Goal: Task Accomplishment & Management: Manage account settings

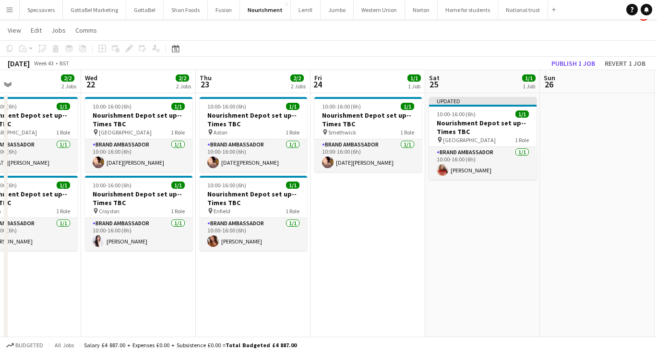
scroll to position [0, 323]
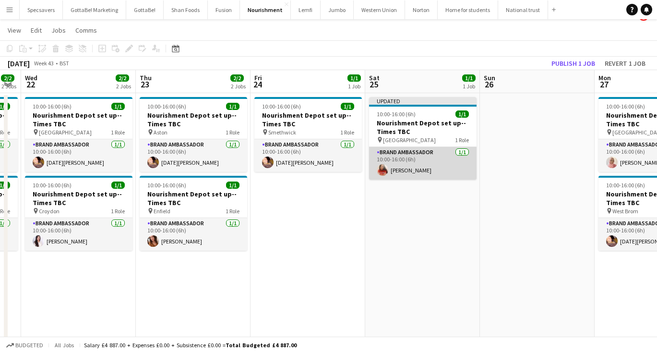
click at [422, 172] on app-card-role "Brand Ambassador [DATE] 10:00-16:00 (6h) [PERSON_NAME]" at bounding box center [422, 163] width 107 height 33
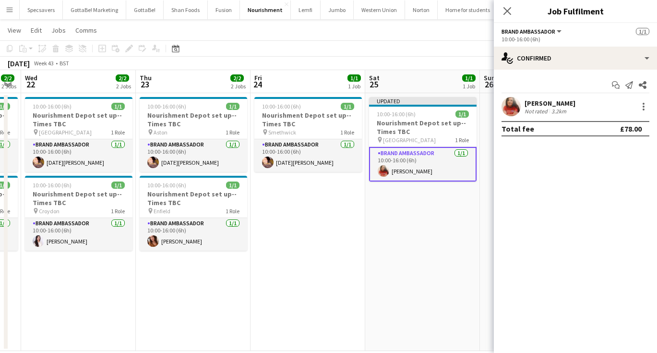
click at [542, 104] on div "[PERSON_NAME]" at bounding box center [549, 103] width 51 height 9
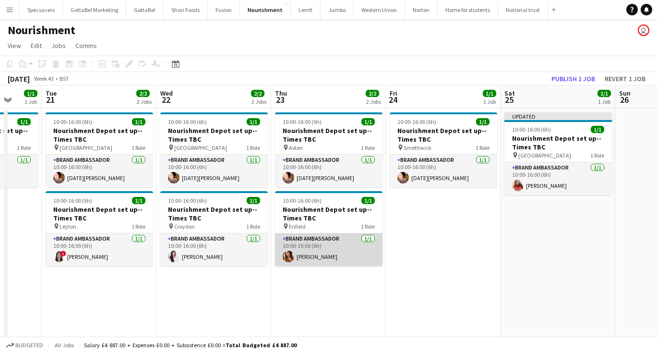
scroll to position [0, 331]
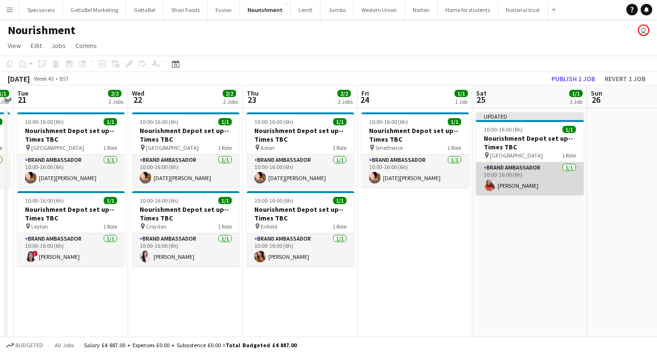
click at [521, 182] on app-card-role "Brand Ambassador [DATE] 10:00-16:00 (6h) [PERSON_NAME]" at bounding box center [529, 178] width 107 height 33
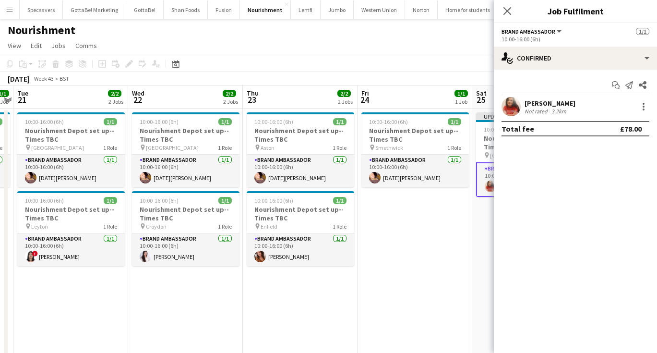
click at [550, 106] on div "[PERSON_NAME]" at bounding box center [549, 103] width 51 height 9
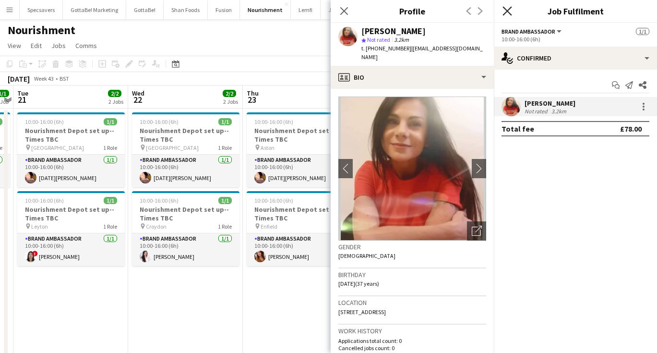
click at [509, 7] on icon "Close pop-in" at bounding box center [506, 10] width 9 height 9
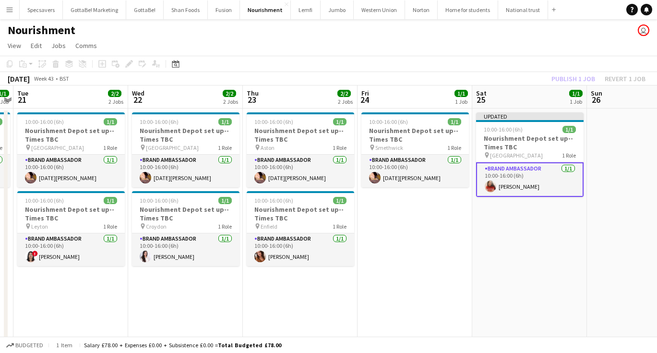
click at [606, 206] on app-date-cell at bounding box center [644, 237] width 115 height 258
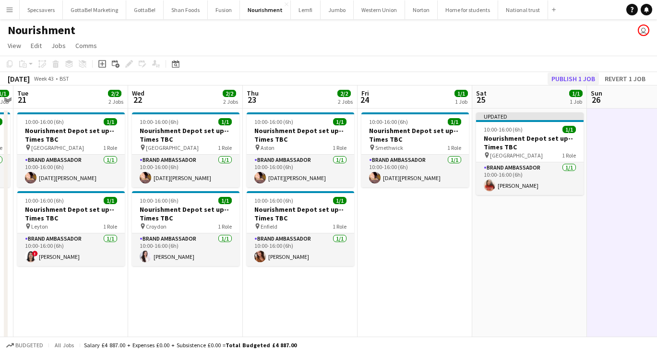
click at [577, 73] on button "Publish 1 job" at bounding box center [572, 78] width 51 height 12
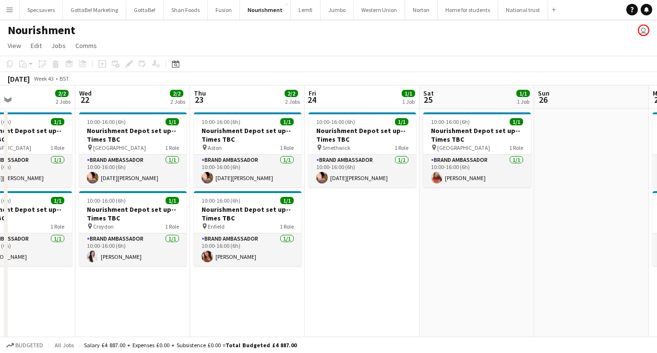
scroll to position [0, 312]
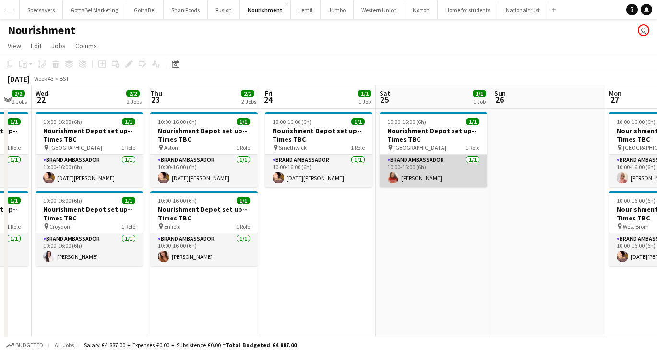
click at [410, 178] on app-card-role "Brand Ambassador [DATE] 10:00-16:00 (6h) [PERSON_NAME]" at bounding box center [432, 170] width 107 height 33
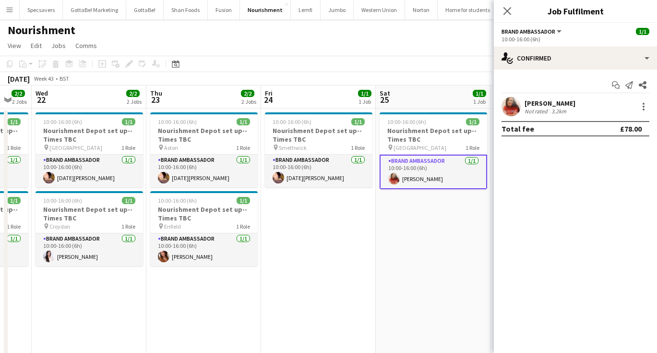
click at [554, 106] on div "[PERSON_NAME]" at bounding box center [549, 103] width 51 height 9
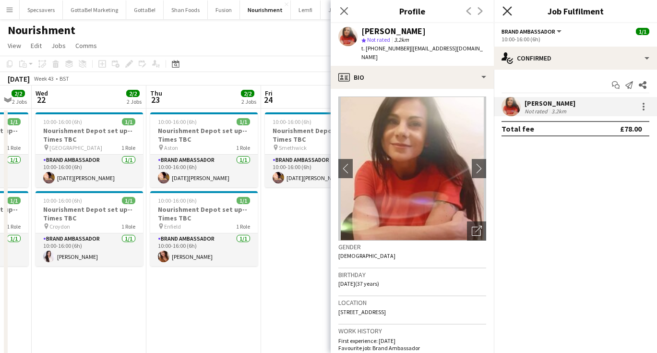
click at [507, 10] on icon "Close pop-in" at bounding box center [506, 10] width 9 height 9
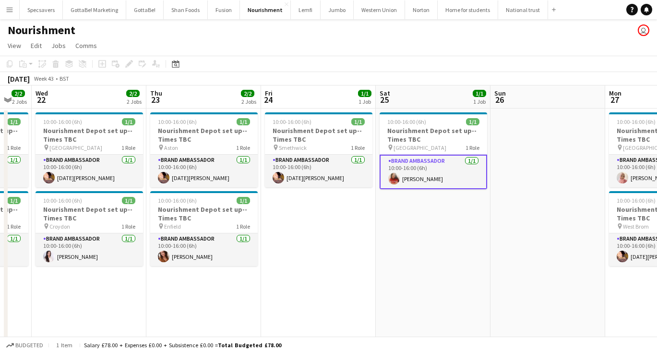
click at [515, 210] on app-date-cell at bounding box center [547, 237] width 115 height 258
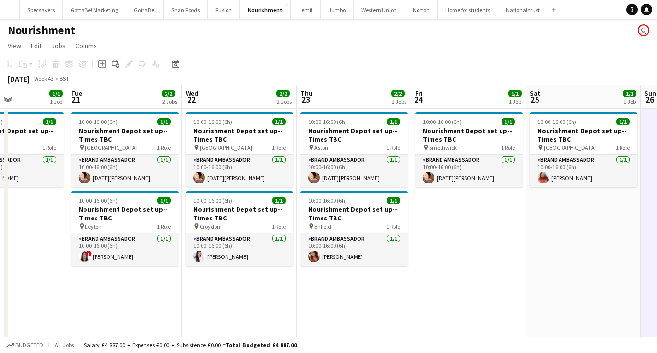
scroll to position [0, 275]
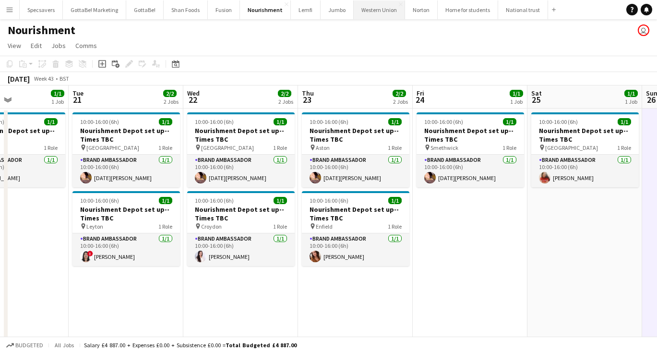
click at [370, 10] on button "Western Union Close" at bounding box center [379, 9] width 51 height 19
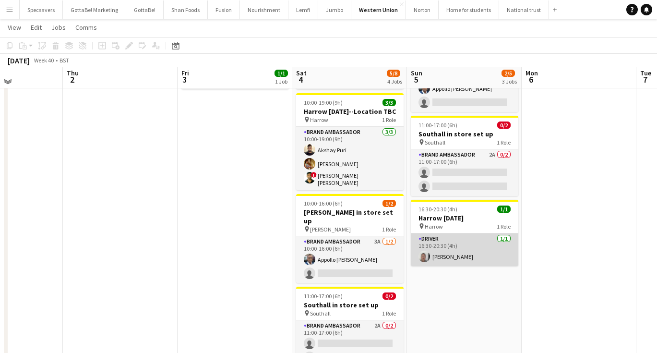
scroll to position [127, 0]
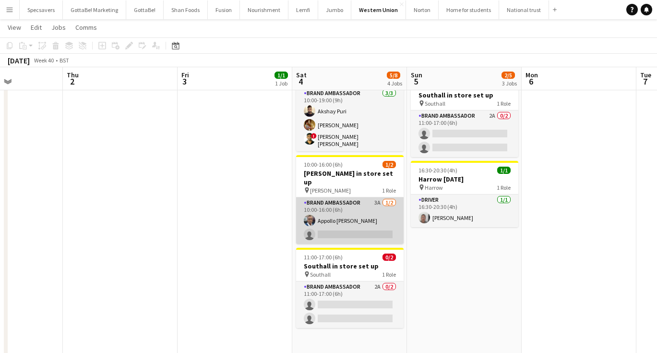
click at [354, 222] on app-card-role "Brand Ambassador 3A 1/2 10:00-16:00 (6h) Appollo Mathews single-neutral-actions" at bounding box center [349, 220] width 107 height 47
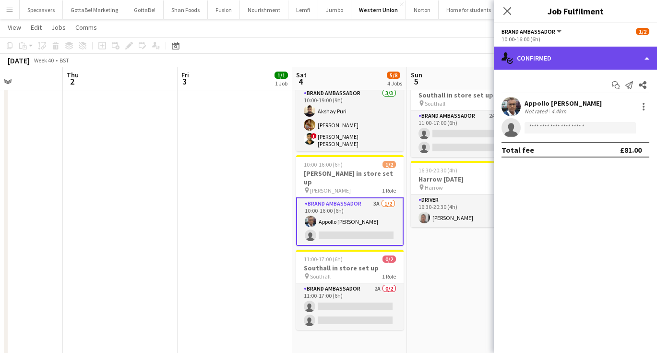
click at [563, 59] on div "single-neutral-actions-check-2 Confirmed" at bounding box center [575, 58] width 163 height 23
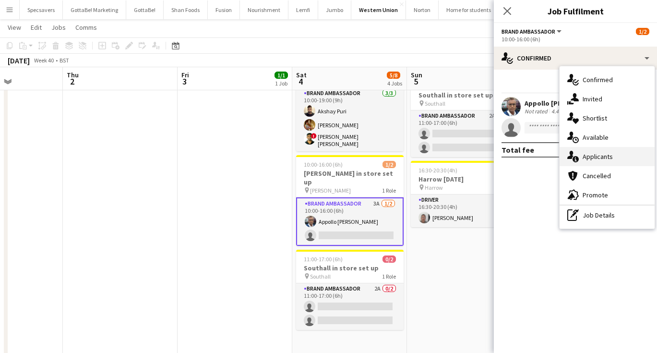
click at [601, 158] on span "Applicants" at bounding box center [597, 156] width 30 height 9
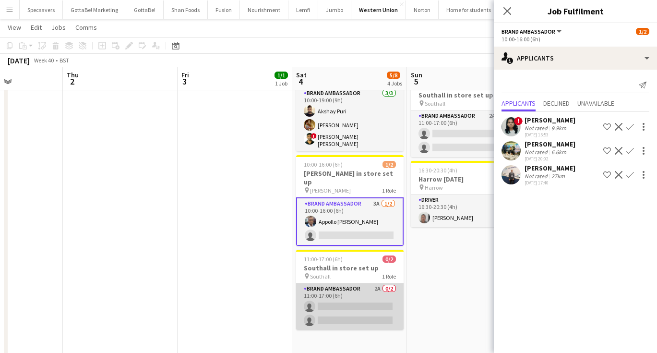
click at [368, 292] on app-card-role "Brand Ambassador 2A 0/2 11:00-17:00 (6h) single-neutral-actions single-neutral-…" at bounding box center [349, 306] width 107 height 47
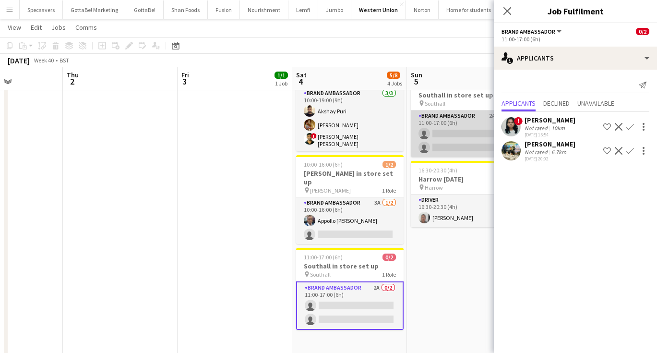
click at [451, 119] on app-card-role "Brand Ambassador 2A 0/2 11:00-17:00 (6h) single-neutral-actions single-neutral-…" at bounding box center [464, 133] width 107 height 47
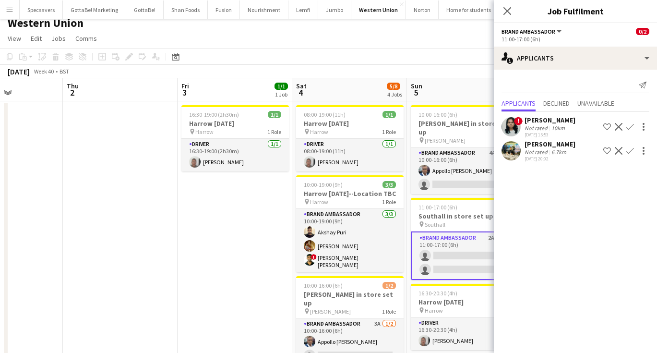
scroll to position [0, 0]
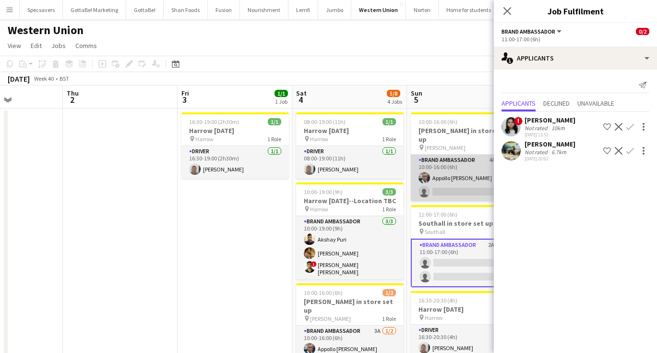
click at [441, 178] on app-card-role "Brand Ambassador 4A 1/2 10:00-16:00 (6h) Appollo Mathews single-neutral-actions" at bounding box center [464, 177] width 107 height 47
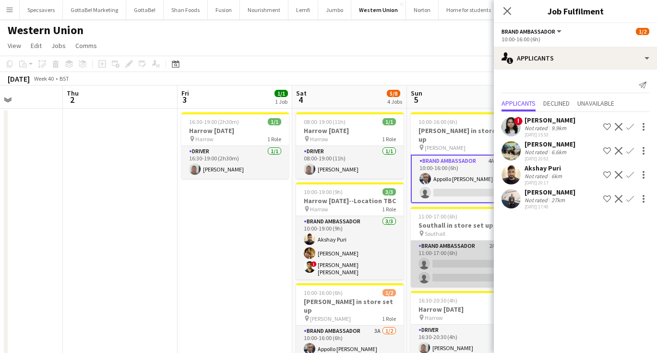
click at [450, 258] on app-card-role "Brand Ambassador 2A 0/2 11:00-17:00 (6h) single-neutral-actions single-neutral-…" at bounding box center [464, 263] width 107 height 47
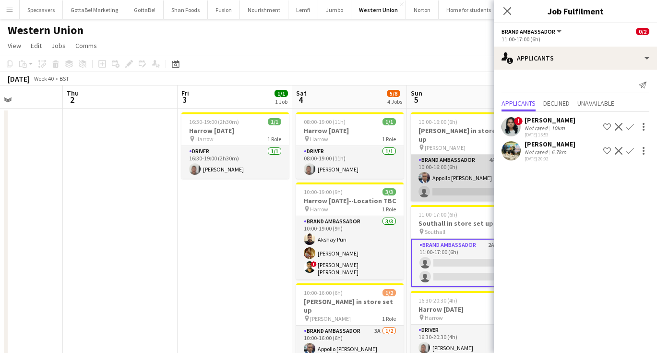
click at [446, 155] on app-card-role "Brand Ambassador 4A 1/2 10:00-16:00 (6h) Appollo Mathews single-neutral-actions" at bounding box center [464, 177] width 107 height 47
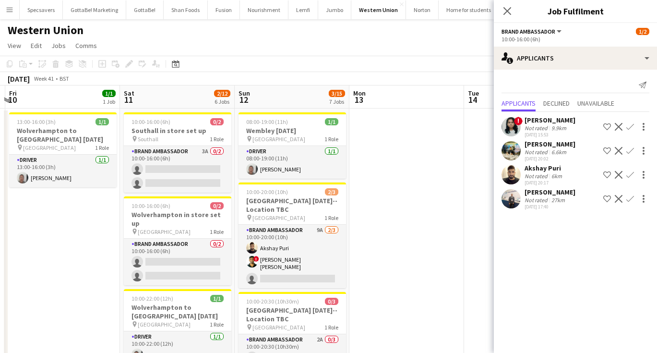
scroll to position [0, 335]
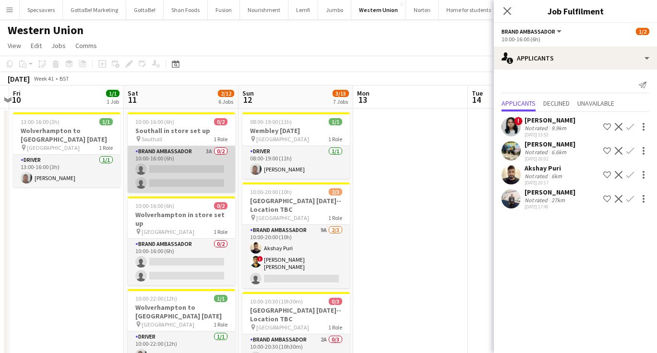
click at [184, 160] on app-card-role "Brand Ambassador 3A 0/2 10:00-16:00 (6h) single-neutral-actions single-neutral-…" at bounding box center [181, 169] width 107 height 47
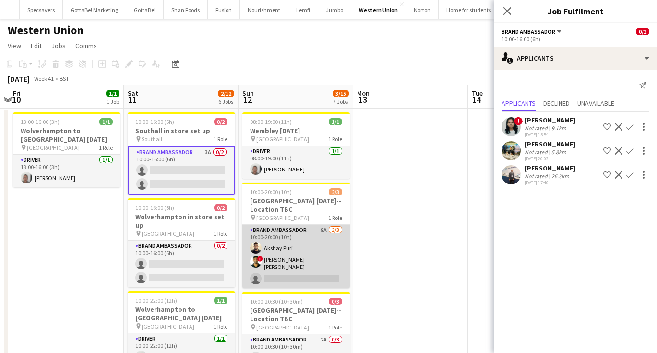
click at [310, 278] on app-card-role "Brand Ambassador 9A [DATE] 10:00-20:00 (10h) Akshay Puri ! smit [PERSON_NAME] s…" at bounding box center [295, 256] width 107 height 63
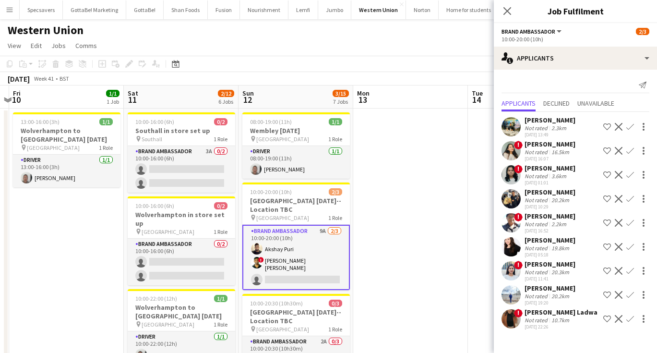
click at [558, 267] on div "[PERSON_NAME]" at bounding box center [549, 264] width 51 height 9
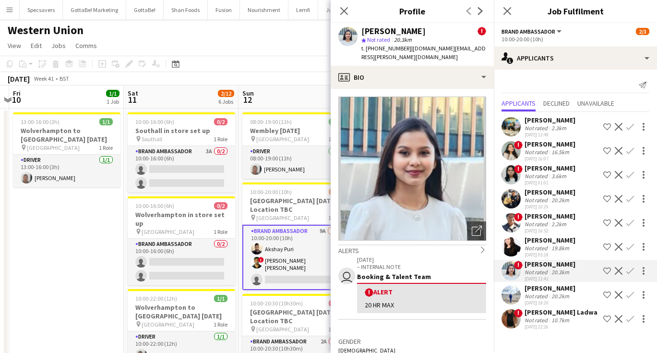
click at [537, 180] on div "[DATE] 01:01" at bounding box center [549, 182] width 51 height 6
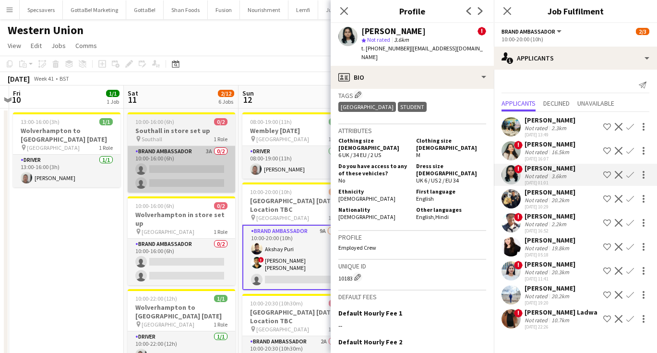
scroll to position [0, 0]
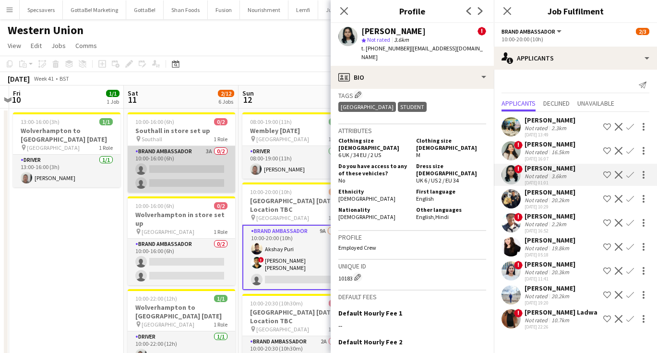
click at [181, 177] on app-card-role "Brand Ambassador 3A 0/2 10:00-16:00 (6h) single-neutral-actions single-neutral-…" at bounding box center [181, 169] width 107 height 47
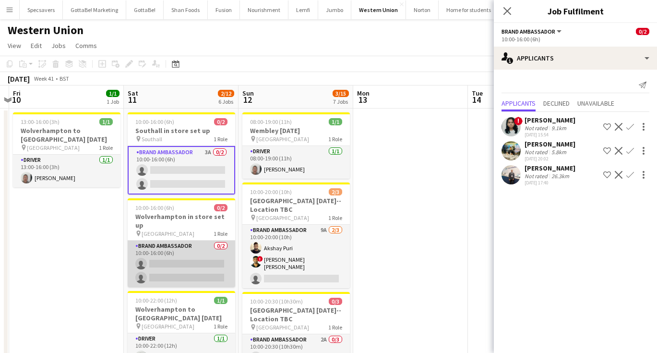
click at [184, 248] on app-card-role "Brand Ambassador 0/2 10:00-16:00 (6h) single-neutral-actions single-neutral-act…" at bounding box center [181, 263] width 107 height 47
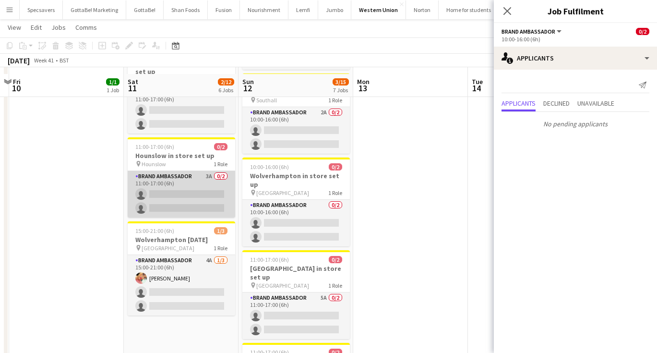
scroll to position [372, 0]
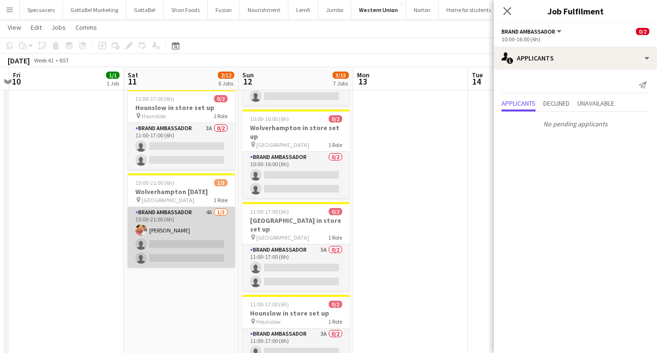
click at [194, 219] on app-card-role "Brand Ambassador 4A 1/3 15:00-21:00 (6h) Kiran Bains single-neutral-actions sin…" at bounding box center [181, 237] width 107 height 60
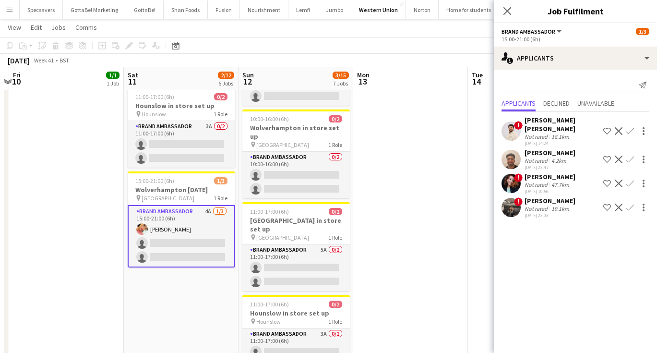
click at [542, 148] on div "[PERSON_NAME]" at bounding box center [549, 152] width 51 height 9
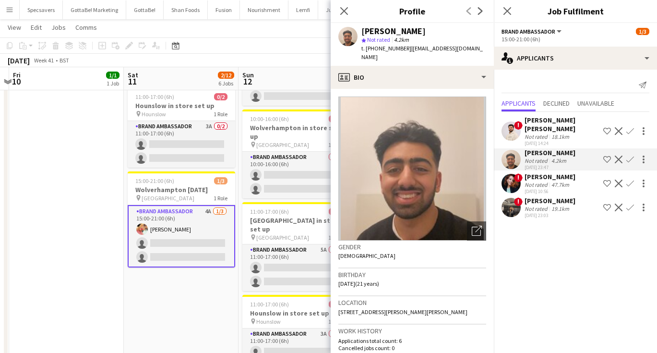
scroll to position [0, 0]
click at [7, 9] on app-icon "Menu" at bounding box center [10, 10] width 8 height 8
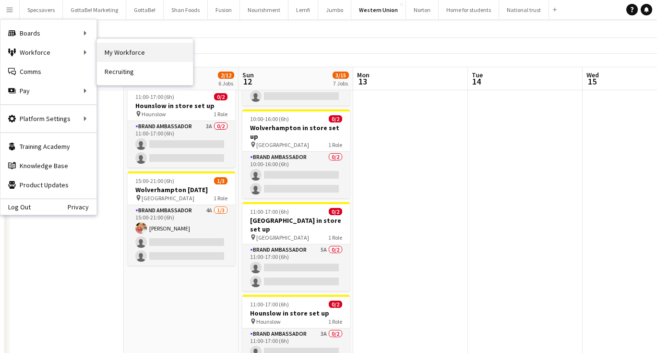
click at [130, 56] on link "My Workforce" at bounding box center [145, 52] width 96 height 19
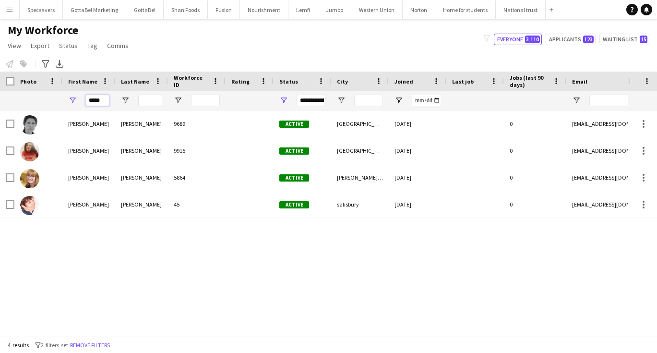
click at [102, 99] on input "*****" at bounding box center [97, 101] width 24 height 12
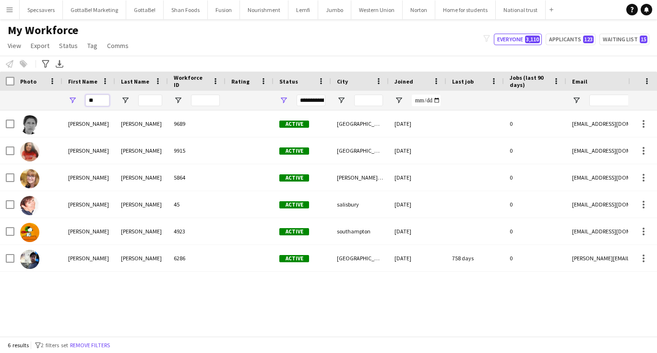
type input "*"
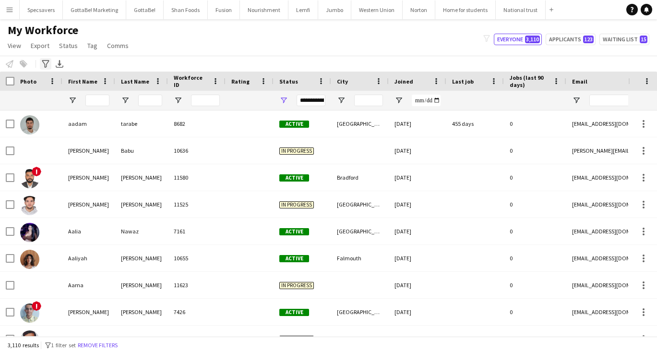
click at [45, 62] on icon "Advanced filters" at bounding box center [46, 64] width 8 height 8
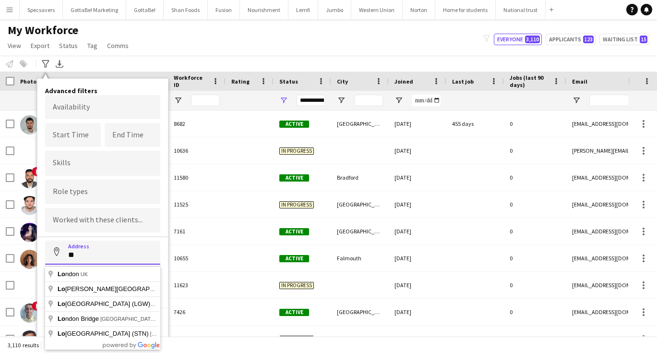
type input "*"
type input "**********"
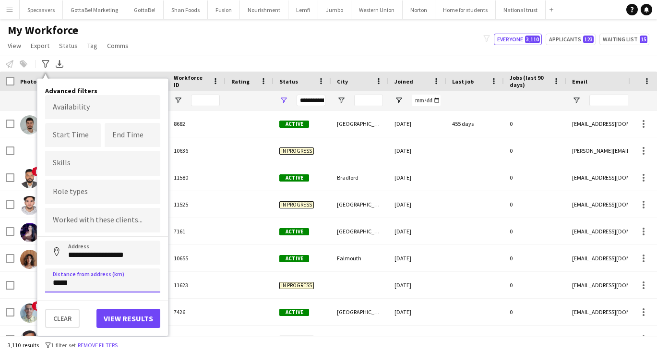
type input "*****"
click at [142, 320] on button "View results" at bounding box center [128, 317] width 64 height 19
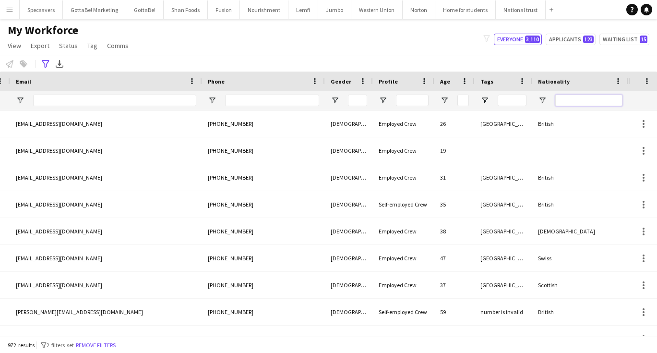
click at [577, 95] on input "Nationality Filter Input" at bounding box center [588, 101] width 67 height 12
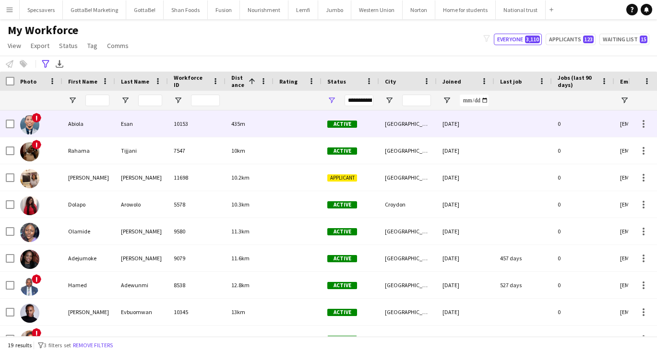
type input "********"
click at [101, 124] on div "Abiola" at bounding box center [88, 123] width 53 height 26
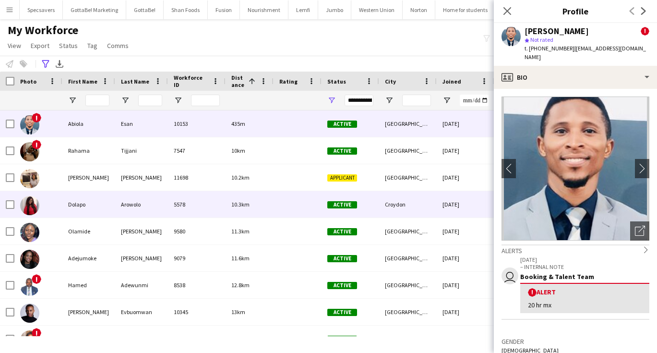
click at [190, 202] on div "5578" at bounding box center [197, 204] width 58 height 26
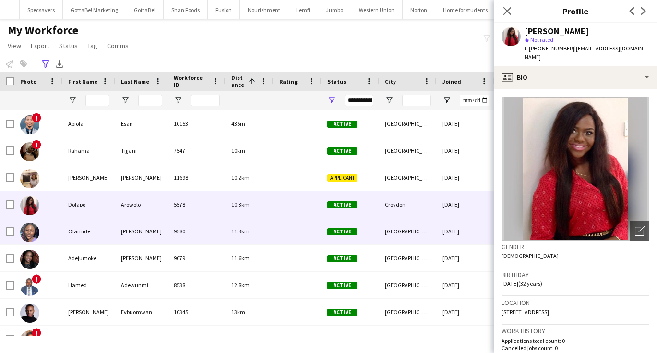
click at [205, 235] on div "9580" at bounding box center [197, 231] width 58 height 26
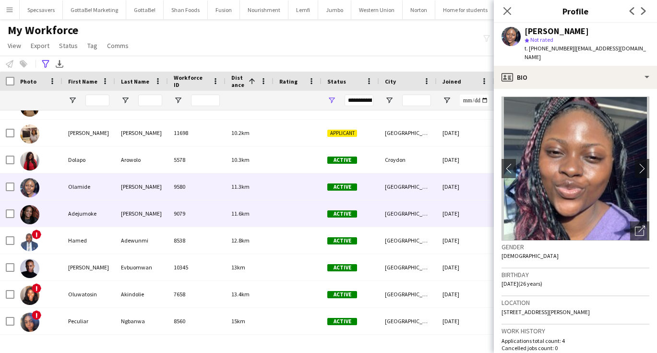
scroll to position [46, 0]
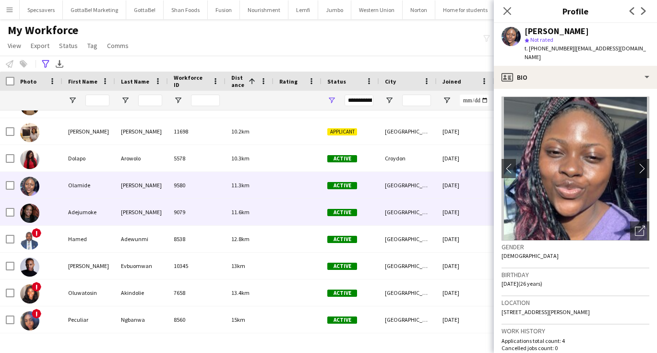
click at [169, 208] on div "9079" at bounding box center [197, 212] width 58 height 26
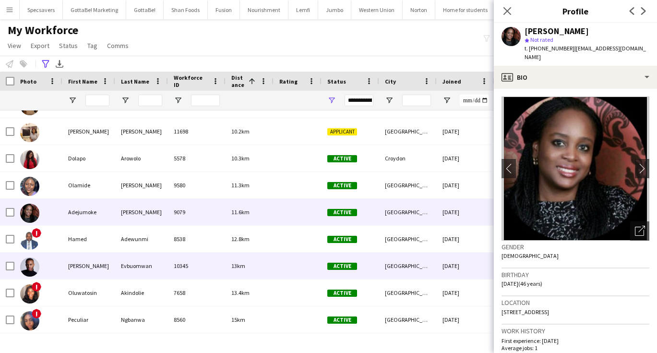
click at [229, 264] on div "13km" at bounding box center [249, 265] width 48 height 26
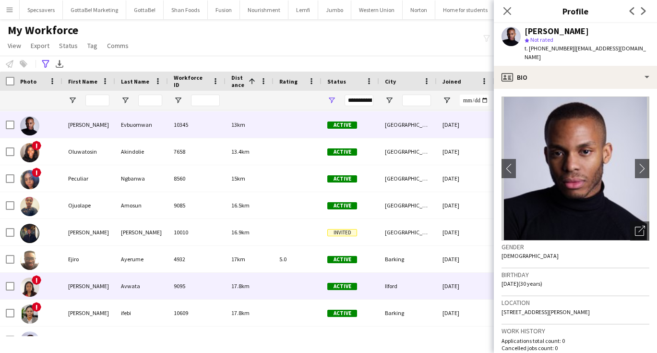
scroll to position [189, 0]
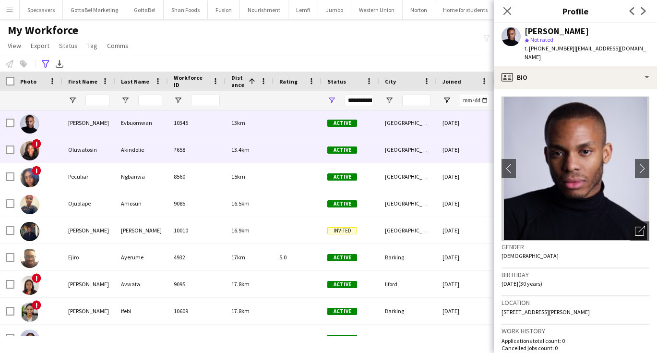
click at [199, 157] on div "7658" at bounding box center [197, 149] width 58 height 26
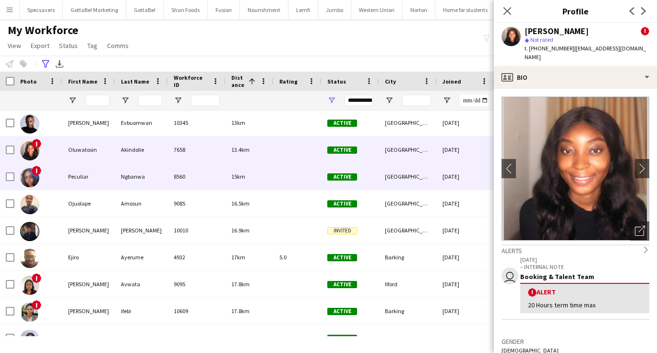
click at [213, 173] on div "8560" at bounding box center [197, 176] width 58 height 26
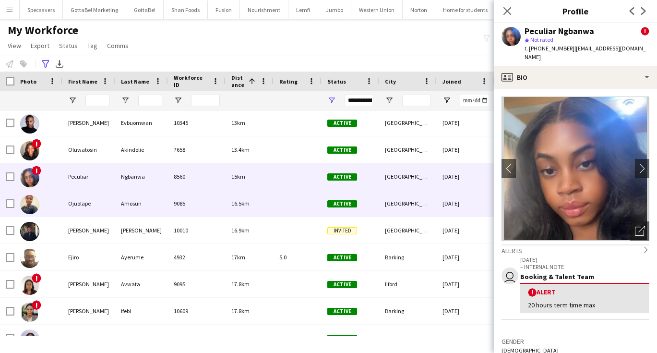
click at [183, 199] on div "9085" at bounding box center [197, 203] width 58 height 26
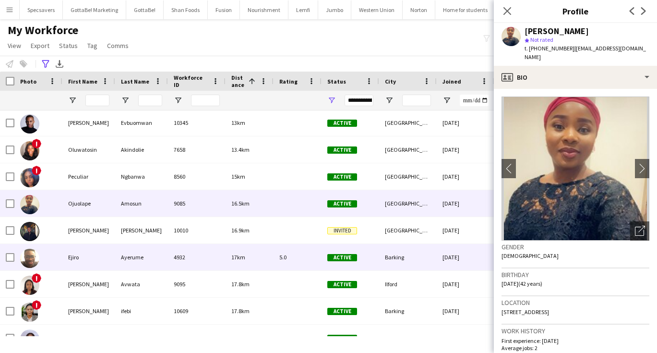
click at [206, 265] on div "4932" at bounding box center [197, 257] width 58 height 26
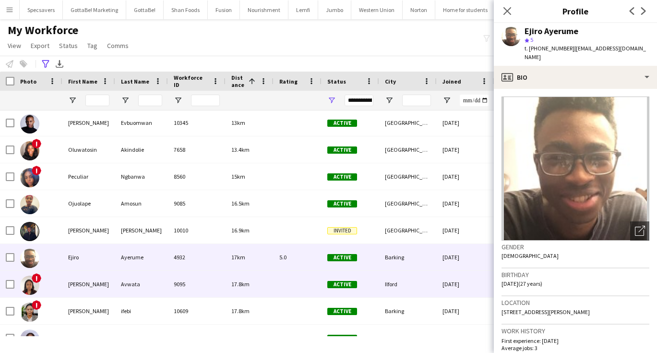
click at [227, 282] on div "17.8km" at bounding box center [249, 284] width 48 height 26
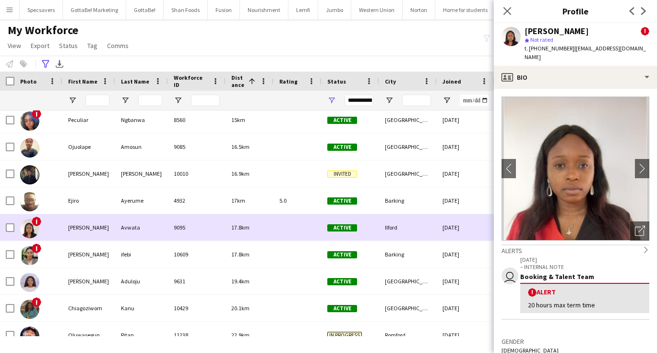
scroll to position [246, 0]
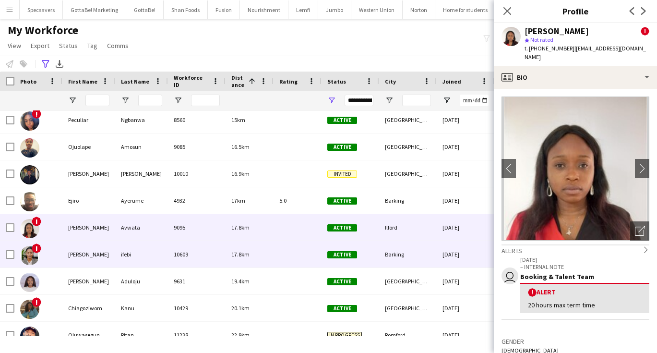
click at [207, 251] on div "10609" at bounding box center [197, 254] width 58 height 26
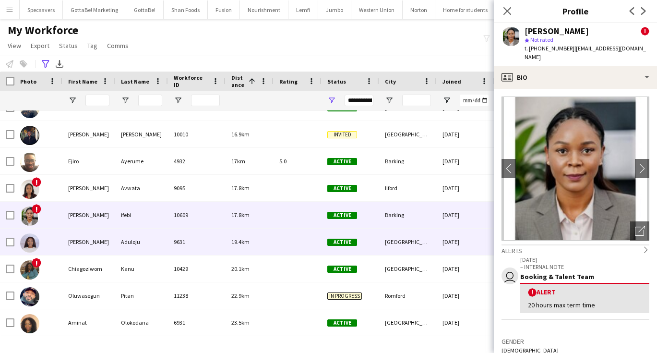
scroll to position [285, 0]
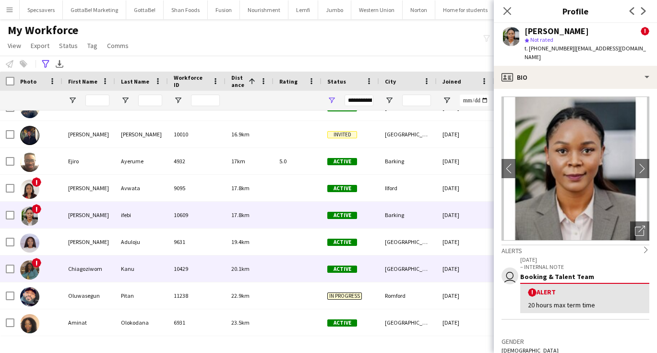
click at [211, 275] on div "10429" at bounding box center [197, 268] width 58 height 26
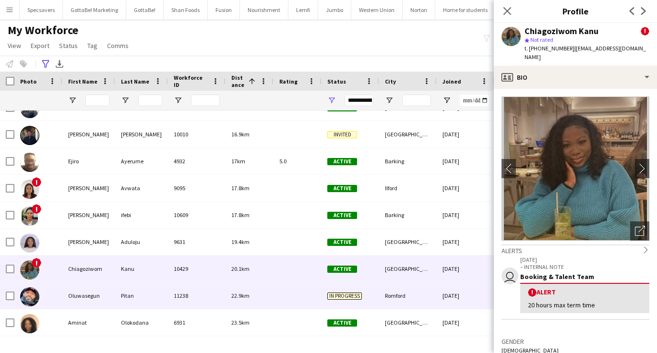
scroll to position [0, 0]
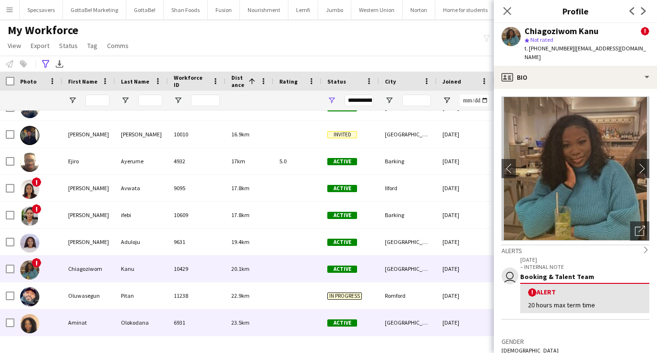
click at [201, 326] on div "6931" at bounding box center [197, 322] width 58 height 26
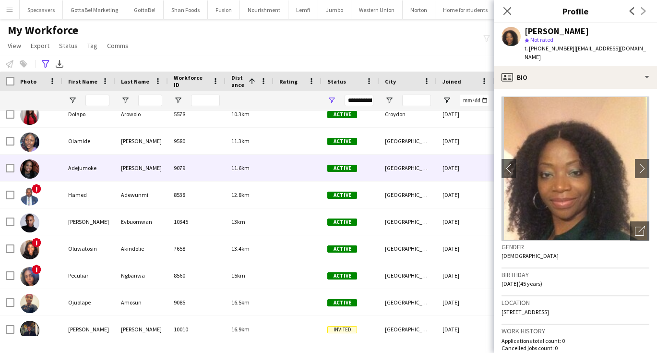
scroll to position [111, 0]
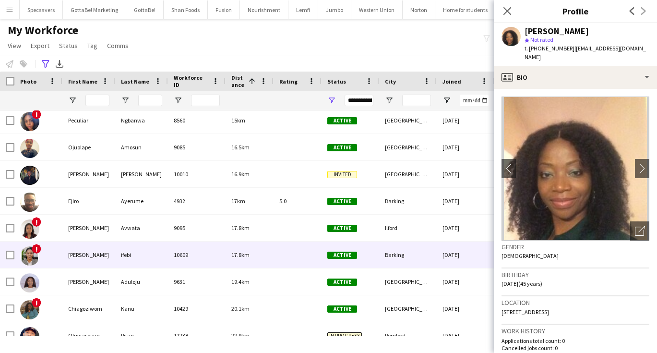
click at [274, 258] on div at bounding box center [297, 254] width 48 height 26
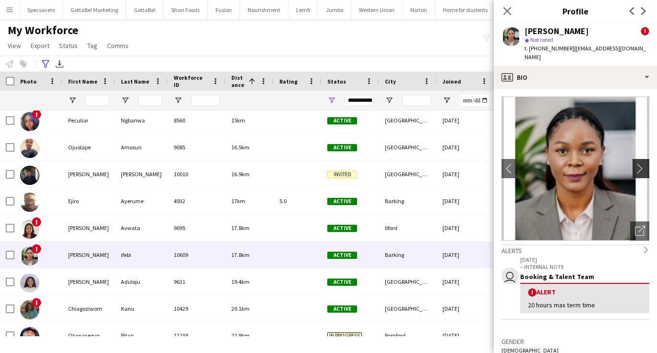
click at [640, 163] on app-icon "chevron-right" at bounding box center [642, 168] width 15 height 10
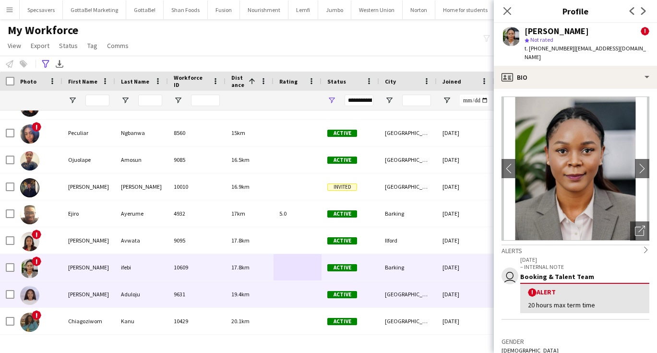
scroll to position [233, 0]
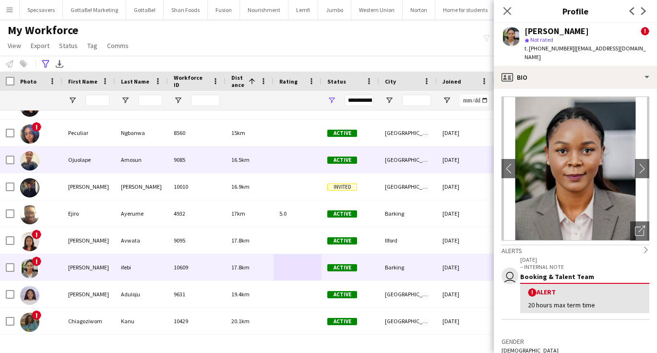
click at [121, 153] on div "Amosun" at bounding box center [141, 159] width 53 height 26
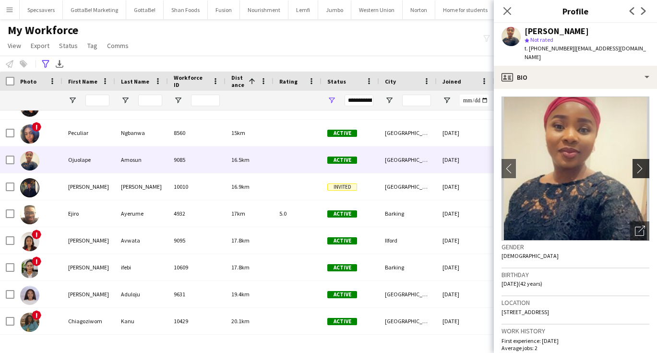
click at [639, 163] on app-icon "chevron-right" at bounding box center [642, 168] width 15 height 10
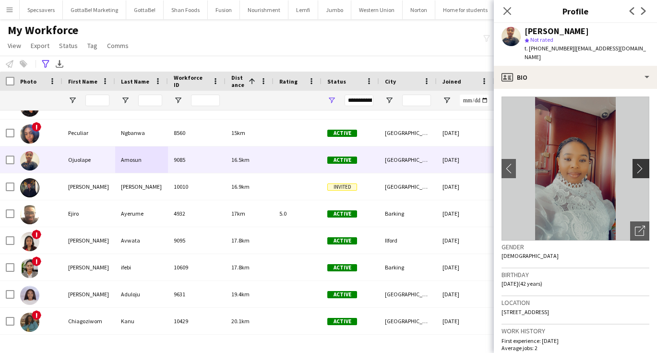
click at [639, 163] on app-icon "chevron-right" at bounding box center [642, 168] width 15 height 10
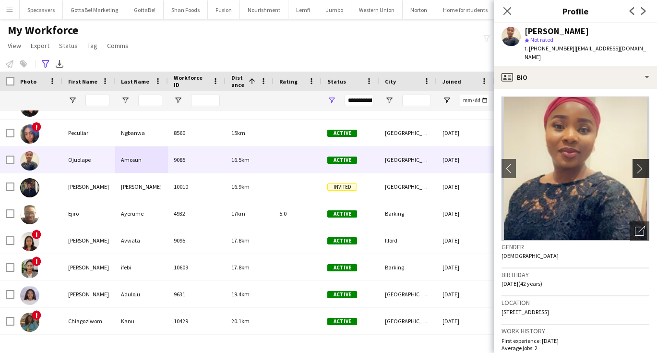
click at [639, 163] on app-icon "chevron-right" at bounding box center [642, 168] width 15 height 10
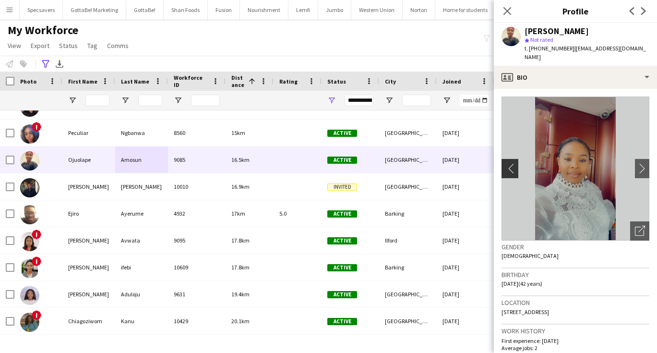
click at [509, 163] on app-icon "chevron-left" at bounding box center [508, 168] width 15 height 10
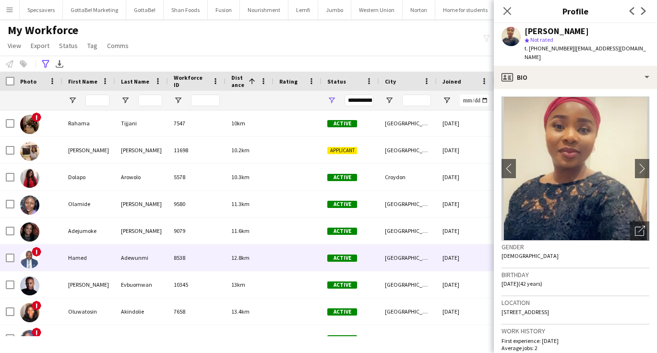
scroll to position [26, 0]
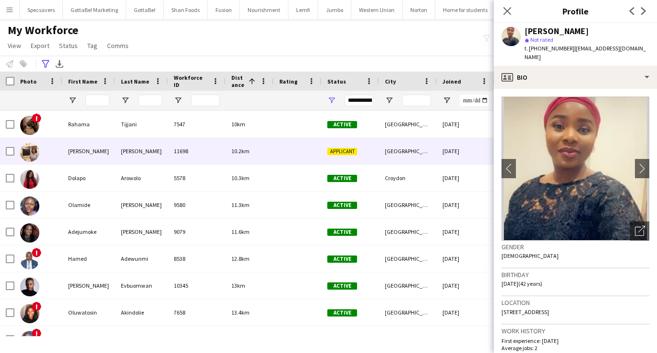
click at [187, 155] on div "11698" at bounding box center [197, 151] width 58 height 26
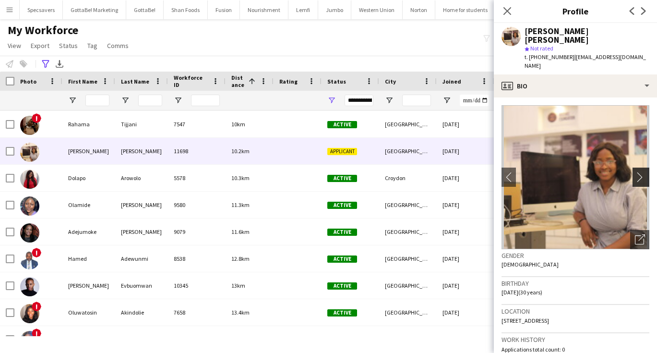
click at [641, 172] on app-icon "chevron-right" at bounding box center [642, 177] width 15 height 10
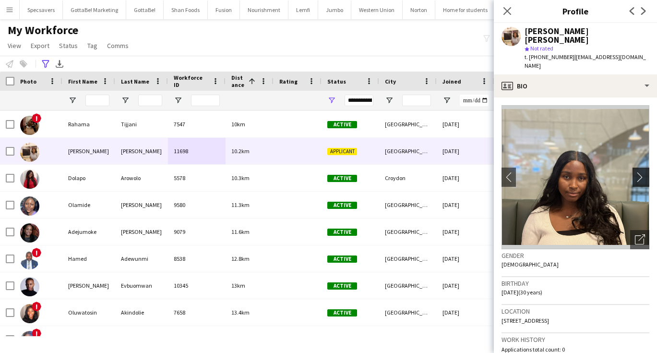
click at [642, 172] on app-icon "chevron-right" at bounding box center [642, 177] width 15 height 10
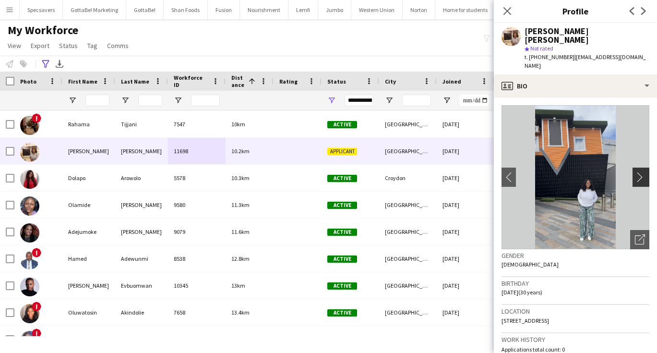
click at [642, 172] on app-icon "chevron-right" at bounding box center [642, 177] width 15 height 10
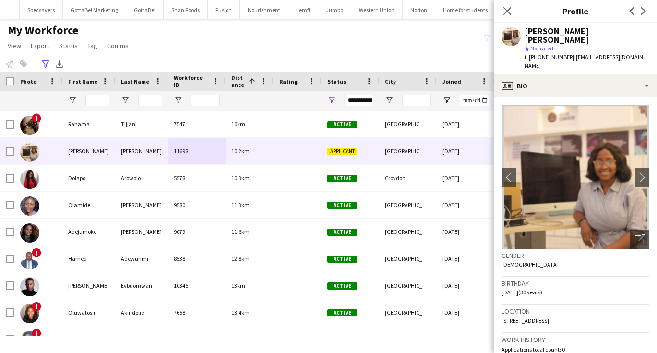
click at [301, 40] on div "My Workforce View Views Default view New view Update view Delete view Edit name…" at bounding box center [328, 39] width 657 height 33
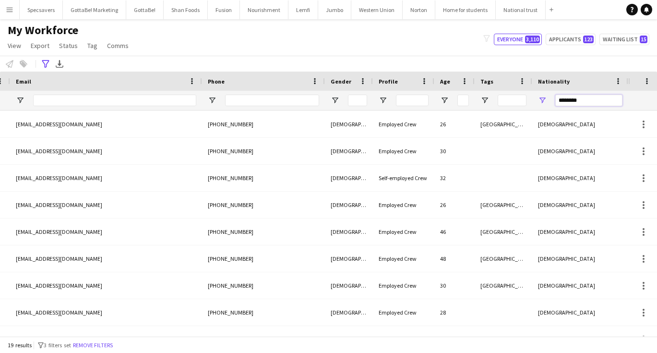
click at [578, 101] on input "********" at bounding box center [588, 101] width 67 height 12
drag, startPoint x: 582, startPoint y: 101, endPoint x: 519, endPoint y: 101, distance: 63.3
click at [519, 101] on div at bounding box center [12, 100] width 1232 height 19
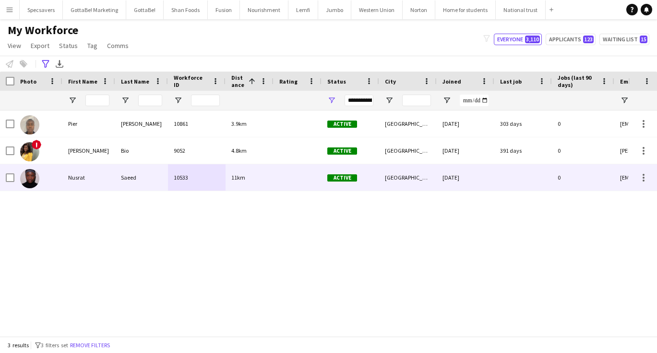
type input "****"
click at [372, 177] on div "Active" at bounding box center [350, 177] width 58 height 26
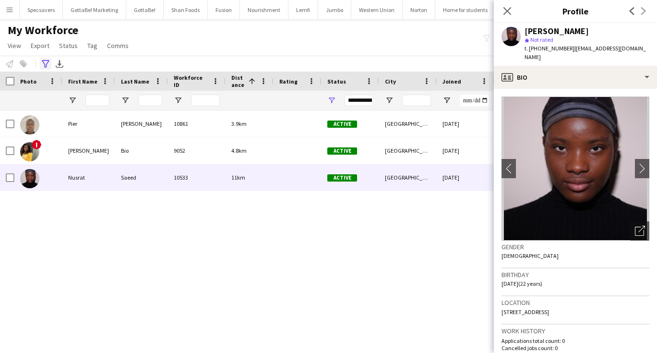
click at [42, 65] on icon "Advanced filters" at bounding box center [46, 64] width 8 height 8
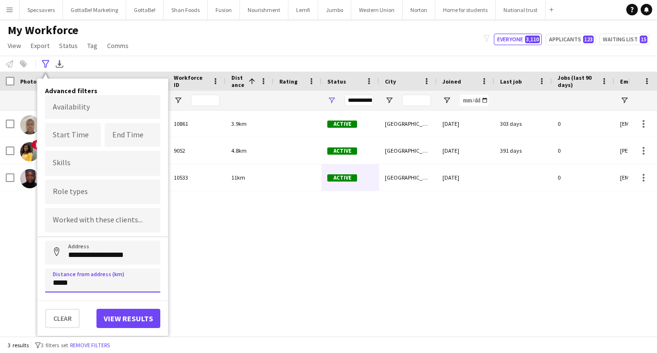
click at [57, 284] on input "*****" at bounding box center [102, 280] width 115 height 24
type input "*****"
click at [130, 321] on button "View results" at bounding box center [128, 317] width 64 height 19
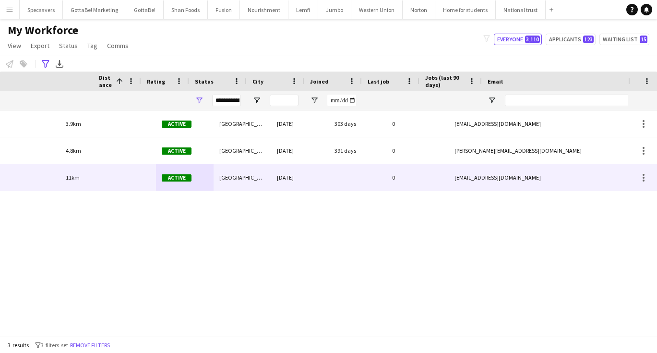
scroll to position [0, 346]
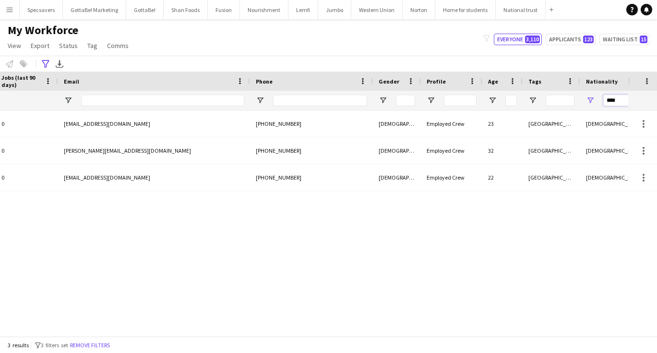
click at [621, 100] on input "****" at bounding box center [636, 101] width 67 height 12
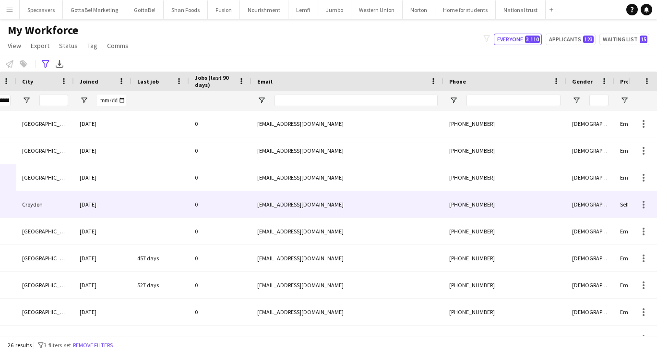
scroll to position [0, 235]
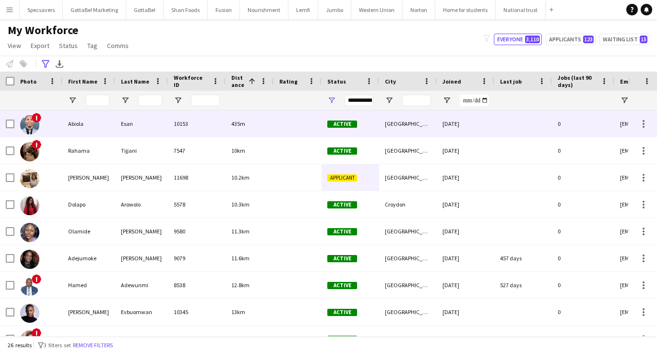
type input "********"
click at [242, 130] on div "435m" at bounding box center [249, 123] width 48 height 26
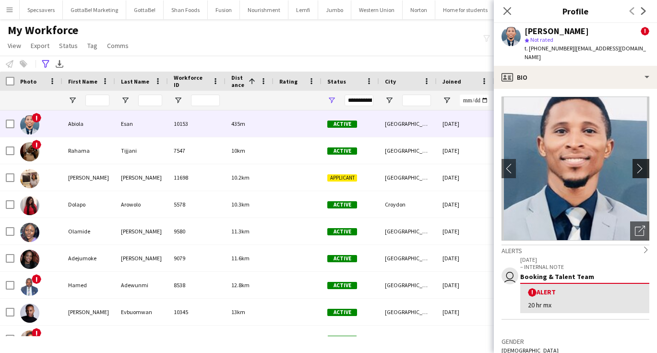
click at [641, 165] on button "chevron-right" at bounding box center [641, 168] width 19 height 19
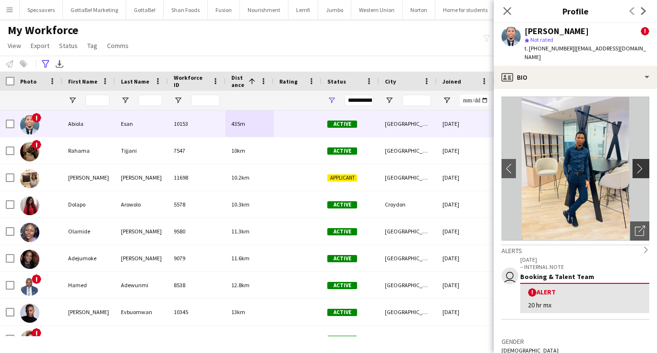
click at [641, 165] on button "chevron-right" at bounding box center [641, 168] width 19 height 19
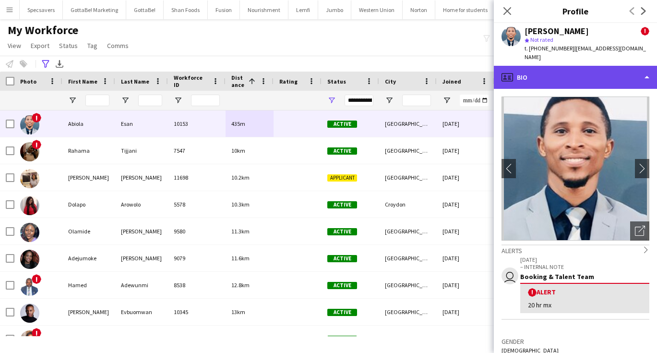
click at [597, 66] on div "profile Bio" at bounding box center [575, 77] width 163 height 23
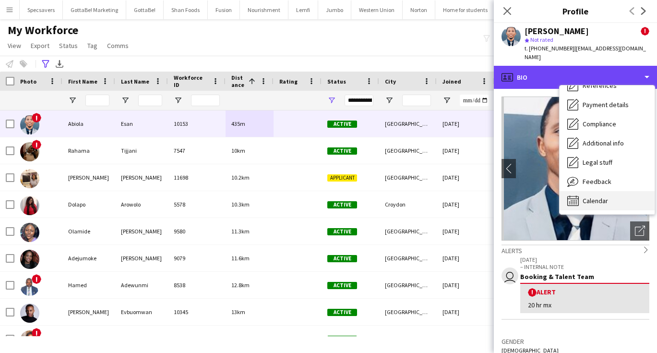
scroll to position [109, 0]
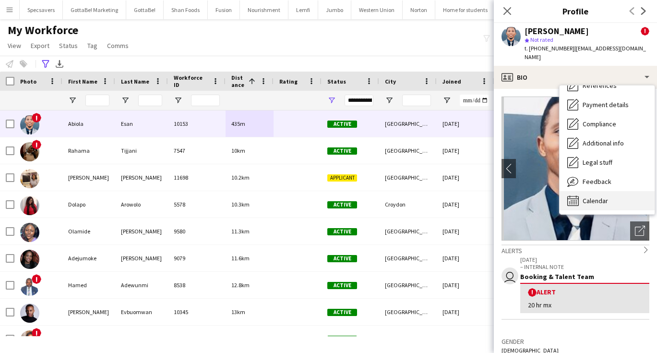
click at [598, 196] on span "Calendar" at bounding box center [594, 200] width 25 height 9
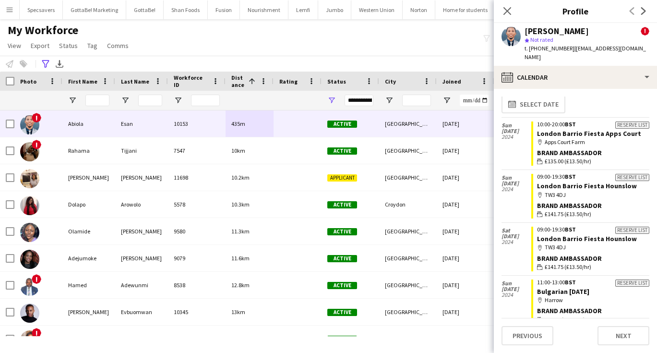
scroll to position [5, 0]
click at [525, 336] on button "Previous" at bounding box center [527, 335] width 52 height 19
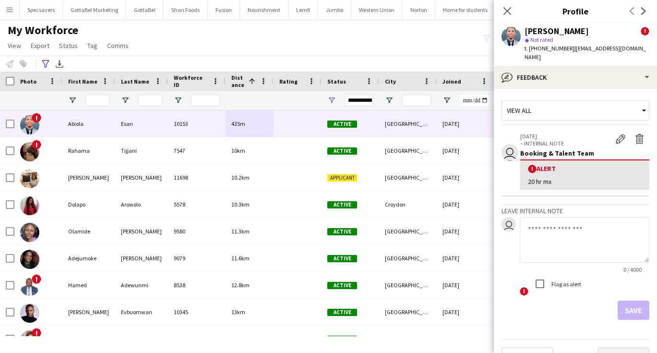
click at [615, 347] on button "Next" at bounding box center [623, 356] width 52 height 19
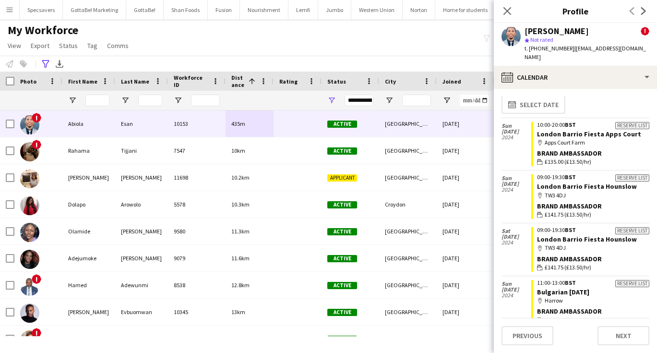
click at [421, 29] on div "My Workforce View Views Default view New view Update view Delete view Edit name…" at bounding box center [328, 39] width 657 height 33
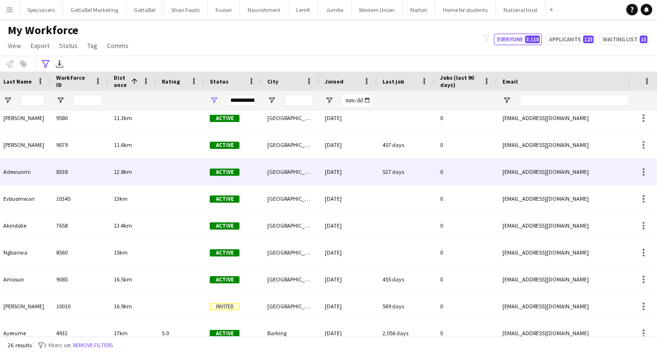
scroll to position [0, 327]
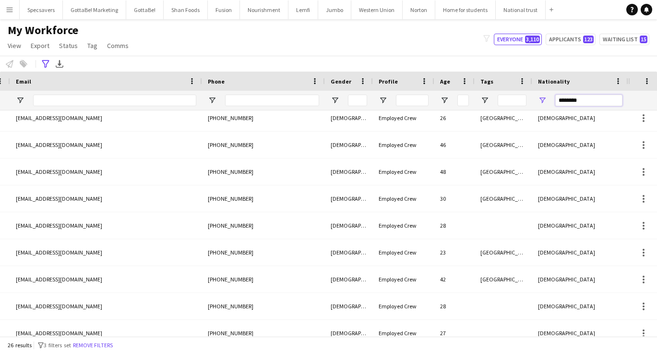
drag, startPoint x: 584, startPoint y: 101, endPoint x: 548, endPoint y: 100, distance: 36.0
click at [548, 100] on div "********" at bounding box center [580, 100] width 96 height 19
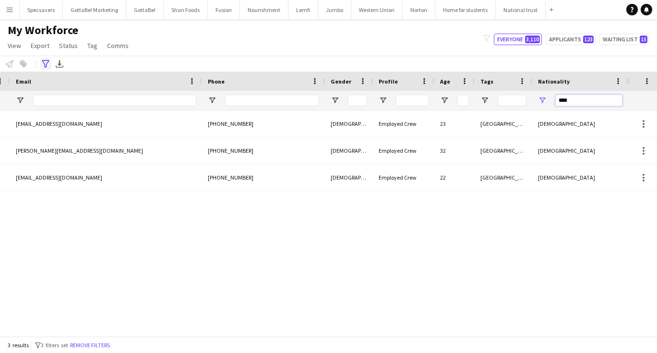
type input "****"
click at [48, 64] on icon "Advanced filters" at bounding box center [46, 64] width 8 height 8
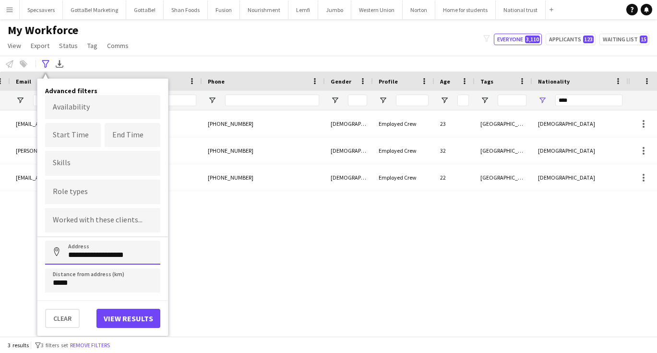
click at [97, 253] on input "**********" at bounding box center [102, 252] width 115 height 24
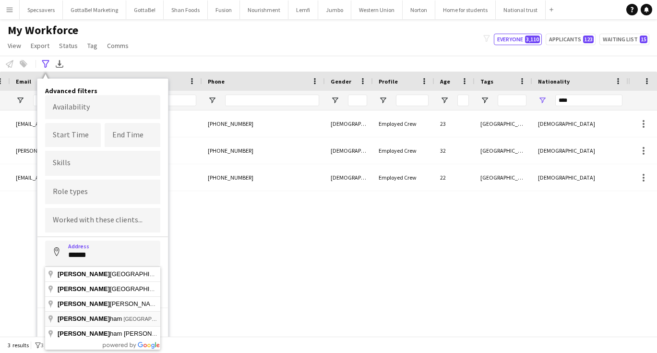
type input "**********"
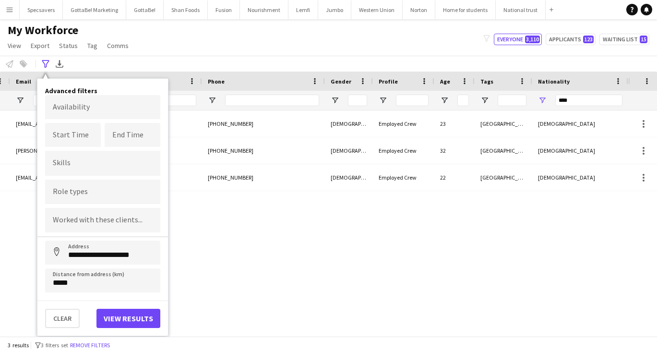
click at [132, 325] on button "View results" at bounding box center [128, 317] width 64 height 19
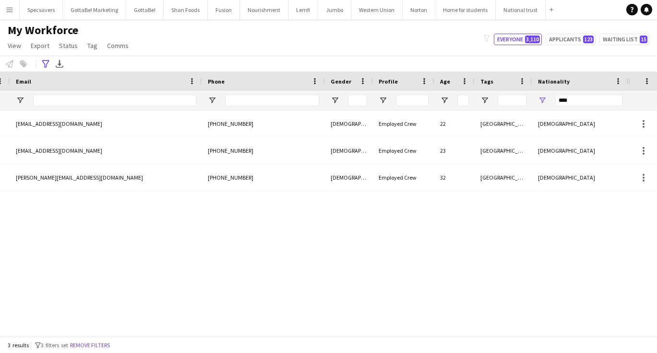
scroll to position [0, 575]
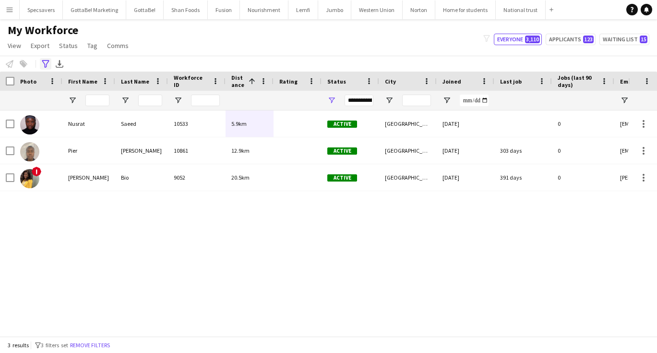
click at [45, 59] on div "Advanced filters" at bounding box center [46, 64] width 12 height 12
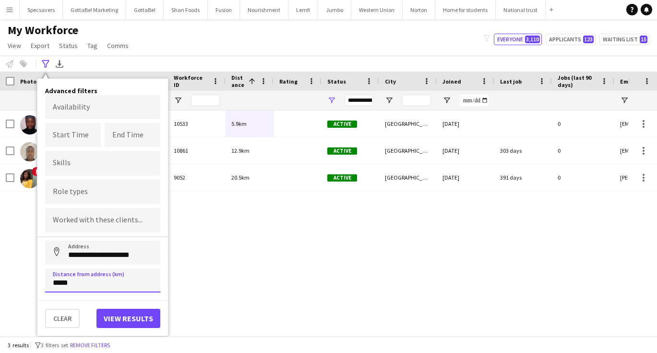
click at [59, 284] on input "*****" at bounding box center [102, 280] width 115 height 24
type input "****"
click at [57, 253] on button "Address" at bounding box center [56, 251] width 23 height 23
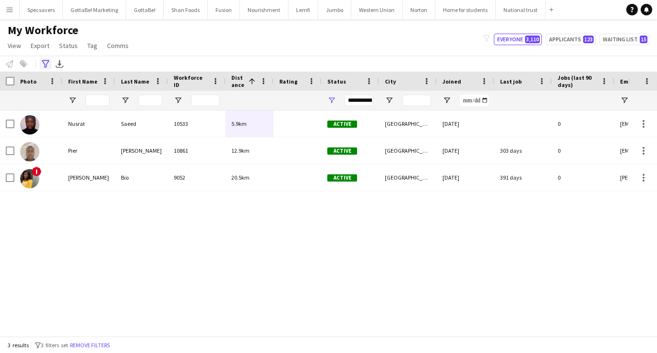
click at [46, 62] on icon "Advanced filters" at bounding box center [46, 64] width 8 height 8
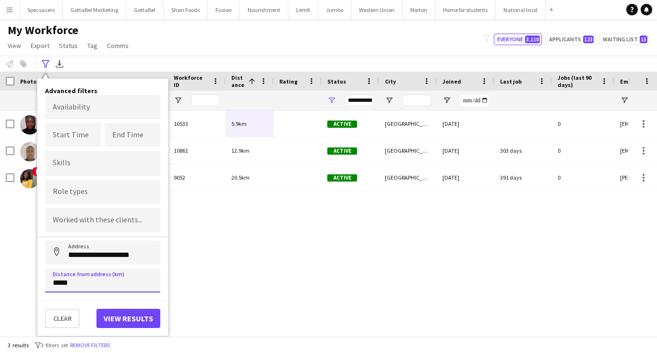
drag, startPoint x: 59, startPoint y: 284, endPoint x: 51, endPoint y: 284, distance: 8.2
click at [51, 284] on input "*****" at bounding box center [102, 280] width 115 height 24
type input "******"
click at [143, 318] on button "View results" at bounding box center [128, 317] width 64 height 19
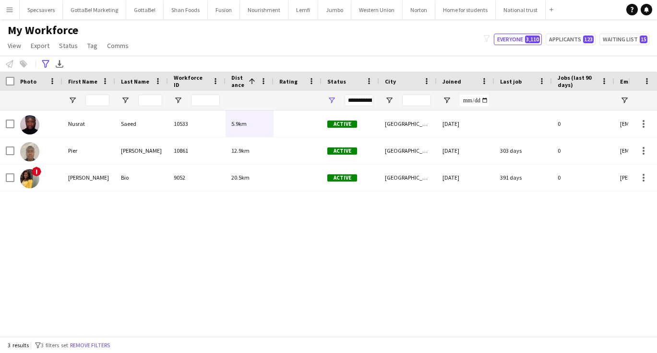
click at [9, 12] on app-icon "Menu" at bounding box center [10, 10] width 8 height 8
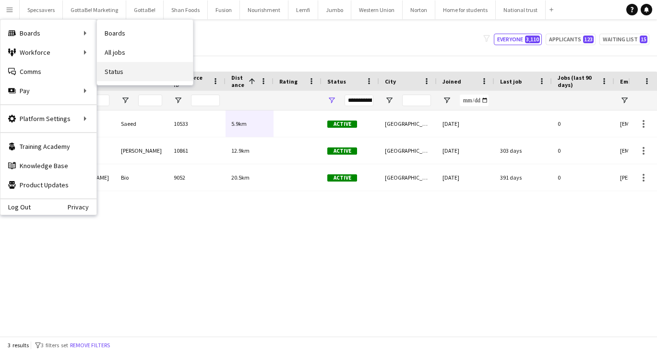
click at [118, 69] on link "Status" at bounding box center [145, 71] width 96 height 19
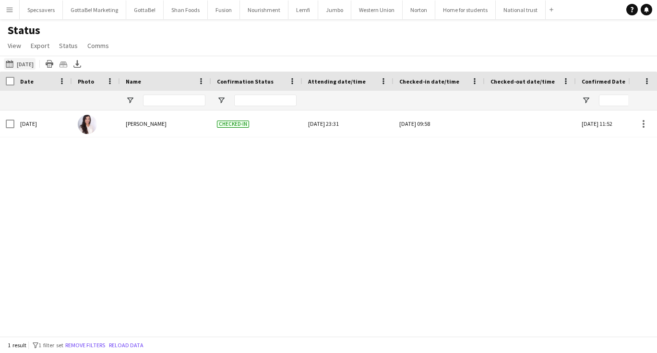
click at [28, 66] on button "29-09-2025 to 05-10-2025 26-09-2025" at bounding box center [20, 64] width 32 height 12
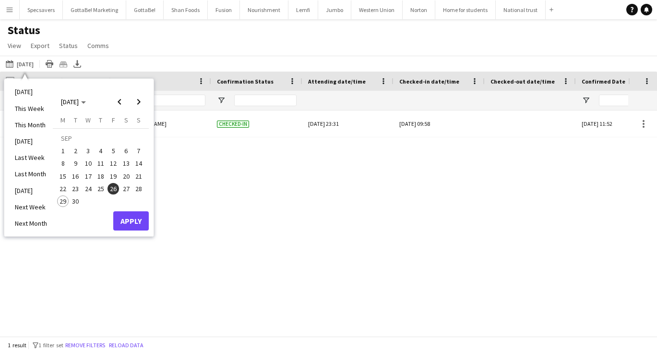
click at [125, 190] on span "27" at bounding box center [126, 189] width 12 height 12
click at [133, 222] on button "Apply" at bounding box center [131, 220] width 36 height 19
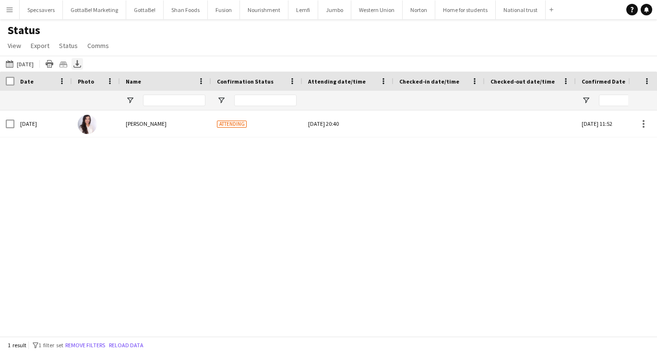
click at [83, 65] on div "Export XLSX" at bounding box center [77, 64] width 12 height 12
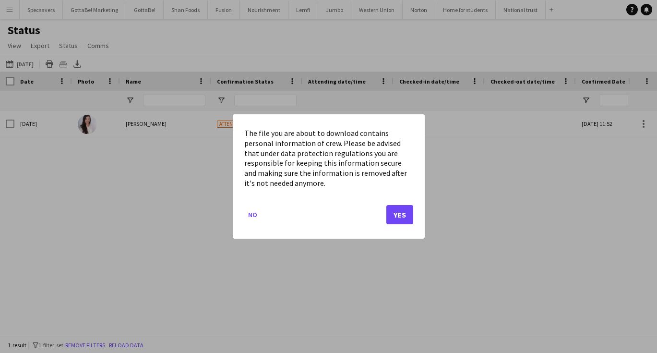
click at [406, 213] on button "Yes" at bounding box center [399, 214] width 27 height 19
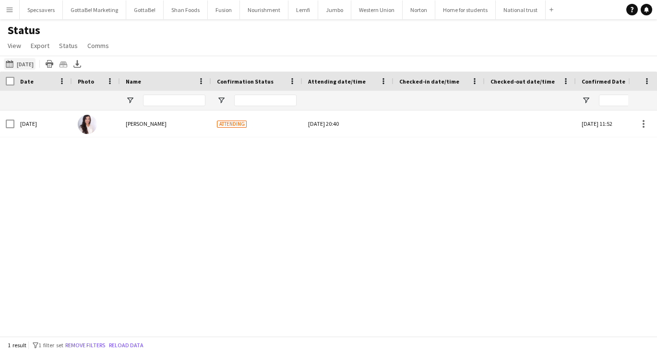
click at [32, 68] on button "29-09-2025 to 05-10-2025 27-09-2025" at bounding box center [20, 64] width 32 height 12
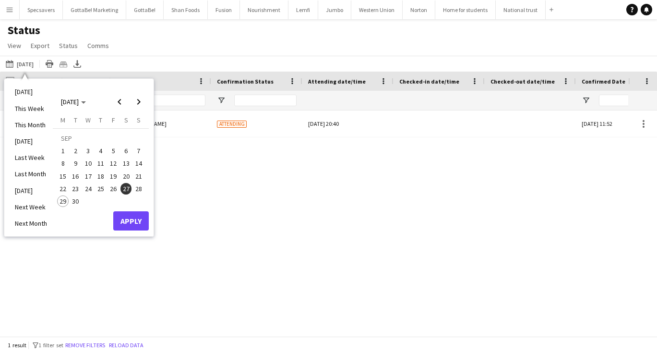
click at [62, 200] on span "29" at bounding box center [63, 201] width 12 height 12
click at [132, 222] on button "Apply" at bounding box center [131, 220] width 36 height 19
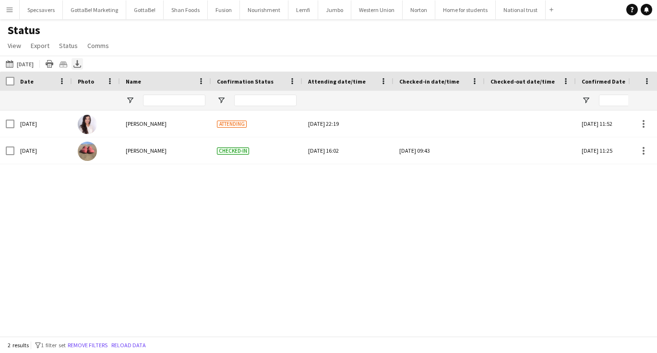
click at [76, 65] on icon at bounding box center [77, 63] width 4 height 6
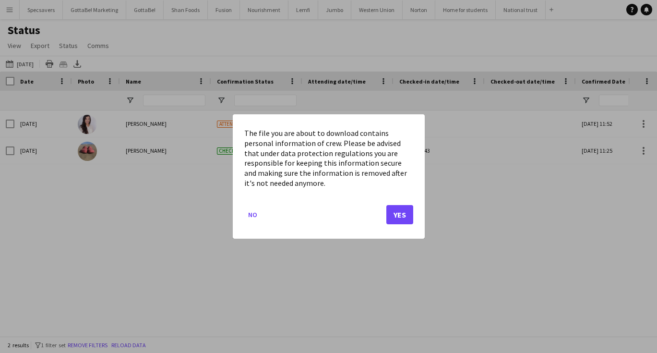
click at [403, 214] on button "Yes" at bounding box center [399, 214] width 27 height 19
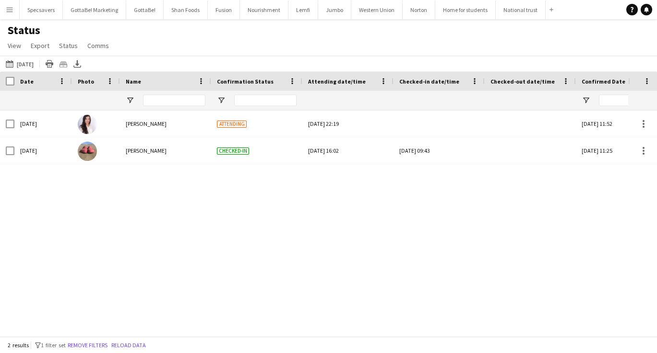
click at [295, 41] on div "Status View Views Default view New view Update view Delete view Edit name Custo…" at bounding box center [328, 39] width 657 height 33
click at [8, 12] on app-icon "Menu" at bounding box center [10, 10] width 8 height 8
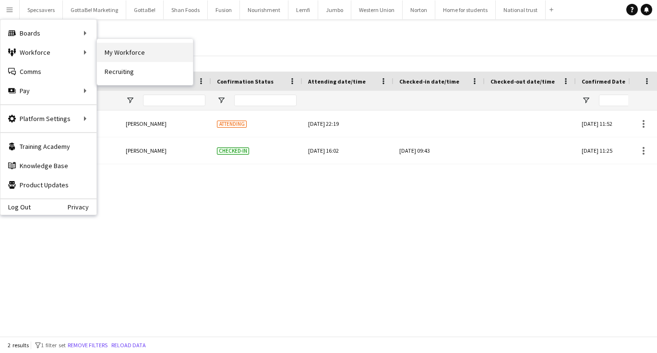
click at [140, 53] on link "My Workforce" at bounding box center [145, 52] width 96 height 19
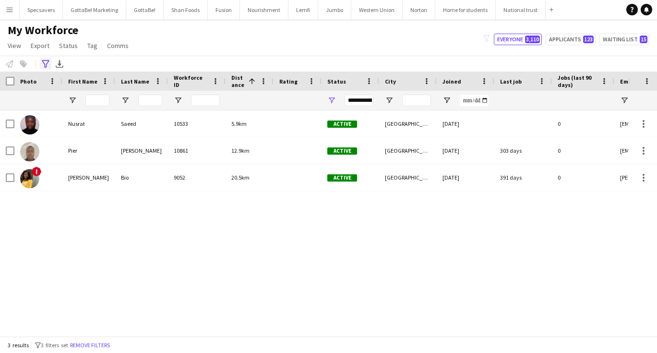
click at [48, 63] on icon "Advanced filters" at bounding box center [46, 64] width 8 height 8
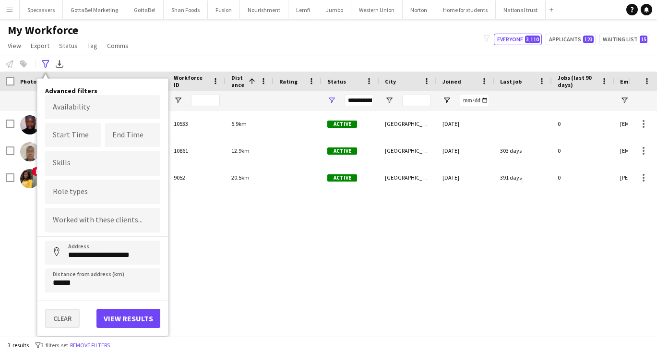
click at [69, 318] on button "Clear" at bounding box center [62, 317] width 35 height 19
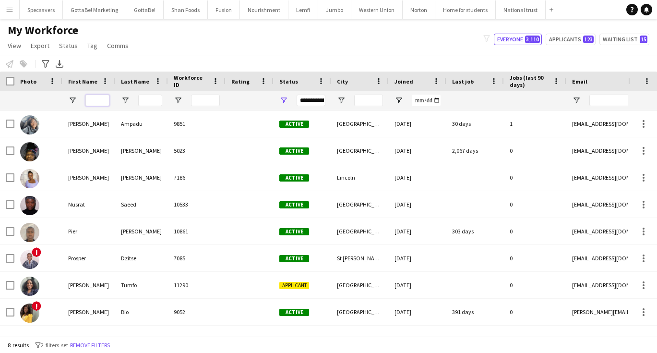
click at [89, 100] on input "First Name Filter Input" at bounding box center [97, 101] width 24 height 12
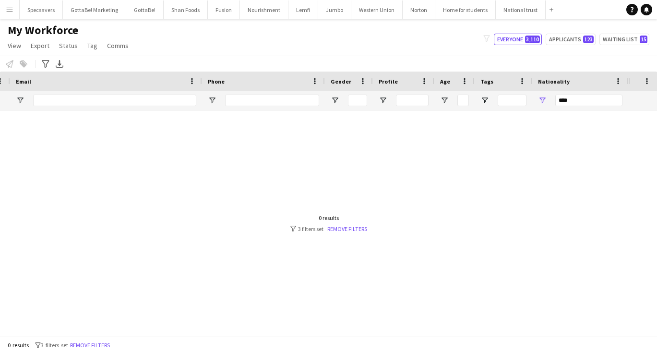
scroll to position [0, 556]
type input "****"
drag, startPoint x: 581, startPoint y: 101, endPoint x: 526, endPoint y: 96, distance: 54.9
click at [526, 96] on div "****" at bounding box center [36, 100] width 1184 height 19
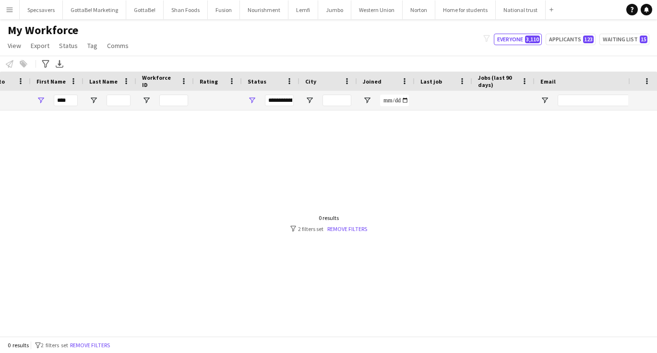
scroll to position [0, 0]
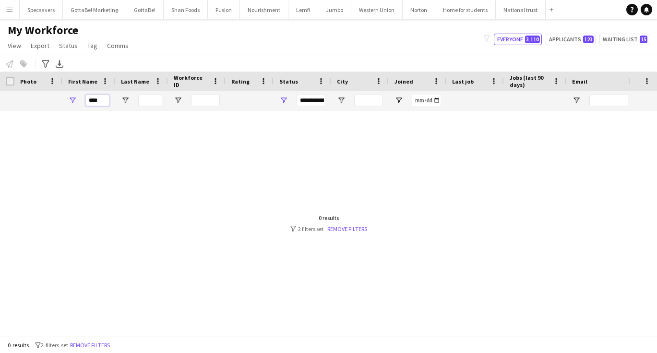
drag, startPoint x: 104, startPoint y: 102, endPoint x: 68, endPoint y: 98, distance: 36.7
click at [68, 98] on div "****" at bounding box center [88, 100] width 53 height 19
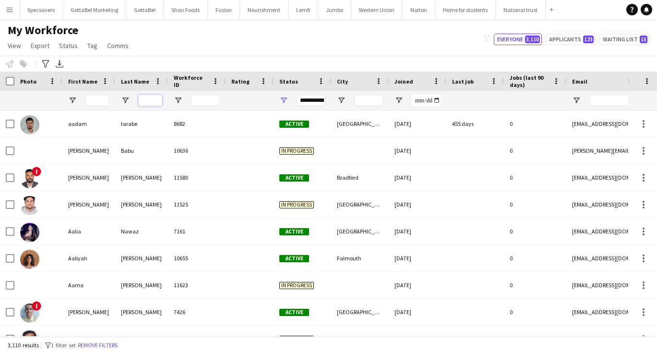
click at [144, 99] on input "Last Name Filter Input" at bounding box center [150, 101] width 24 height 12
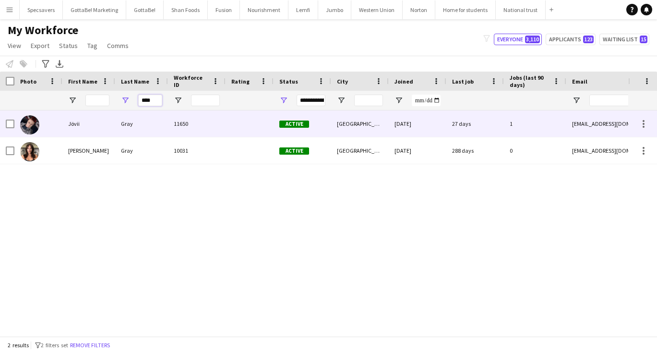
type input "****"
click at [146, 123] on div "Gray" at bounding box center [141, 123] width 53 height 26
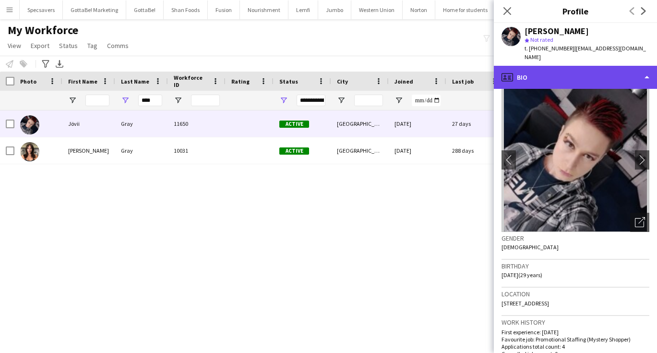
click at [572, 66] on div "profile Bio" at bounding box center [575, 77] width 163 height 23
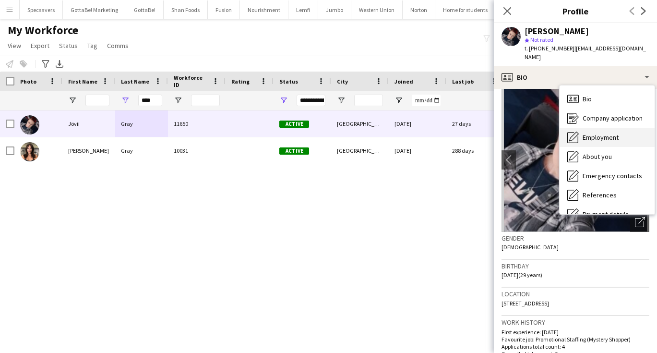
click at [592, 133] on span "Employment" at bounding box center [600, 137] width 36 height 9
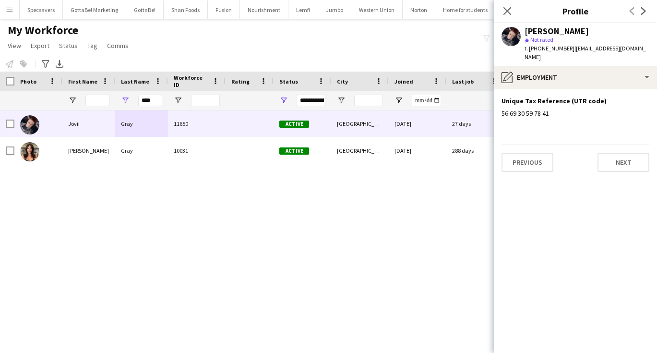
click at [288, 43] on div "My Workforce View Views Default view New view Update view Delete view Edit name…" at bounding box center [328, 39] width 657 height 33
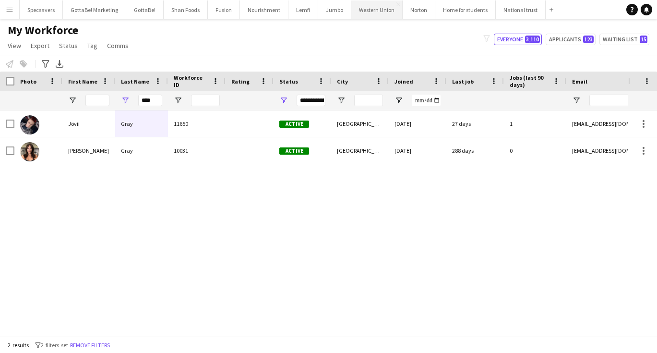
click at [362, 13] on button "Western Union Close" at bounding box center [376, 9] width 51 height 19
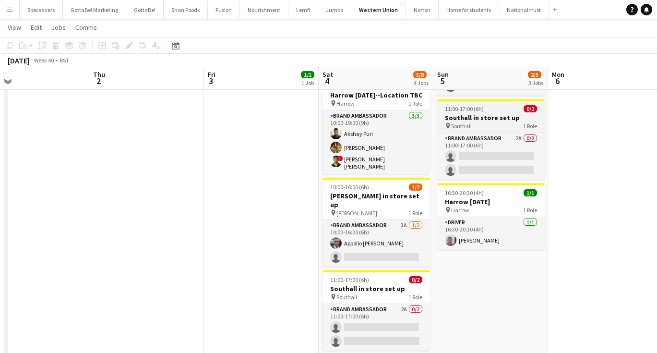
scroll to position [113, 0]
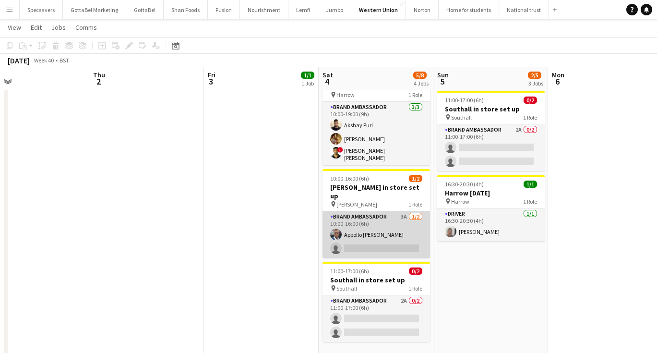
click at [387, 219] on app-card-role "Brand Ambassador 3A 1/2 10:00-16:00 (6h) Appollo Mathews single-neutral-actions" at bounding box center [375, 234] width 107 height 47
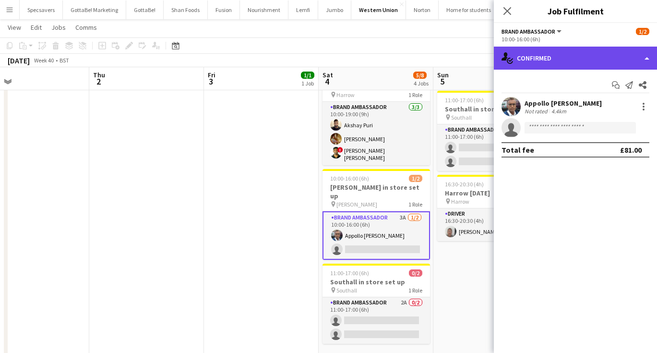
click at [574, 54] on div "single-neutral-actions-check-2 Confirmed" at bounding box center [575, 58] width 163 height 23
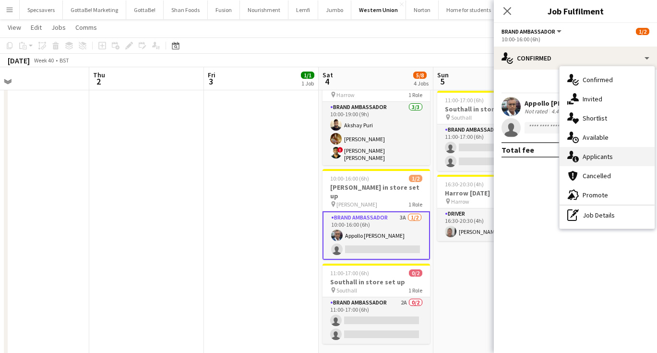
click at [601, 158] on span "Applicants" at bounding box center [597, 156] width 30 height 9
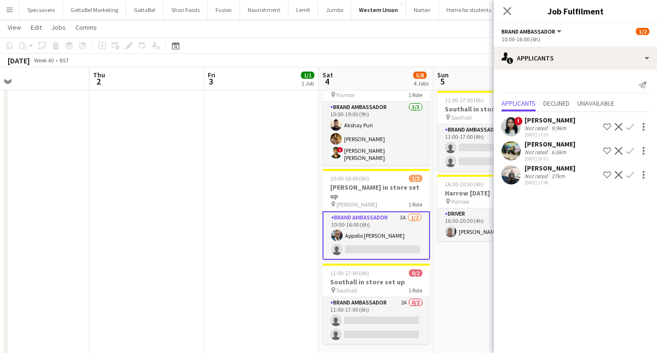
click at [565, 129] on div "9.9km" at bounding box center [558, 127] width 19 height 7
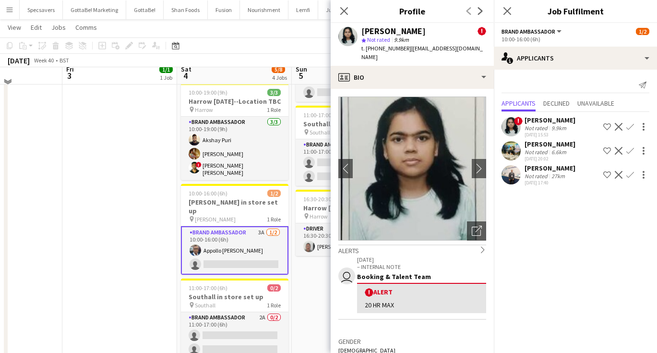
scroll to position [106, 0]
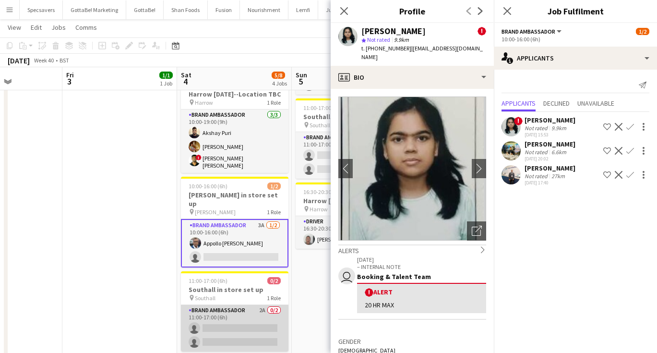
click at [249, 318] on app-card-role "Brand Ambassador 2A 0/2 11:00-17:00 (6h) single-neutral-actions single-neutral-…" at bounding box center [234, 328] width 107 height 47
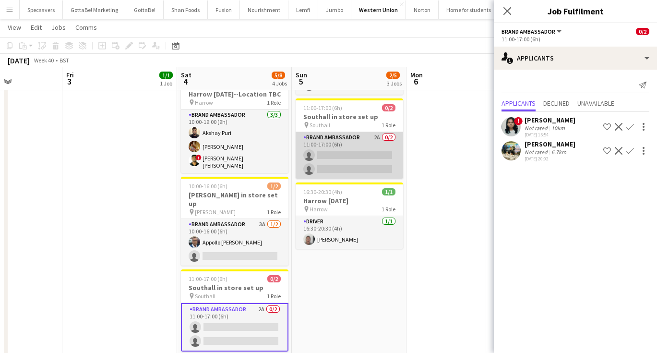
click at [368, 143] on app-card-role "Brand Ambassador 2A 0/2 11:00-17:00 (6h) single-neutral-actions single-neutral-…" at bounding box center [349, 155] width 107 height 47
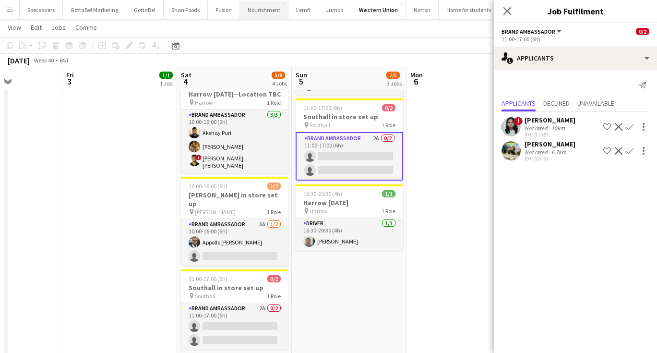
click at [257, 12] on button "Nourishment Close" at bounding box center [264, 9] width 48 height 19
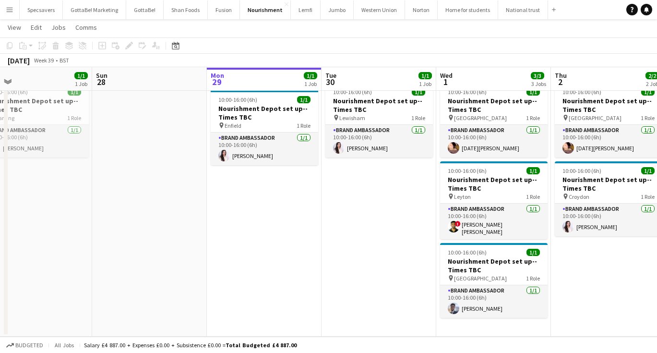
scroll to position [29, 0]
click at [364, 4] on button "Western Union Close" at bounding box center [379, 9] width 51 height 19
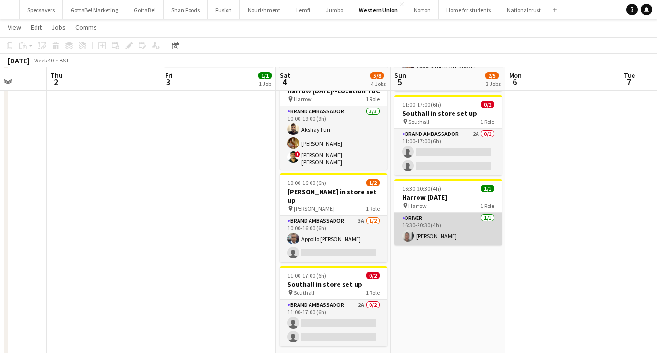
scroll to position [109, 0]
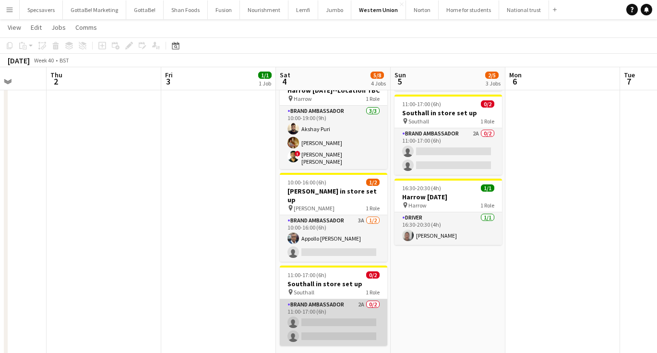
click at [350, 314] on app-card-role "Brand Ambassador 2A 0/2 11:00-17:00 (6h) single-neutral-actions single-neutral-…" at bounding box center [333, 322] width 107 height 47
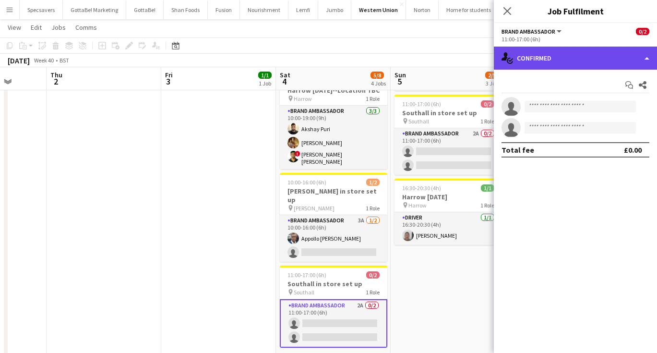
click at [557, 60] on div "single-neutral-actions-check-2 Confirmed" at bounding box center [575, 58] width 163 height 23
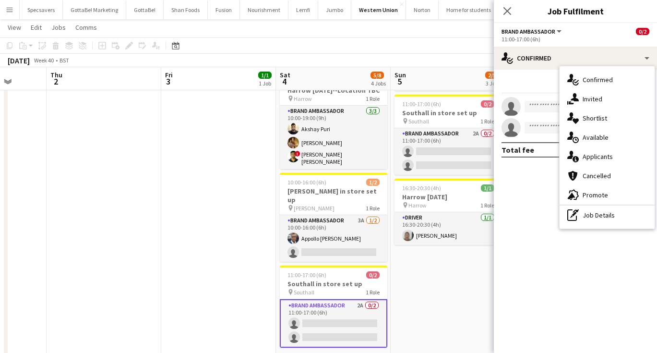
click at [588, 147] on div "single-neutral-actions-information Applicants" at bounding box center [606, 156] width 95 height 19
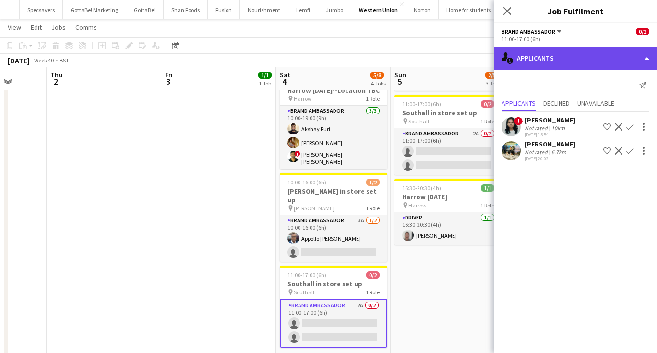
click at [577, 50] on div "single-neutral-actions-information Applicants" at bounding box center [575, 58] width 163 height 23
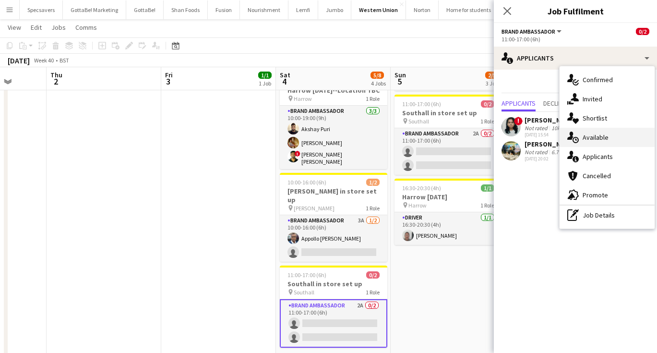
click at [599, 137] on span "Available" at bounding box center [595, 137] width 26 height 9
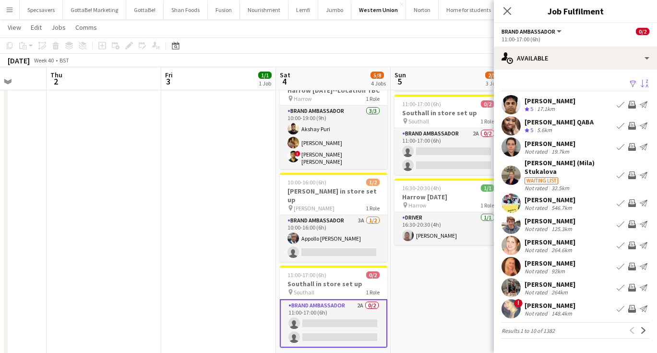
click at [646, 83] on app-icon "Sort asc" at bounding box center [644, 84] width 8 height 9
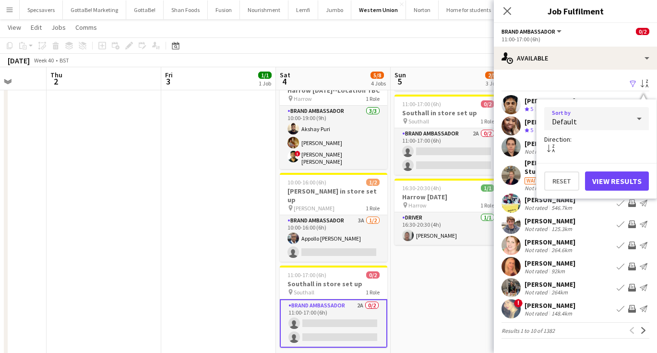
click at [618, 119] on div "Default" at bounding box center [586, 118] width 85 height 23
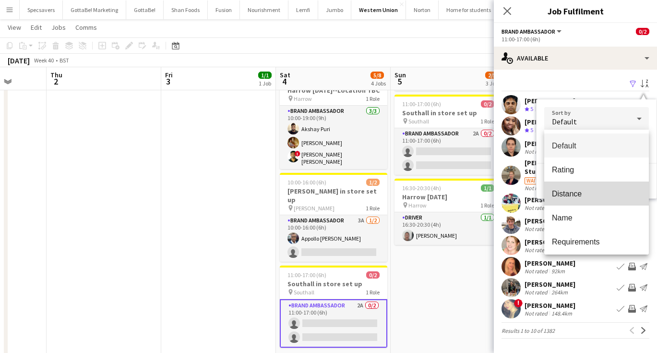
click at [581, 190] on span "Distance" at bounding box center [596, 193] width 89 height 9
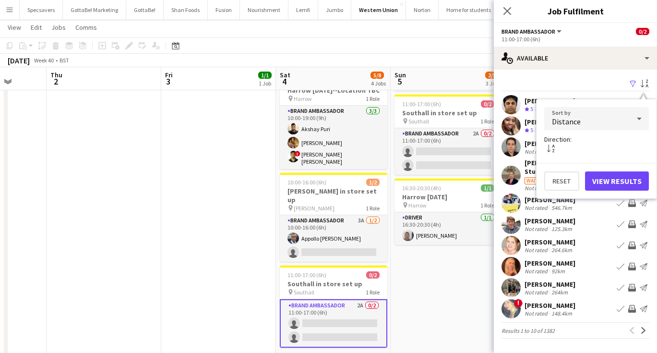
click at [613, 181] on button "View Results" at bounding box center [617, 180] width 64 height 19
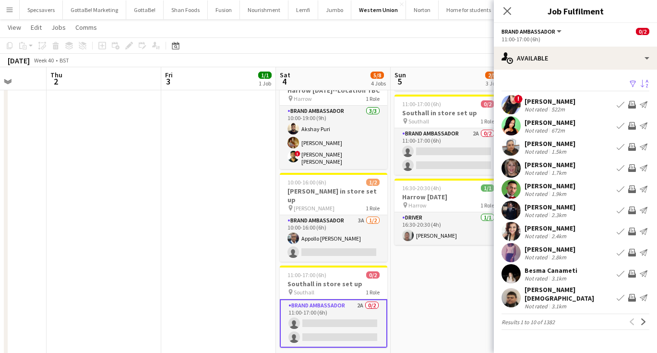
click at [566, 106] on div "522m" at bounding box center [557, 109] width 17 height 7
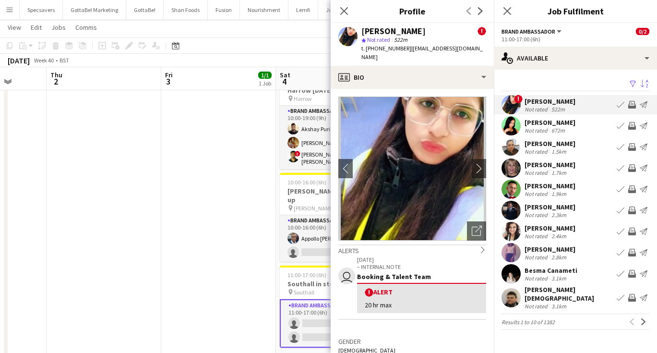
scroll to position [0, 0]
click at [479, 165] on app-icon "chevron-right" at bounding box center [479, 168] width 15 height 10
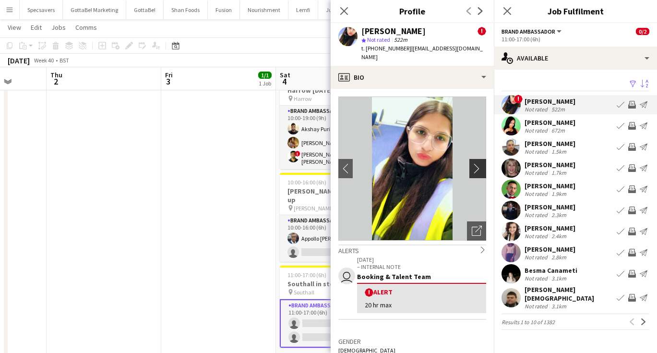
click at [479, 165] on app-icon "chevron-right" at bounding box center [479, 168] width 15 height 10
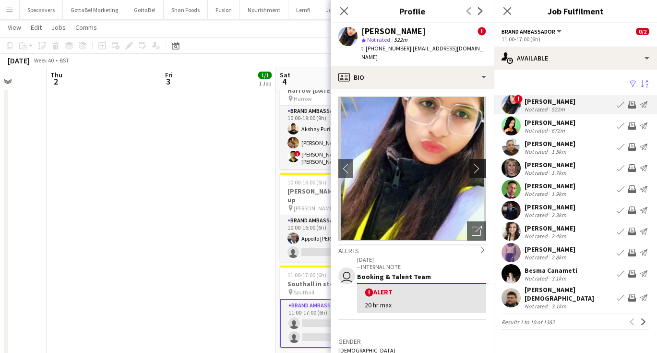
click at [479, 165] on app-icon "chevron-right" at bounding box center [479, 168] width 15 height 10
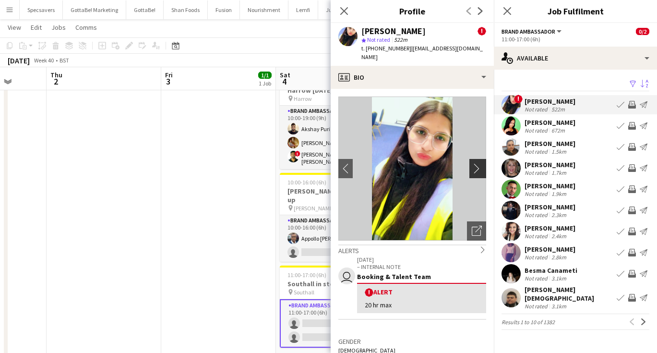
click at [479, 165] on app-icon "chevron-right" at bounding box center [479, 168] width 15 height 10
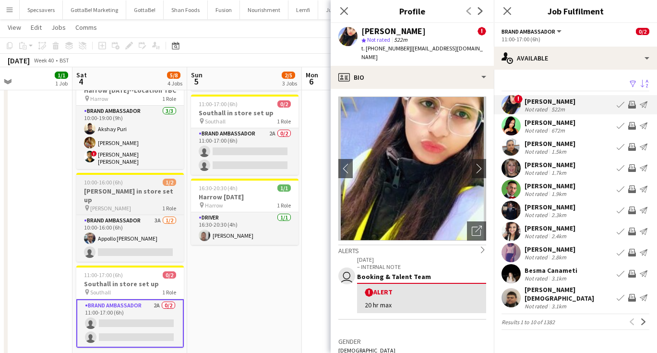
scroll to position [0, 377]
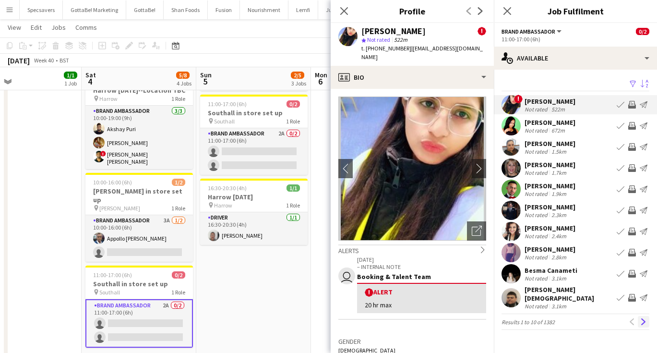
click at [643, 318] on app-icon "Next" at bounding box center [643, 321] width 7 height 7
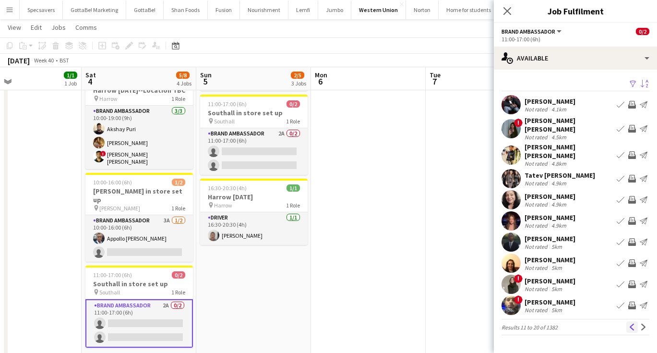
click at [633, 323] on app-icon "Previous" at bounding box center [631, 326] width 7 height 7
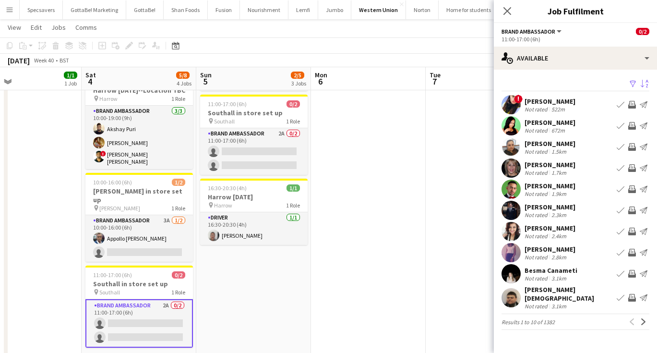
click at [559, 290] on div "[PERSON_NAME][DEMOGRAPHIC_DATA]" at bounding box center [568, 293] width 88 height 17
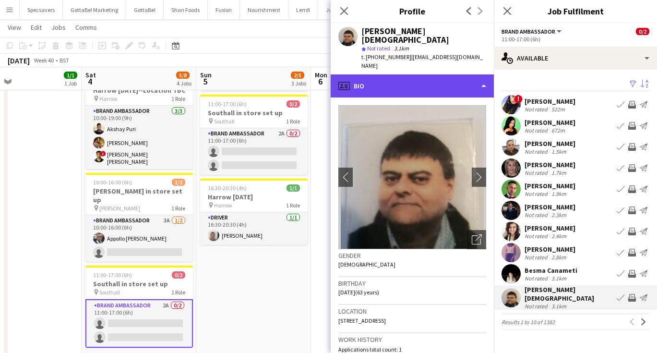
click at [428, 74] on div "profile Bio" at bounding box center [412, 85] width 163 height 23
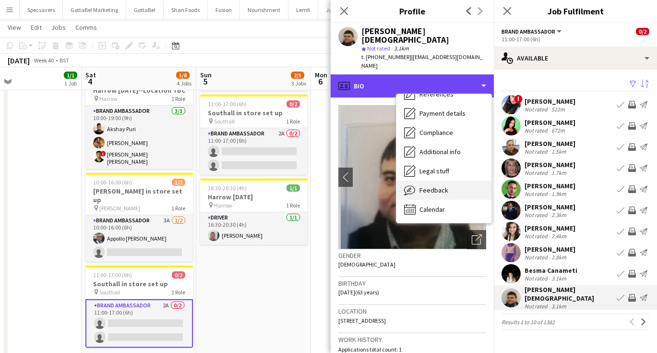
scroll to position [109, 0]
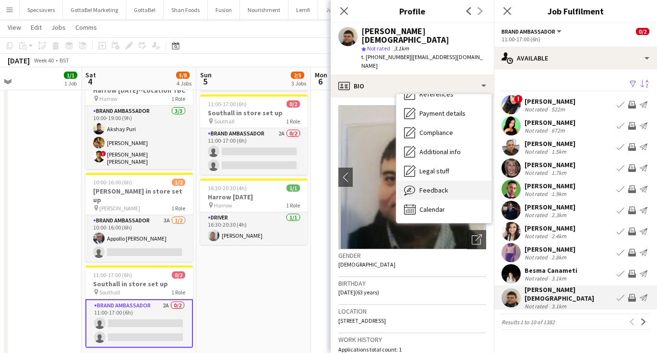
click at [424, 186] on span "Feedback" at bounding box center [433, 190] width 29 height 9
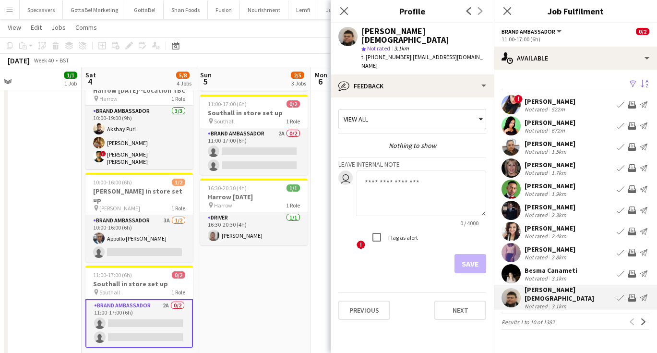
click at [392, 170] on textarea at bounding box center [421, 193] width 130 height 46
type textarea "*"
type textarea "**********"
click at [466, 254] on button "Save" at bounding box center [470, 263] width 32 height 19
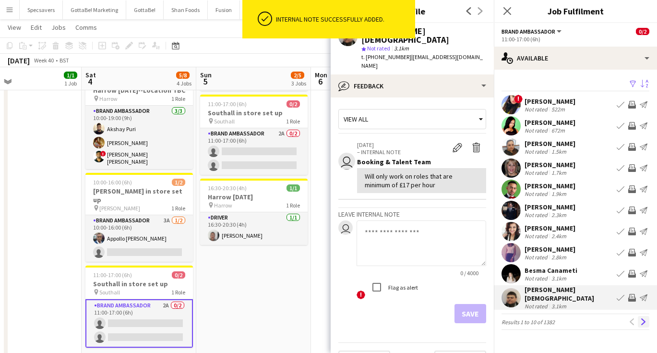
click at [644, 318] on app-icon "Next" at bounding box center [643, 321] width 7 height 7
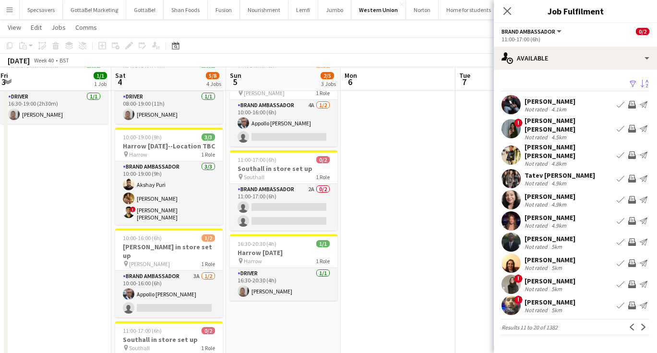
scroll to position [56, 0]
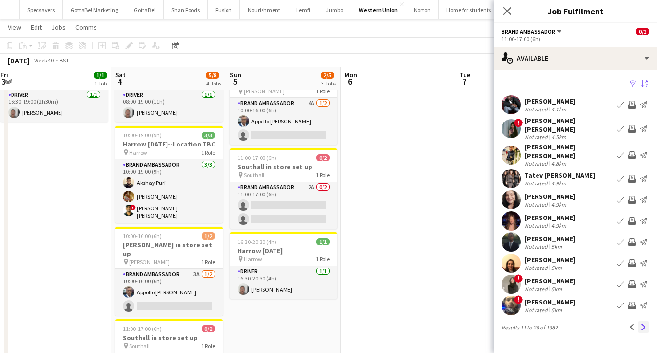
click at [642, 323] on app-icon "Next" at bounding box center [643, 326] width 7 height 7
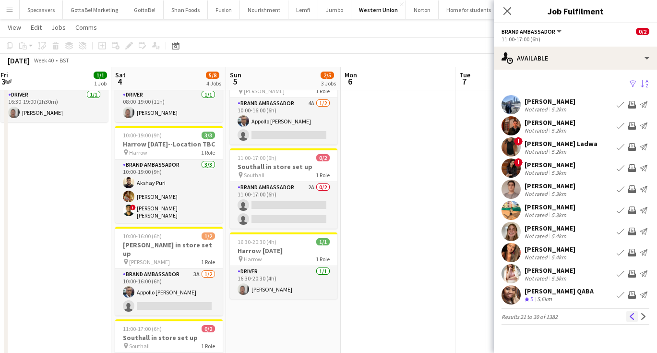
click at [635, 316] on button "Previous" at bounding box center [632, 316] width 12 height 12
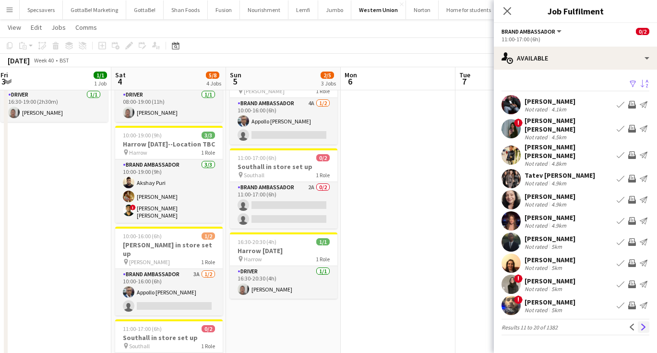
click at [643, 323] on app-icon "Next" at bounding box center [643, 326] width 7 height 7
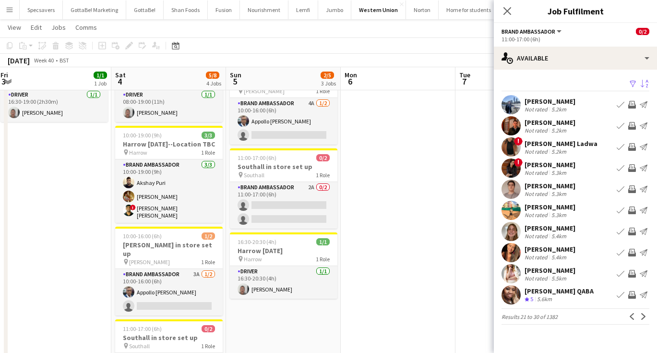
click at [643, 316] on app-icon "Next" at bounding box center [643, 316] width 7 height 7
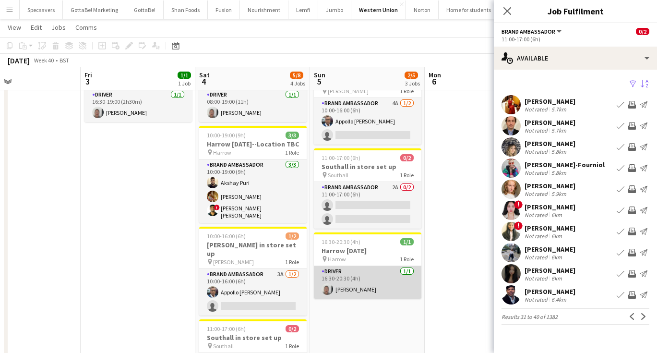
scroll to position [0, 378]
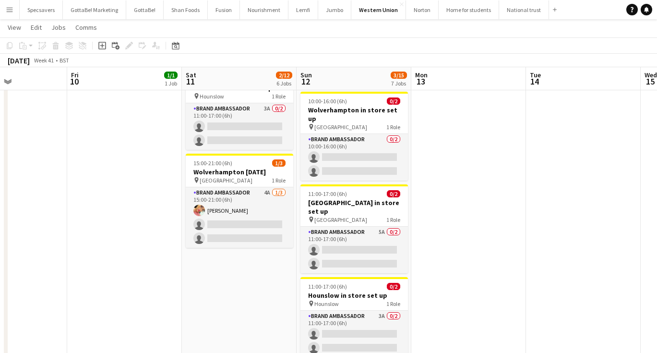
scroll to position [383, 0]
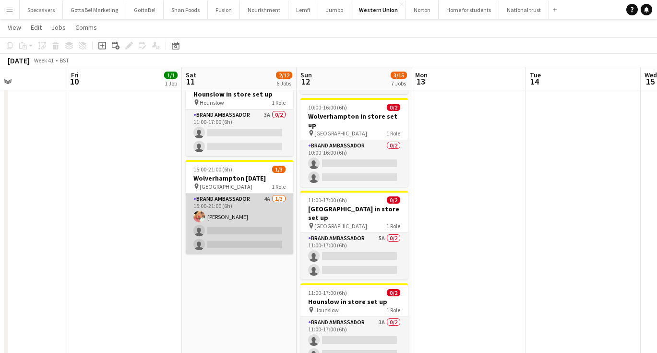
click at [242, 211] on app-card-role "Brand Ambassador 4A 1/3 15:00-21:00 (6h) Kiran Bains single-neutral-actions sin…" at bounding box center [239, 223] width 107 height 60
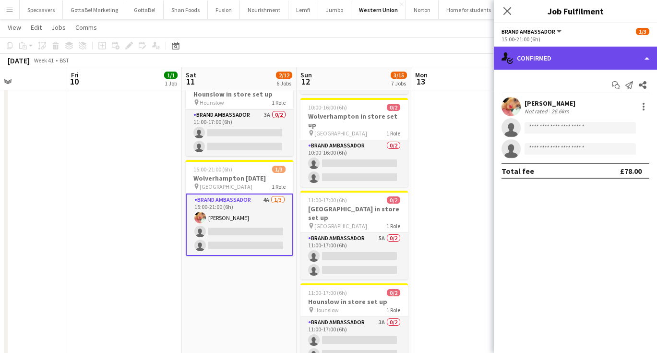
click at [580, 57] on div "single-neutral-actions-check-2 Confirmed" at bounding box center [575, 58] width 163 height 23
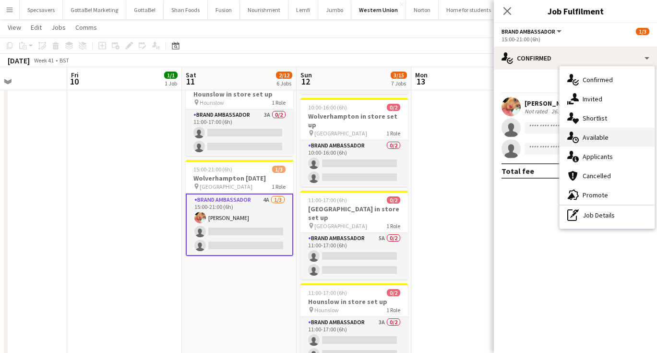
click at [592, 139] on span "Available" at bounding box center [595, 137] width 26 height 9
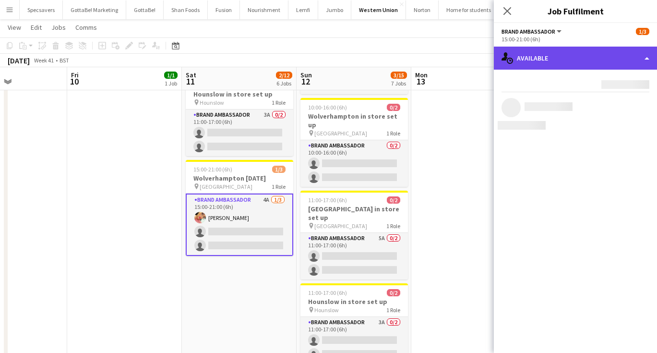
click at [590, 62] on div "single-neutral-actions-upload Available" at bounding box center [575, 58] width 163 height 23
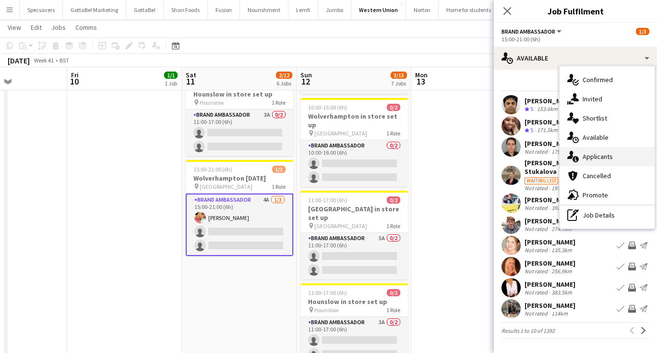
click at [593, 160] on span "Applicants" at bounding box center [597, 156] width 30 height 9
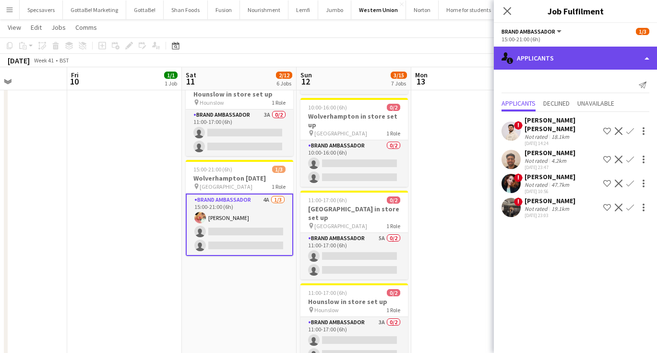
click at [568, 59] on div "single-neutral-actions-information Applicants" at bounding box center [575, 58] width 163 height 23
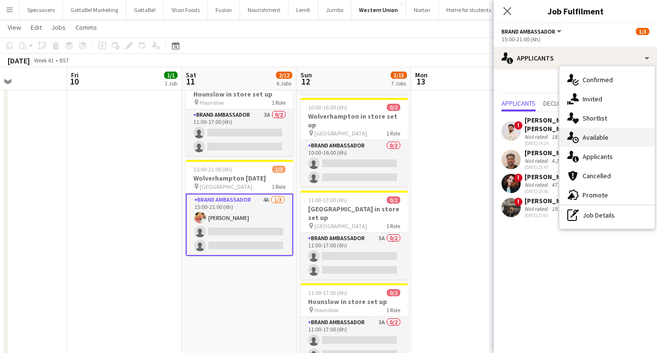
click at [586, 145] on div "single-neutral-actions-upload Available" at bounding box center [606, 137] width 95 height 19
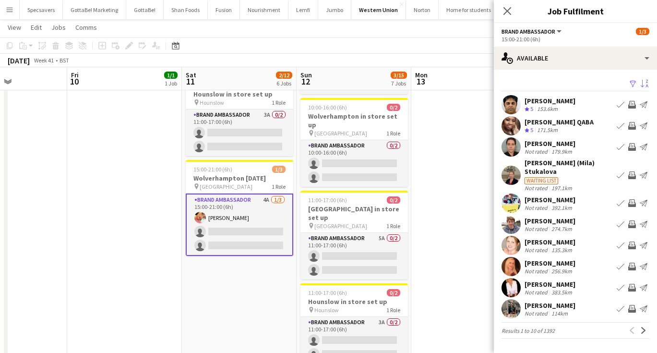
click at [644, 81] on app-icon "Sort asc" at bounding box center [644, 84] width 8 height 9
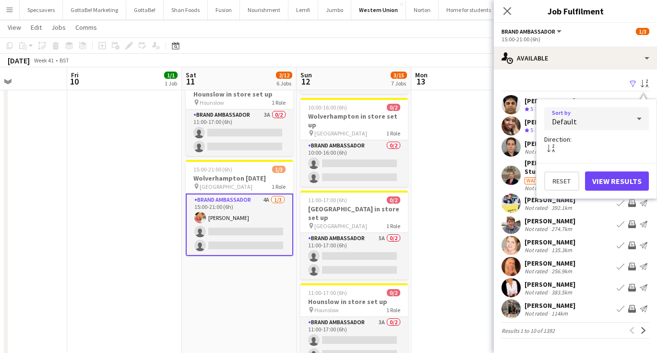
click at [606, 118] on div "Default" at bounding box center [586, 118] width 85 height 23
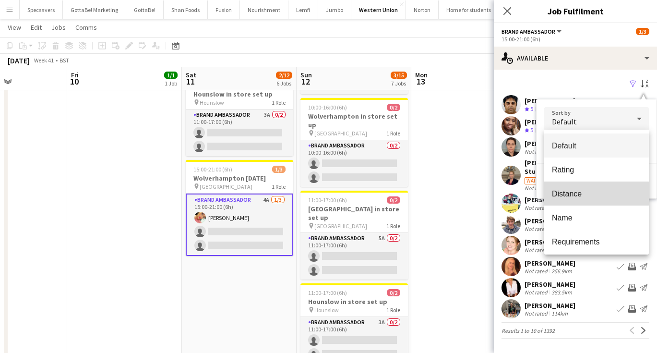
click at [575, 189] on mat-option "Distance" at bounding box center [596, 193] width 105 height 24
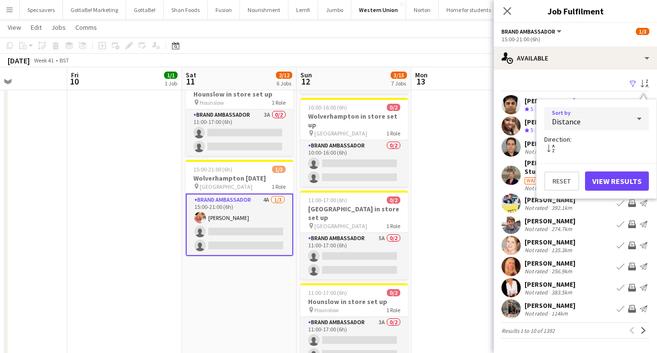
click at [608, 177] on button "View Results" at bounding box center [617, 180] width 64 height 19
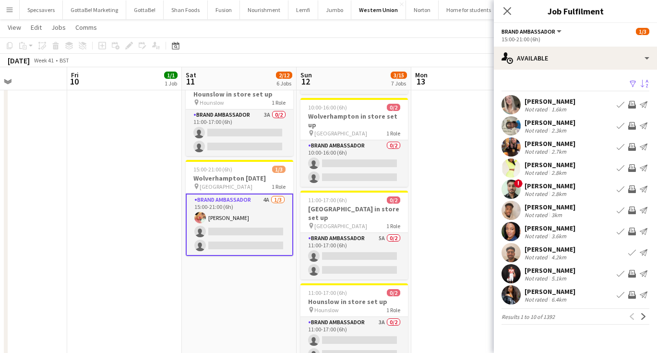
click at [558, 185] on div "Ravikumar Kumbhar" at bounding box center [549, 185] width 51 height 9
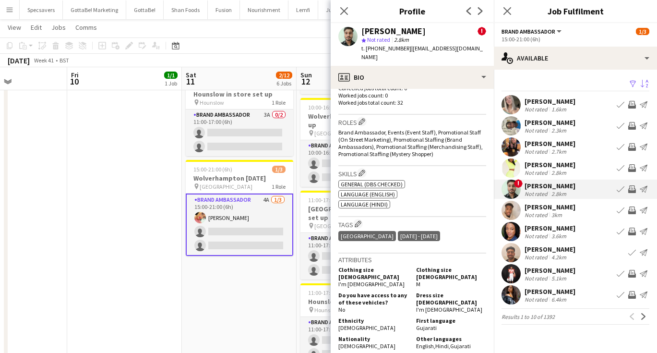
click at [534, 291] on div "Alyssa Palmer" at bounding box center [549, 291] width 51 height 9
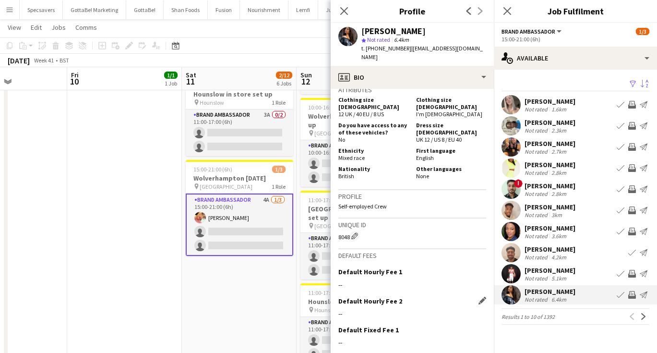
scroll to position [447, 0]
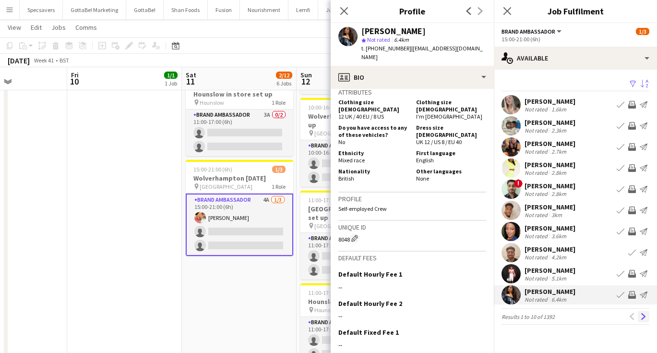
click at [645, 315] on app-icon "Next" at bounding box center [643, 316] width 7 height 7
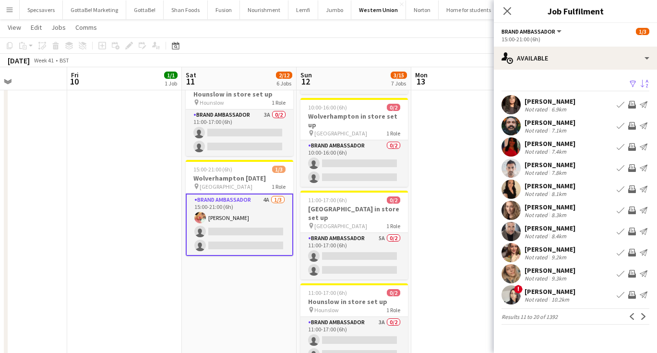
click at [567, 103] on div "Ruksana Begum" at bounding box center [549, 101] width 51 height 9
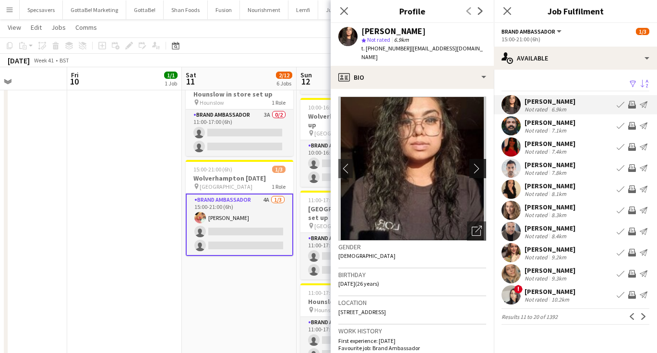
click at [476, 163] on app-icon "chevron-right" at bounding box center [479, 168] width 15 height 10
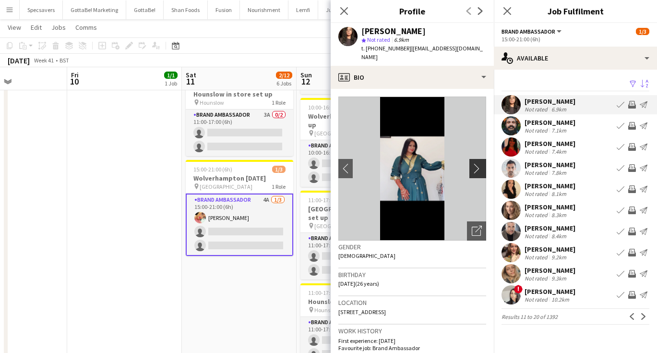
click at [476, 163] on app-icon "chevron-right" at bounding box center [479, 168] width 15 height 10
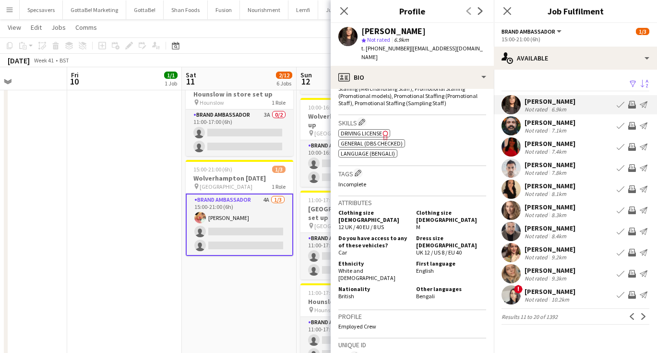
scroll to position [366, 0]
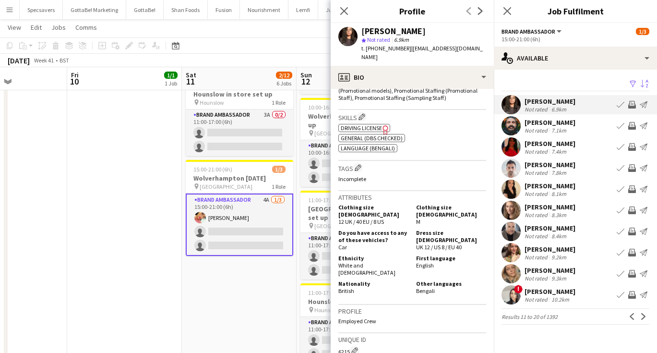
click at [539, 129] on div "Not rated" at bounding box center [536, 130] width 25 height 7
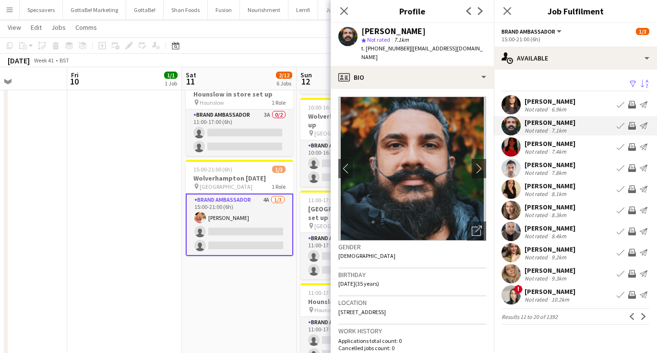
scroll to position [0, 0]
click at [546, 294] on div "Latifa Begum" at bounding box center [549, 291] width 51 height 9
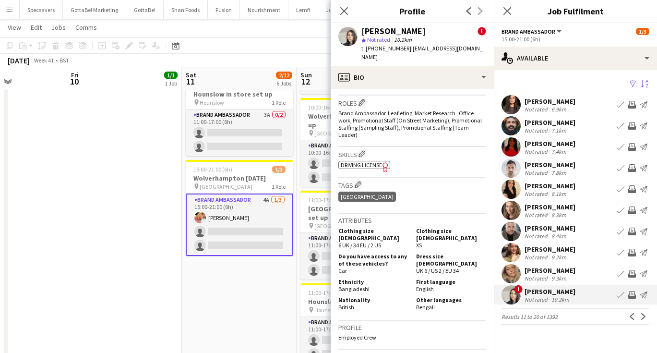
scroll to position [414, 0]
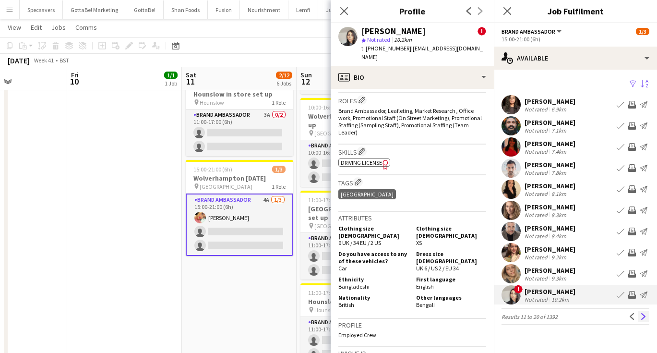
click at [640, 316] on app-icon "Next" at bounding box center [643, 316] width 7 height 7
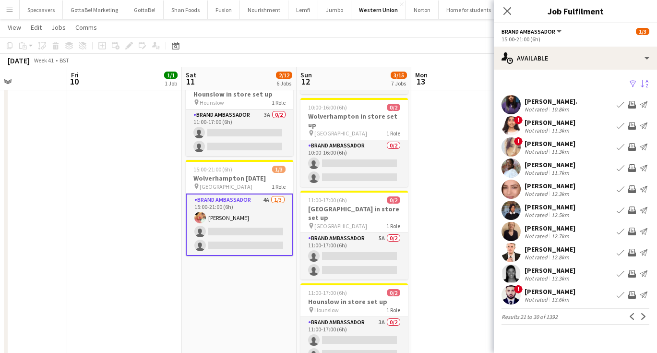
click at [552, 118] on div "aqsa batey" at bounding box center [549, 122] width 51 height 9
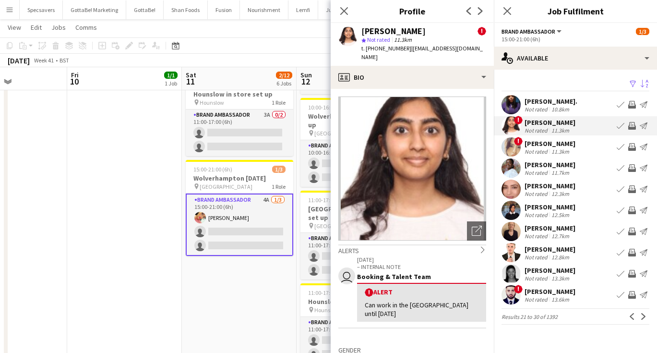
scroll to position [0, 0]
click at [548, 145] on div "Iman Ali" at bounding box center [549, 143] width 51 height 9
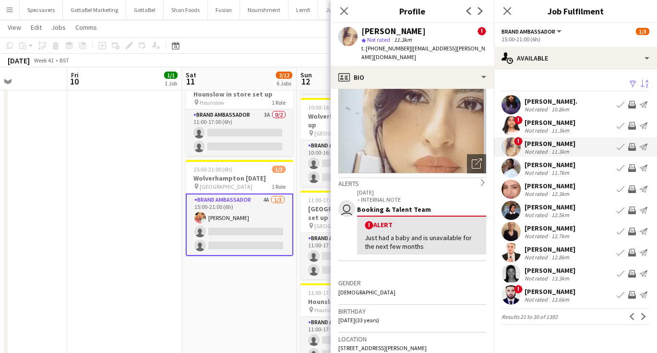
scroll to position [67, 0]
click at [558, 193] on div "12.3km" at bounding box center [560, 193] width 22 height 7
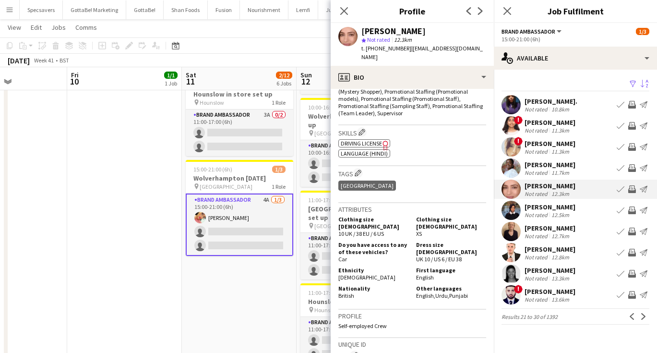
scroll to position [365, 0]
click at [552, 212] on div "12.5km" at bounding box center [560, 214] width 22 height 7
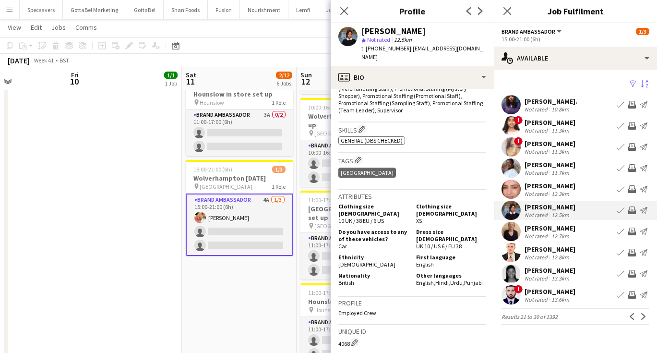
scroll to position [348, 0]
click at [646, 318] on app-icon "Next" at bounding box center [643, 316] width 7 height 7
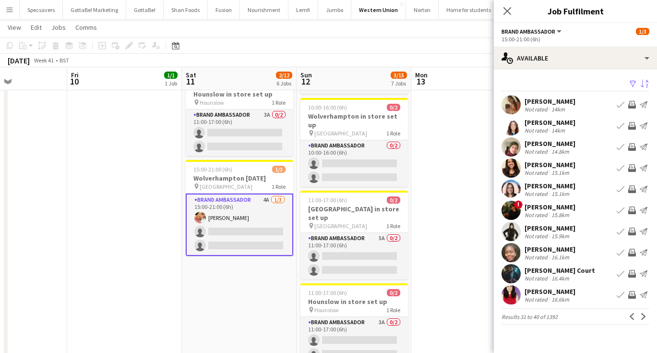
click at [563, 108] on div "14km" at bounding box center [557, 109] width 17 height 7
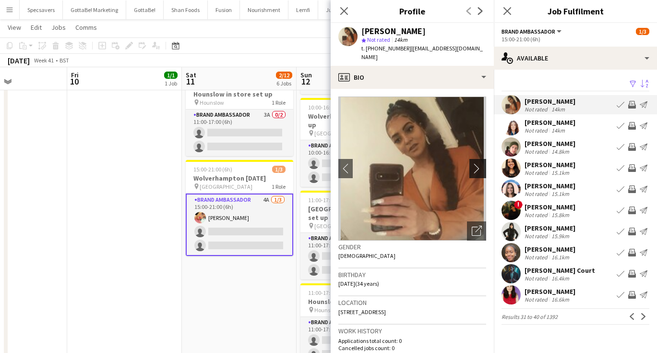
click at [474, 163] on app-icon "chevron-right" at bounding box center [479, 168] width 15 height 10
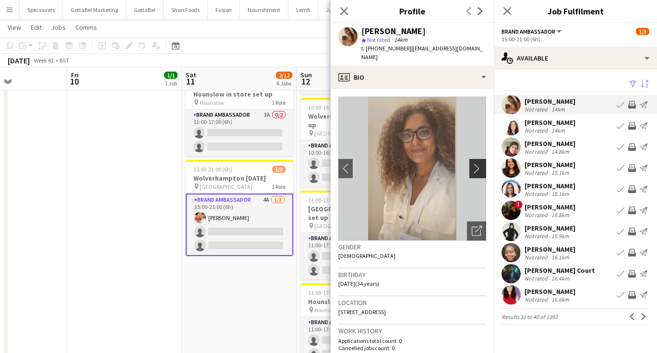
click at [474, 163] on app-icon "chevron-right" at bounding box center [479, 168] width 15 height 10
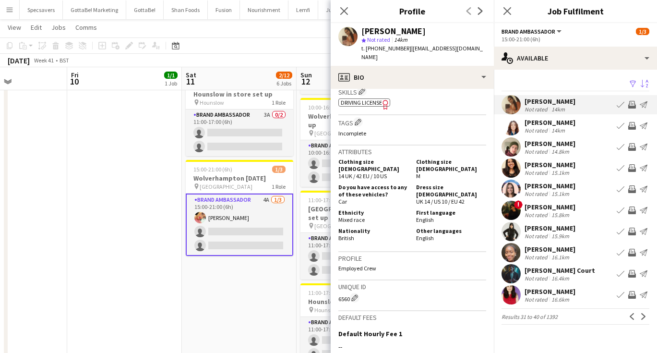
scroll to position [366, 0]
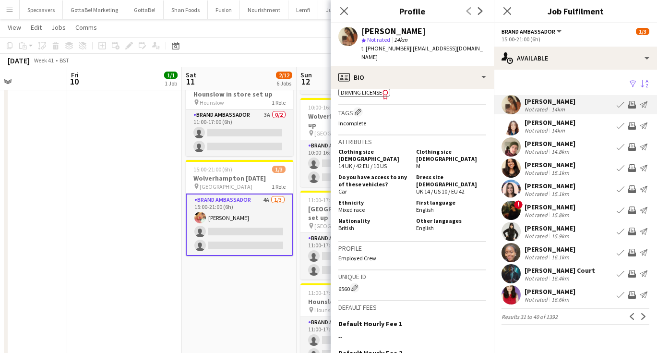
click at [561, 130] on div "14km" at bounding box center [557, 130] width 17 height 7
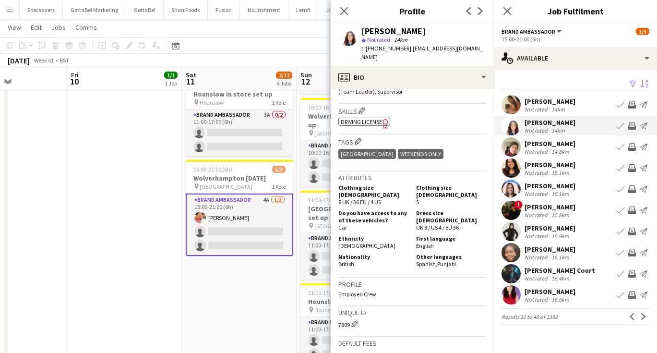
scroll to position [344, 0]
click at [555, 146] on div "lewis Green-leonard" at bounding box center [549, 143] width 51 height 9
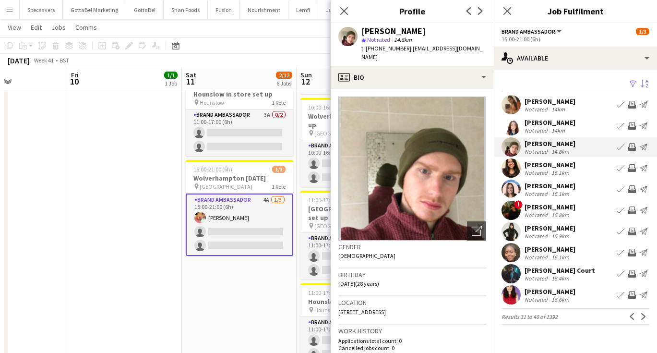
click at [555, 166] on div "kiren chanchal" at bounding box center [549, 164] width 51 height 9
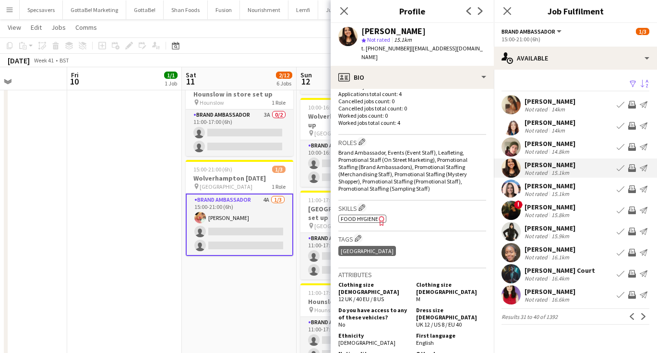
scroll to position [287, 0]
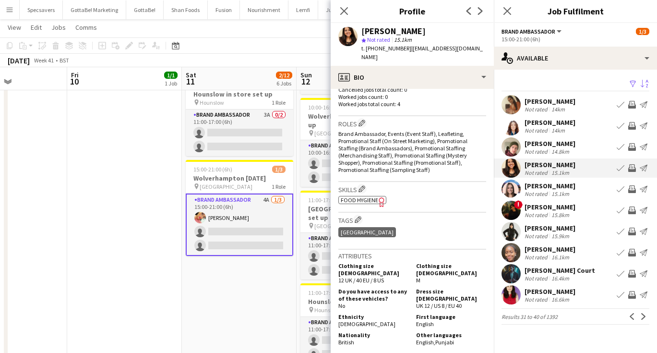
click at [561, 212] on div "15.8km" at bounding box center [560, 214] width 22 height 7
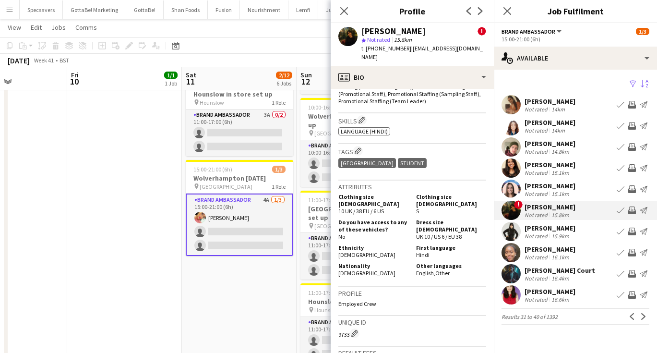
scroll to position [437, 0]
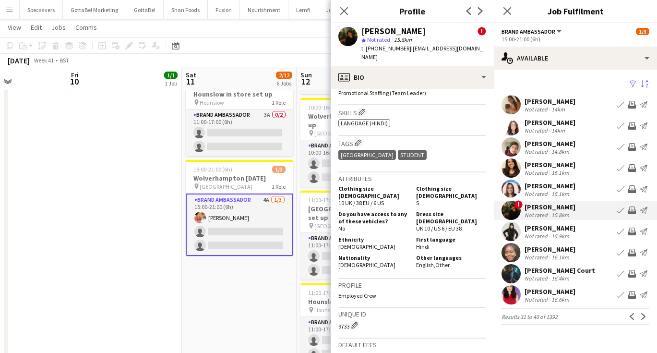
click at [547, 228] on div "Kiran Khan" at bounding box center [549, 228] width 51 height 9
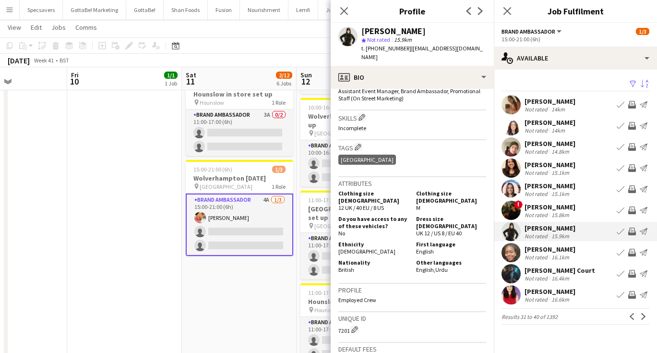
scroll to position [307, 0]
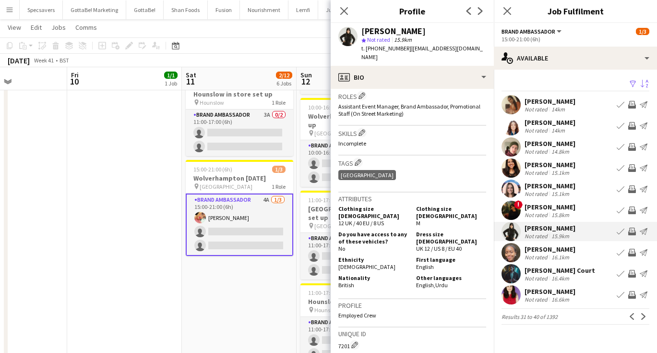
click at [550, 292] on div "Sahar Yousefi" at bounding box center [549, 291] width 51 height 9
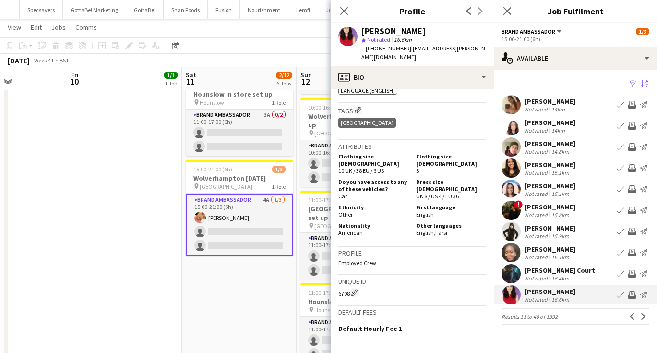
scroll to position [442, 0]
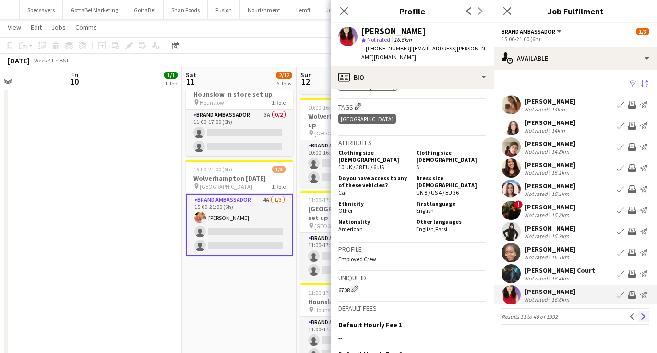
click at [641, 317] on app-icon "Next" at bounding box center [643, 316] width 7 height 7
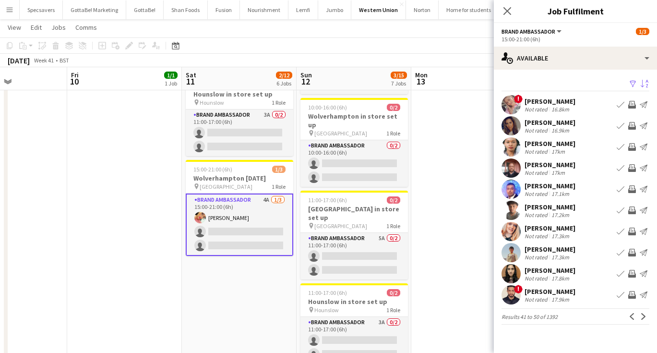
click at [553, 130] on div "16.9km" at bounding box center [560, 130] width 22 height 7
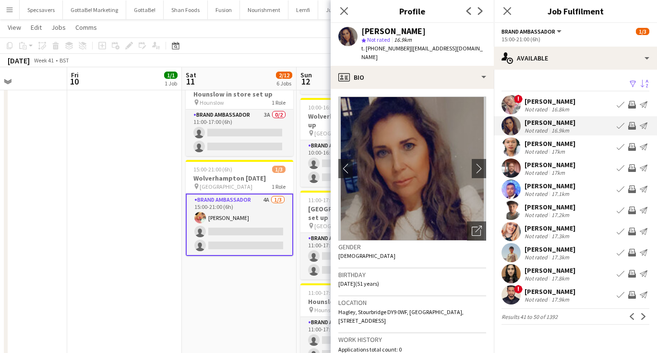
scroll to position [0, 0]
click at [558, 207] on div "Muhammad Abdur-Razzaq" at bounding box center [549, 206] width 51 height 9
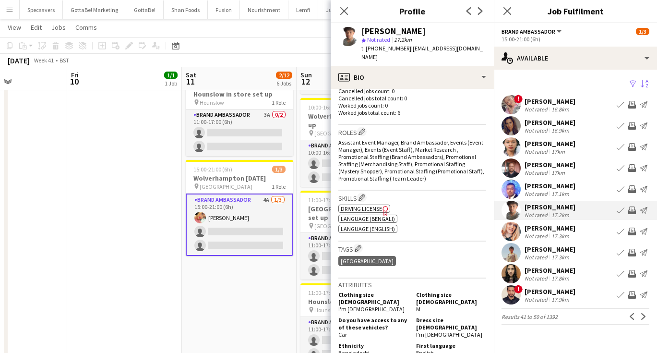
scroll to position [343, 0]
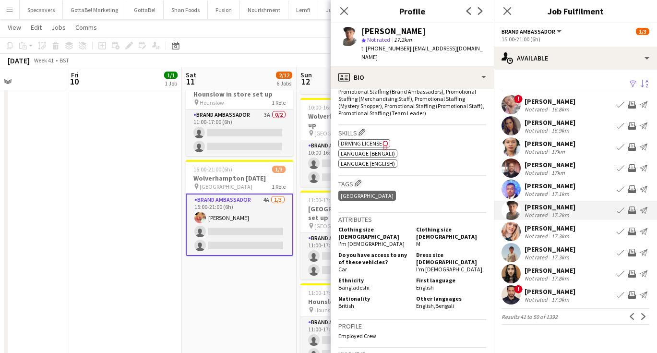
click at [534, 254] on div "Not rated" at bounding box center [536, 256] width 25 height 7
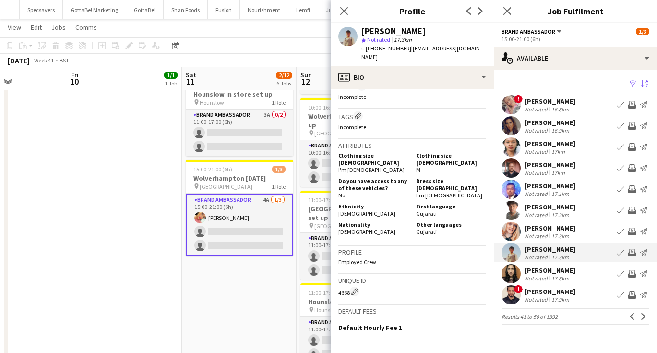
scroll to position [418, 0]
click at [259, 207] on app-card-role "Brand Ambassador 4A 1/3 15:00-21:00 (6h) Kiran Bains single-neutral-actions sin…" at bounding box center [239, 224] width 107 height 62
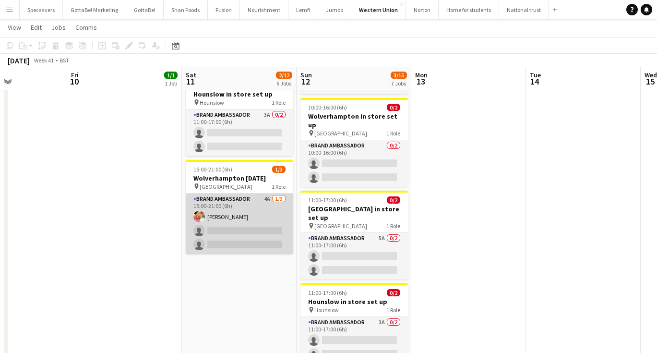
click at [260, 217] on app-card-role "Brand Ambassador 4A 1/3 15:00-21:00 (6h) Kiran Bains single-neutral-actions sin…" at bounding box center [239, 223] width 107 height 60
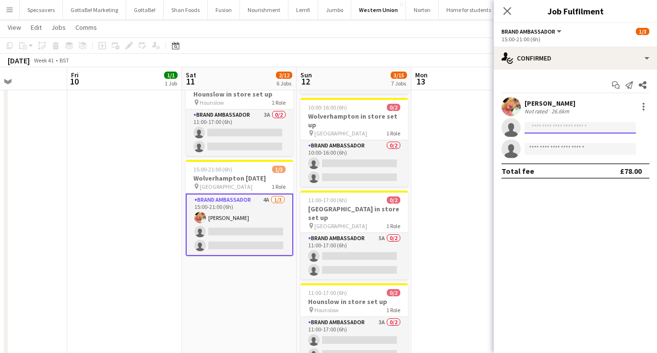
click at [575, 130] on input at bounding box center [579, 128] width 111 height 12
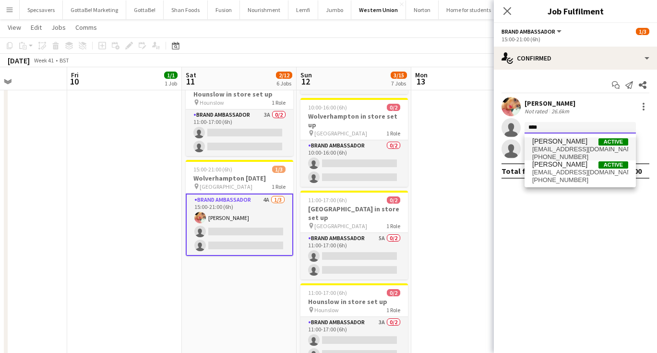
type input "****"
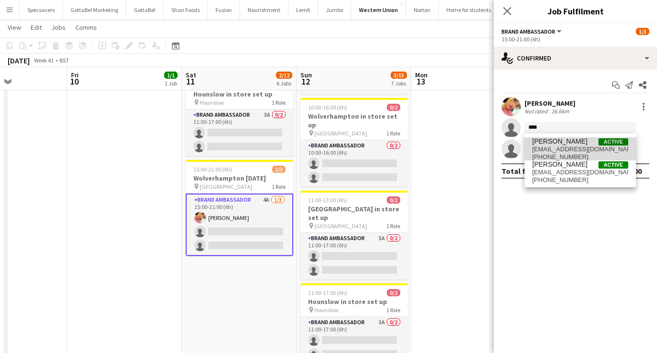
click at [590, 149] on span "chazsehmi@hotmail.co.uk" at bounding box center [580, 149] width 96 height 8
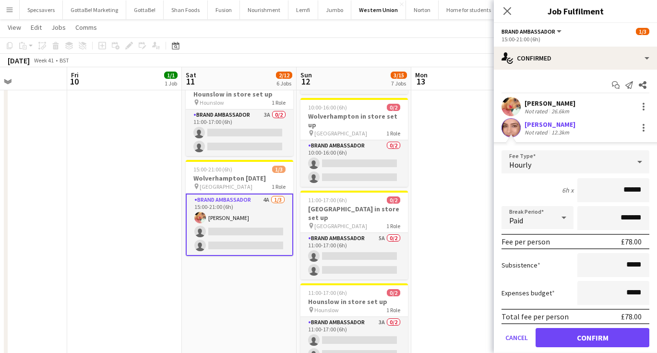
click at [537, 125] on div "[PERSON_NAME]" at bounding box center [549, 124] width 51 height 9
click at [590, 340] on button "Confirm" at bounding box center [592, 337] width 114 height 19
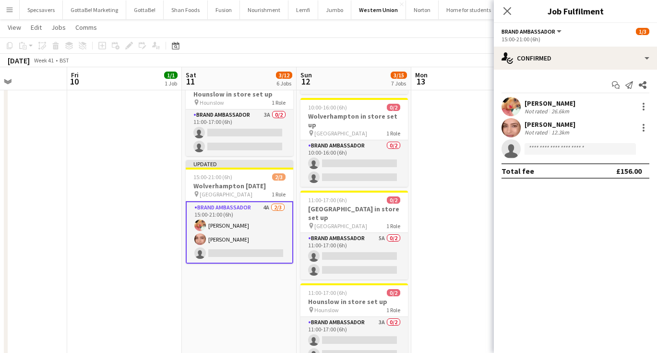
click at [557, 127] on div "[PERSON_NAME]" at bounding box center [549, 124] width 51 height 9
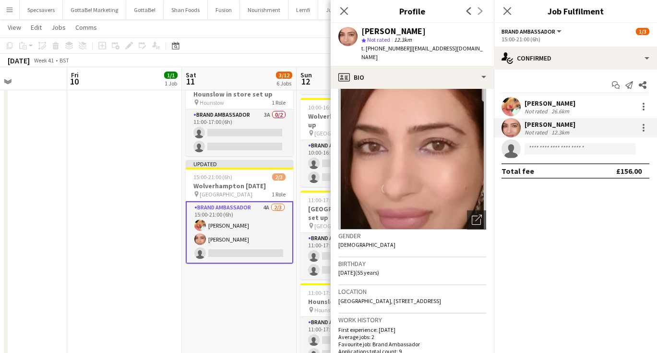
scroll to position [14, 0]
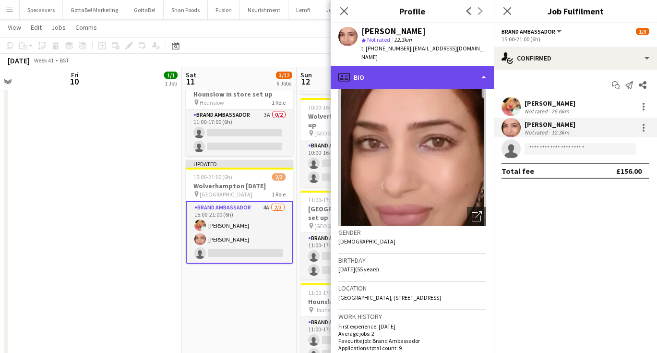
click at [427, 66] on div "profile Bio" at bounding box center [412, 77] width 163 height 23
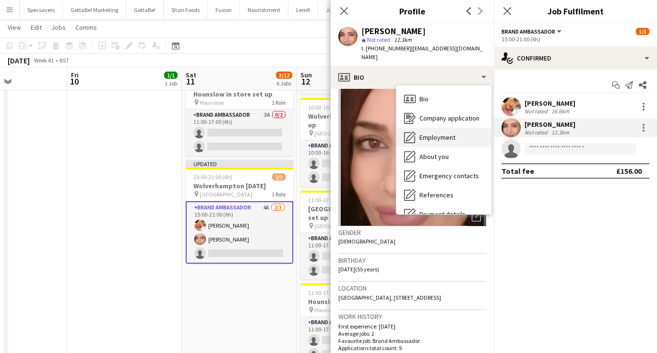
click at [438, 133] on span "Employment" at bounding box center [437, 137] width 36 height 9
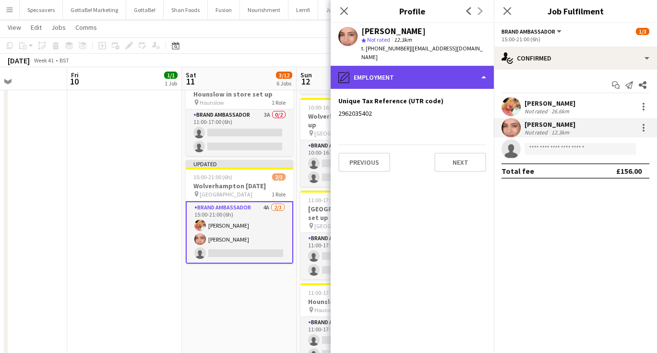
click at [416, 71] on div "pencil4 Employment" at bounding box center [412, 77] width 163 height 23
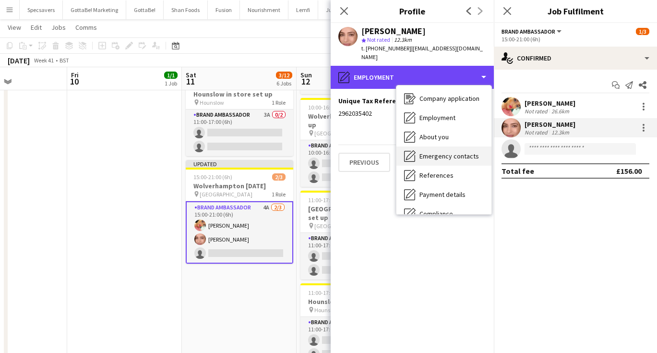
scroll to position [34, 0]
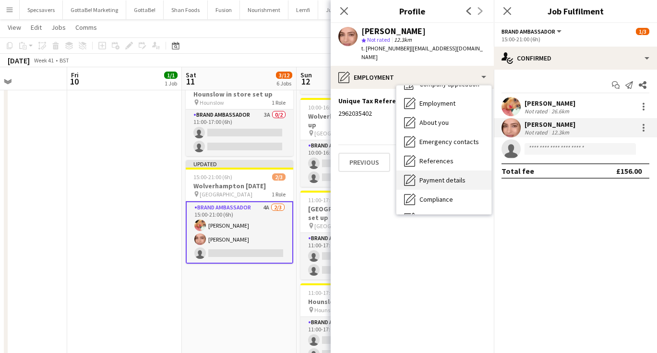
click at [452, 176] on span "Payment details" at bounding box center [442, 180] width 46 height 9
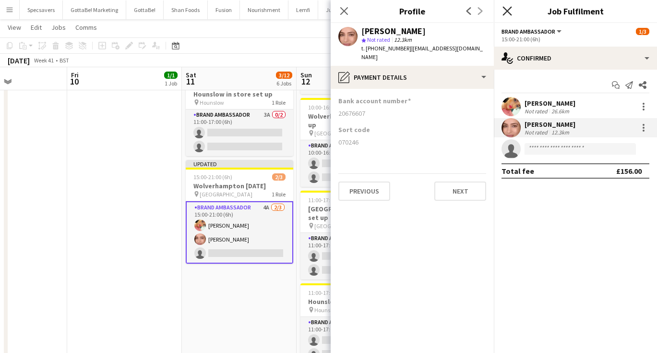
click at [506, 7] on icon "Close pop-in" at bounding box center [506, 10] width 9 height 9
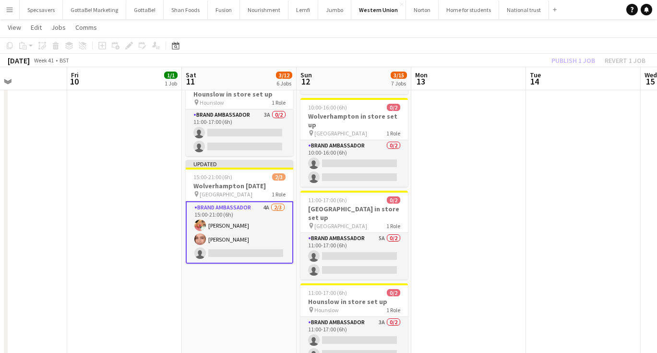
click at [512, 249] on app-date-cell at bounding box center [468, 63] width 115 height 678
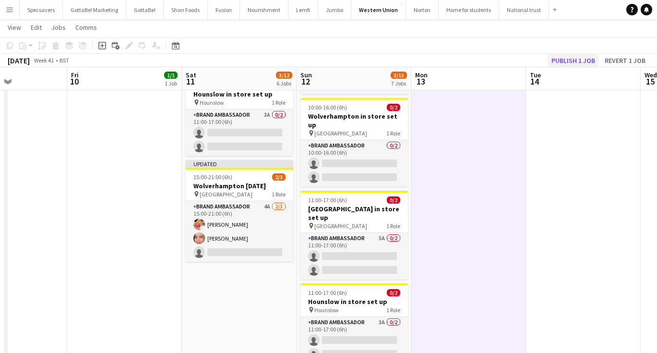
click at [572, 58] on button "Publish 1 job" at bounding box center [572, 60] width 51 height 12
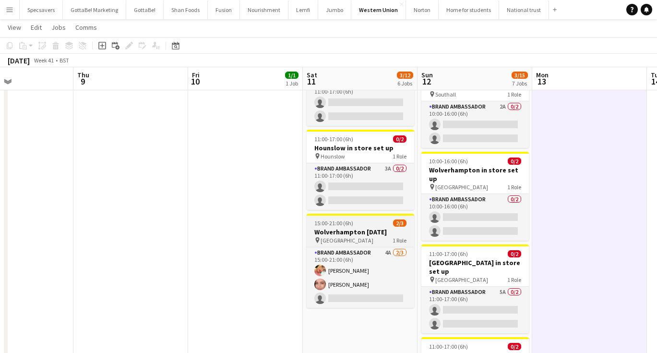
scroll to position [0, 211]
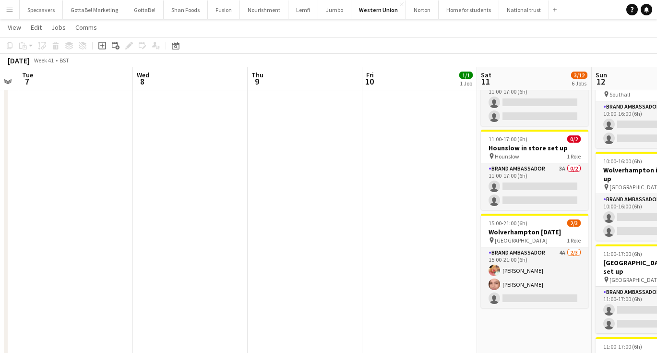
click at [12, 10] on app-icon "Menu" at bounding box center [10, 10] width 8 height 8
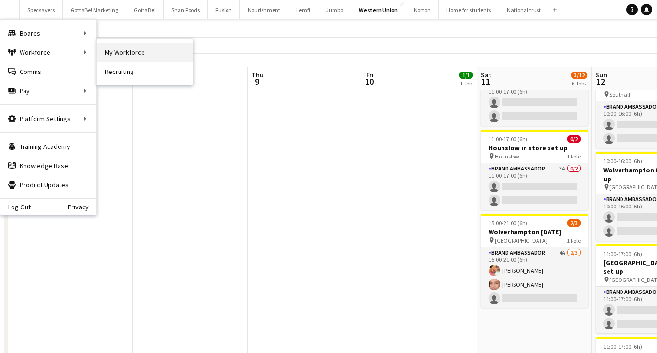
click at [123, 57] on link "My Workforce" at bounding box center [145, 52] width 96 height 19
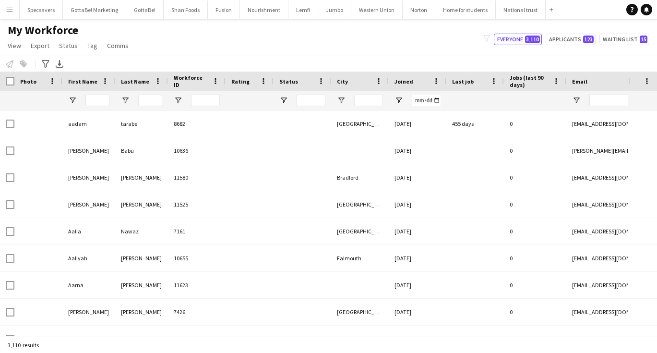
type input "****"
type input "**********"
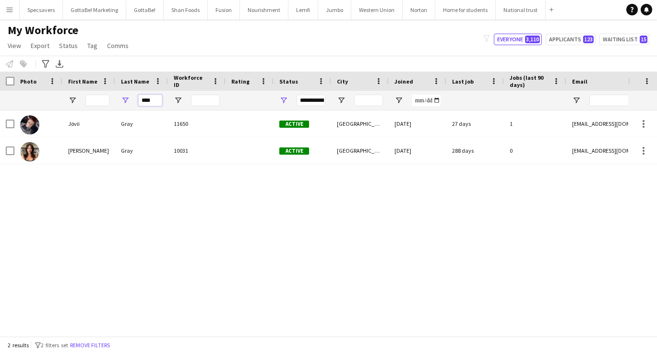
drag, startPoint x: 159, startPoint y: 99, endPoint x: 83, endPoint y: 101, distance: 75.8
click at [83, 101] on div "****" at bounding box center [592, 100] width 1184 height 19
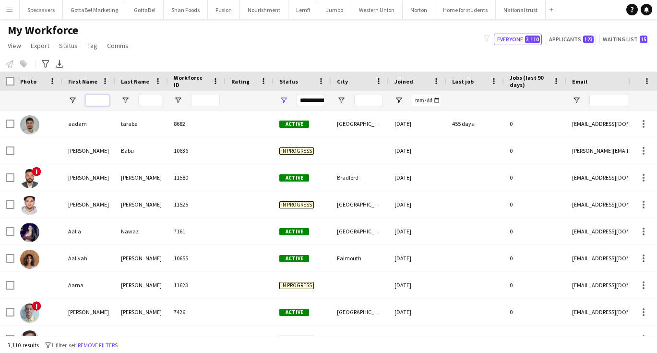
click at [94, 100] on input "First Name Filter Input" at bounding box center [97, 101] width 24 height 12
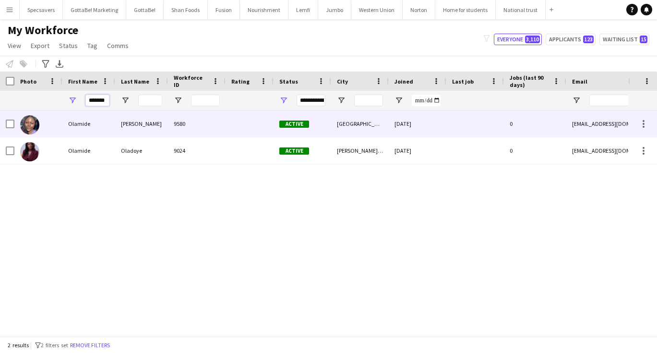
type input "*******"
click at [183, 126] on div "9580" at bounding box center [197, 123] width 58 height 26
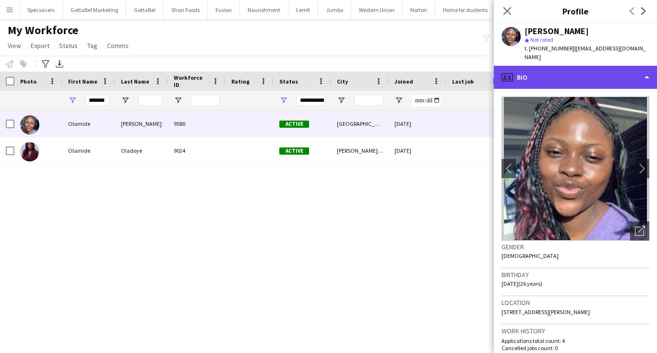
click at [566, 72] on div "profile Bio" at bounding box center [575, 77] width 163 height 23
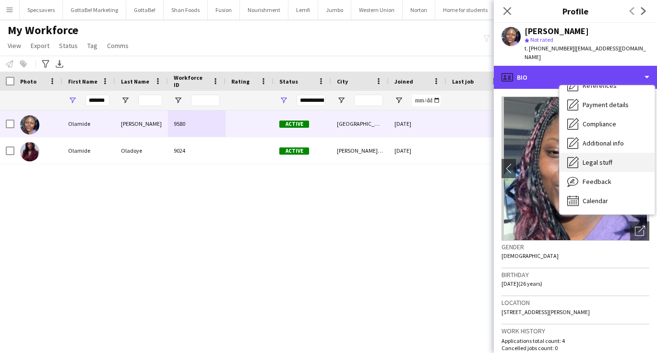
scroll to position [109, 0]
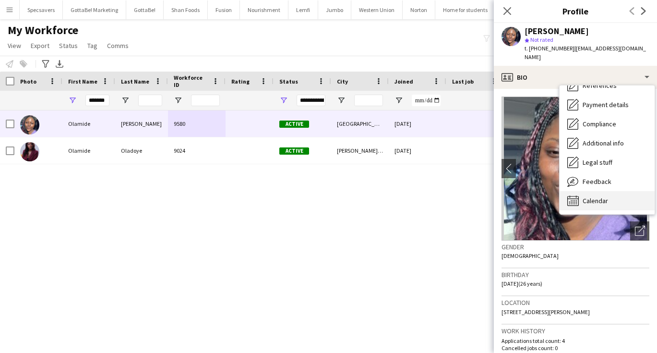
click at [597, 196] on span "Calendar" at bounding box center [594, 200] width 25 height 9
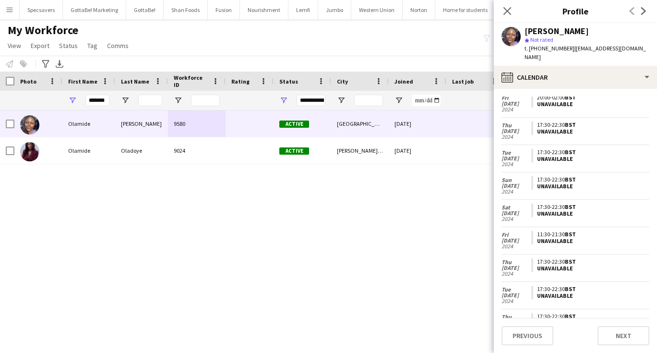
scroll to position [5236, 0]
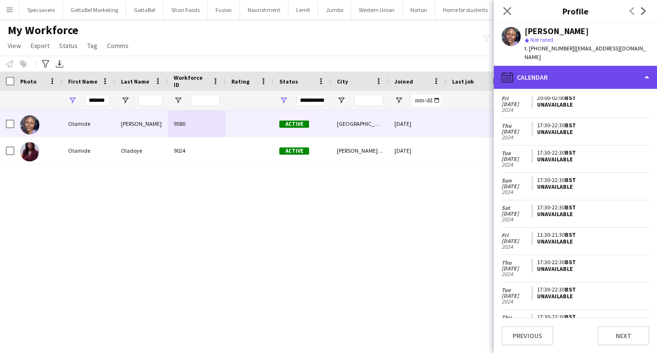
click at [565, 66] on div "calendar-full Calendar" at bounding box center [575, 77] width 163 height 23
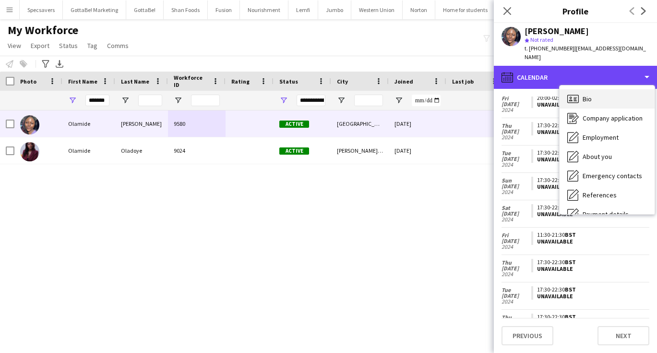
scroll to position [0, 0]
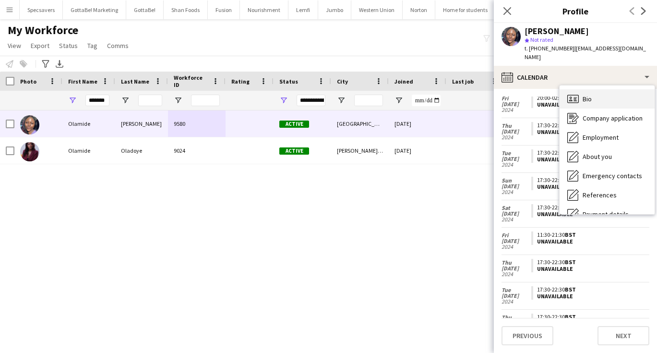
click at [592, 95] on span "Bio" at bounding box center [586, 99] width 9 height 9
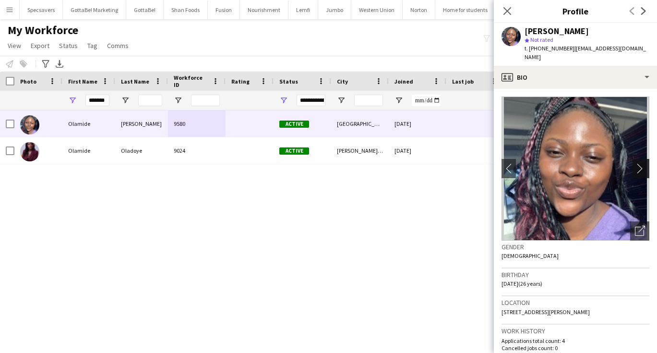
click at [646, 163] on app-icon "chevron-right" at bounding box center [642, 168] width 15 height 10
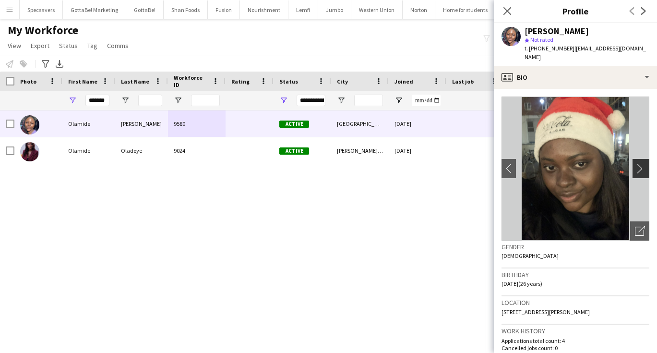
click at [646, 163] on app-icon "chevron-right" at bounding box center [642, 168] width 15 height 10
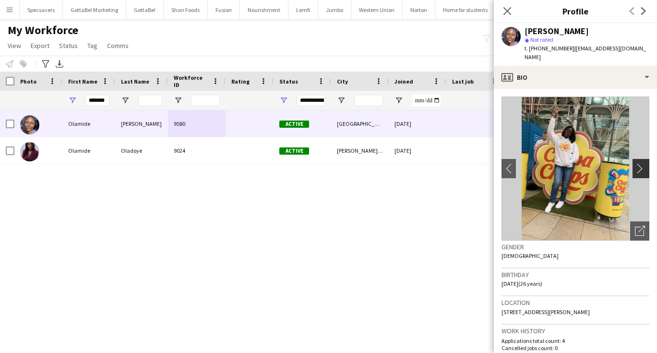
click at [646, 163] on app-icon "chevron-right" at bounding box center [642, 168] width 15 height 10
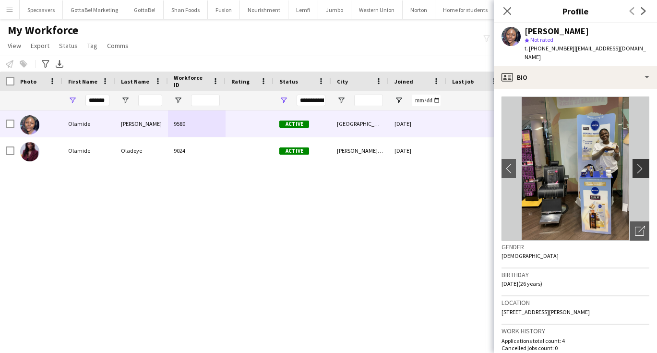
click at [646, 163] on app-icon "chevron-right" at bounding box center [642, 168] width 15 height 10
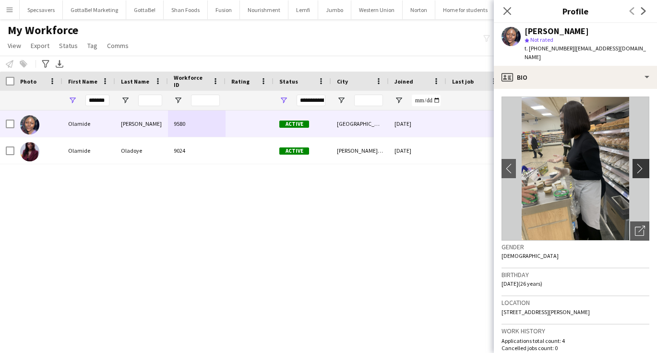
click at [646, 163] on app-icon "chevron-right" at bounding box center [642, 168] width 15 height 10
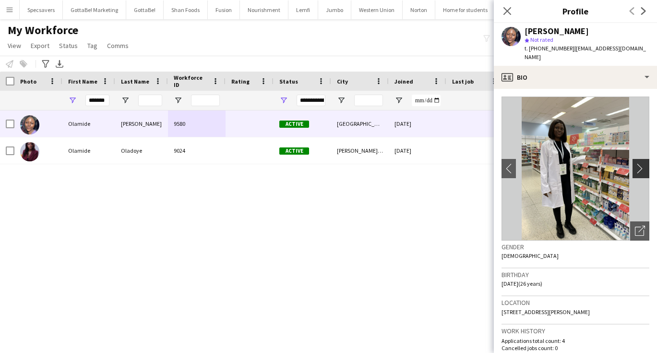
click at [646, 163] on app-icon "chevron-right" at bounding box center [642, 168] width 15 height 10
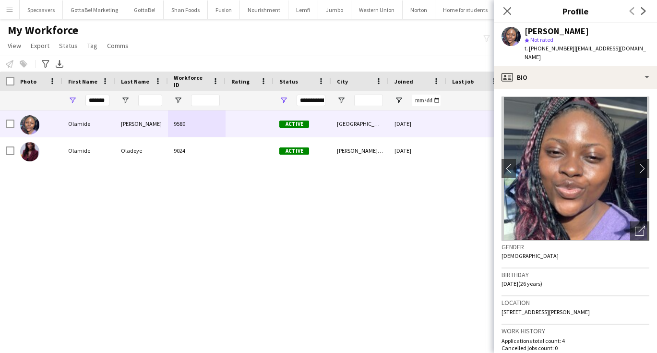
click at [369, 33] on div "My Workforce View Views Default view New view Update view Delete view Edit name…" at bounding box center [328, 39] width 657 height 33
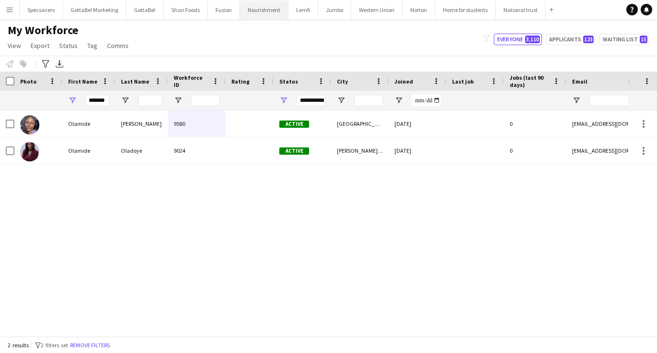
click at [257, 7] on button "Nourishment Close" at bounding box center [264, 9] width 48 height 19
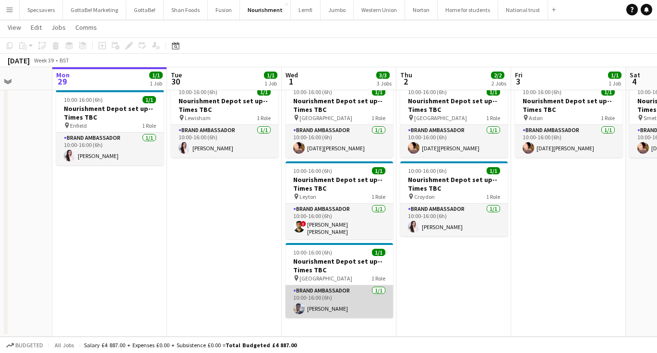
scroll to position [0, 299]
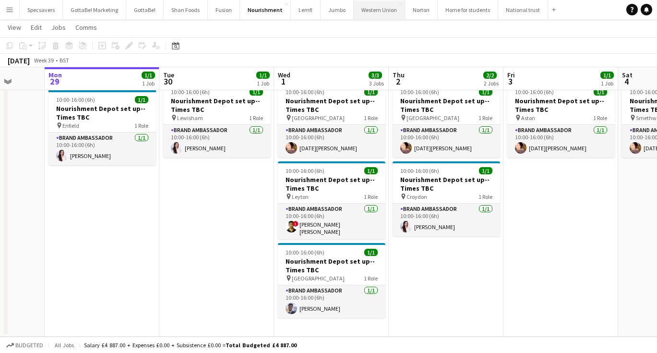
click at [359, 15] on button "Western Union Close" at bounding box center [379, 9] width 51 height 19
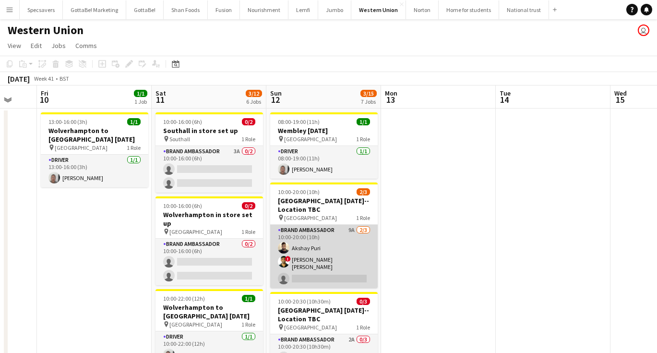
click at [309, 246] on app-card-role "Brand Ambassador 9A 2/3 10:00-20:00 (10h) Akshay Puri ! smit patel single-neutr…" at bounding box center [323, 256] width 107 height 63
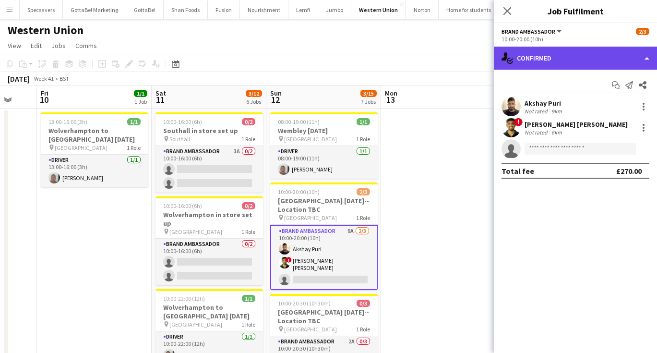
click at [543, 49] on div "single-neutral-actions-check-2 Confirmed" at bounding box center [575, 58] width 163 height 23
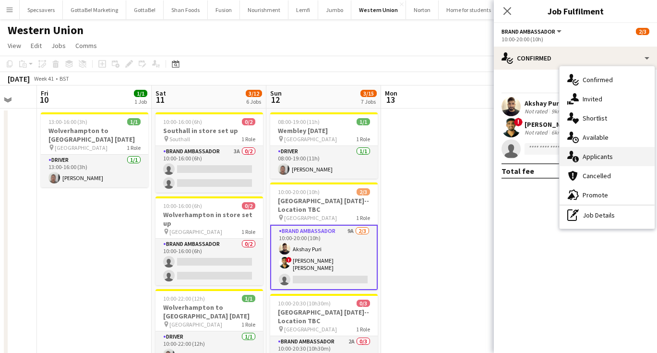
click at [607, 156] on span "Applicants" at bounding box center [597, 156] width 30 height 9
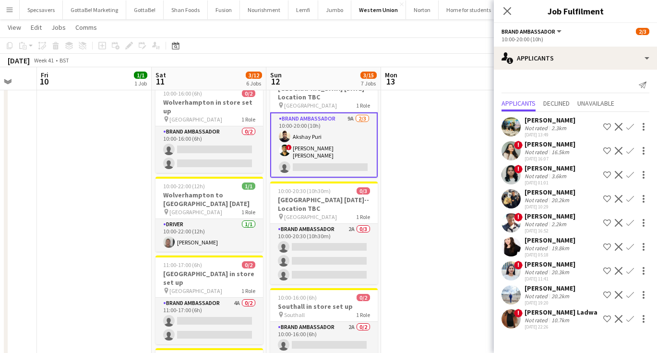
scroll to position [111, 0]
click at [269, 13] on button "Nourishment Close" at bounding box center [264, 9] width 48 height 19
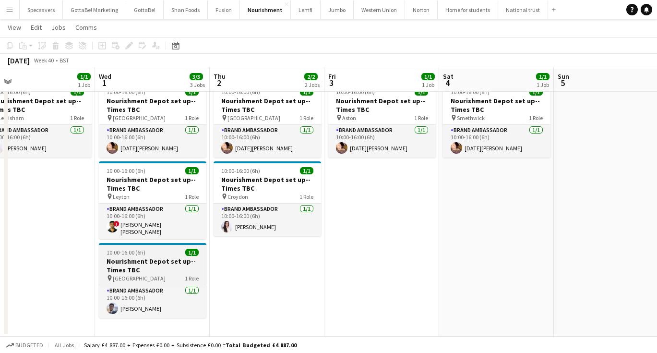
scroll to position [30, 0]
click at [148, 257] on h3 "Nourishment Depot set up--Times TBC" at bounding box center [152, 265] width 107 height 17
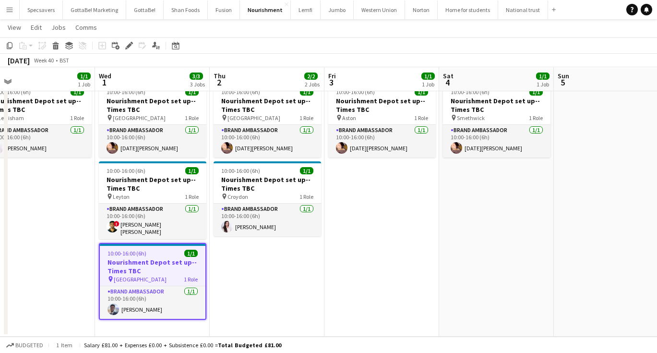
click at [492, 195] on app-date-cell "10:00-16:00 (6h) 1/1 Nourishment Depot set up--Times TBC pin Smethwick 1 Role B…" at bounding box center [496, 208] width 115 height 258
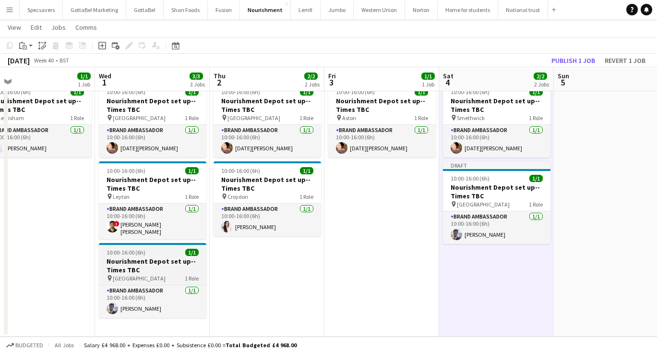
click at [124, 252] on app-job-card "10:00-16:00 (6h) 1/1 Nourishment Depot set up--Times TBC pin Wembley 1 Role Bra…" at bounding box center [152, 280] width 107 height 75
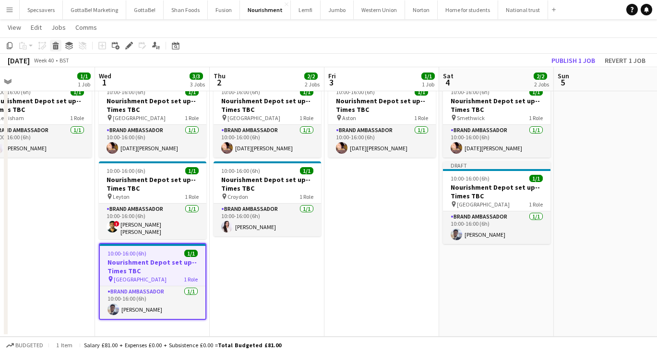
click at [55, 45] on icon at bounding box center [55, 47] width 5 height 5
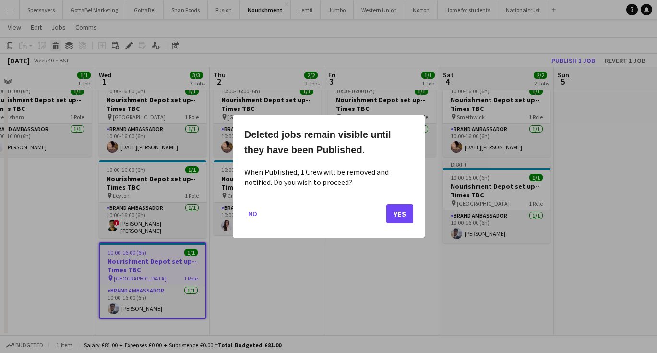
scroll to position [0, 0]
click at [397, 217] on button "Yes" at bounding box center [399, 213] width 27 height 19
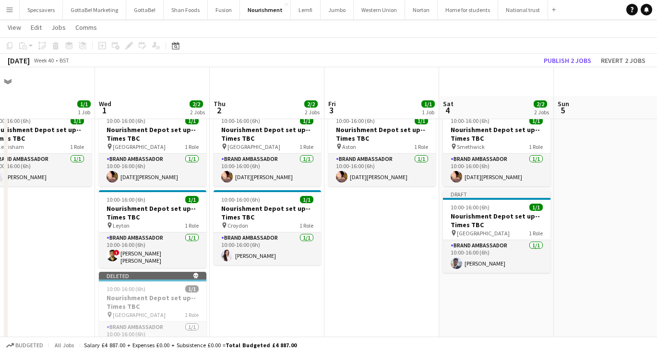
scroll to position [29, 0]
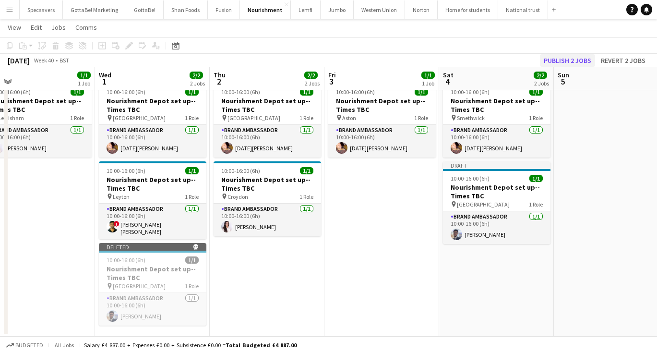
click at [570, 64] on button "Publish 2 jobs" at bounding box center [567, 60] width 55 height 12
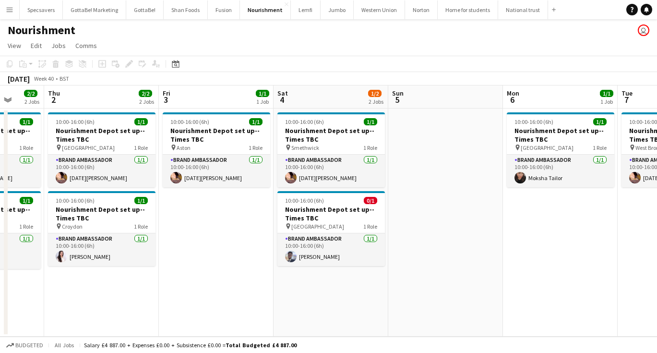
scroll to position [0, 339]
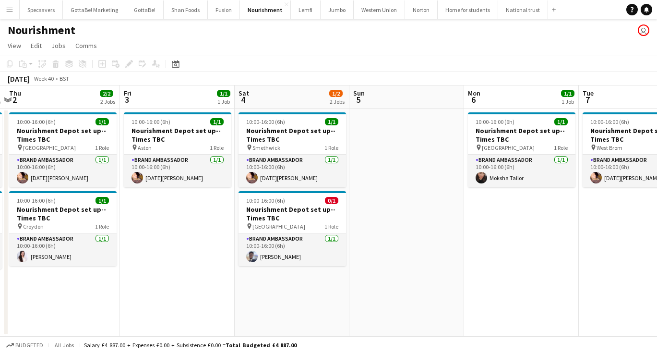
click at [462, 255] on app-date-cell at bounding box center [406, 222] width 115 height 228
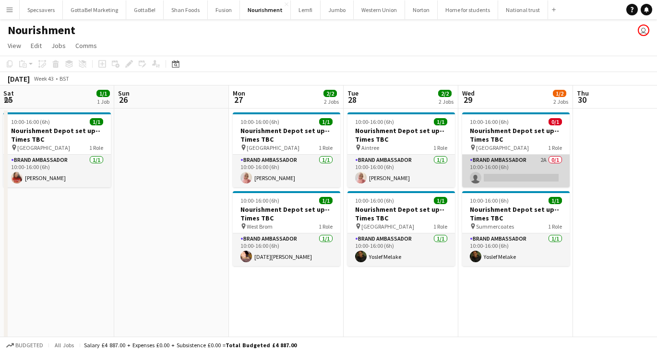
scroll to position [0, 407]
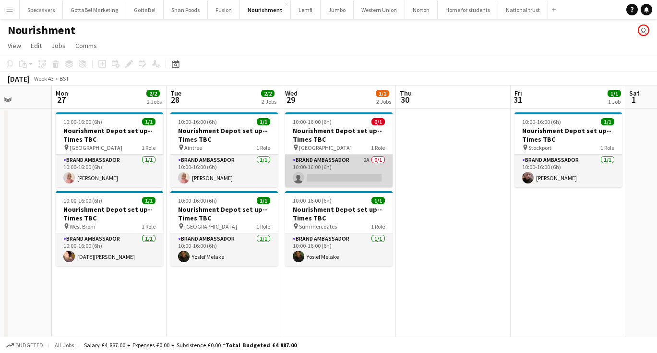
click at [336, 176] on app-card-role "Brand Ambassador 2A 0/1 10:00-16:00 (6h) single-neutral-actions" at bounding box center [338, 170] width 107 height 33
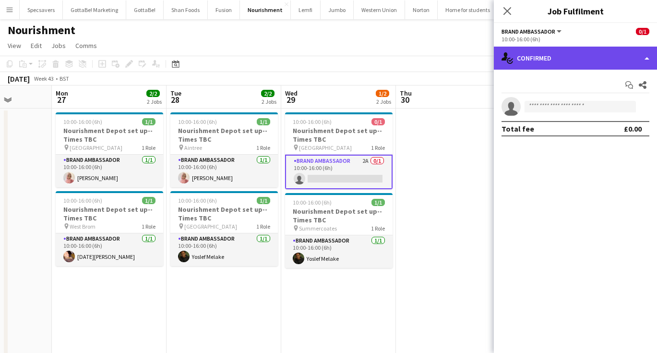
click at [551, 60] on div "single-neutral-actions-check-2 Confirmed" at bounding box center [575, 58] width 163 height 23
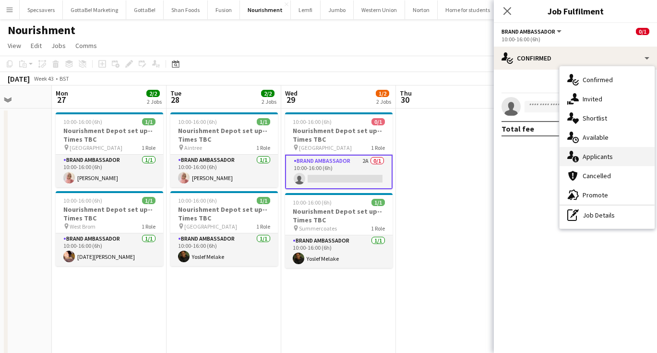
click at [599, 151] on div "single-neutral-actions-information Applicants" at bounding box center [606, 156] width 95 height 19
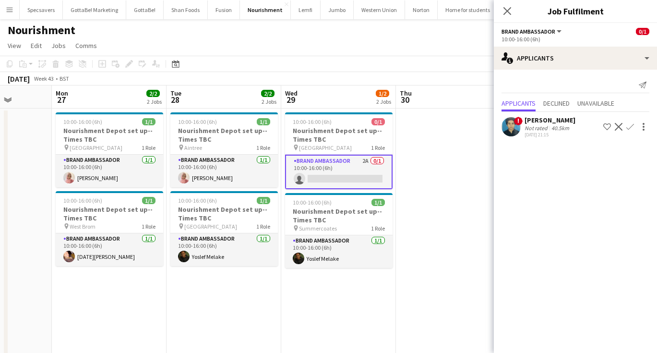
click at [429, 173] on app-date-cell at bounding box center [453, 237] width 115 height 258
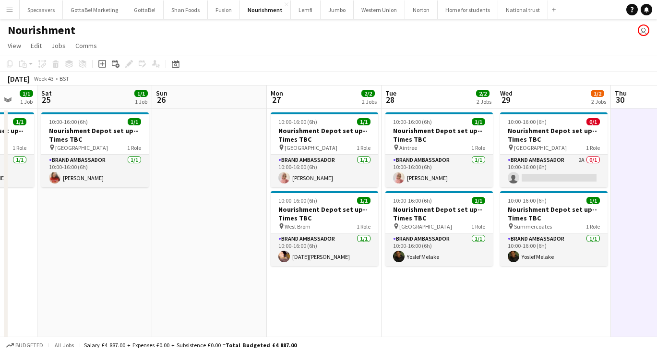
scroll to position [0, 250]
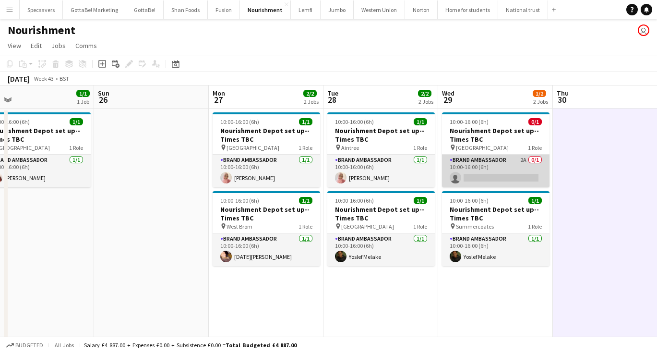
click at [523, 161] on app-card-role "Brand Ambassador 2A 0/1 10:00-16:00 (6h) single-neutral-actions" at bounding box center [495, 170] width 107 height 33
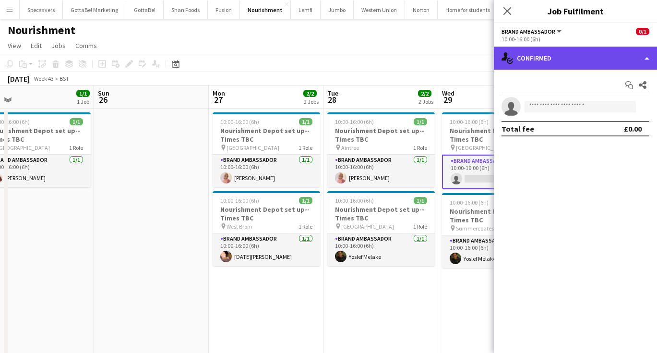
click at [590, 61] on div "single-neutral-actions-check-2 Confirmed" at bounding box center [575, 58] width 163 height 23
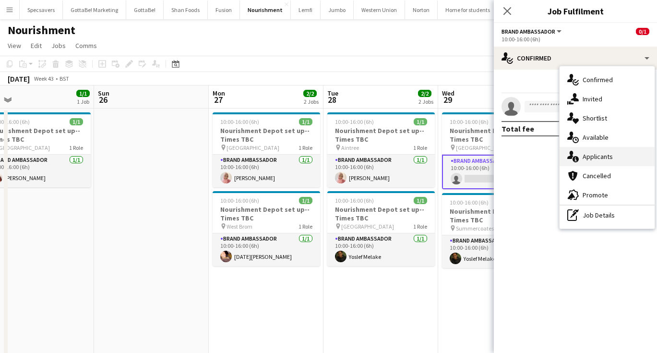
click at [614, 154] on div "single-neutral-actions-information Applicants" at bounding box center [606, 156] width 95 height 19
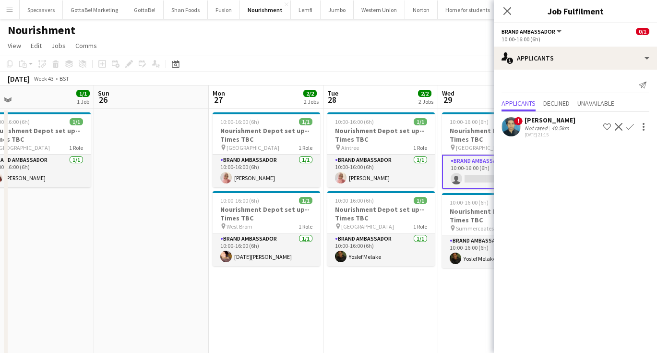
click at [491, 83] on div "October 2025 Week 43 • BST" at bounding box center [328, 78] width 657 height 13
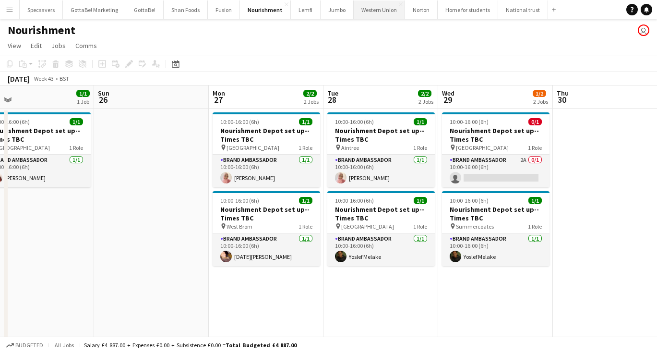
click at [362, 12] on button "Western Union Close" at bounding box center [379, 9] width 51 height 19
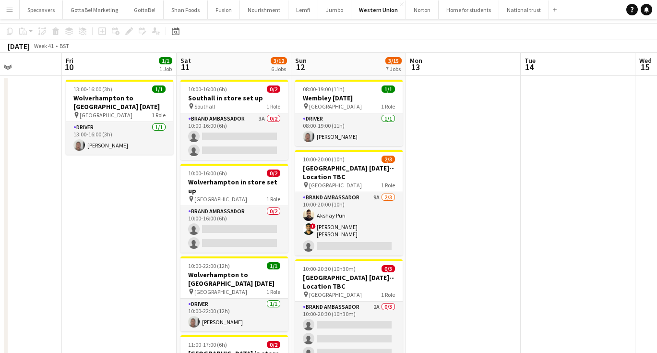
scroll to position [39, 0]
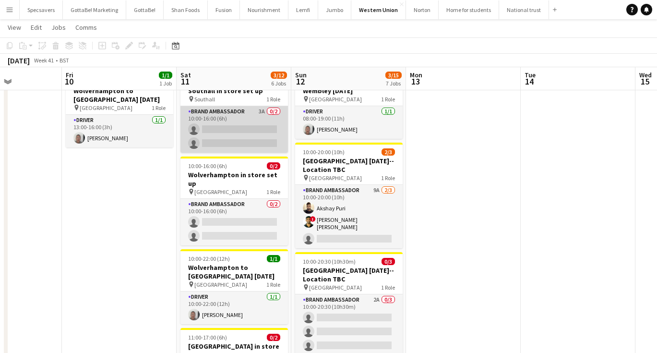
click at [234, 120] on app-card-role "Brand Ambassador 3A 0/2 10:00-16:00 (6h) single-neutral-actions single-neutral-…" at bounding box center [233, 129] width 107 height 47
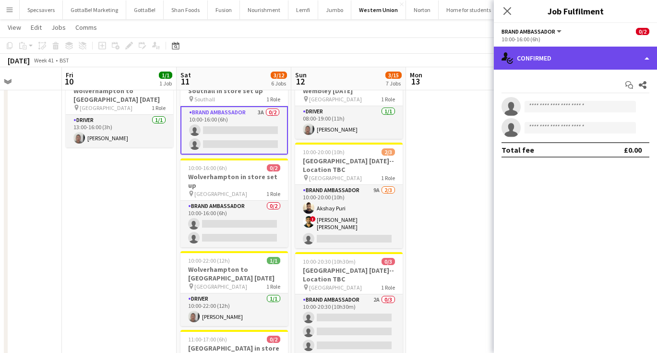
click at [572, 59] on div "single-neutral-actions-check-2 Confirmed" at bounding box center [575, 58] width 163 height 23
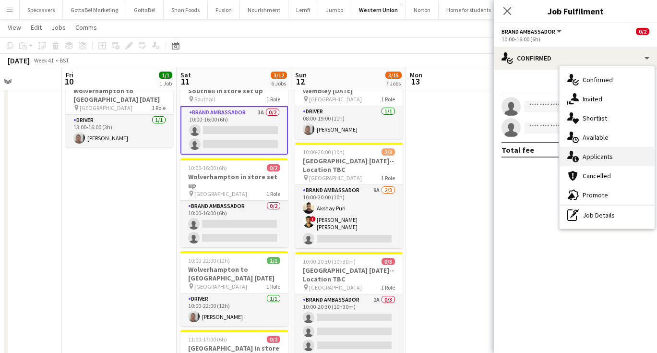
click at [603, 154] on span "Applicants" at bounding box center [597, 156] width 30 height 9
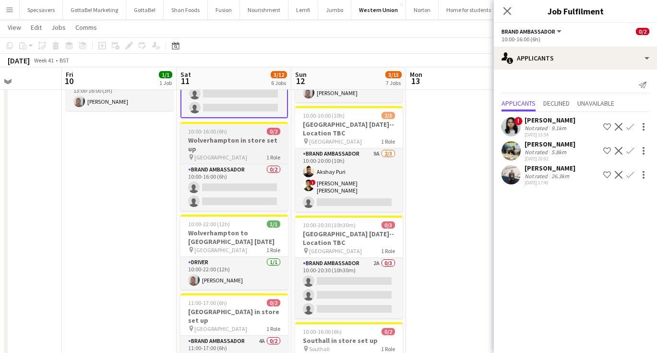
scroll to position [82, 0]
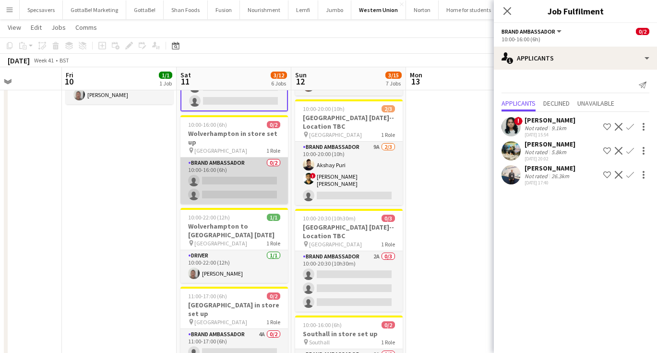
click at [241, 184] on app-card-role "Brand Ambassador 0/2 10:00-16:00 (6h) single-neutral-actions single-neutral-act…" at bounding box center [233, 180] width 107 height 47
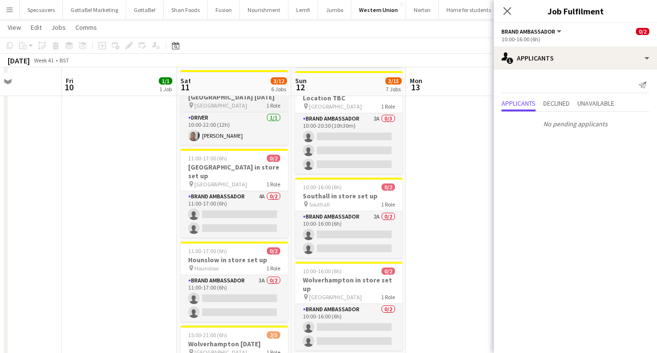
scroll to position [225, 0]
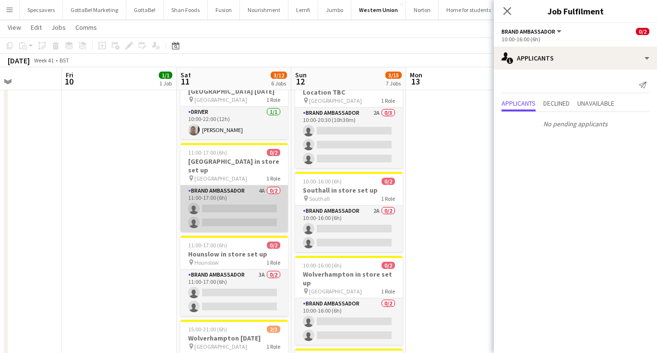
click at [260, 197] on app-card-role "Brand Ambassador 4A 0/2 11:00-17:00 (6h) single-neutral-actions single-neutral-…" at bounding box center [233, 208] width 107 height 47
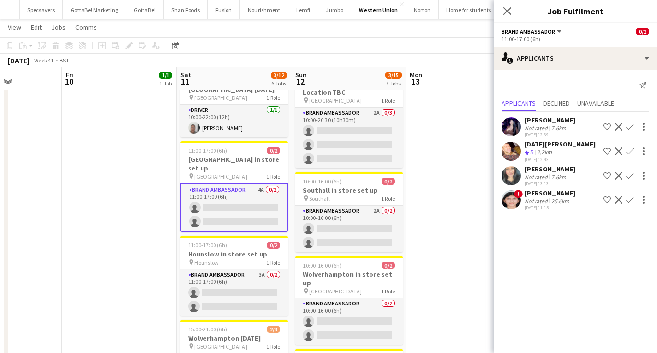
click at [544, 196] on div "Arwa Gandhi" at bounding box center [549, 193] width 51 height 9
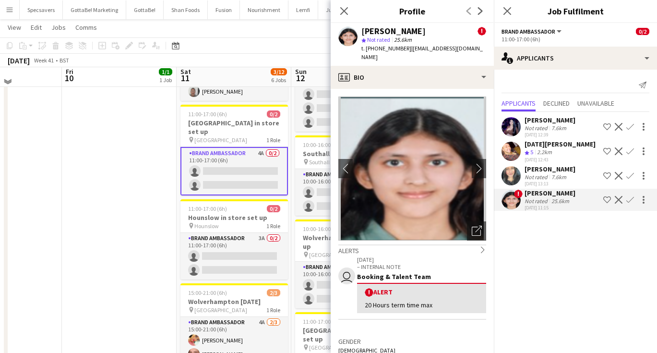
scroll to position [264, 0]
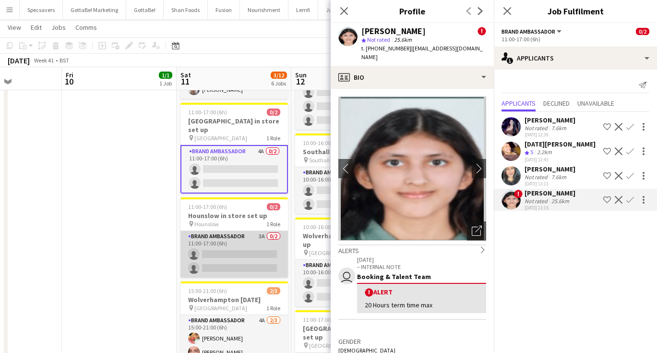
click at [248, 231] on app-card-role "Brand Ambassador 3A 0/2 11:00-17:00 (6h) single-neutral-actions single-neutral-…" at bounding box center [233, 254] width 107 height 47
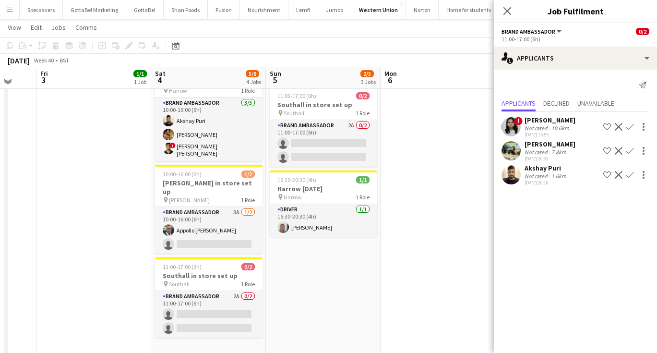
scroll to position [121, 0]
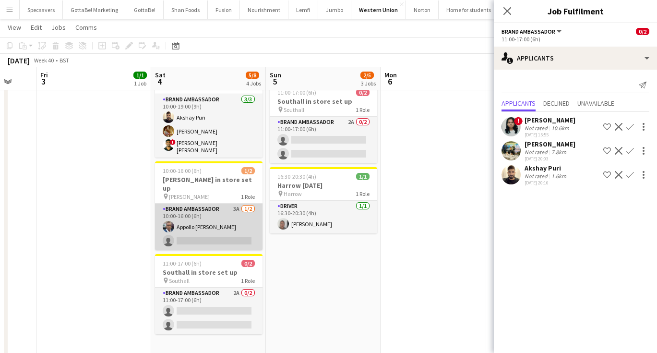
click at [241, 233] on app-card-role "Brand Ambassador 3A 1/2 10:00-16:00 (6h) Appollo Mathews single-neutral-actions" at bounding box center [208, 226] width 107 height 47
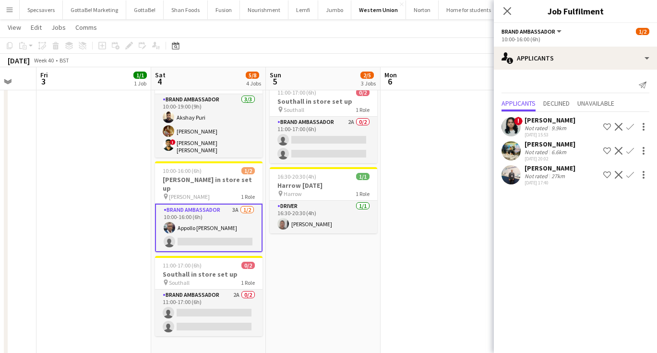
click at [627, 126] on app-icon "Confirm" at bounding box center [630, 127] width 8 height 8
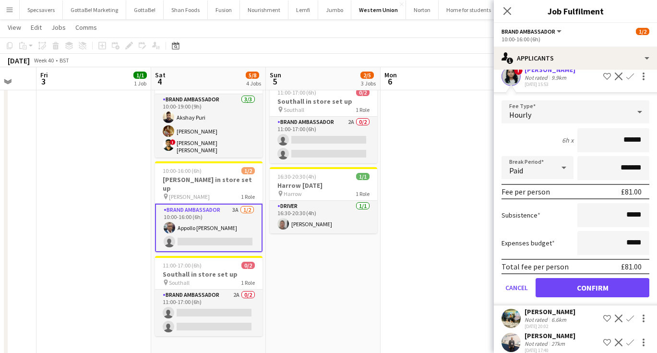
scroll to position [55, 0]
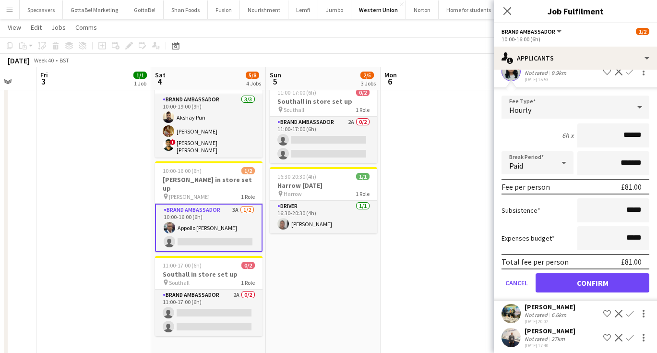
click at [581, 280] on button "Confirm" at bounding box center [592, 282] width 114 height 19
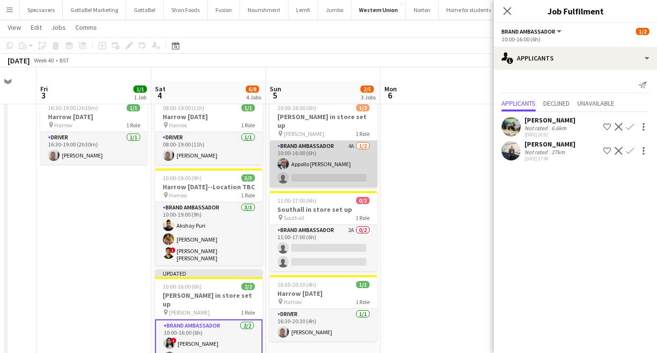
scroll to position [11, 0]
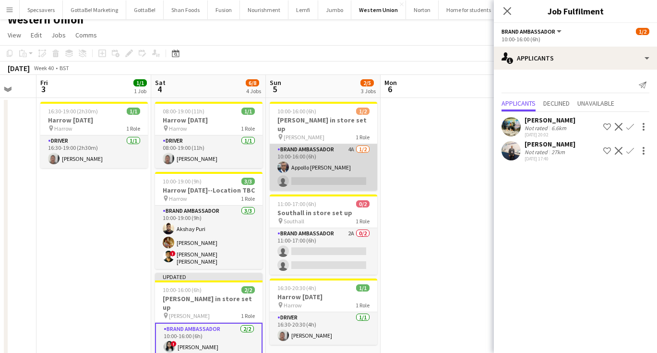
click at [347, 154] on app-card-role "Brand Ambassador 4A 1/2 10:00-16:00 (6h) Appollo Mathews single-neutral-actions" at bounding box center [323, 167] width 107 height 47
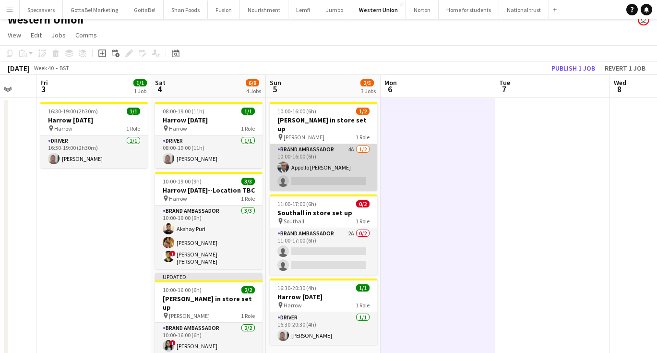
click at [321, 165] on app-card-role "Brand Ambassador 4A 1/2 10:00-16:00 (6h) Appollo Mathews single-neutral-actions" at bounding box center [323, 167] width 107 height 47
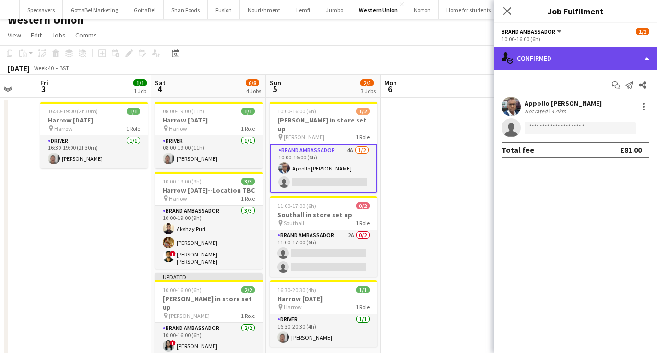
click at [579, 63] on div "single-neutral-actions-check-2 Confirmed" at bounding box center [575, 58] width 163 height 23
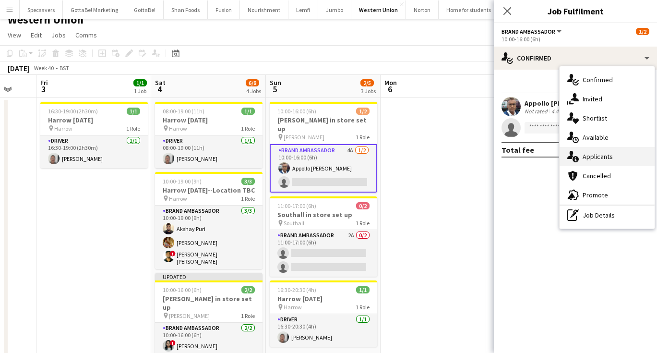
click at [596, 154] on span "Applicants" at bounding box center [597, 156] width 30 height 9
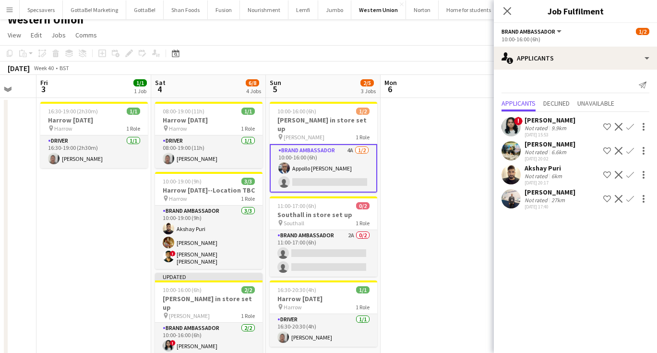
click at [630, 126] on app-icon "Confirm" at bounding box center [630, 127] width 8 height 8
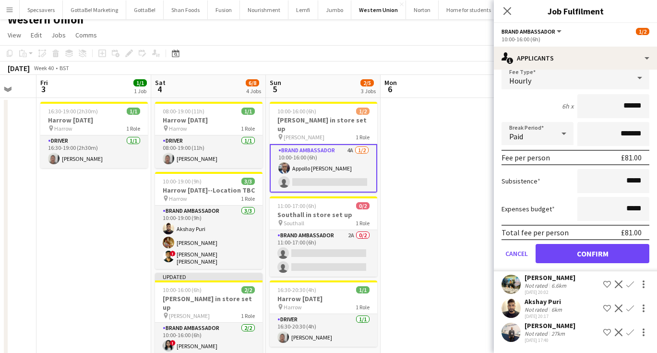
scroll to position [84, 0]
click at [591, 253] on button "Confirm" at bounding box center [592, 253] width 114 height 19
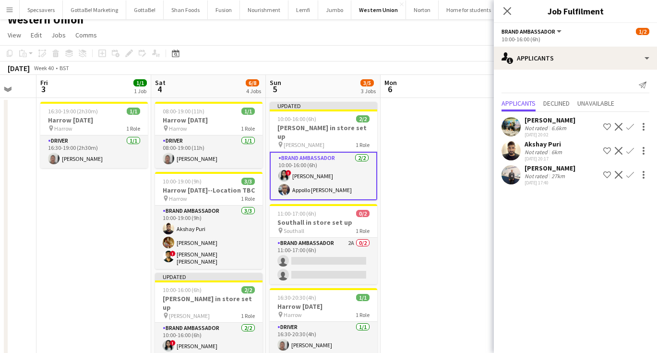
scroll to position [0, 0]
click at [507, 9] on icon "Close pop-in" at bounding box center [506, 10] width 9 height 9
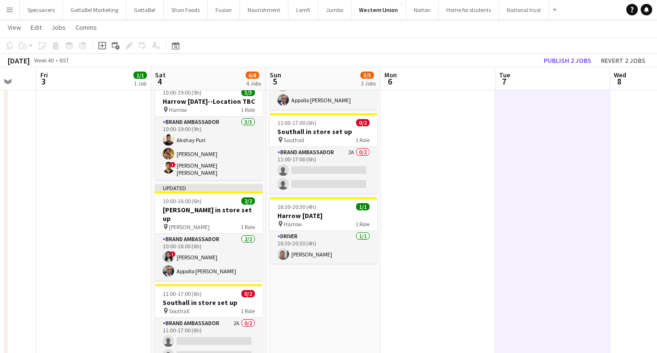
scroll to position [98, 0]
click at [558, 59] on button "Publish 2 jobs" at bounding box center [567, 60] width 55 height 12
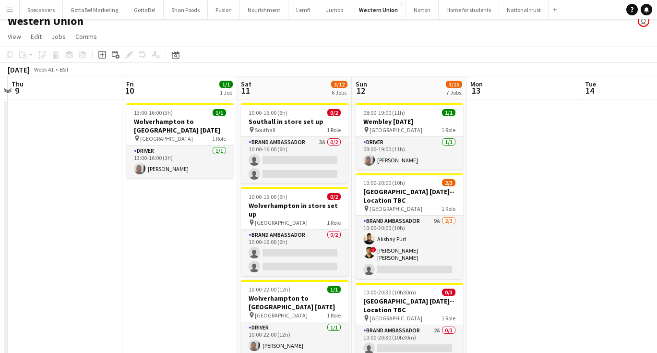
scroll to position [0, 341]
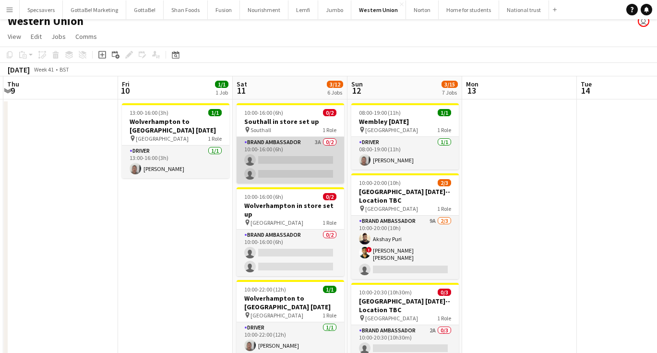
click at [288, 170] on app-card-role "Brand Ambassador 3A 0/2 10:00-16:00 (6h) single-neutral-actions single-neutral-…" at bounding box center [290, 160] width 107 height 47
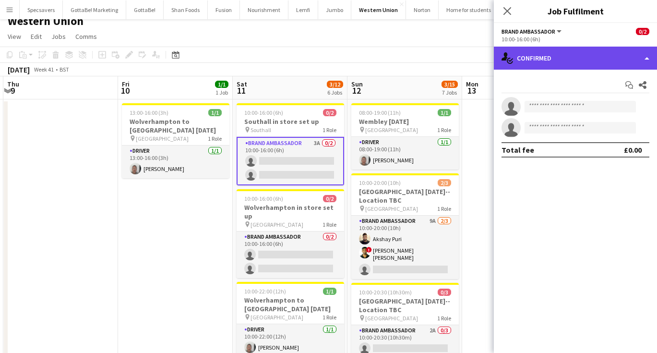
click at [583, 54] on div "single-neutral-actions-check-2 Confirmed" at bounding box center [575, 58] width 163 height 23
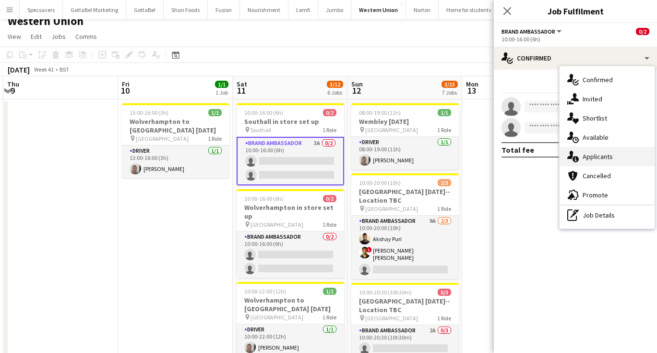
click at [607, 162] on div "single-neutral-actions-information Applicants" at bounding box center [606, 156] width 95 height 19
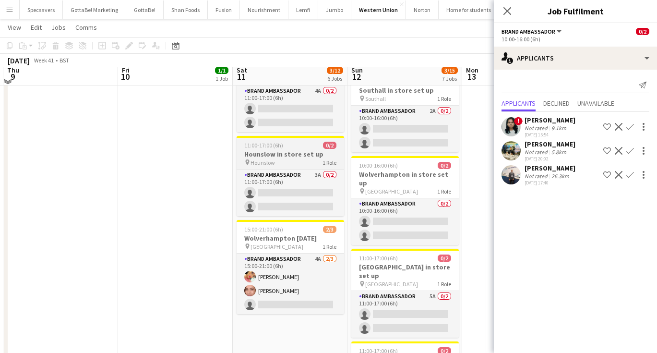
scroll to position [330, 0]
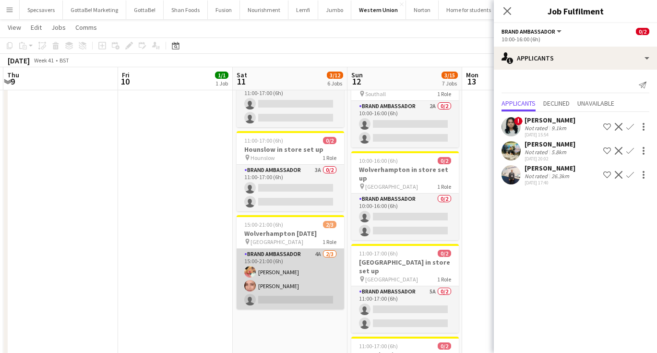
click at [283, 254] on app-card-role "Brand Ambassador 4A [DATE] 15:00-21:00 (6h) [PERSON_NAME] [PERSON_NAME] single-…" at bounding box center [290, 279] width 107 height 60
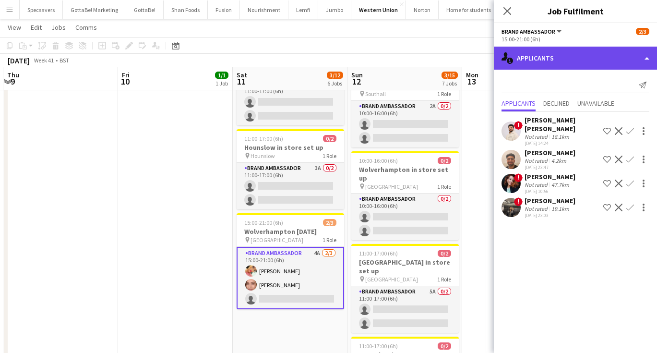
click at [561, 63] on div "single-neutral-actions-information Applicants" at bounding box center [575, 58] width 163 height 23
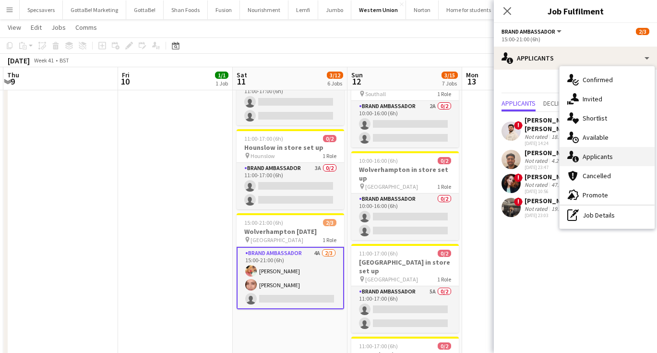
click at [599, 153] on span "Applicants" at bounding box center [597, 156] width 30 height 9
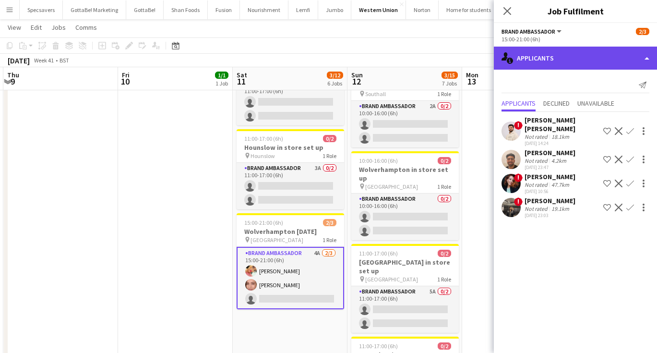
click at [581, 52] on div "single-neutral-actions-information Applicants" at bounding box center [575, 58] width 163 height 23
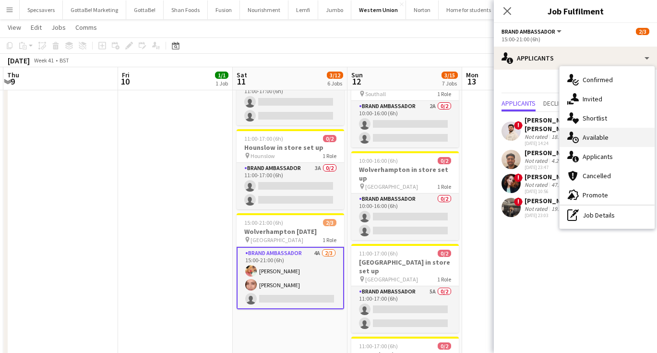
click at [606, 140] on span "Available" at bounding box center [595, 137] width 26 height 9
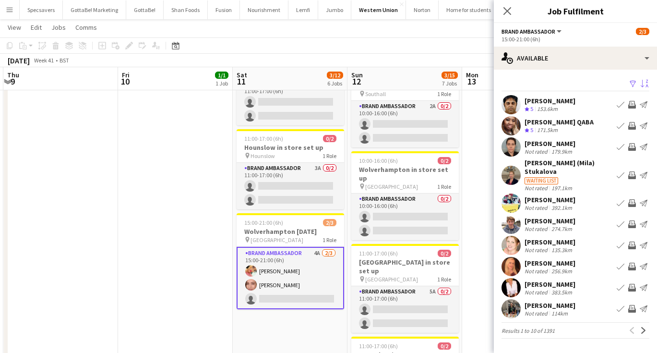
click at [643, 80] on app-icon "Sort asc" at bounding box center [644, 84] width 8 height 9
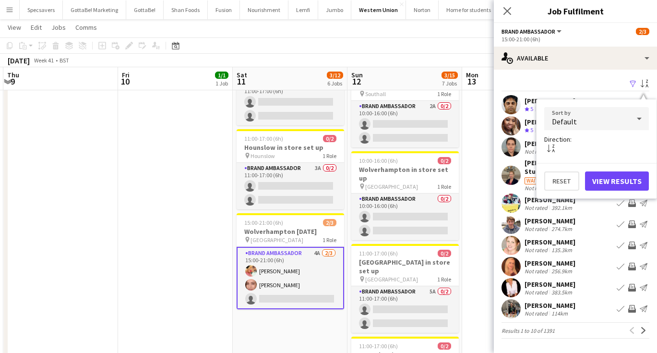
click at [631, 118] on div at bounding box center [638, 118] width 19 height 19
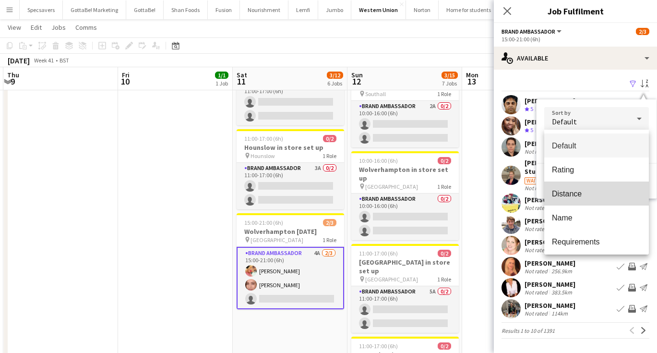
click at [588, 198] on span "Distance" at bounding box center [596, 193] width 89 height 9
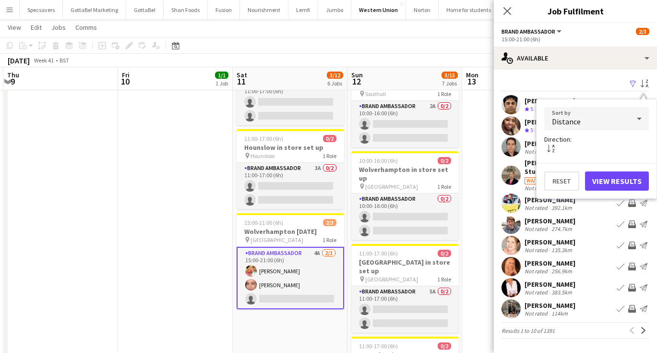
click at [617, 180] on button "View Results" at bounding box center [617, 180] width 64 height 19
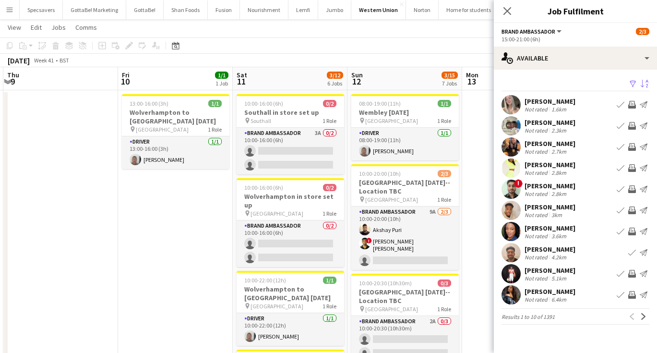
scroll to position [19, 0]
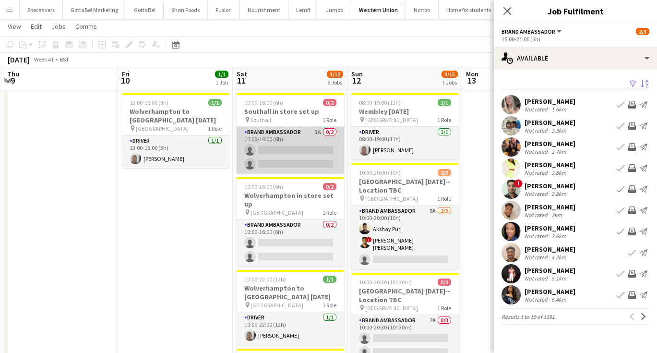
click at [295, 153] on app-card-role "Brand Ambassador 3A 0/2 10:00-16:00 (6h) single-neutral-actions single-neutral-…" at bounding box center [290, 150] width 107 height 47
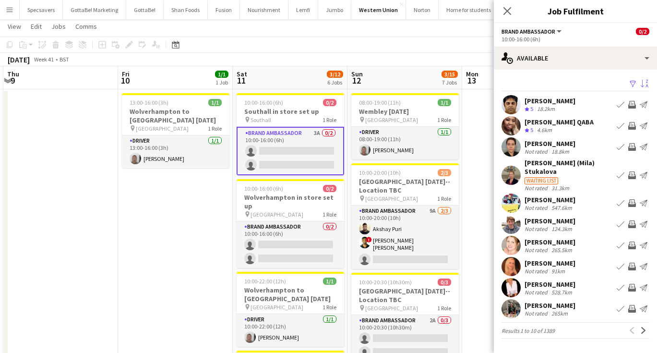
click at [645, 83] on app-icon "Sort asc" at bounding box center [644, 84] width 8 height 9
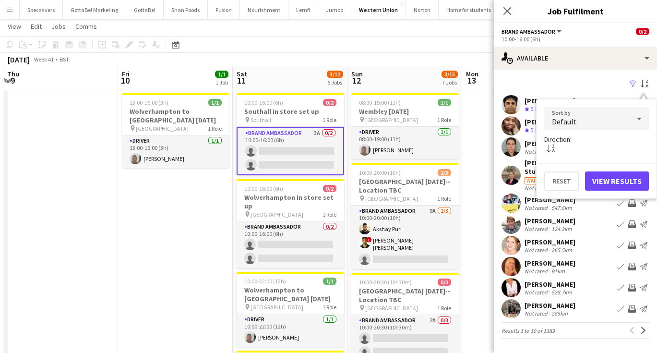
click at [597, 116] on div "Default" at bounding box center [586, 118] width 85 height 23
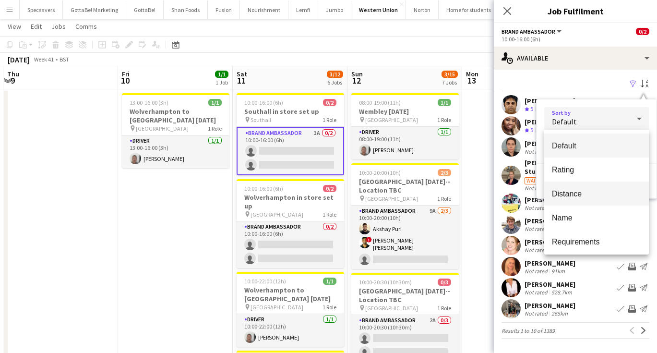
click at [592, 197] on span "Distance" at bounding box center [596, 193] width 89 height 9
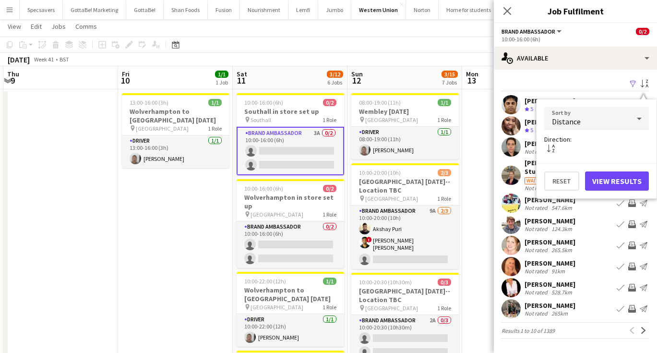
click at [611, 188] on button "View Results" at bounding box center [617, 180] width 64 height 19
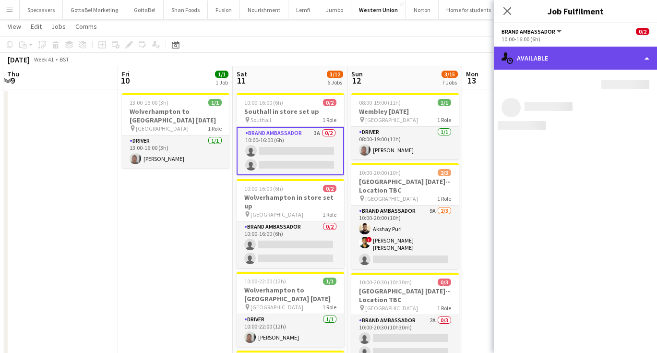
click at [586, 51] on div "single-neutral-actions-upload Available" at bounding box center [575, 58] width 163 height 23
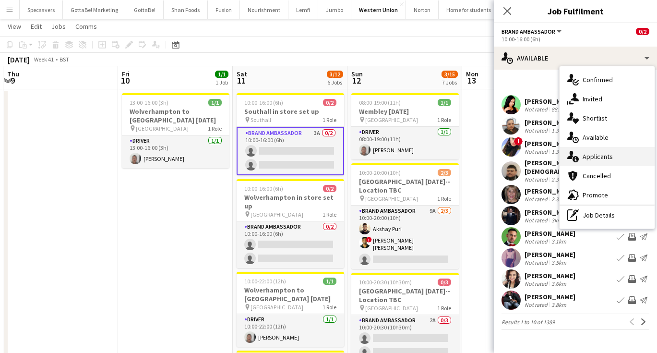
click at [593, 155] on span "Applicants" at bounding box center [597, 156] width 30 height 9
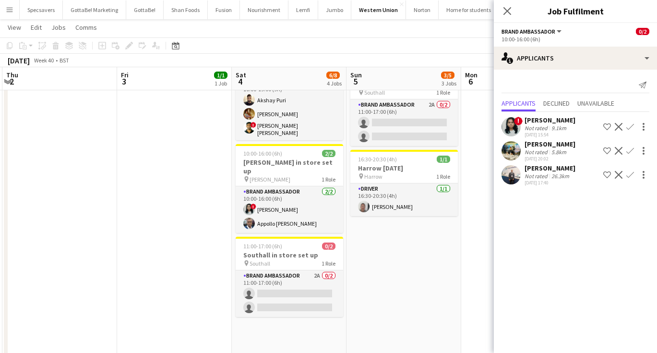
scroll to position [0, 389]
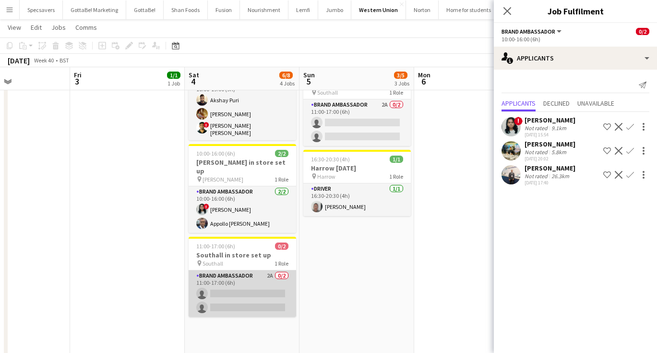
click at [275, 279] on app-card-role "Brand Ambassador 2A 0/2 11:00-17:00 (6h) single-neutral-actions single-neutral-…" at bounding box center [242, 293] width 107 height 47
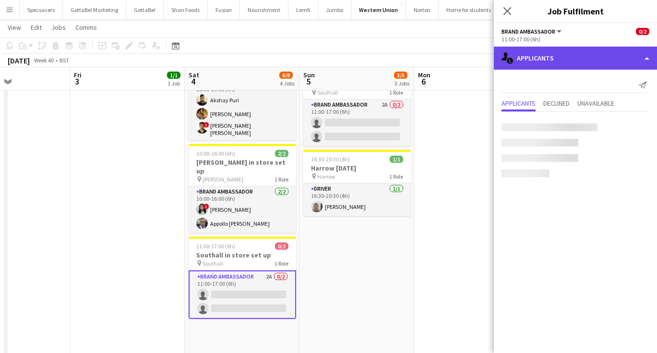
click at [562, 59] on div "single-neutral-actions-information Applicants" at bounding box center [575, 58] width 163 height 23
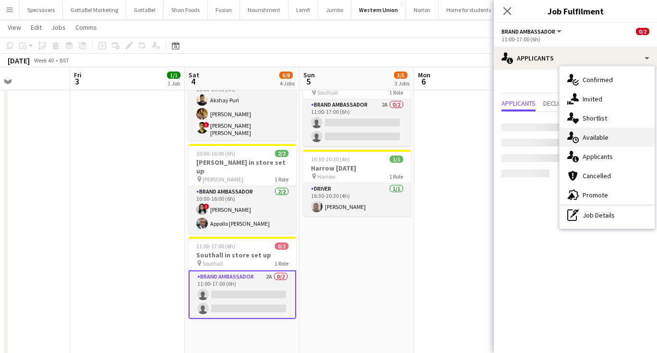
click at [594, 134] on span "Available" at bounding box center [595, 137] width 26 height 9
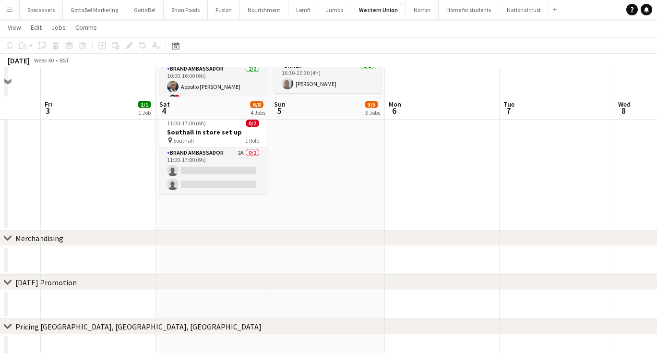
scroll to position [290, 0]
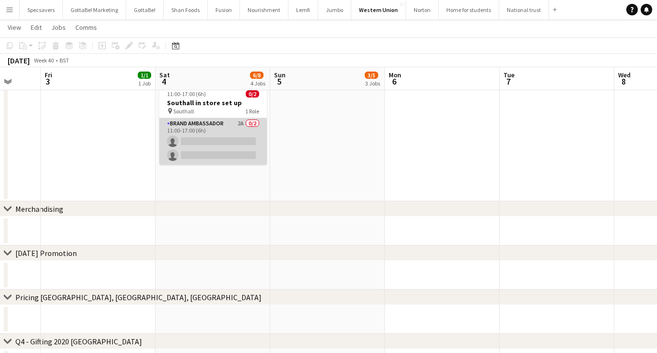
click at [237, 132] on app-card-role "Brand Ambassador 2A 0/2 11:00-17:00 (6h) single-neutral-actions single-neutral-…" at bounding box center [212, 141] width 107 height 47
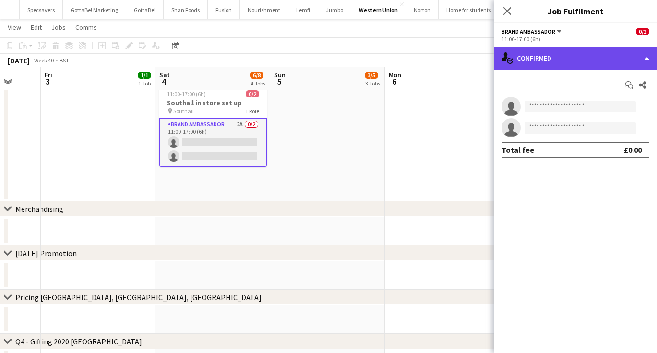
click at [586, 54] on div "single-neutral-actions-check-2 Confirmed" at bounding box center [575, 58] width 163 height 23
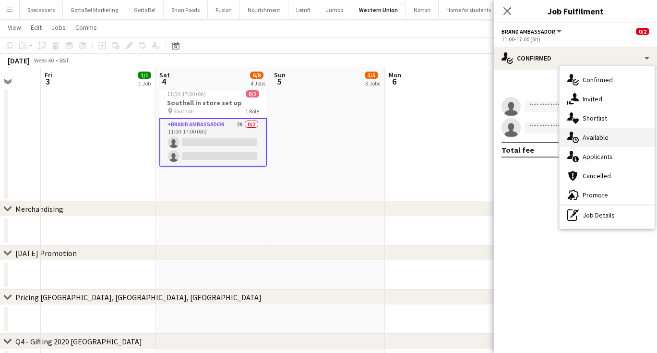
click at [605, 136] on span "Available" at bounding box center [595, 137] width 26 height 9
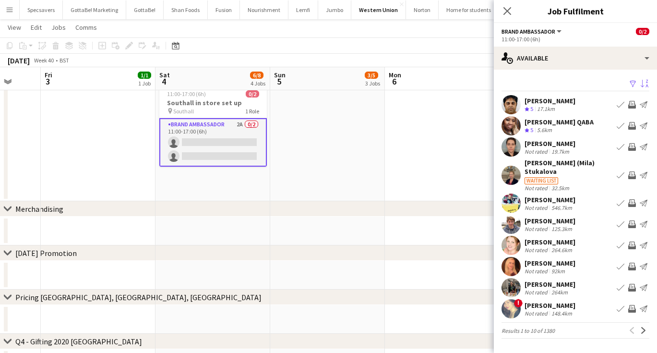
click at [641, 86] on app-icon "Sort asc" at bounding box center [644, 84] width 8 height 9
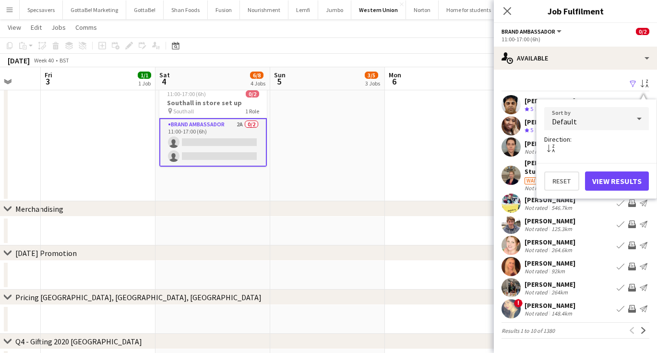
click at [598, 118] on div "Default" at bounding box center [586, 118] width 85 height 23
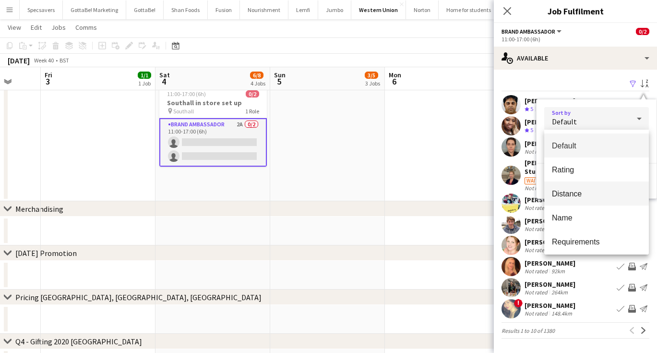
click at [576, 187] on mat-option "Distance" at bounding box center [596, 193] width 105 height 24
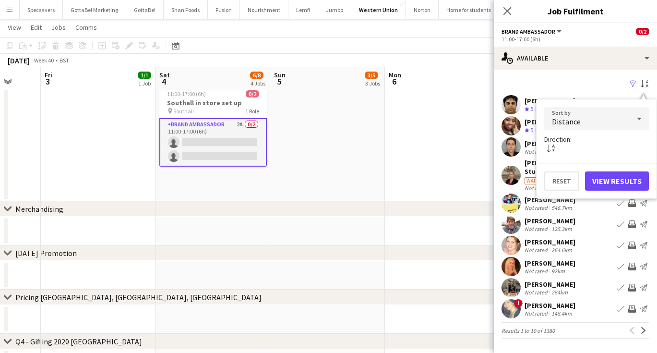
click at [609, 181] on button "View Results" at bounding box center [617, 180] width 64 height 19
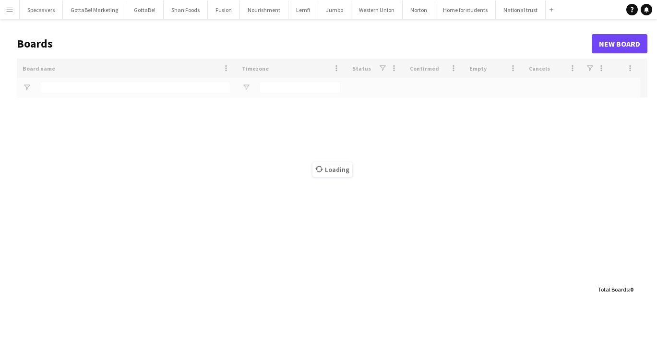
type input "********"
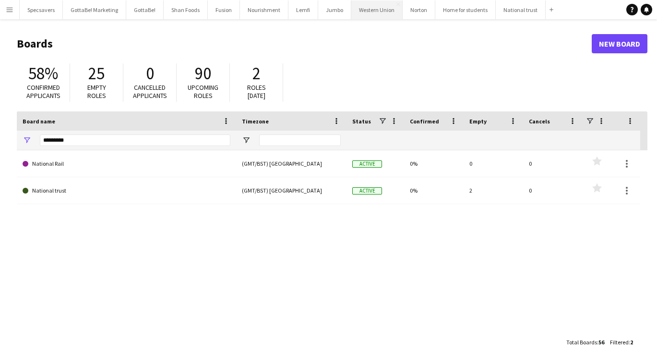
click at [374, 8] on button "Western Union Close" at bounding box center [376, 9] width 51 height 19
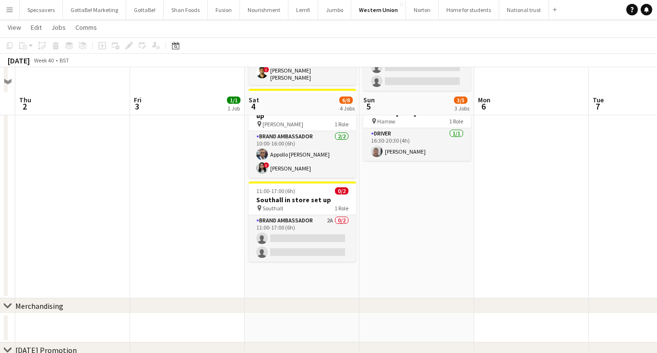
scroll to position [190, 0]
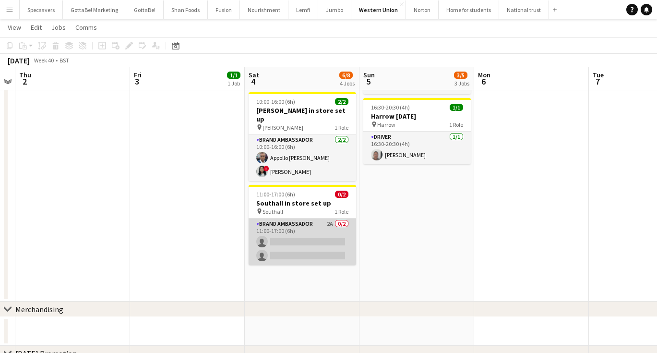
click at [317, 231] on app-card-role "Brand Ambassador 2A 0/2 11:00-17:00 (6h) single-neutral-actions single-neutral-…" at bounding box center [302, 241] width 107 height 47
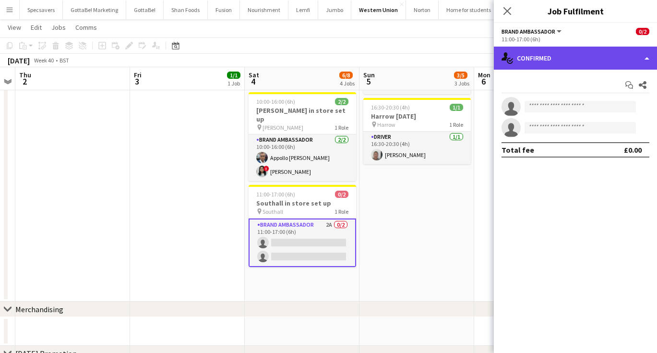
click at [570, 61] on div "single-neutral-actions-check-2 Confirmed" at bounding box center [575, 58] width 163 height 23
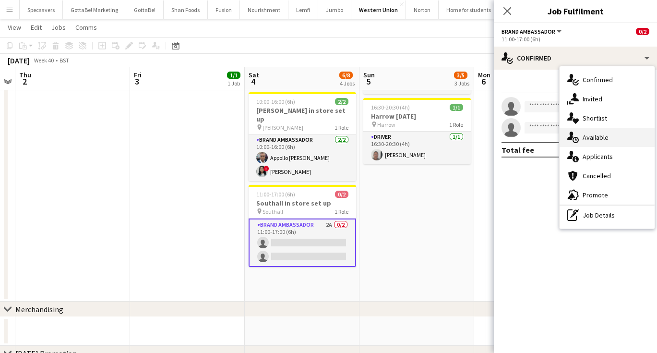
click at [609, 139] on div "single-neutral-actions-upload Available" at bounding box center [606, 137] width 95 height 19
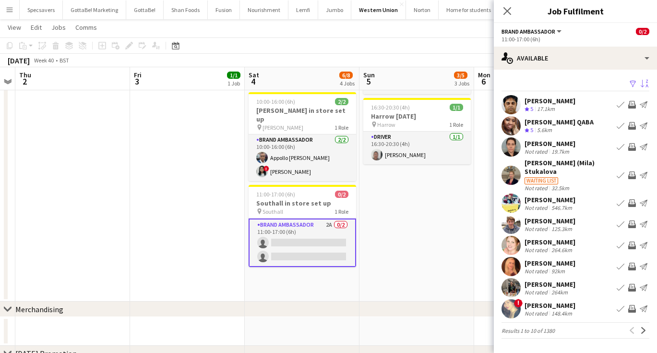
click at [644, 85] on app-icon "Sort asc" at bounding box center [644, 84] width 8 height 9
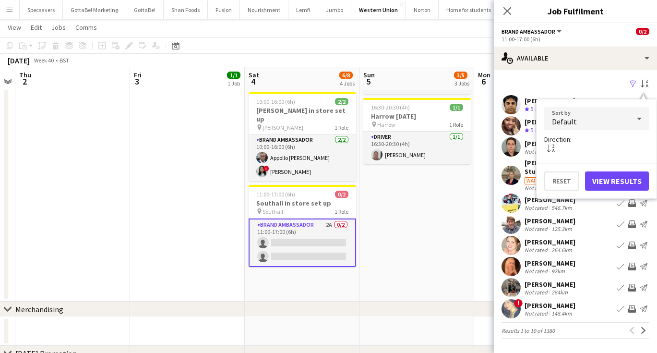
click at [607, 123] on div "Default" at bounding box center [586, 118] width 85 height 23
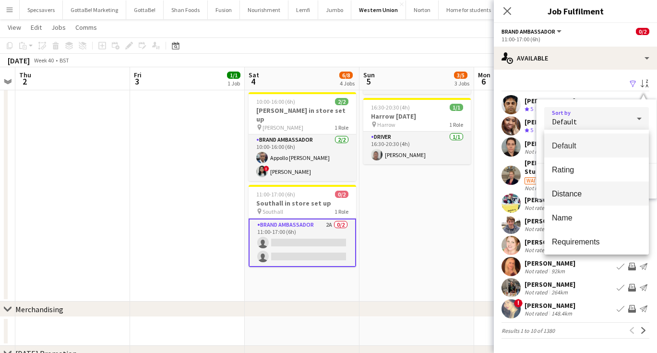
click at [586, 191] on span "Distance" at bounding box center [596, 193] width 89 height 9
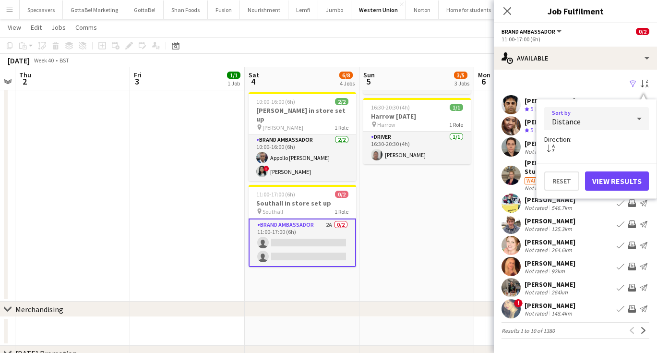
click at [608, 180] on button "View Results" at bounding box center [617, 180] width 64 height 19
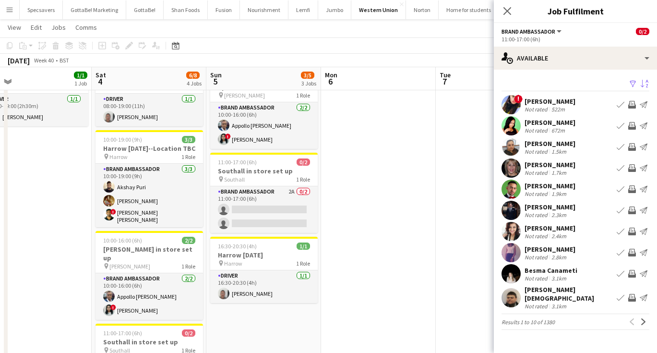
scroll to position [0, 262]
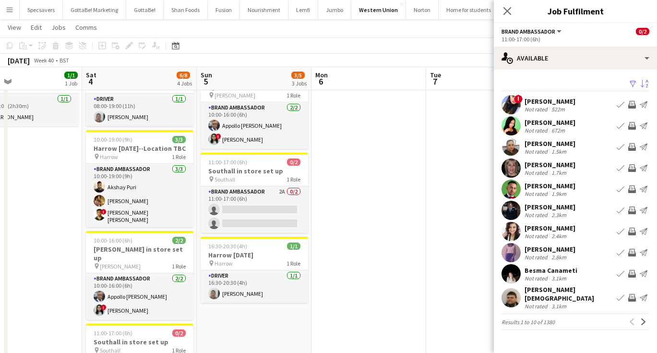
click at [372, 272] on app-date-cell at bounding box center [368, 341] width 115 height 570
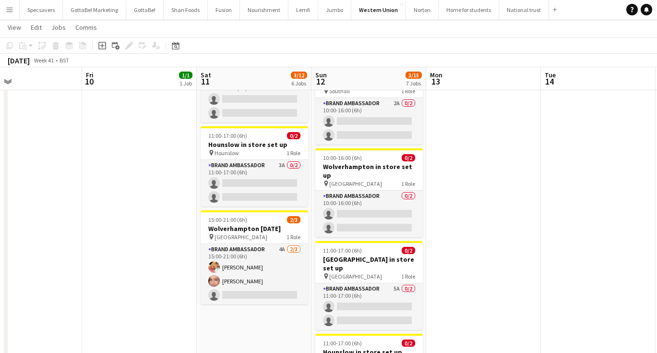
scroll to position [334, 0]
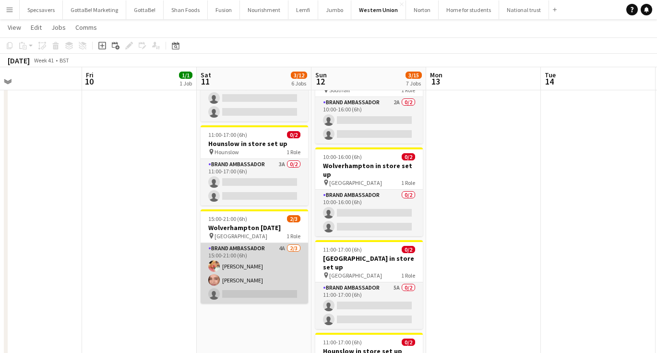
click at [273, 248] on app-card-role "Brand Ambassador 4A [DATE] 15:00-21:00 (6h) [PERSON_NAME] [PERSON_NAME] single-…" at bounding box center [254, 273] width 107 height 60
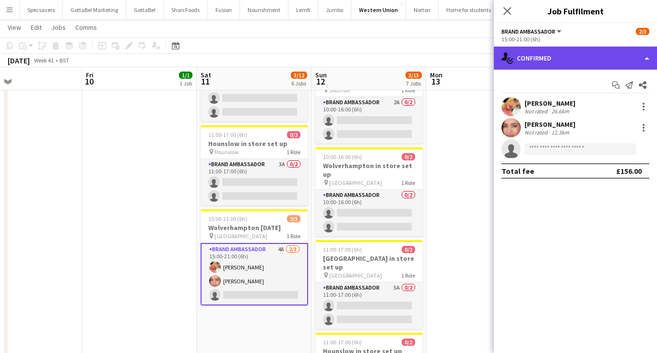
click at [544, 57] on div "single-neutral-actions-check-2 Confirmed" at bounding box center [575, 58] width 163 height 23
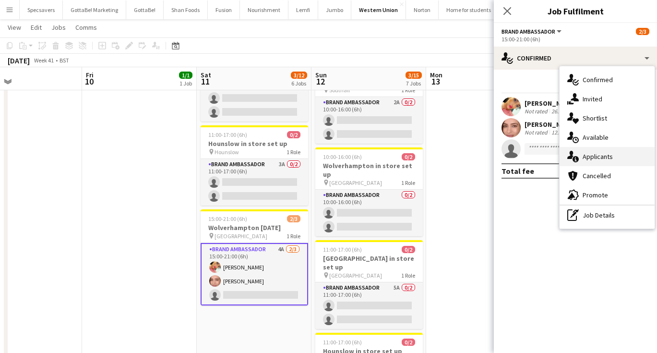
click at [618, 161] on div "single-neutral-actions-information Applicants" at bounding box center [606, 156] width 95 height 19
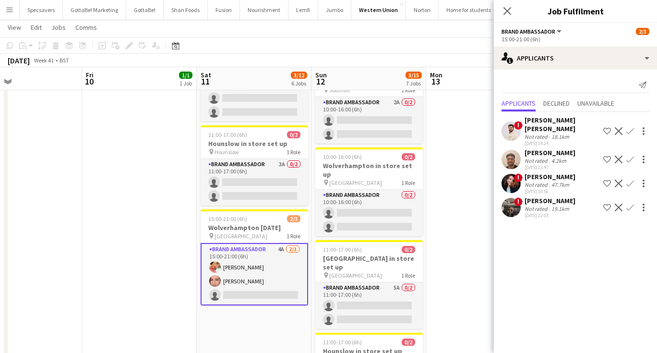
click at [536, 157] on div "Not rated" at bounding box center [536, 160] width 25 height 7
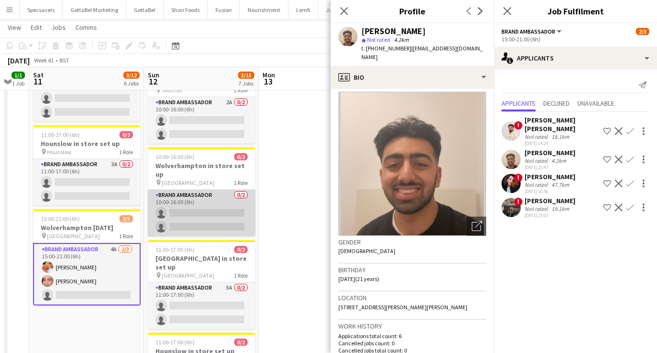
scroll to position [0, 302]
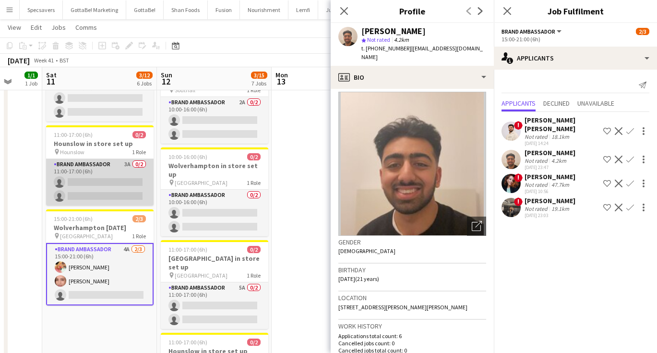
click at [92, 160] on app-card-role "Brand Ambassador 3A 0/2 11:00-17:00 (6h) single-neutral-actions single-neutral-…" at bounding box center [99, 182] width 107 height 47
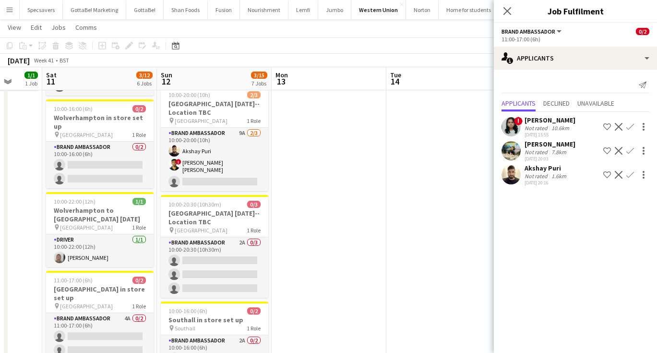
scroll to position [95, 0]
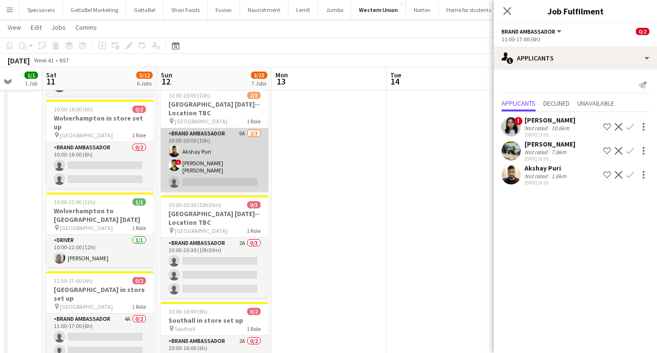
click at [238, 175] on app-card-role "Brand Ambassador 9A 2/3 10:00-20:00 (10h) Akshay Puri ! smit patel single-neutr…" at bounding box center [214, 159] width 107 height 63
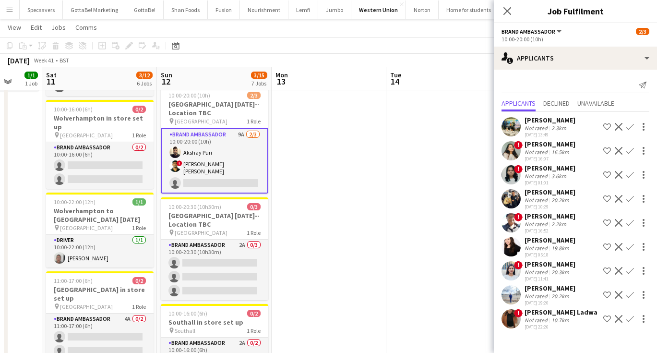
click at [547, 292] on div "[PERSON_NAME]" at bounding box center [549, 288] width 51 height 9
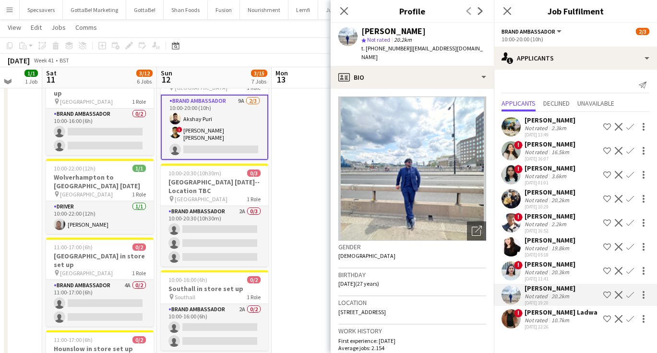
scroll to position [132, 0]
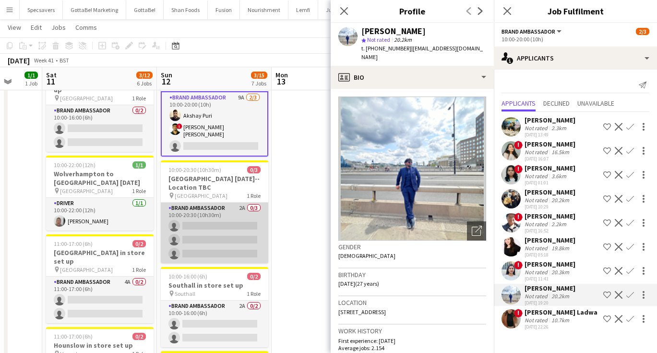
click at [215, 218] on app-card-role "Brand Ambassador 2A 0/3 10:00-20:30 (10h30m) single-neutral-actions single-neut…" at bounding box center [214, 232] width 107 height 60
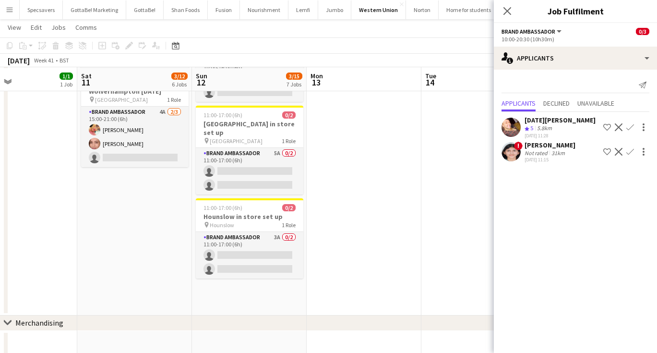
scroll to position [474, 0]
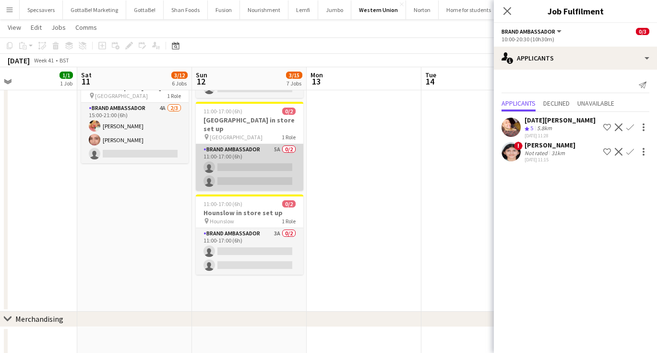
click at [264, 144] on app-card-role "Brand Ambassador 5A 0/2 11:00-17:00 (6h) single-neutral-actions single-neutral-…" at bounding box center [249, 167] width 107 height 47
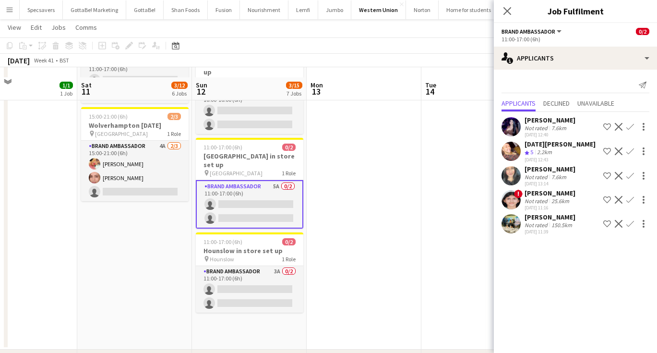
scroll to position [428, 0]
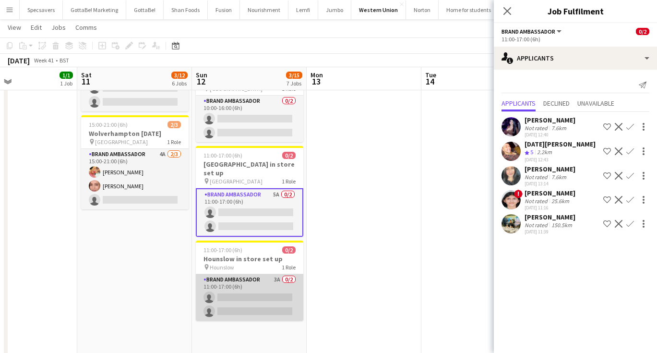
click at [272, 274] on app-card-role "Brand Ambassador 3A 0/2 11:00-17:00 (6h) single-neutral-actions single-neutral-…" at bounding box center [249, 297] width 107 height 47
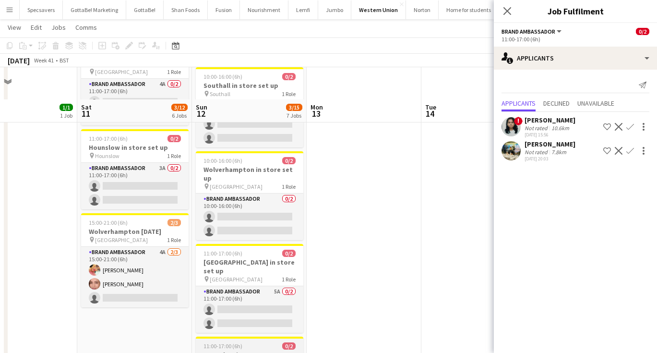
scroll to position [321, 0]
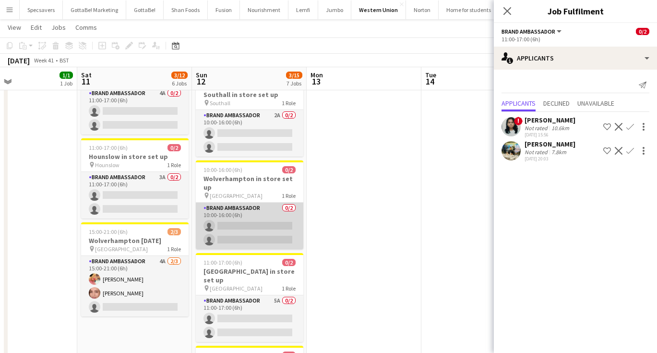
click at [264, 206] on app-card-role "Brand Ambassador 0/2 10:00-16:00 (6h) single-neutral-actions single-neutral-act…" at bounding box center [249, 225] width 107 height 47
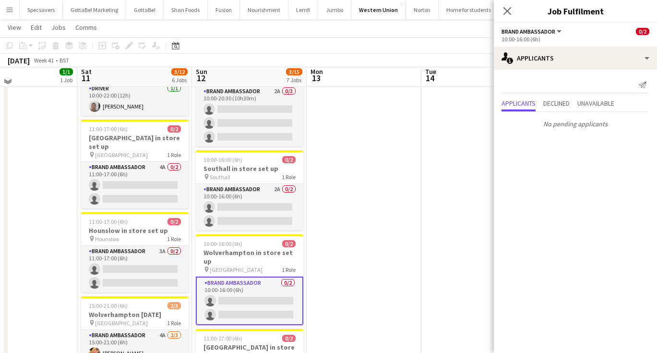
scroll to position [249, 0]
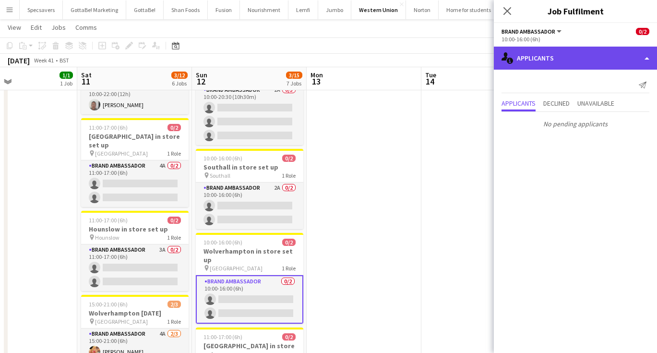
click at [601, 58] on div "single-neutral-actions-information Applicants" at bounding box center [575, 58] width 163 height 23
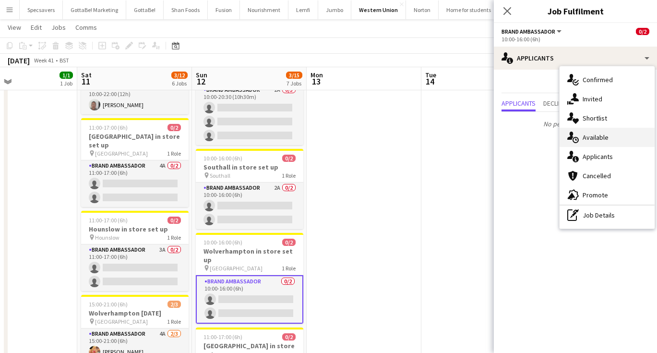
click at [609, 132] on div "single-neutral-actions-upload Available" at bounding box center [606, 137] width 95 height 19
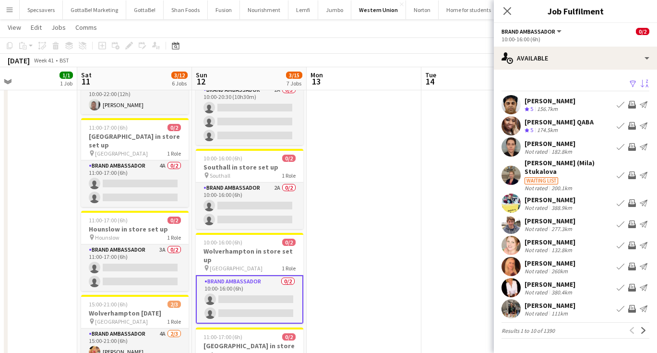
click at [647, 83] on app-icon "Sort asc" at bounding box center [644, 84] width 8 height 9
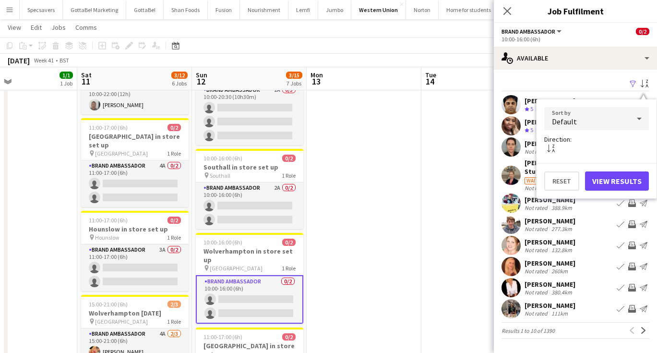
click at [627, 115] on div "Default" at bounding box center [586, 118] width 85 height 23
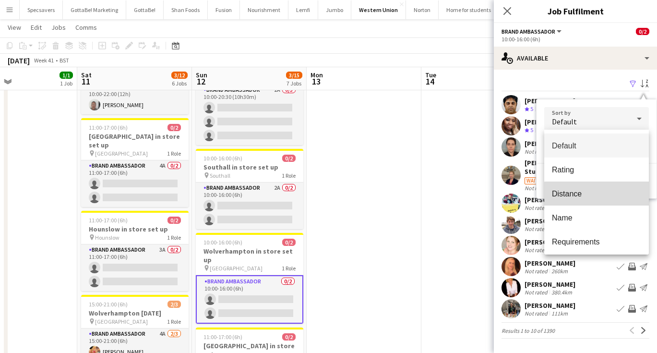
click at [603, 195] on span "Distance" at bounding box center [596, 193] width 89 height 9
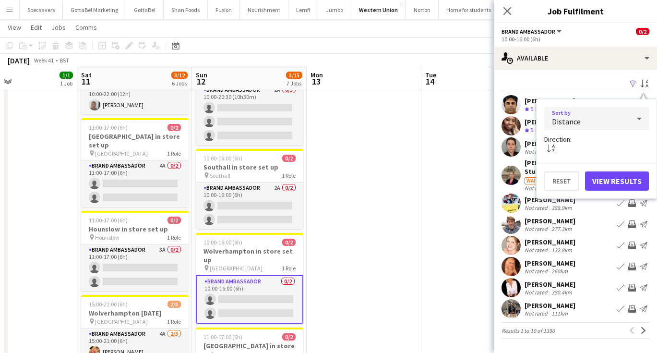
click at [617, 184] on button "View Results" at bounding box center [617, 180] width 64 height 19
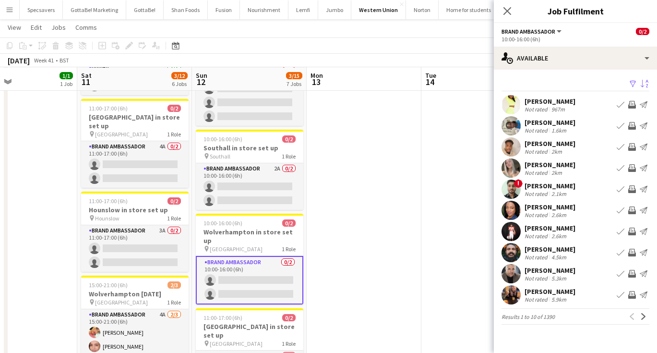
scroll to position [268, 0]
click at [379, 202] on app-date-cell at bounding box center [364, 178] width 115 height 678
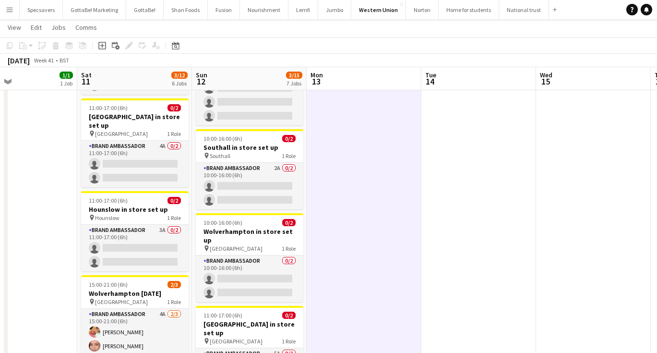
click at [15, 11] on button "Menu" at bounding box center [9, 9] width 19 height 19
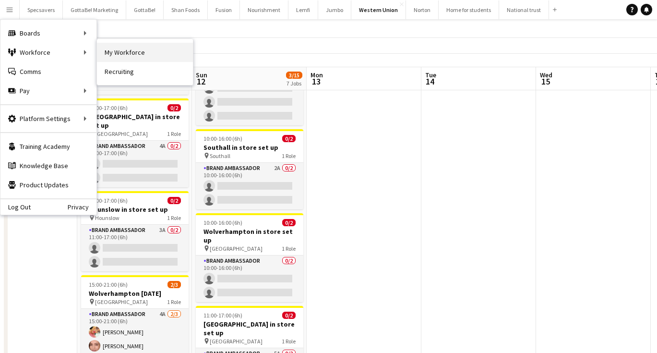
click at [121, 56] on link "My Workforce" at bounding box center [145, 52] width 96 height 19
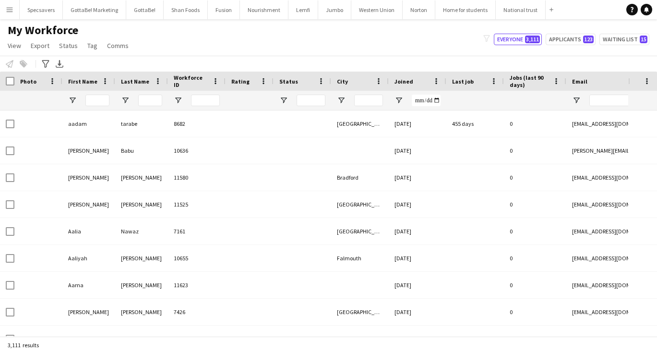
type input "*******"
type input "**********"
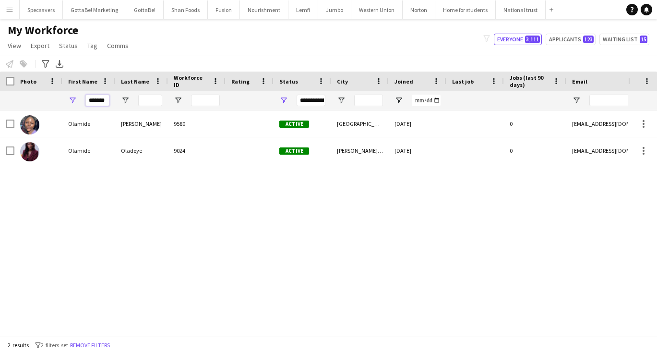
click at [99, 103] on input "*******" at bounding box center [97, 101] width 24 height 12
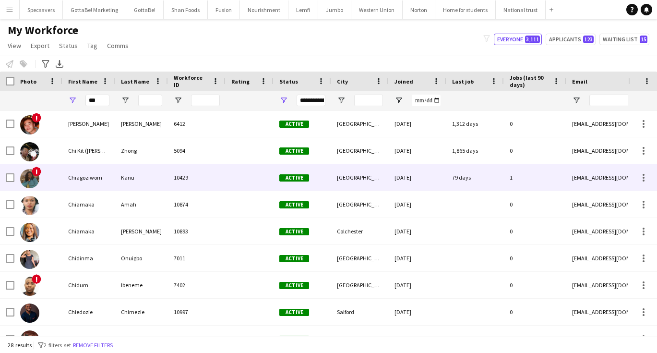
click at [133, 176] on div "Kanu" at bounding box center [141, 177] width 53 height 26
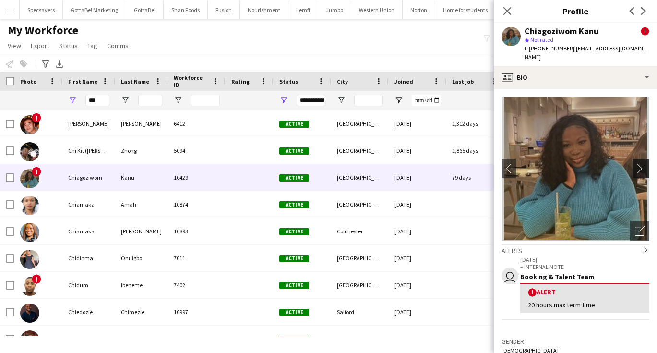
click at [641, 163] on app-icon "chevron-right" at bounding box center [642, 168] width 15 height 10
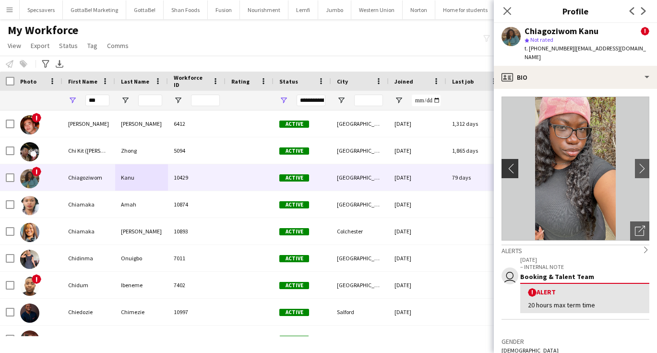
click at [507, 163] on app-icon "chevron-left" at bounding box center [508, 168] width 15 height 10
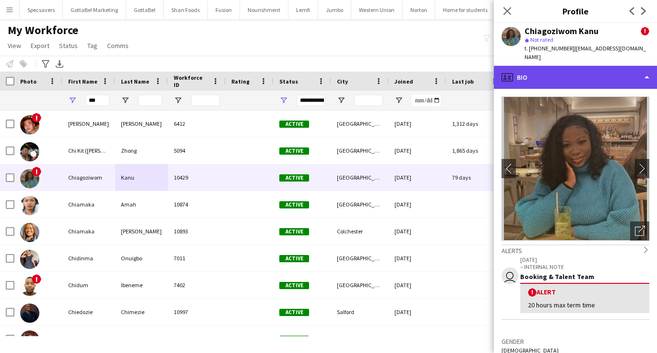
click at [564, 70] on div "profile Bio" at bounding box center [575, 77] width 163 height 23
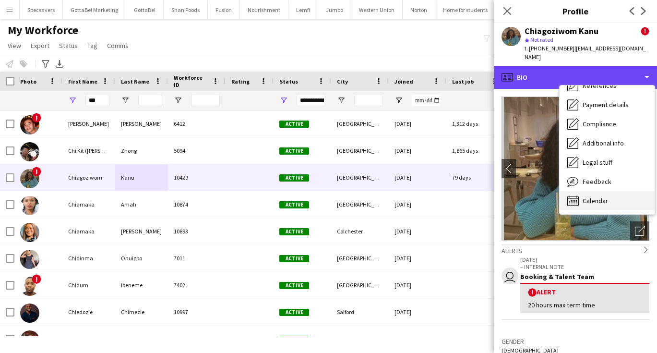
scroll to position [109, 0]
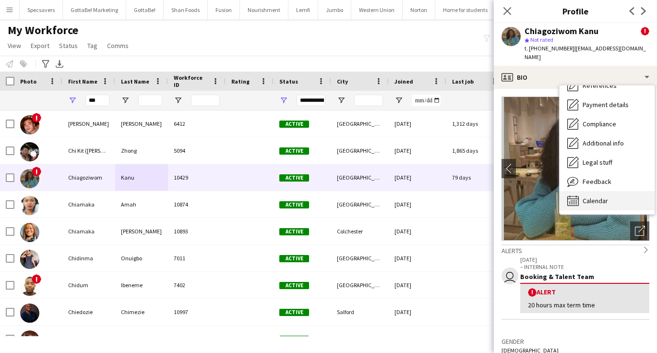
click at [610, 191] on div "Calendar Calendar" at bounding box center [606, 200] width 95 height 19
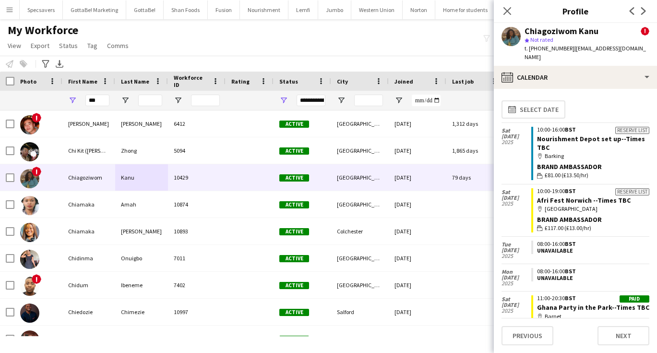
scroll to position [0, 0]
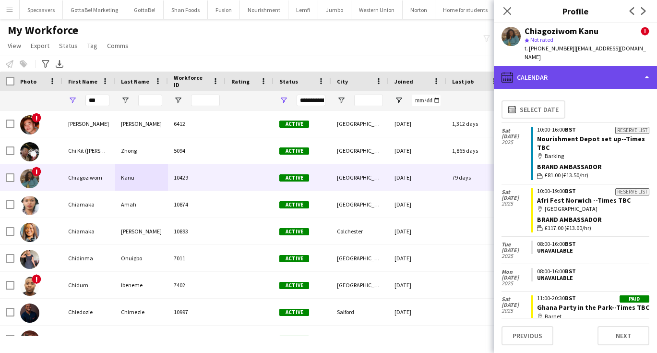
click at [595, 66] on div "calendar-full Calendar" at bounding box center [575, 77] width 163 height 23
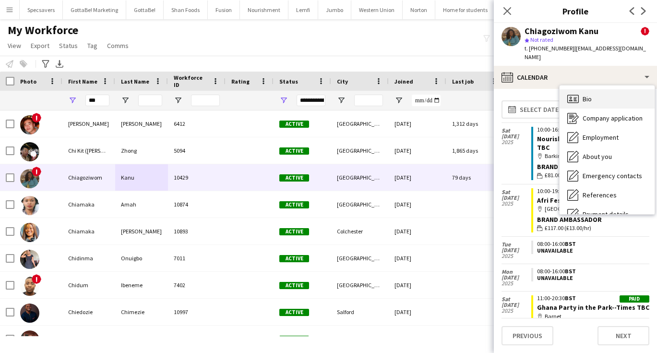
click at [588, 95] on div "Bio Bio" at bounding box center [606, 98] width 95 height 19
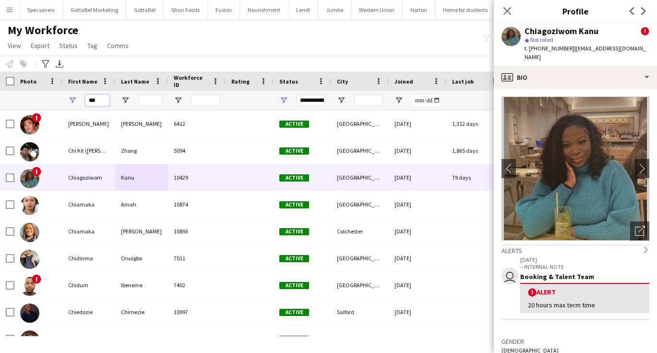
click at [99, 98] on input "***" at bounding box center [97, 101] width 24 height 12
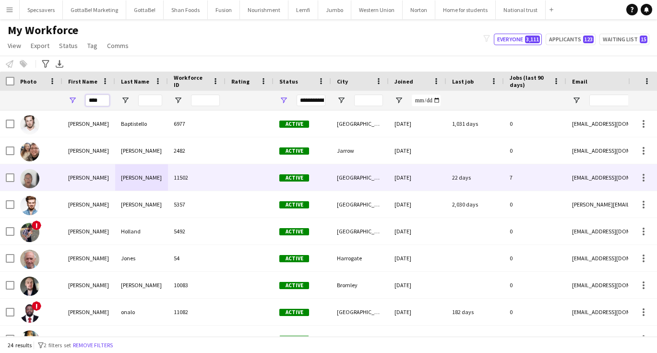
type input "****"
click at [98, 176] on div "Michael" at bounding box center [88, 177] width 53 height 26
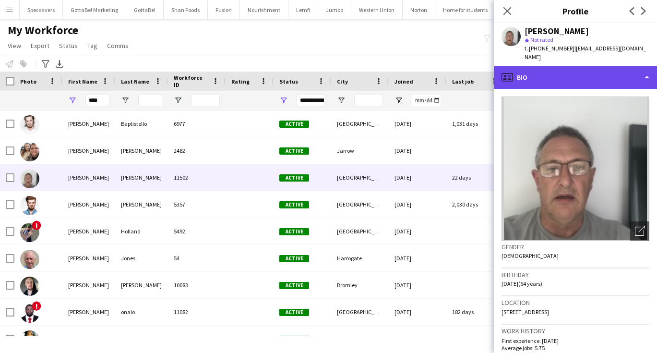
click at [540, 67] on div "profile Bio" at bounding box center [575, 77] width 163 height 23
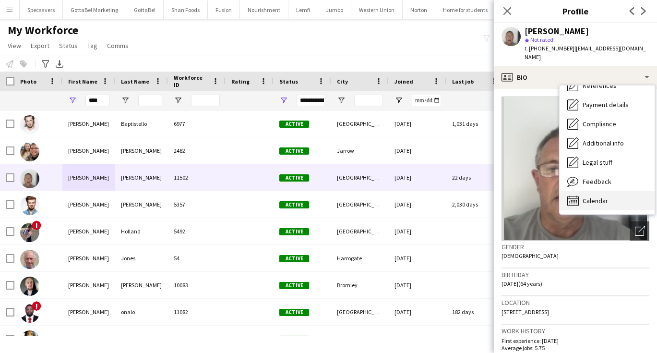
click at [592, 196] on span "Calendar" at bounding box center [594, 200] width 25 height 9
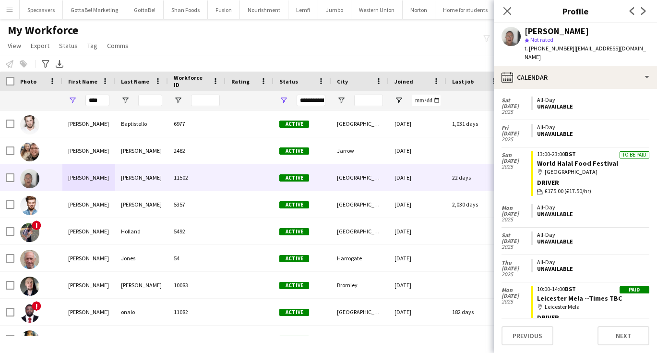
scroll to position [2266, 0]
click at [381, 8] on button "Western Union Close" at bounding box center [376, 9] width 51 height 19
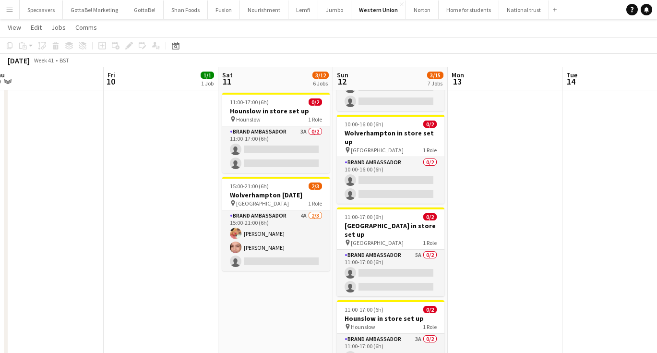
scroll to position [369, 0]
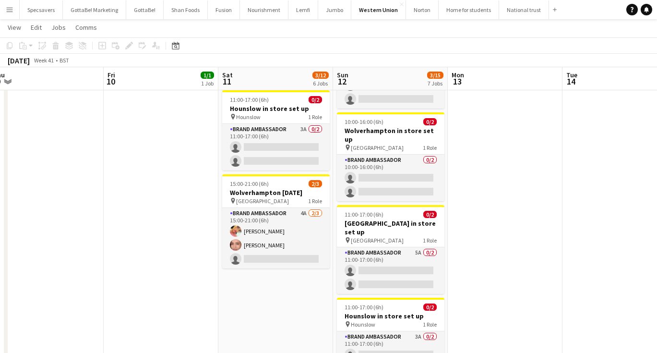
click at [12, 10] on app-icon "Menu" at bounding box center [10, 10] width 8 height 8
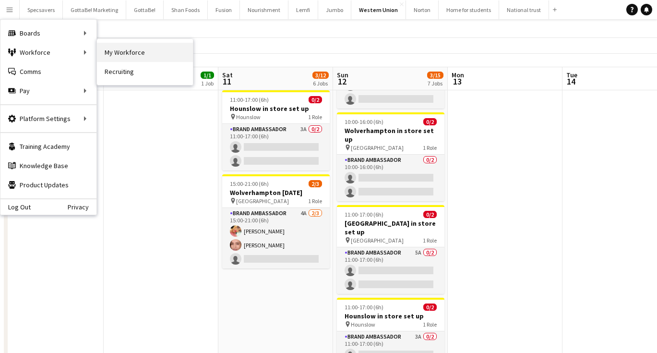
click at [141, 48] on link "My Workforce" at bounding box center [145, 52] width 96 height 19
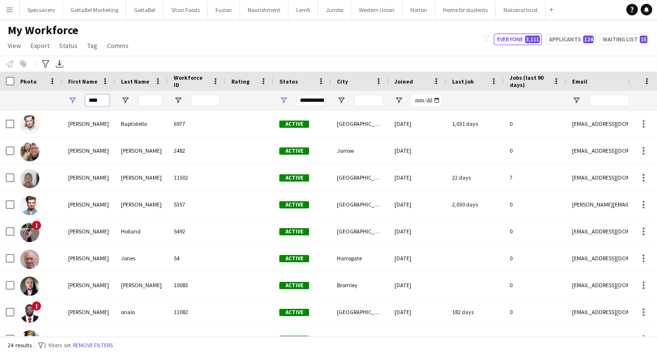
click at [102, 102] on input "****" at bounding box center [97, 101] width 24 height 12
type input "*"
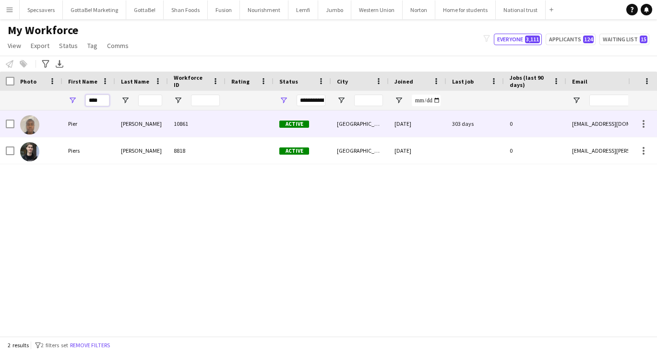
type input "****"
click at [107, 133] on div "Pier" at bounding box center [88, 123] width 53 height 26
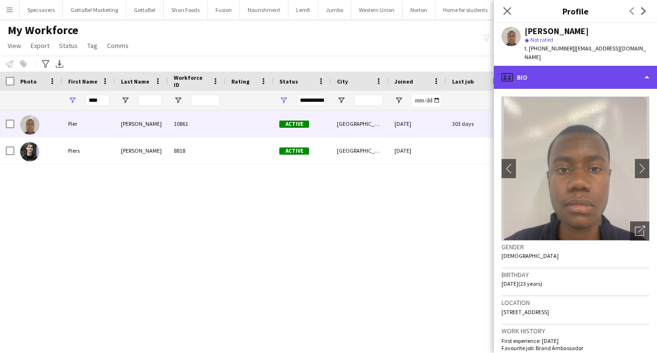
click at [620, 70] on div "profile Bio" at bounding box center [575, 77] width 163 height 23
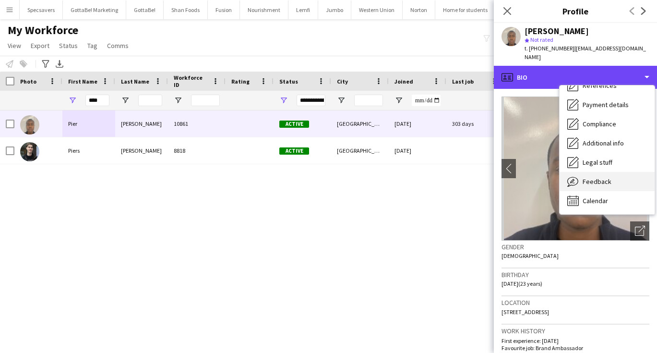
scroll to position [109, 0]
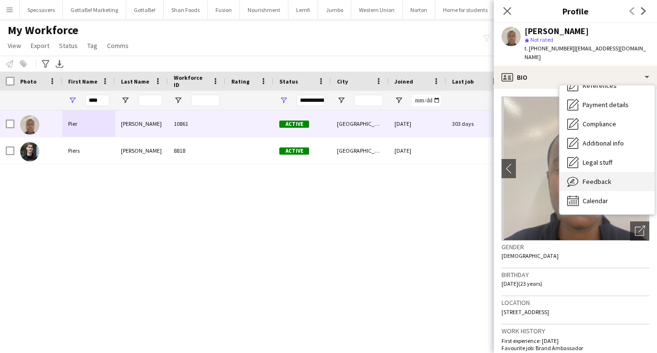
click at [598, 177] on span "Feedback" at bounding box center [596, 181] width 29 height 9
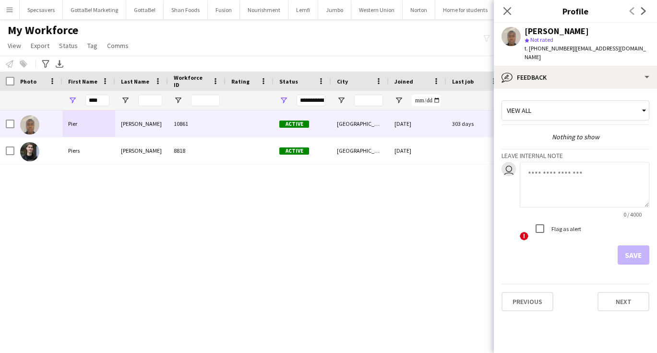
click at [558, 176] on textarea at bounding box center [585, 185] width 130 height 46
type textarea "**********"
click at [646, 248] on button "Save" at bounding box center [633, 254] width 32 height 19
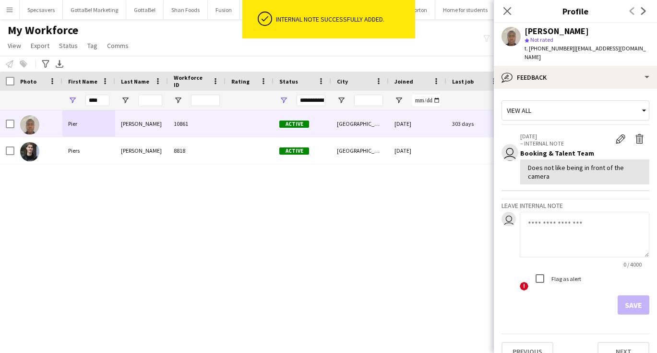
click at [507, 3] on div "Close pop-in" at bounding box center [507, 11] width 27 height 22
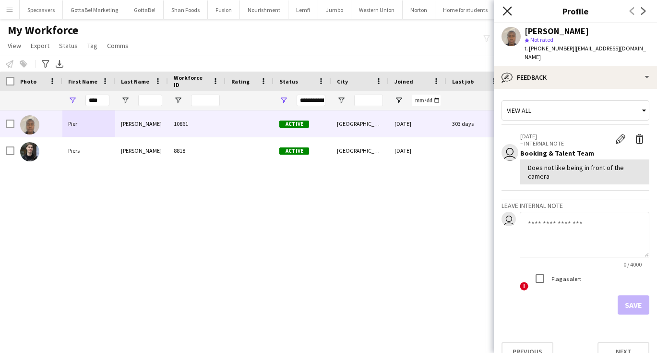
click at [507, 9] on icon "Close pop-in" at bounding box center [506, 10] width 9 height 9
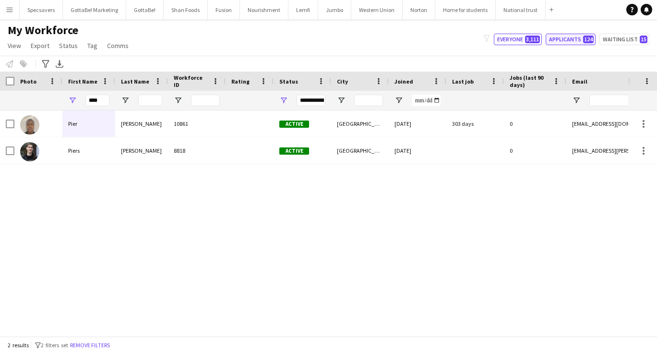
click at [587, 41] on span "124" at bounding box center [588, 40] width 11 height 8
type input "**********"
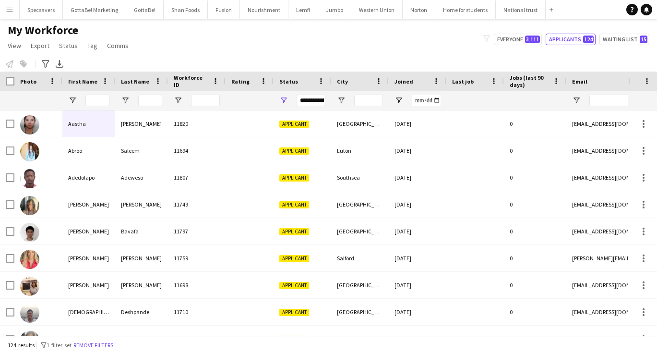
click at [415, 23] on main "My Workforce View Views Default view New view Update view Delete view Edit name…" at bounding box center [328, 179] width 657 height 320
click at [260, 16] on button "Nourishment Close" at bounding box center [264, 9] width 48 height 19
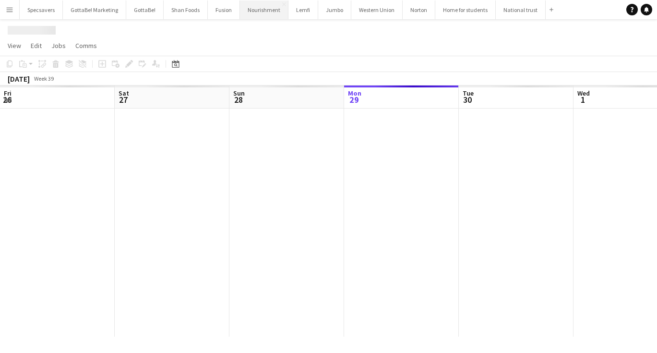
scroll to position [0, 229]
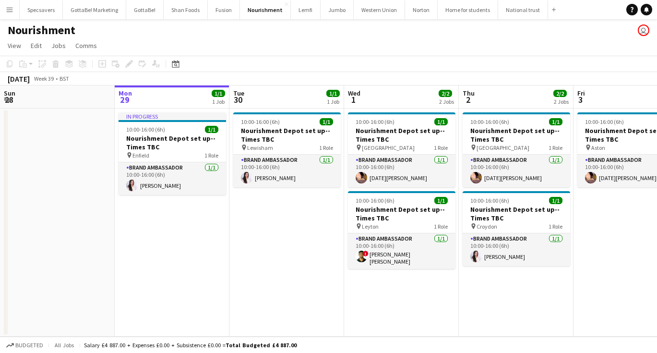
click at [8, 15] on button "Menu" at bounding box center [9, 9] width 19 height 19
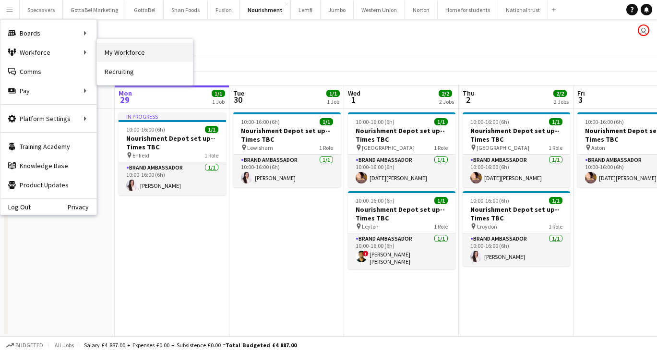
click at [113, 58] on link "My Workforce" at bounding box center [145, 52] width 96 height 19
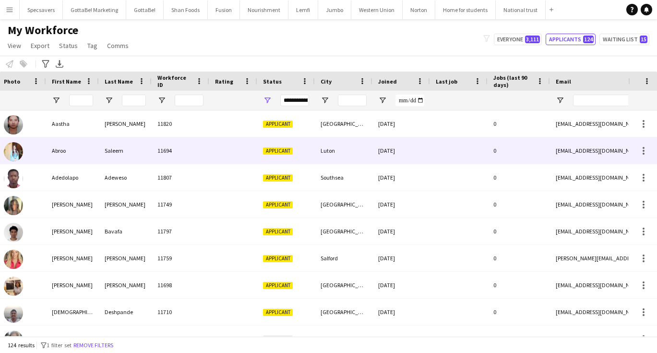
scroll to position [0, 16]
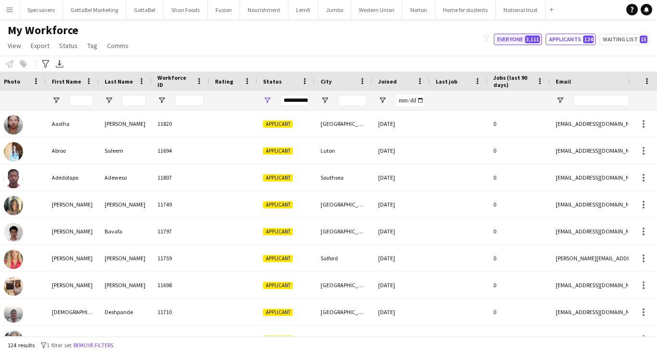
click at [510, 39] on button "Everyone 3,111" at bounding box center [518, 40] width 48 height 12
type input "**********"
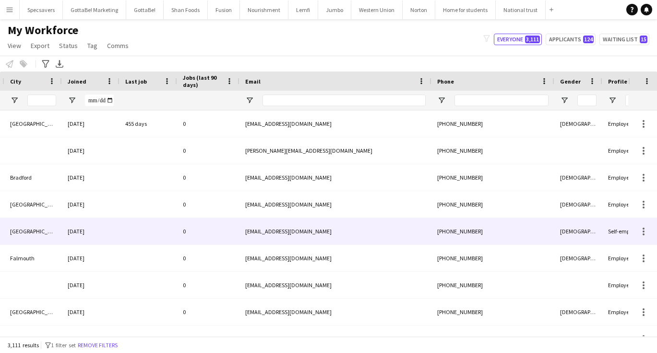
scroll to position [0, 0]
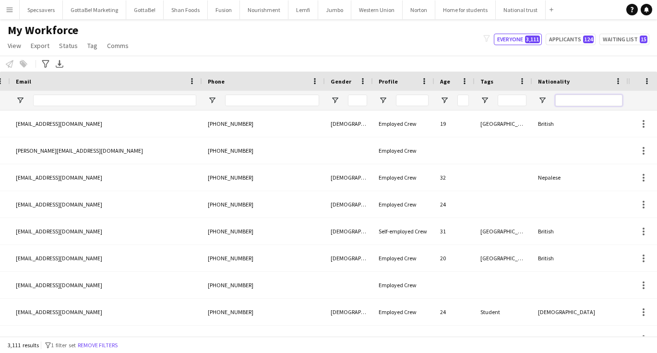
click at [575, 100] on input "Nationality Filter Input" at bounding box center [588, 101] width 67 height 12
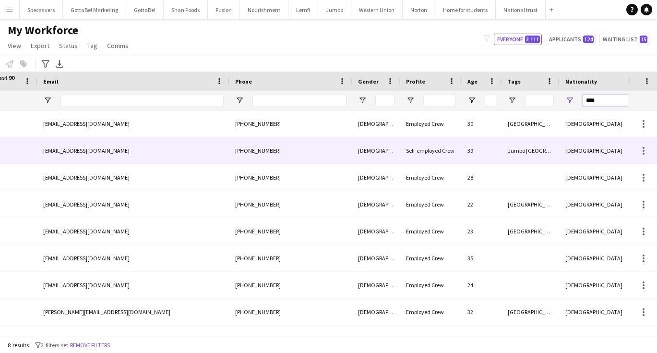
scroll to position [0, 514]
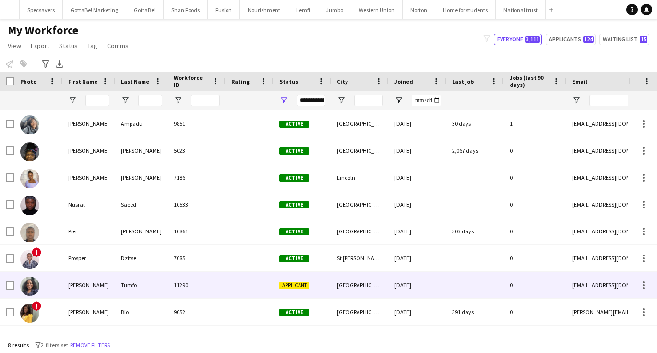
type input "****"
click at [446, 284] on div "14-04-2025" at bounding box center [418, 285] width 58 height 26
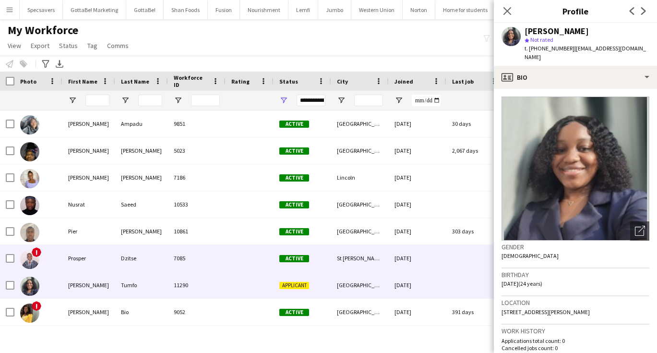
click at [342, 255] on div "St Andrews" at bounding box center [360, 258] width 58 height 26
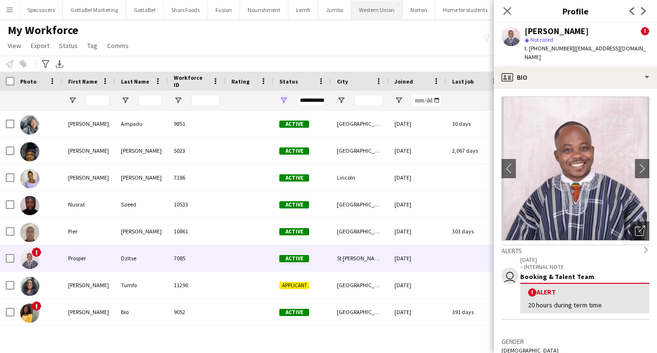
click at [379, 11] on button "Western Union Close" at bounding box center [376, 9] width 51 height 19
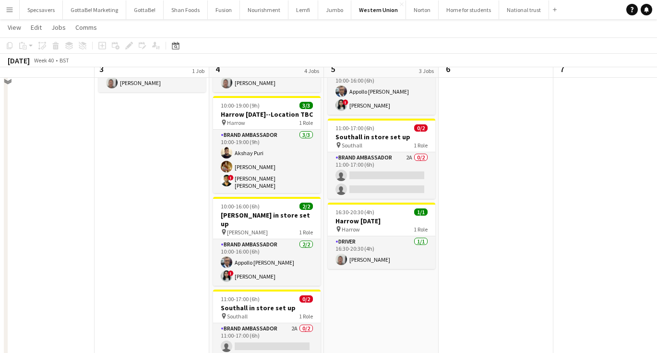
scroll to position [95, 0]
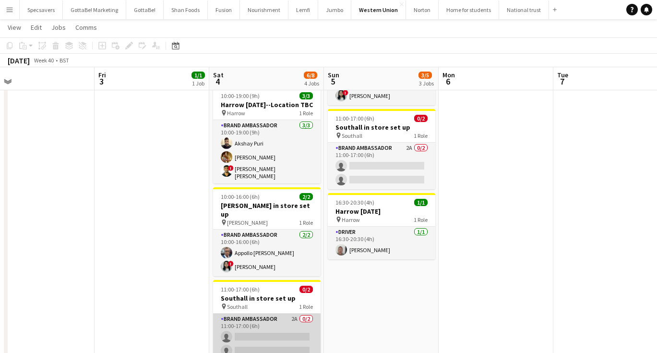
click at [252, 313] on app-card-role "Brand Ambassador 2A 0/2 11:00-17:00 (6h) single-neutral-actions single-neutral-…" at bounding box center [266, 336] width 107 height 47
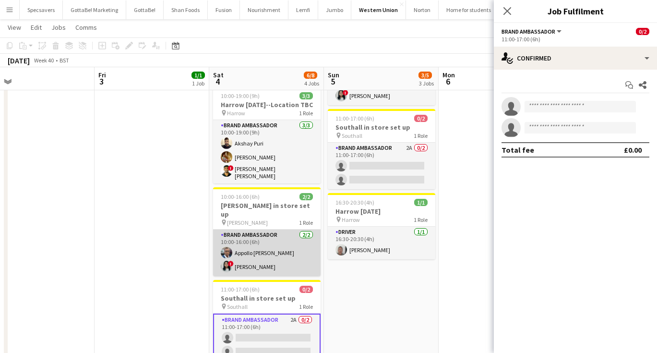
click at [267, 241] on app-card-role "Brand Ambassador 2/2 10:00-16:00 (6h) Appollo Mathews ! Niharika Gautam" at bounding box center [266, 252] width 107 height 47
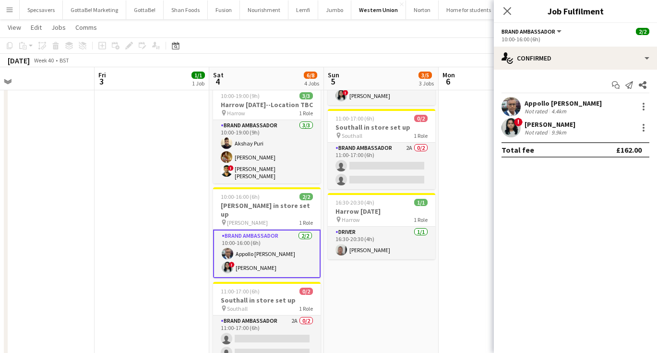
click at [543, 107] on div "Not rated" at bounding box center [536, 110] width 25 height 7
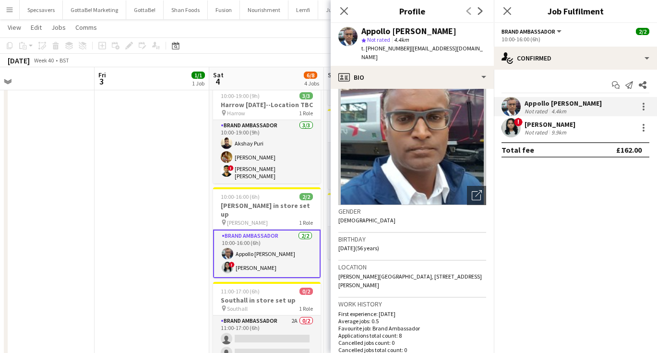
scroll to position [35, 0]
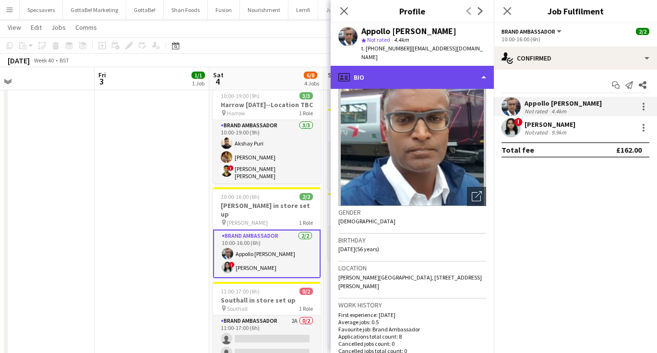
click at [381, 66] on div "profile Bio" at bounding box center [412, 77] width 163 height 23
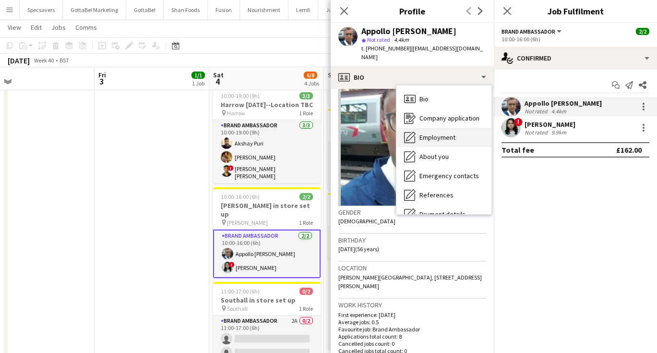
click at [428, 133] on span "Employment" at bounding box center [437, 137] width 36 height 9
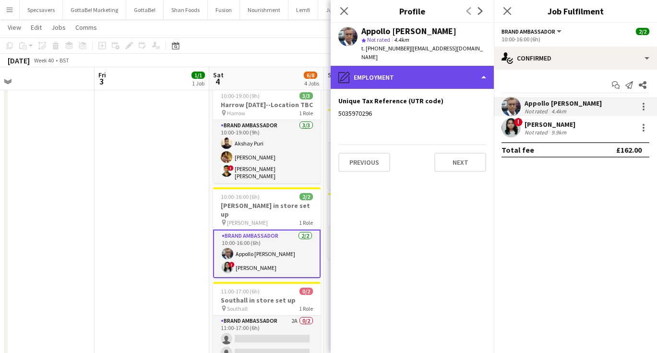
click at [405, 69] on div "pencil4 Employment" at bounding box center [412, 77] width 163 height 23
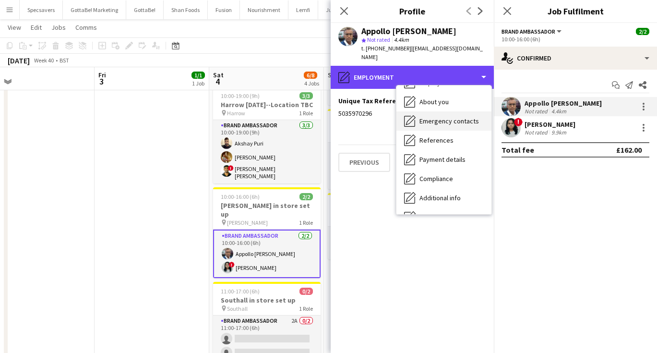
scroll to position [56, 0]
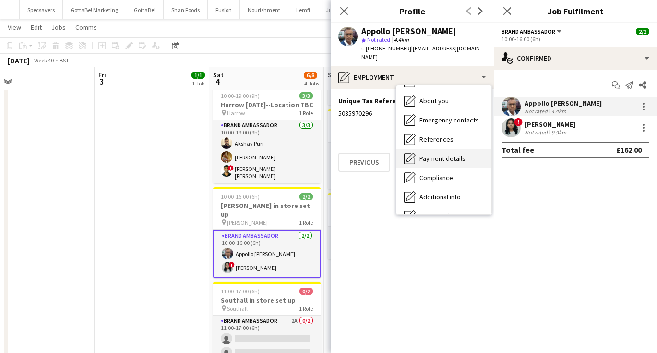
click at [453, 154] on span "Payment details" at bounding box center [442, 158] width 46 height 9
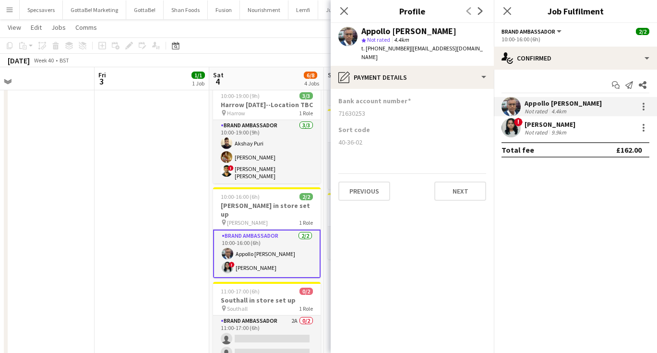
click at [173, 225] on app-date-cell "16:30-19:00 (2h30m) 1/1 Harrow [DATE] pin Harrow 1 Role Driver [DATE] 16:30-19:…" at bounding box center [152, 204] width 115 height 384
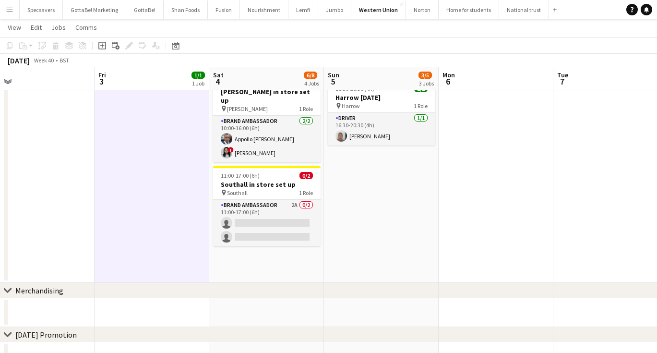
scroll to position [208, 0]
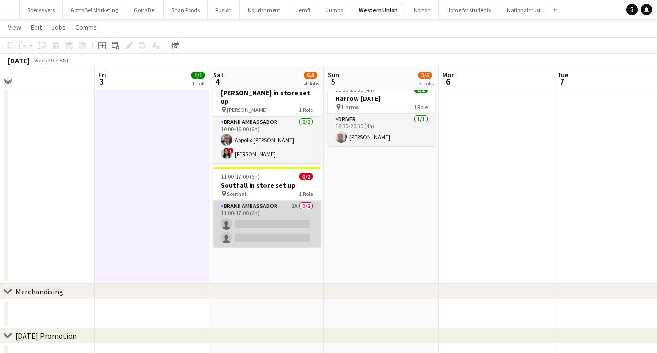
click at [264, 204] on app-card-role "Brand Ambassador 2A 0/2 11:00-17:00 (6h) single-neutral-actions single-neutral-…" at bounding box center [266, 224] width 107 height 47
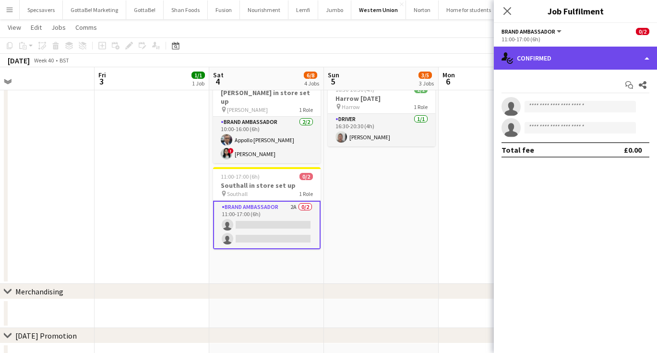
click at [594, 61] on div "single-neutral-actions-check-2 Confirmed" at bounding box center [575, 58] width 163 height 23
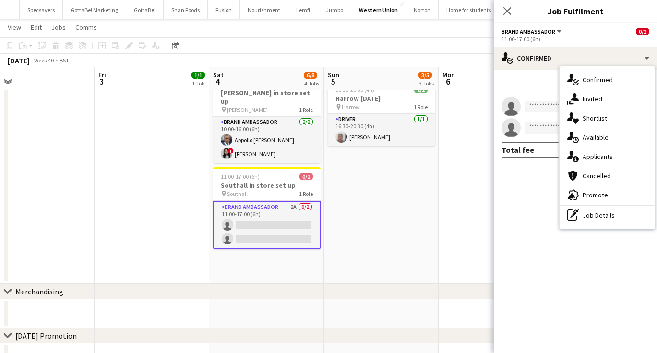
click at [397, 210] on app-date-cell "10:00-16:00 (6h) 2/2 Hayes in store set up pin Hayes 1 Role Brand Ambassador 2/…" at bounding box center [381, 92] width 115 height 384
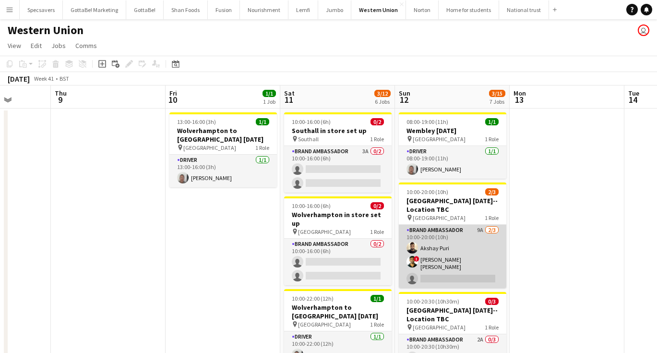
scroll to position [0, 325]
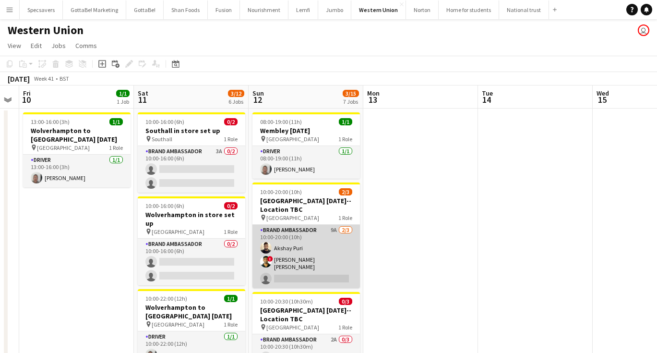
click at [323, 255] on app-card-role "Brand Ambassador 9A 2/3 10:00-20:00 (10h) Akshay Puri ! smit patel single-neutr…" at bounding box center [305, 256] width 107 height 63
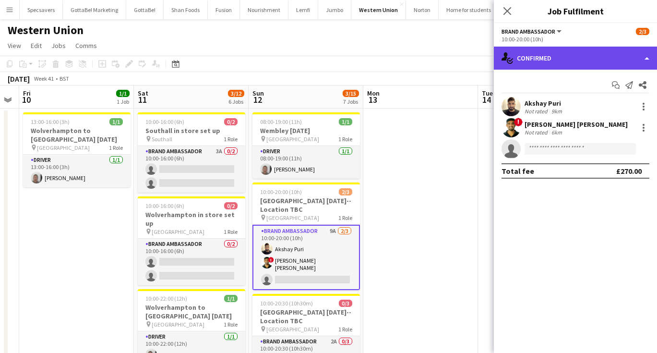
click at [572, 57] on div "single-neutral-actions-check-2 Confirmed" at bounding box center [575, 58] width 163 height 23
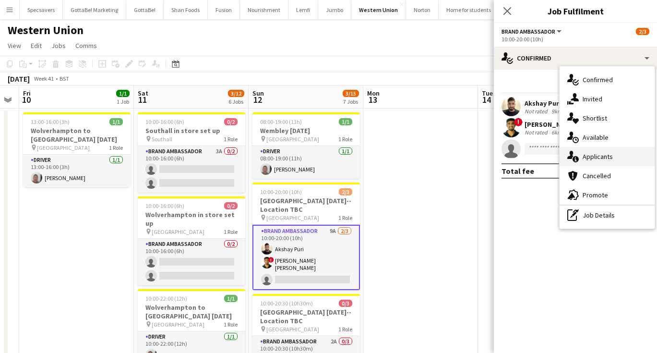
click at [592, 154] on span "Applicants" at bounding box center [597, 156] width 30 height 9
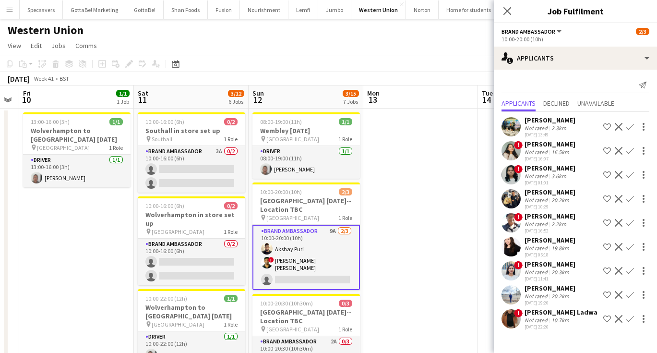
click at [628, 271] on app-icon "Confirm" at bounding box center [630, 271] width 8 height 8
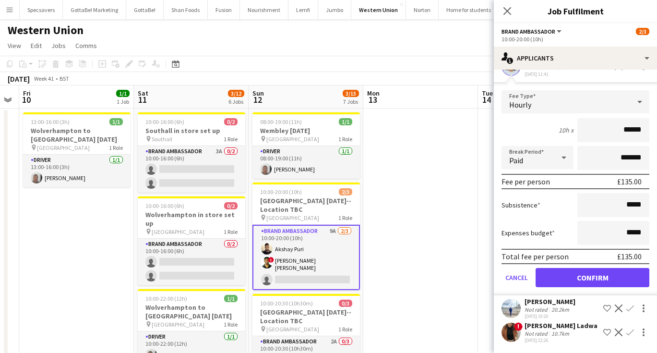
scroll to position [204, 0]
click at [575, 276] on button "Confirm" at bounding box center [592, 277] width 114 height 19
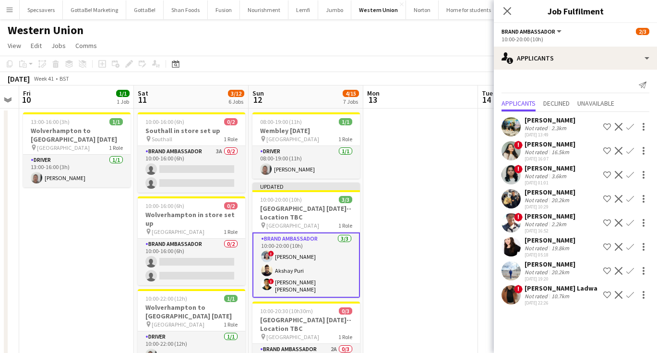
scroll to position [0, 0]
click at [505, 11] on icon "Close pop-in" at bounding box center [506, 10] width 9 height 9
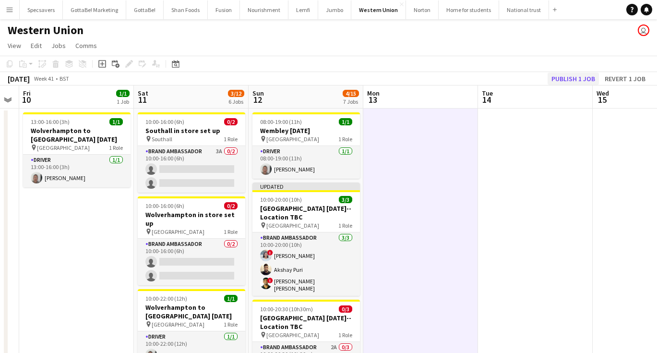
click at [579, 74] on button "Publish 1 job" at bounding box center [572, 78] width 51 height 12
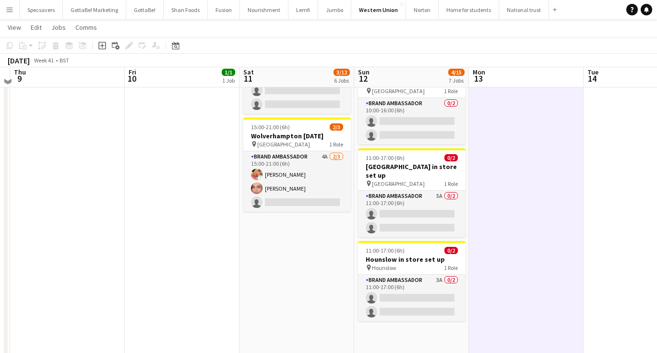
scroll to position [428, 0]
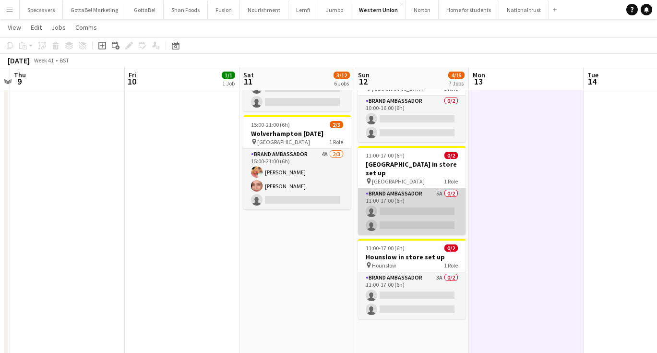
click at [410, 208] on app-card-role "Brand Ambassador 5A 0/2 11:00-17:00 (6h) single-neutral-actions single-neutral-…" at bounding box center [411, 211] width 107 height 47
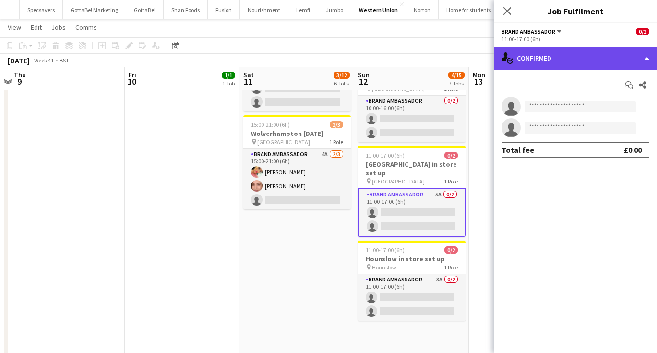
click at [580, 54] on div "single-neutral-actions-check-2 Confirmed" at bounding box center [575, 58] width 163 height 23
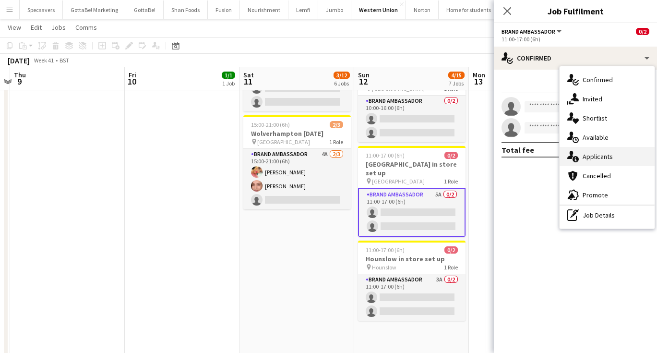
click at [599, 157] on span "Applicants" at bounding box center [597, 156] width 30 height 9
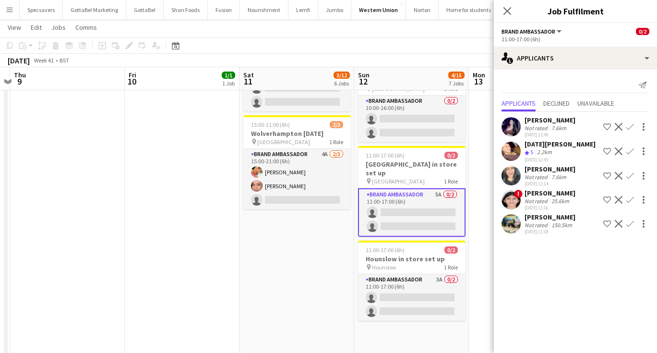
click at [537, 144] on div "[DATE][PERSON_NAME]" at bounding box center [559, 144] width 71 height 9
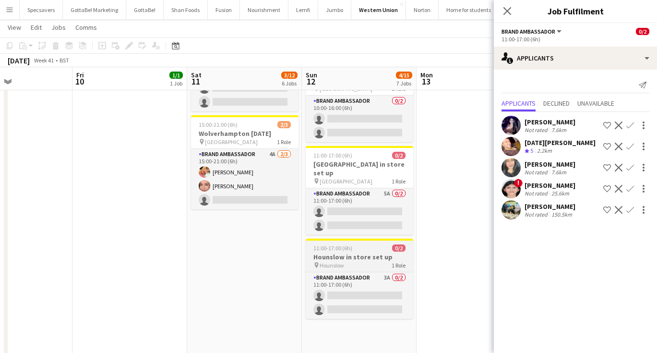
scroll to position [0, 270]
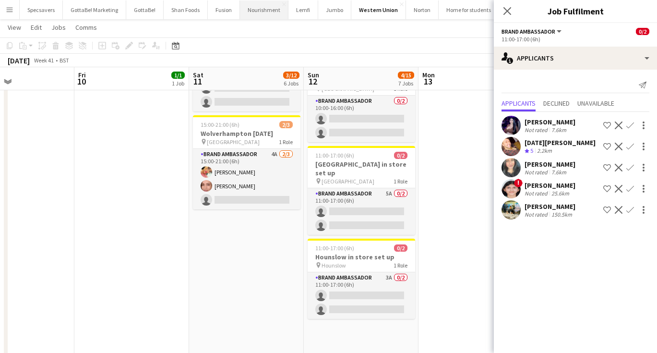
click at [260, 15] on button "Nourishment Close" at bounding box center [264, 9] width 48 height 19
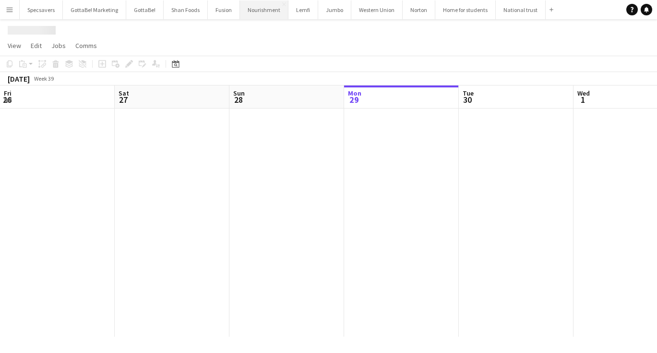
scroll to position [0, 229]
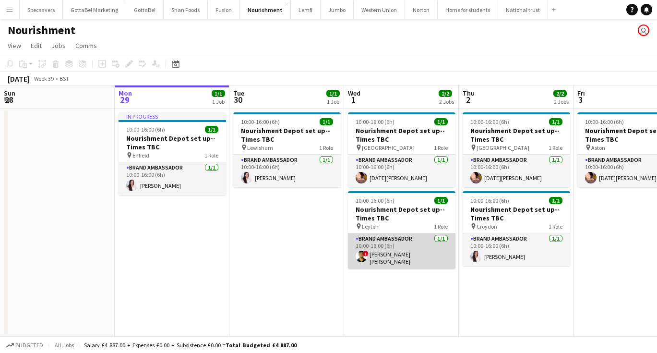
click at [371, 253] on app-card-role "Brand Ambassador 1/1 10:00-16:00 (6h) ! smit patel" at bounding box center [401, 251] width 107 height 36
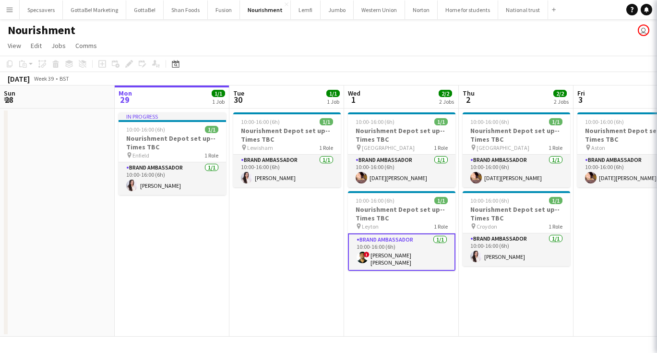
scroll to position [0, 230]
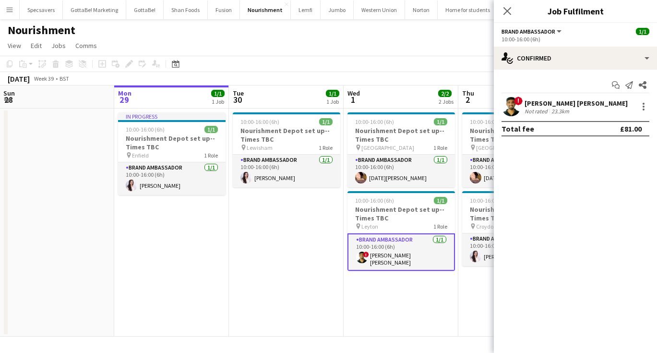
click at [543, 100] on div "[PERSON_NAME] [PERSON_NAME]" at bounding box center [575, 103] width 103 height 9
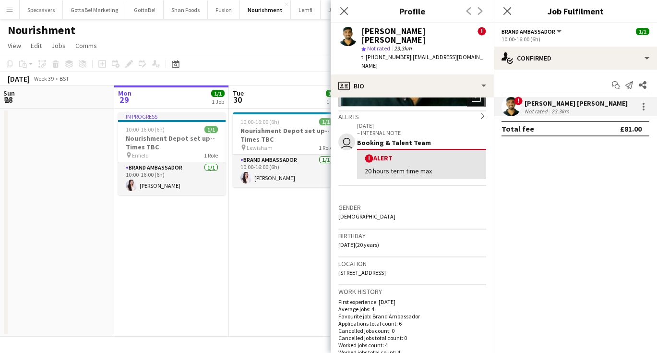
scroll to position [140, 0]
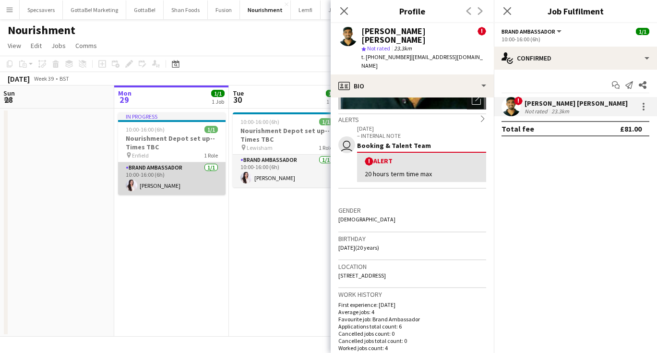
click at [166, 181] on app-card-role "Brand Ambassador 1/1 10:00-16:00 (6h) Nabilah Karim" at bounding box center [171, 178] width 107 height 33
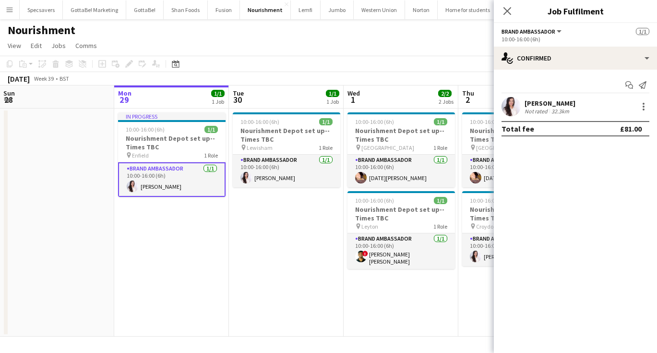
click at [565, 102] on div "[PERSON_NAME]" at bounding box center [549, 103] width 51 height 9
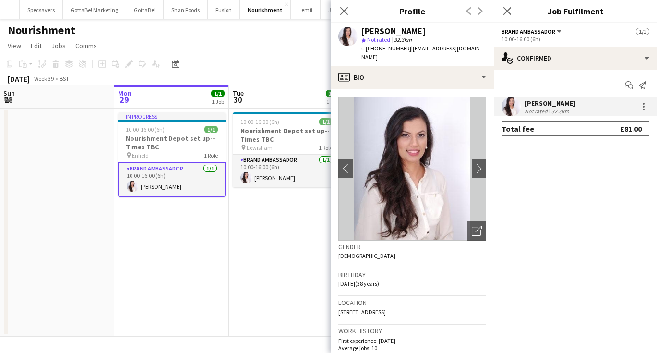
drag, startPoint x: 363, startPoint y: 29, endPoint x: 414, endPoint y: 33, distance: 51.9
click at [414, 33] on div "[PERSON_NAME]" at bounding box center [393, 31] width 64 height 9
copy div "[PERSON_NAME]"
drag, startPoint x: 408, startPoint y: 48, endPoint x: 485, endPoint y: 51, distance: 77.3
click at [485, 51] on div "Nabilah Karim star Not rated 32.3km t. +447415268032 | nabilah_rajput@hotmail.c…" at bounding box center [412, 44] width 163 height 43
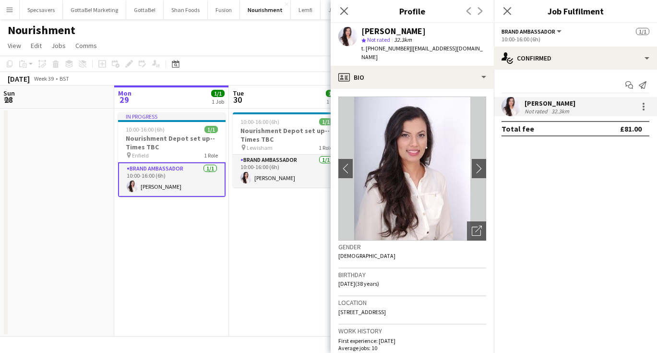
copy span "nabilah_rajput@hotmail.co.uk"
drag, startPoint x: 403, startPoint y: 49, endPoint x: 375, endPoint y: 49, distance: 27.8
click at [375, 49] on span "t. +447415268032" at bounding box center [386, 48] width 50 height 7
copy span "7415268032"
drag, startPoint x: 425, startPoint y: 303, endPoint x: 407, endPoint y: 302, distance: 17.8
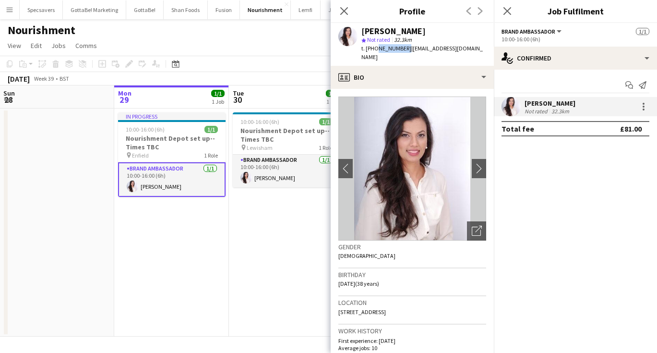
click at [407, 302] on div "Location 9 Oregano Close, Middlesex, Ub7 8re" at bounding box center [412, 310] width 148 height 28
copy span "Ub7 8re"
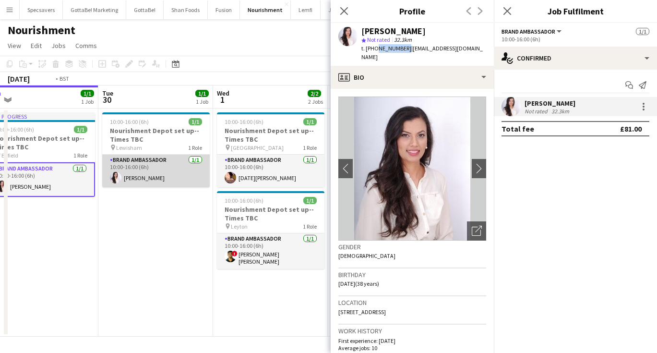
scroll to position [0, 396]
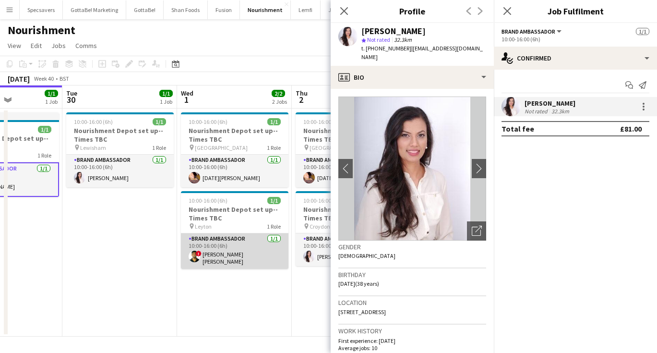
click at [241, 264] on app-card-role "Brand Ambassador 1/1 10:00-16:00 (6h) ! smit patel" at bounding box center [234, 251] width 107 height 36
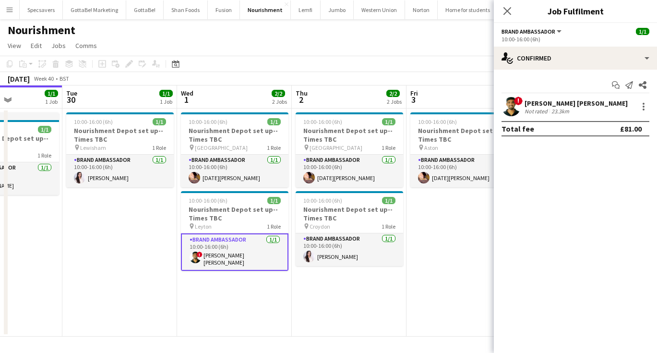
click at [538, 112] on div "Not rated" at bounding box center [536, 110] width 25 height 7
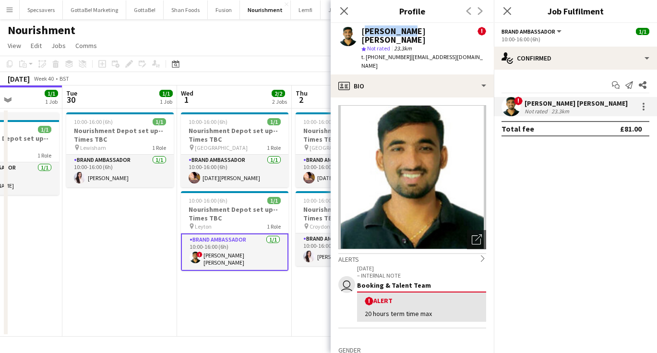
drag, startPoint x: 400, startPoint y: 32, endPoint x: 362, endPoint y: 30, distance: 38.4
click at [362, 30] on div "smit patel !" at bounding box center [423, 35] width 125 height 17
copy div "[PERSON_NAME] [PERSON_NAME]"
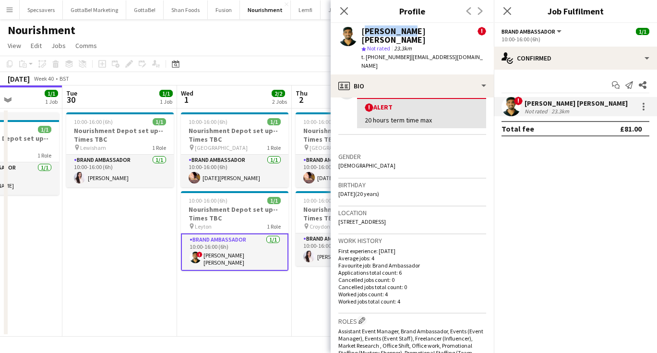
scroll to position [197, 0]
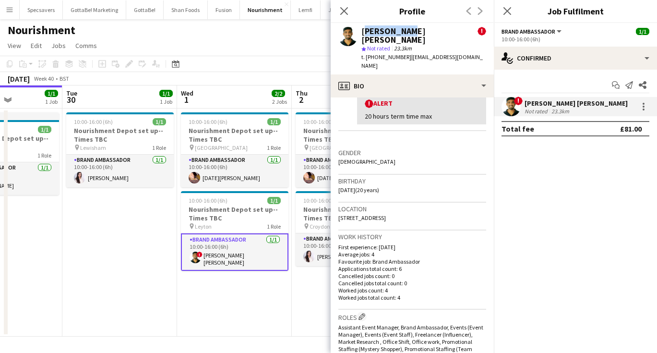
drag, startPoint x: 407, startPoint y: 47, endPoint x: 457, endPoint y: 53, distance: 50.7
click at [457, 53] on div "smit patel ! star Not rated 23.3km t. +447384122651 | smit6093@gmail.com" at bounding box center [412, 48] width 163 height 51
copy span "smit6093@gmail.com"
drag, startPoint x: 403, startPoint y: 48, endPoint x: 375, endPoint y: 48, distance: 27.3
click at [375, 53] on span "t. +447384122651" at bounding box center [386, 56] width 50 height 7
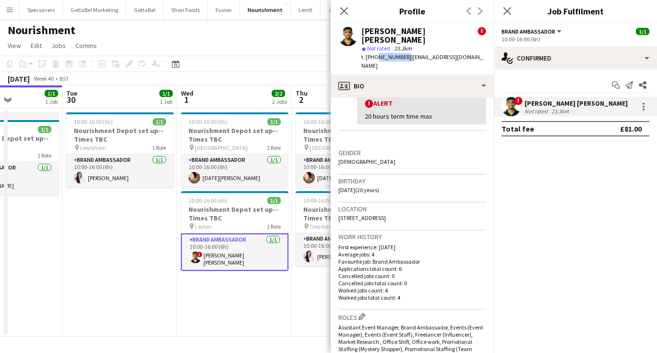
copy span "7384122651"
drag, startPoint x: 394, startPoint y: 198, endPoint x: 422, endPoint y: 205, distance: 28.6
click at [422, 205] on div "Location Ravenswood Crescent, 66 ravenswood crescent, Harrow, HA2 9JN" at bounding box center [412, 216] width 148 height 28
copy span "66 ravenswood crescent, Harrow, HA2 9JN"
click at [649, 0] on div "Close pop-in Job Fulfilment" at bounding box center [575, 11] width 163 height 23
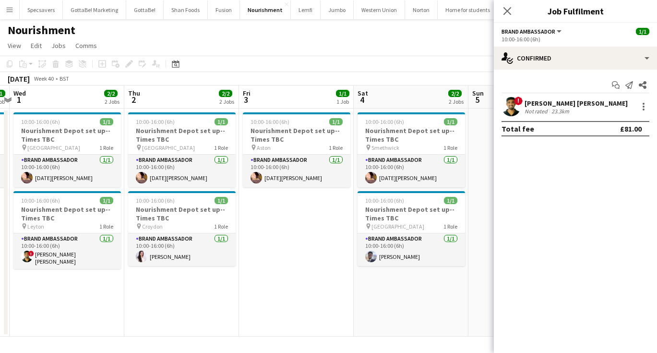
scroll to position [0, 340]
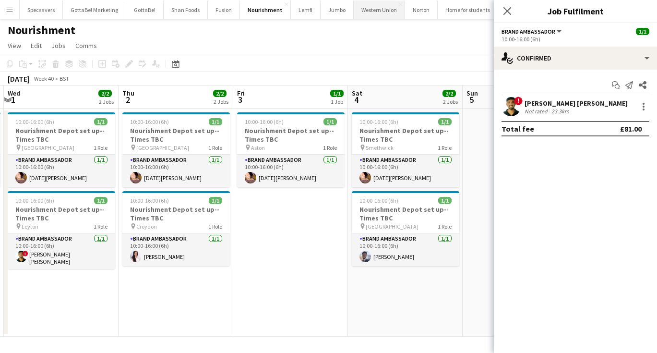
click at [368, 11] on button "Western Union Close" at bounding box center [379, 9] width 51 height 19
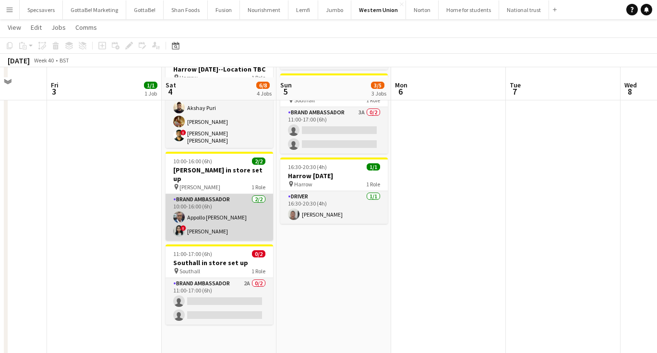
scroll to position [142, 0]
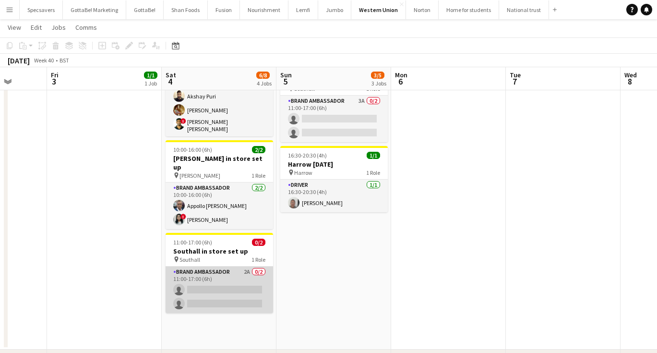
click at [205, 271] on app-card-role "Brand Ambassador 2A 0/2 11:00-17:00 (6h) single-neutral-actions single-neutral-…" at bounding box center [219, 289] width 107 height 47
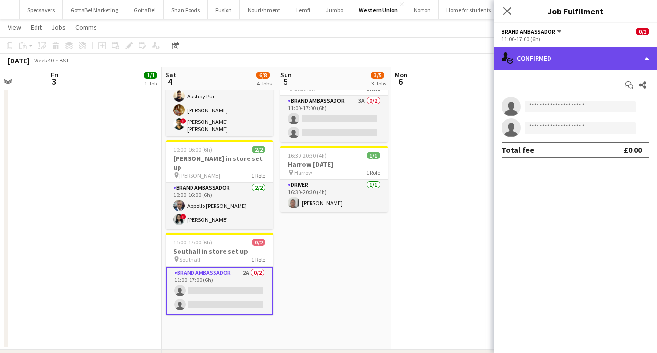
click at [604, 61] on div "single-neutral-actions-check-2 Confirmed" at bounding box center [575, 58] width 163 height 23
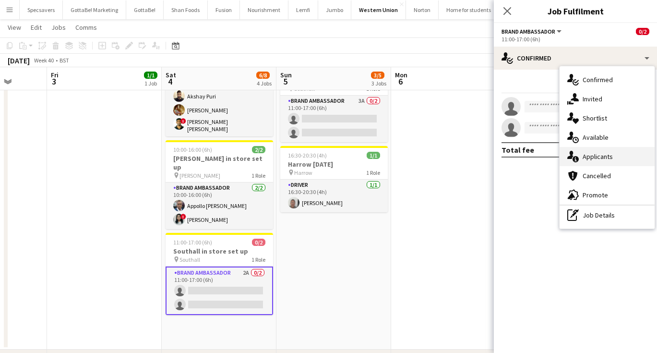
click at [600, 154] on span "Applicants" at bounding box center [597, 156] width 30 height 9
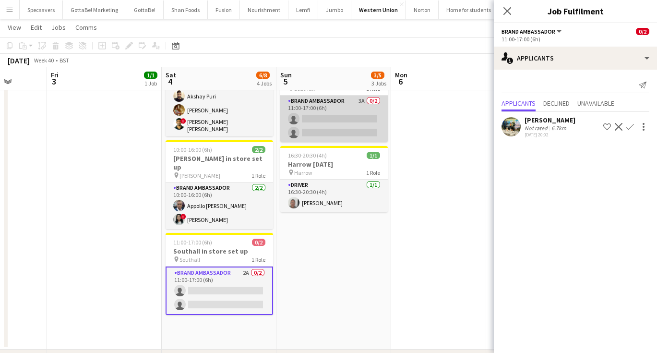
click at [334, 108] on app-card-role "Brand Ambassador 3A 0/2 11:00-17:00 (6h) single-neutral-actions single-neutral-…" at bounding box center [333, 118] width 107 height 47
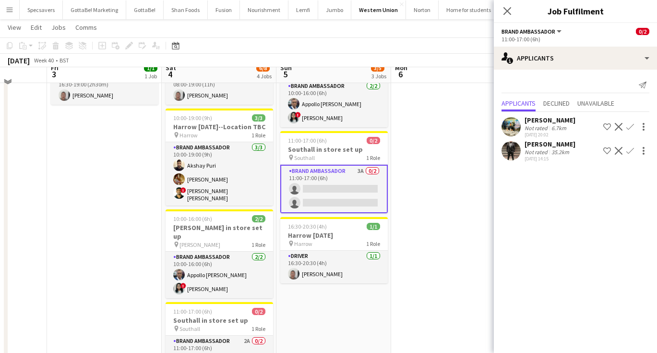
scroll to position [66, 0]
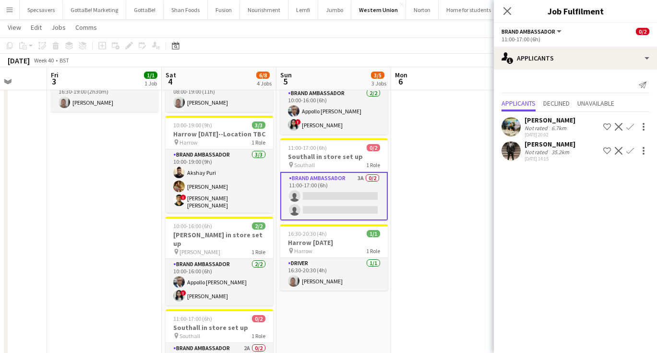
click at [563, 142] on div "[PERSON_NAME]" at bounding box center [549, 144] width 51 height 9
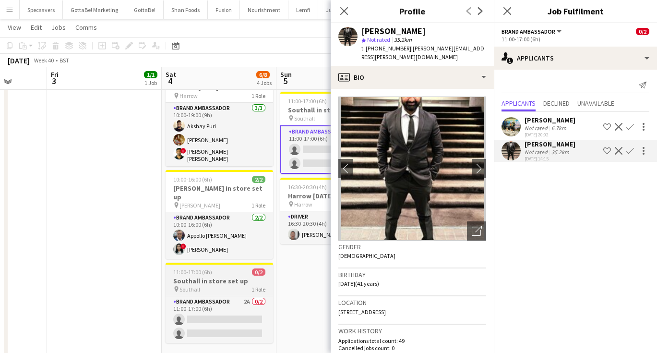
scroll to position [111, 0]
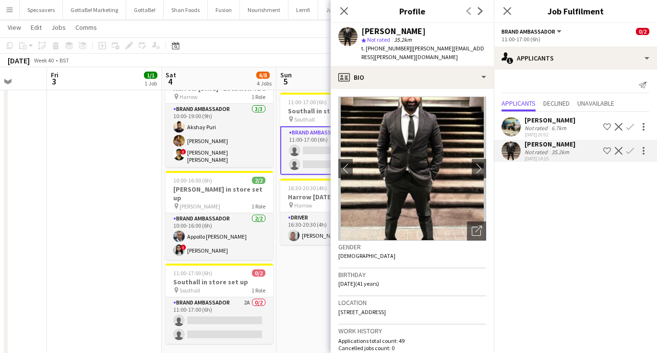
click at [555, 127] on div "6.7km" at bounding box center [558, 127] width 19 height 7
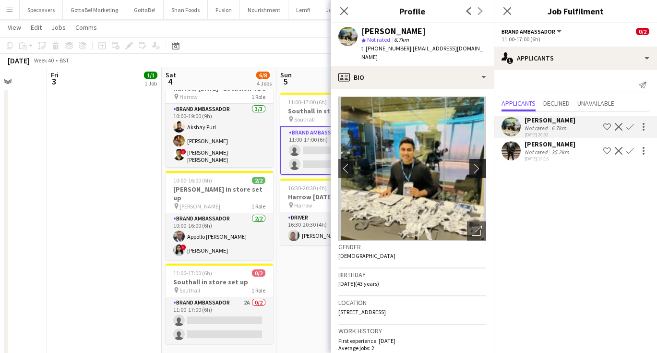
click at [480, 163] on app-icon "chevron-right" at bounding box center [479, 168] width 15 height 10
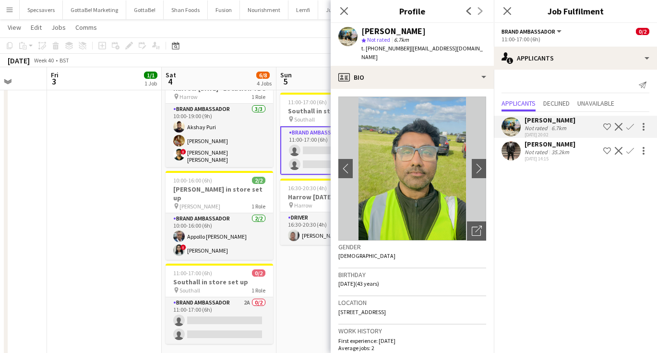
scroll to position [0, 0]
click at [476, 163] on app-icon "chevron-right" at bounding box center [479, 168] width 15 height 10
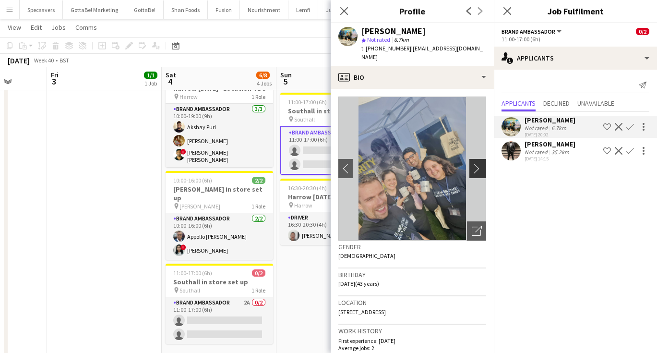
click at [476, 163] on app-icon "chevron-right" at bounding box center [479, 168] width 15 height 10
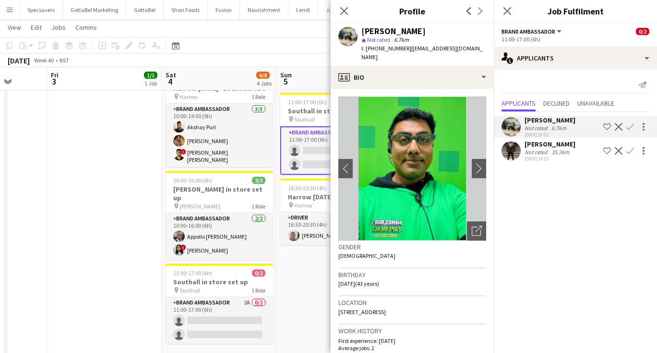
click at [560, 148] on div "35.2km" at bounding box center [560, 151] width 22 height 7
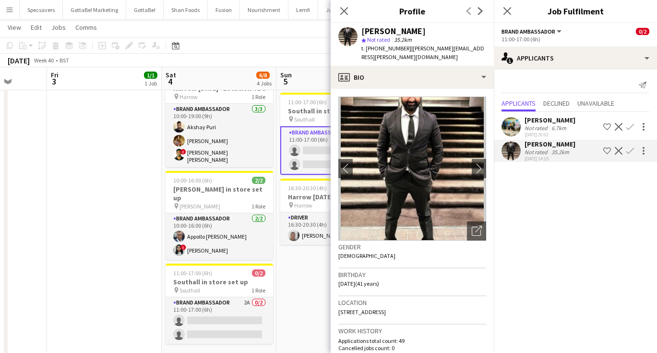
click at [554, 148] on div "[PERSON_NAME]" at bounding box center [549, 144] width 51 height 9
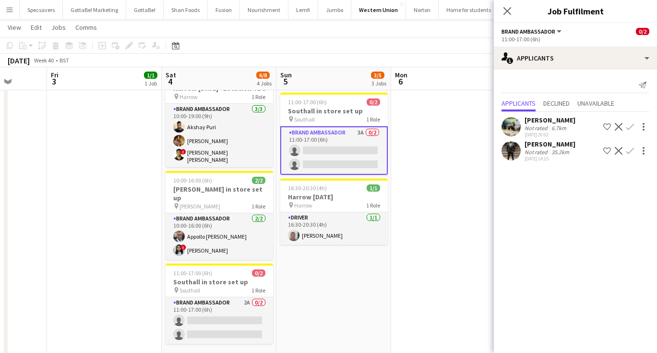
click at [554, 148] on div "[PERSON_NAME]" at bounding box center [549, 144] width 51 height 9
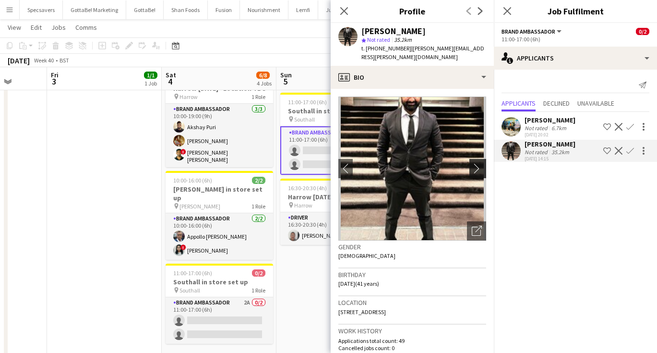
click at [474, 163] on app-icon "chevron-right" at bounding box center [479, 168] width 15 height 10
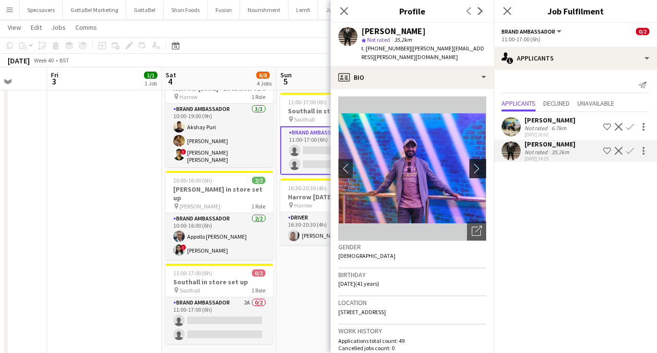
click at [474, 163] on app-icon "chevron-right" at bounding box center [479, 168] width 15 height 10
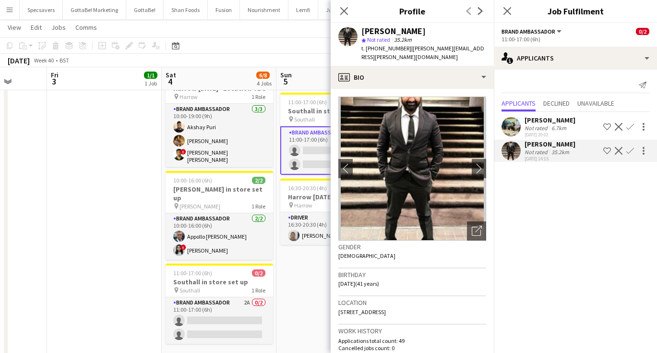
click at [298, 263] on app-date-cell "10:00-16:00 (6h) 2/2 Hayes in store set up pin Hayes 1 Role Brand Ambassador 2/…" at bounding box center [333, 188] width 115 height 384
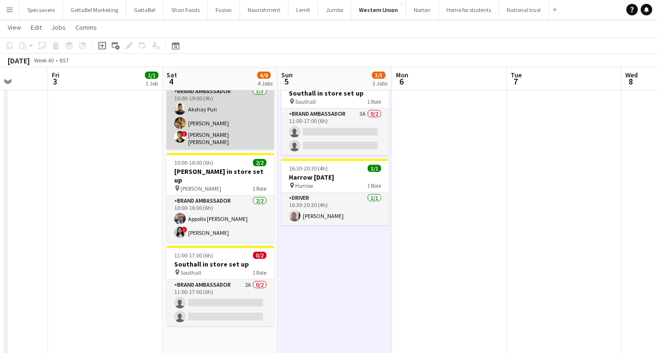
scroll to position [138, 0]
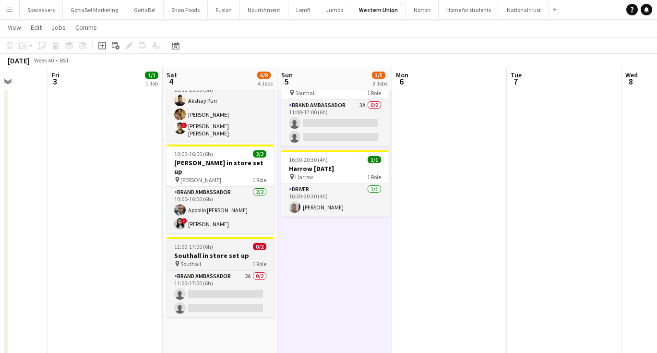
click at [209, 260] on div "pin Southall 1 Role" at bounding box center [219, 264] width 107 height 8
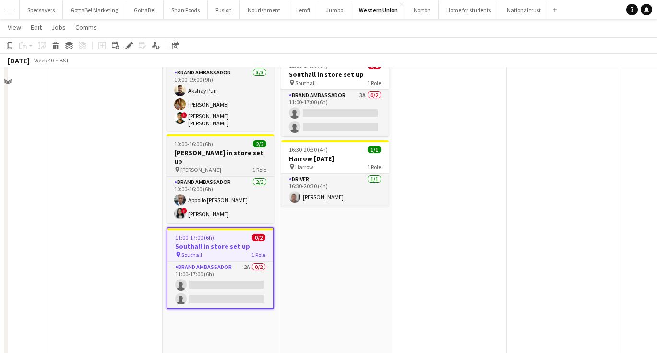
scroll to position [183, 0]
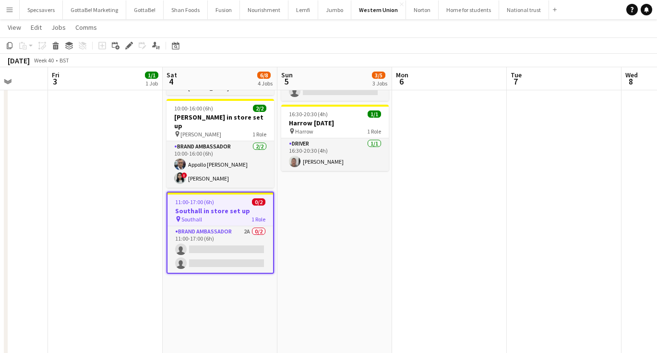
click at [208, 206] on h3 "Southall in store set up" at bounding box center [220, 210] width 106 height 9
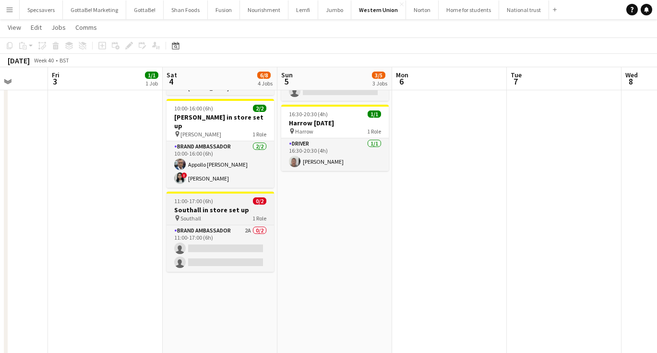
click at [208, 205] on h3 "Southall in store set up" at bounding box center [219, 209] width 107 height 9
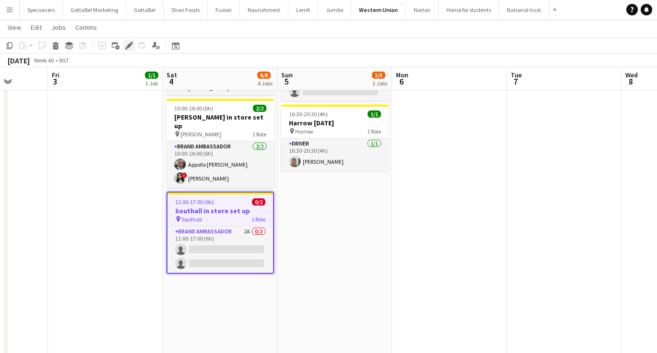
click at [130, 45] on icon at bounding box center [128, 45] width 5 height 5
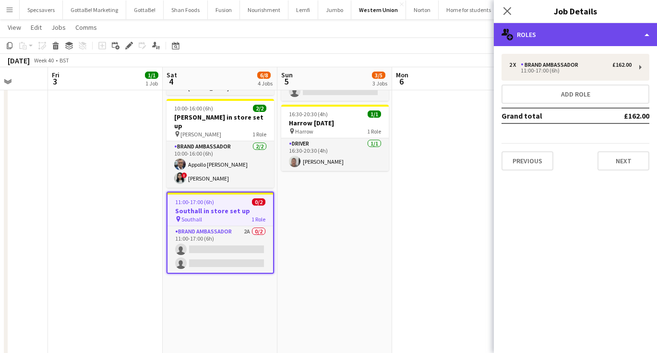
click at [586, 34] on div "multiple-users-add Roles" at bounding box center [575, 34] width 163 height 23
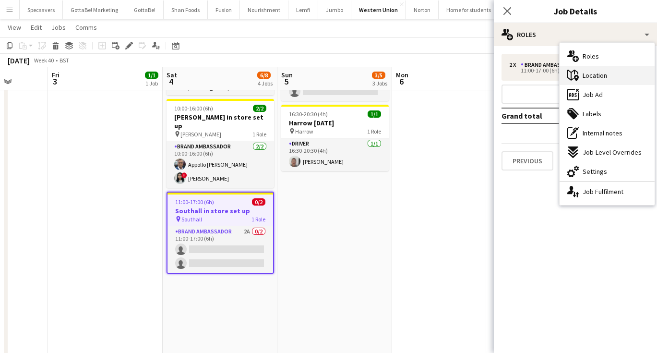
click at [601, 75] on span "Location" at bounding box center [594, 75] width 24 height 9
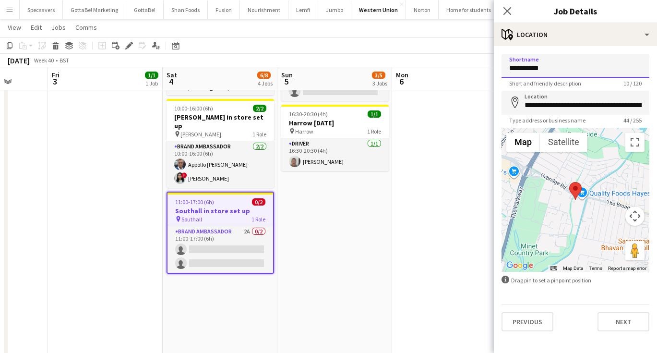
paste input "**********"
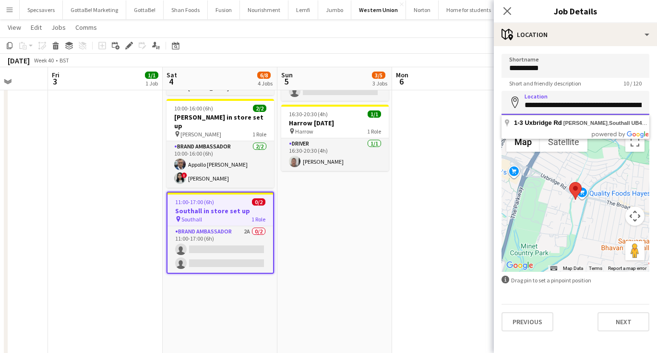
drag, startPoint x: 631, startPoint y: 107, endPoint x: 616, endPoint y: 107, distance: 14.4
drag, startPoint x: 613, startPoint y: 105, endPoint x: 589, endPoint y: 106, distance: 24.0
click at [589, 106] on input "**********" at bounding box center [575, 103] width 148 height 24
click at [548, 72] on input "**********" at bounding box center [575, 66] width 148 height 24
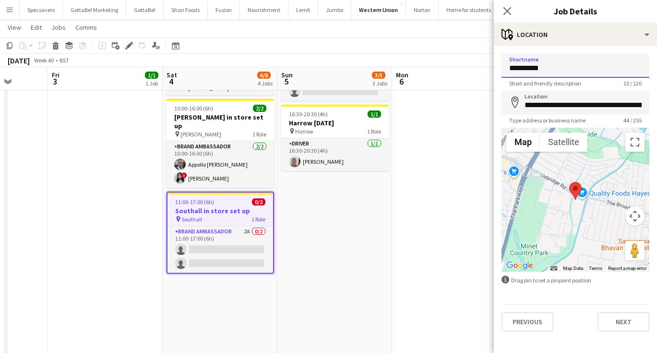
paste input "*******"
type input "**********"
click at [504, 9] on icon "Close pop-in" at bounding box center [506, 10] width 9 height 9
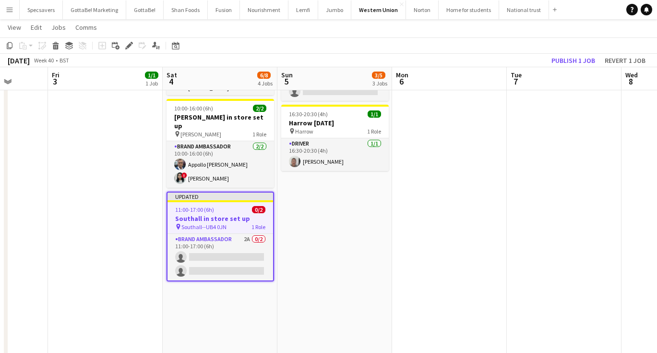
click at [403, 169] on app-date-cell at bounding box center [449, 263] width 115 height 678
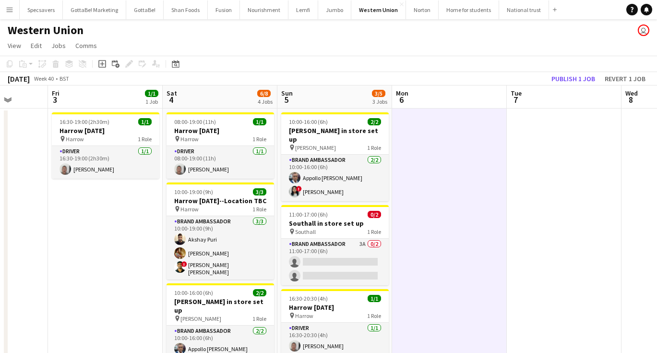
scroll to position [0, 0]
click at [338, 219] on h3 "Southall in store set up" at bounding box center [334, 223] width 107 height 9
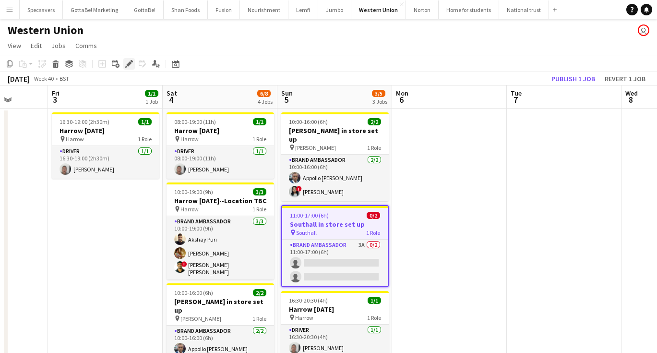
click at [129, 62] on icon "Edit" at bounding box center [129, 64] width 8 height 8
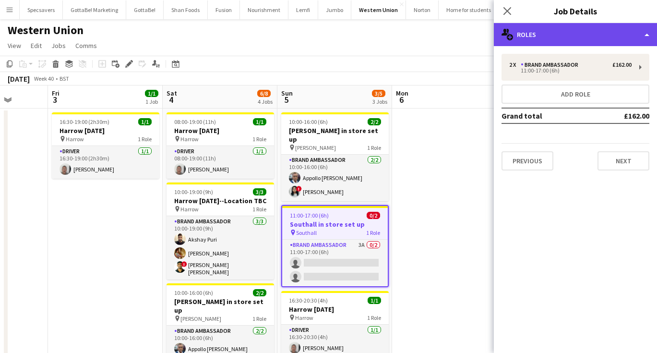
click at [586, 34] on div "multiple-users-add Roles" at bounding box center [575, 34] width 163 height 23
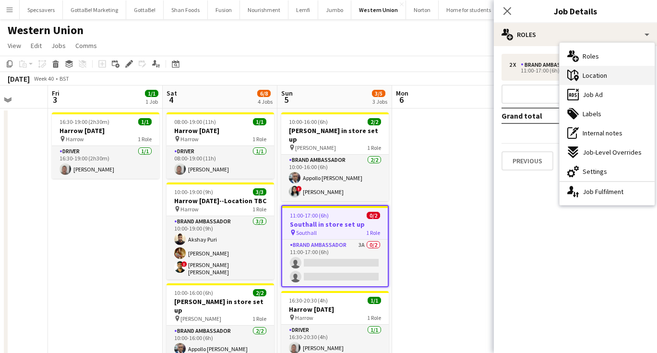
click at [596, 79] on span "Location" at bounding box center [594, 75] width 24 height 9
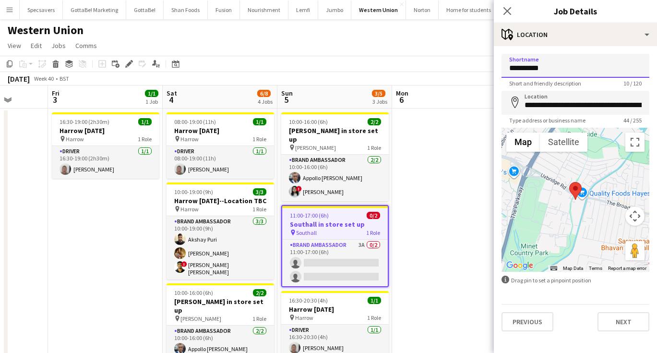
paste input "*******"
type input "**********"
click at [509, 11] on icon "Close pop-in" at bounding box center [506, 10] width 9 height 9
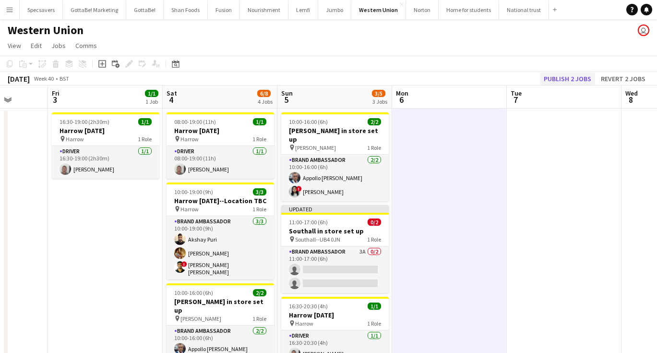
click at [574, 79] on button "Publish 2 jobs" at bounding box center [567, 78] width 55 height 12
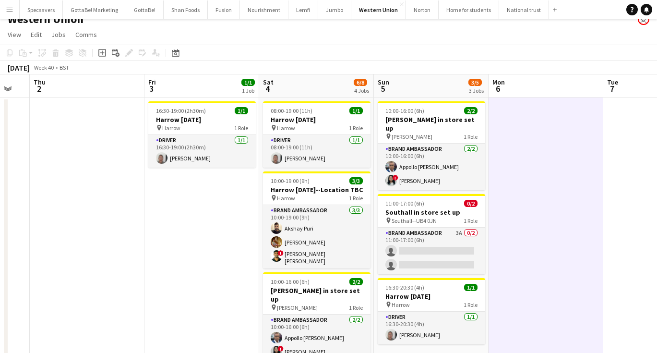
scroll to position [8, 0]
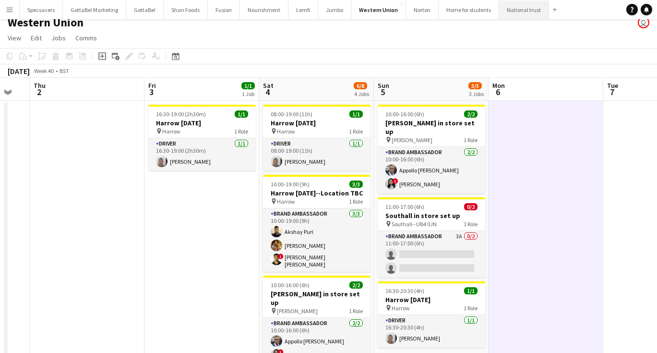
click at [513, 13] on button "National trust Close" at bounding box center [524, 9] width 50 height 19
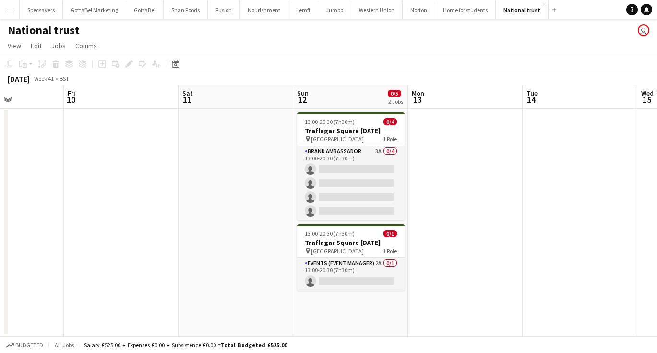
scroll to position [0, 386]
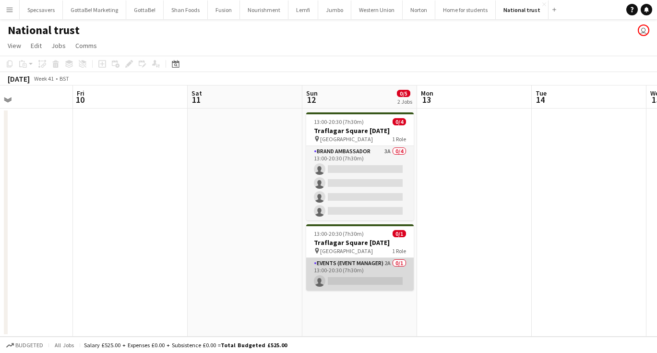
click at [349, 278] on app-card-role "Events (Event Manager) 2A 0/1 13:00-20:30 (7h30m) single-neutral-actions" at bounding box center [359, 274] width 107 height 33
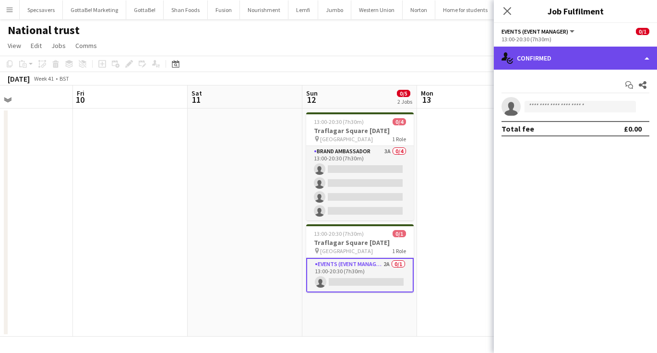
click at [573, 56] on div "single-neutral-actions-check-2 Confirmed" at bounding box center [575, 58] width 163 height 23
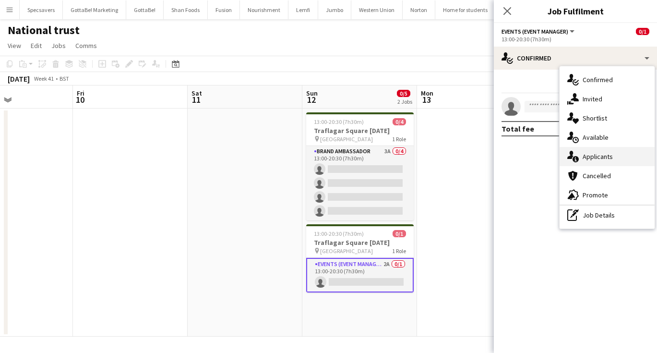
click at [595, 155] on span "Applicants" at bounding box center [597, 156] width 30 height 9
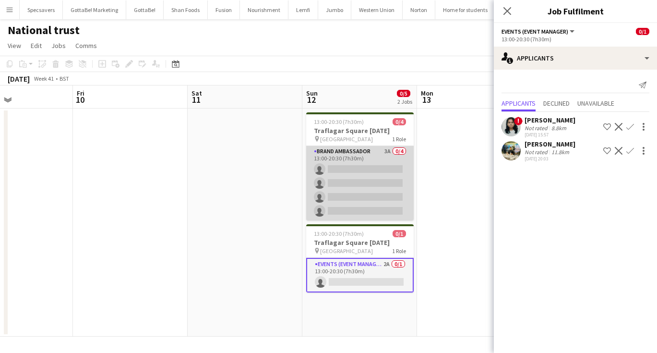
click at [338, 171] on app-card-role "Brand Ambassador 3A 0/4 13:00-20:30 (7h30m) single-neutral-actions single-neutr…" at bounding box center [359, 183] width 107 height 74
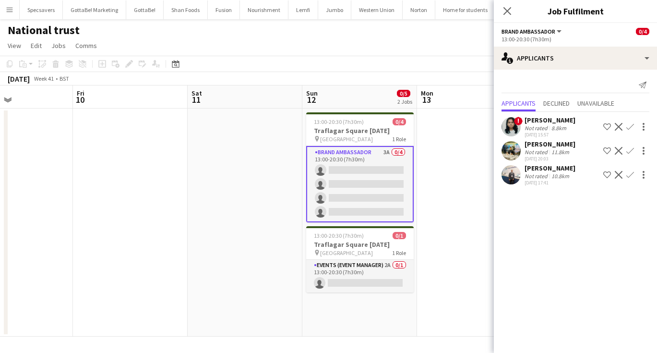
click at [171, 41] on app-page-menu "View Day view expanded Day view collapsed Month view Date picker Jump to today …" at bounding box center [328, 46] width 657 height 18
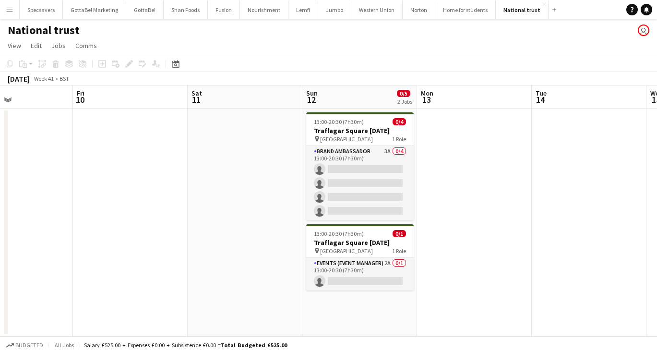
click at [16, 14] on button "Menu" at bounding box center [9, 9] width 19 height 19
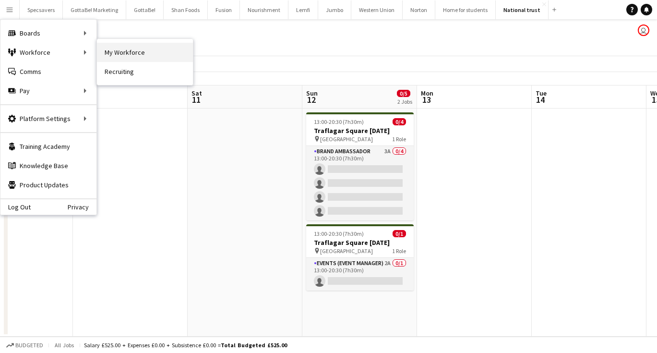
click at [147, 55] on link "My Workforce" at bounding box center [145, 52] width 96 height 19
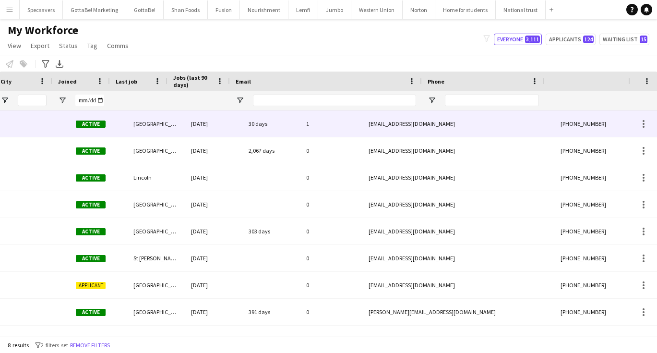
scroll to position [0, 336]
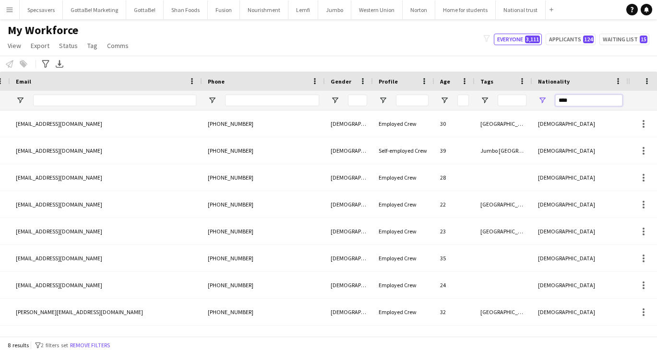
drag, startPoint x: 587, startPoint y: 97, endPoint x: 533, endPoint y: 95, distance: 54.2
click at [533, 95] on div "****" at bounding box center [580, 100] width 96 height 19
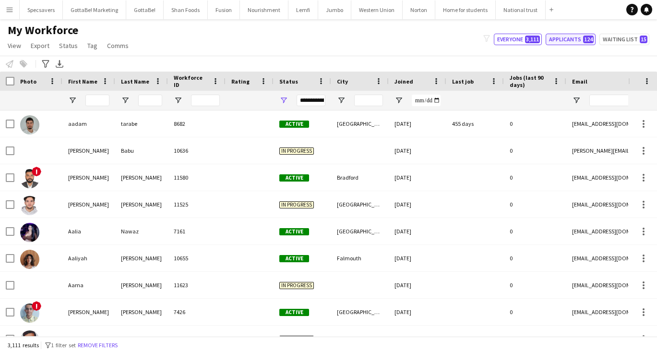
click at [581, 41] on button "Applicants 124" at bounding box center [570, 40] width 50 height 12
type input "**********"
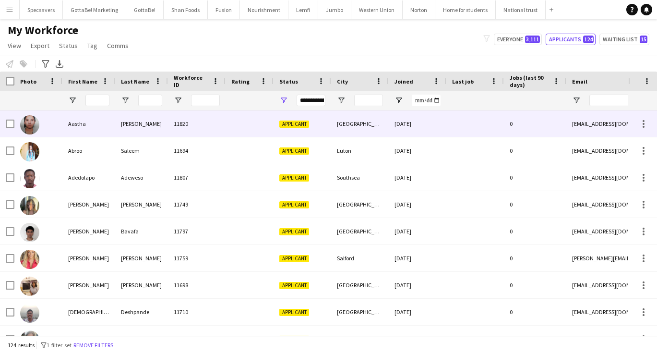
click at [88, 122] on div "Aastha" at bounding box center [88, 123] width 53 height 26
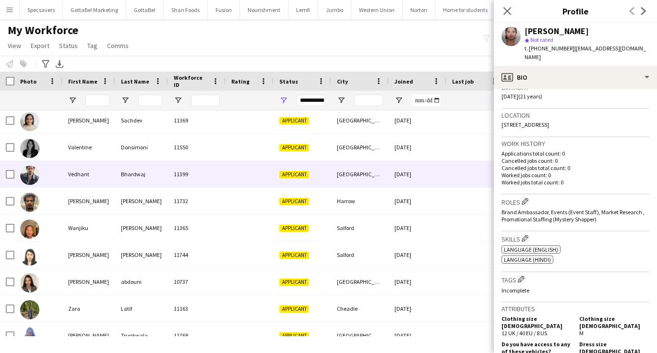
click at [115, 177] on div "Bhardwaj" at bounding box center [141, 174] width 53 height 26
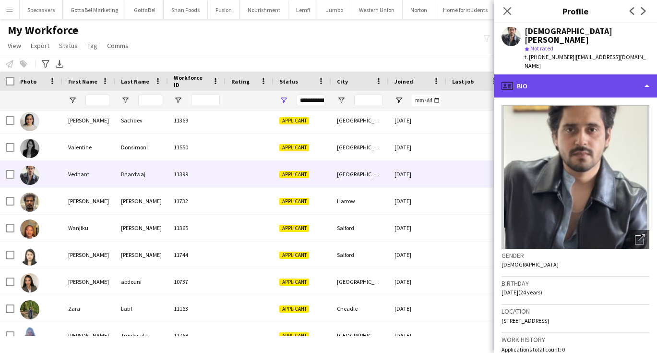
click at [576, 74] on div "profile Bio" at bounding box center [575, 85] width 163 height 23
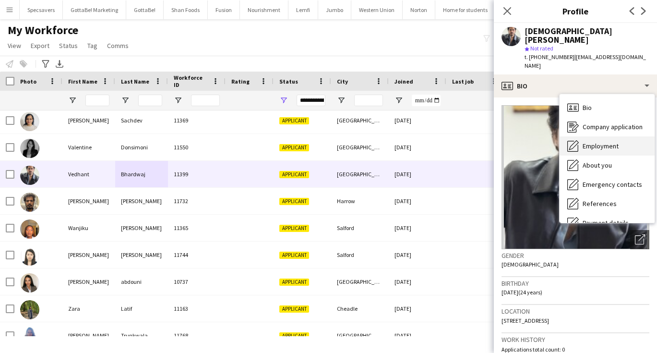
click at [594, 136] on div "Employment Employment" at bounding box center [606, 145] width 95 height 19
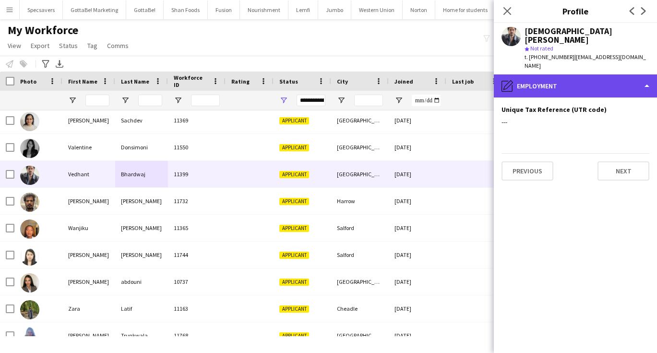
click at [562, 76] on div "pencil4 Employment" at bounding box center [575, 85] width 163 height 23
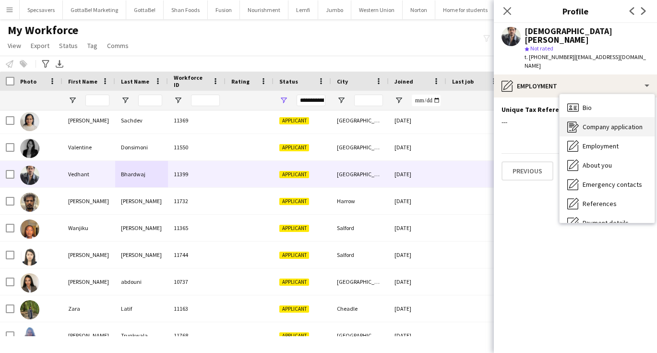
click at [584, 122] on span "Company application" at bounding box center [612, 126] width 60 height 9
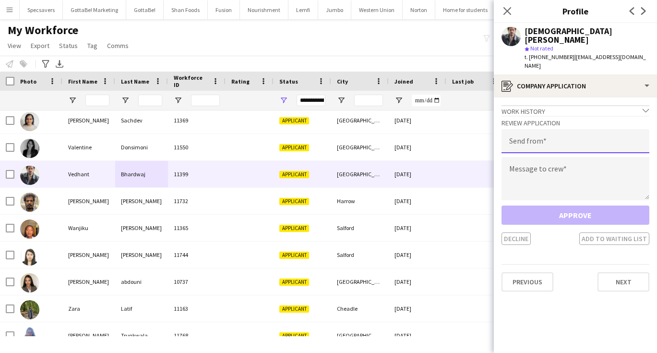
click at [534, 129] on input "email" at bounding box center [575, 141] width 148 height 24
type input "**********"
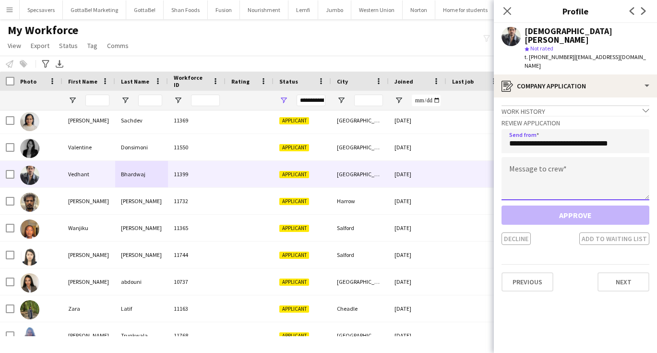
click at [528, 157] on textarea at bounding box center [575, 178] width 148 height 43
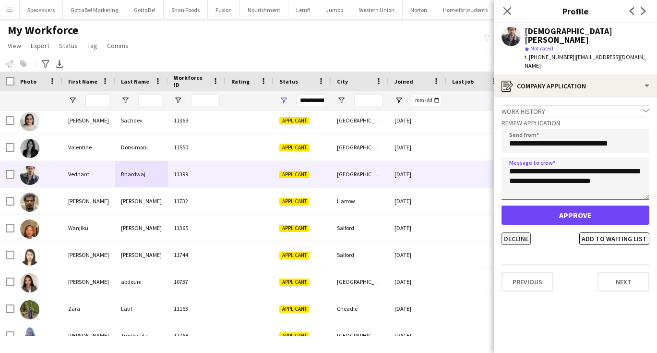
type textarea "**********"
click at [520, 232] on button "Decline" at bounding box center [515, 238] width 29 height 12
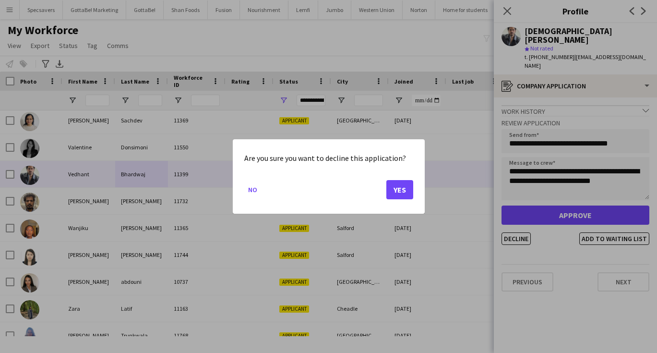
click at [401, 193] on button "Yes" at bounding box center [399, 189] width 27 height 19
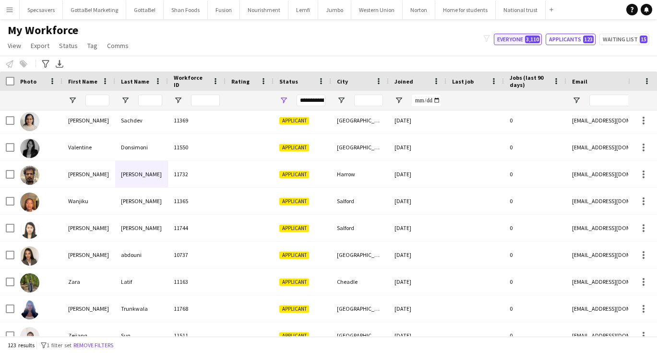
click at [527, 42] on span "3,110" at bounding box center [532, 40] width 15 height 8
type input "**********"
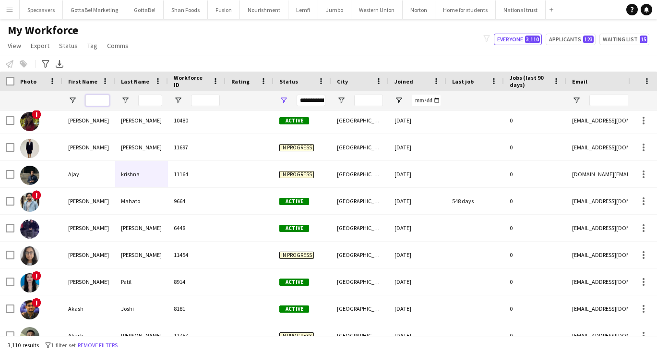
click at [100, 99] on input "First Name Filter Input" at bounding box center [97, 101] width 24 height 12
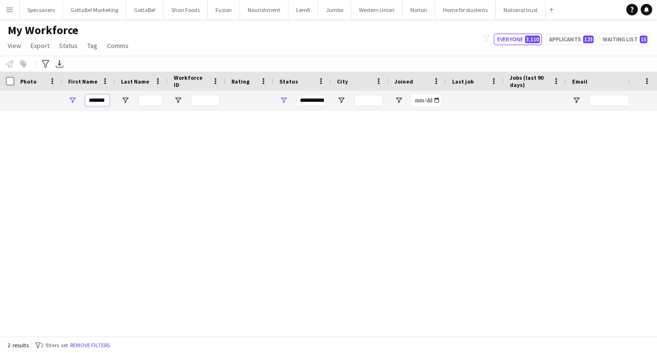
scroll to position [0, 0]
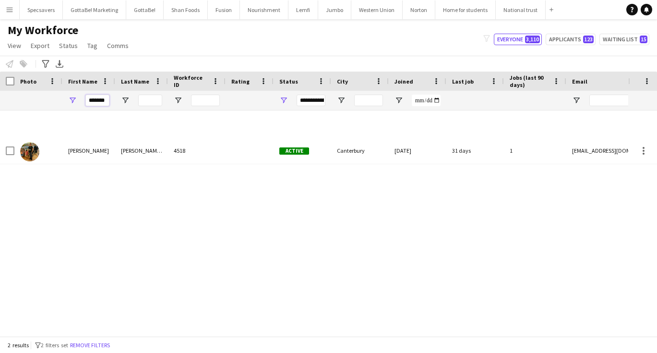
type input "*******"
click at [97, 128] on div "Cameron Earl-Dieppedalle 4518 Active Canterbury 19-11-2019 31 days 1 cameroned2…" at bounding box center [592, 137] width 1184 height 54
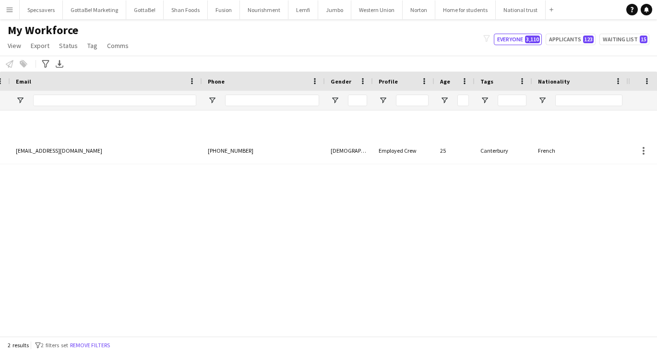
scroll to position [0, 205]
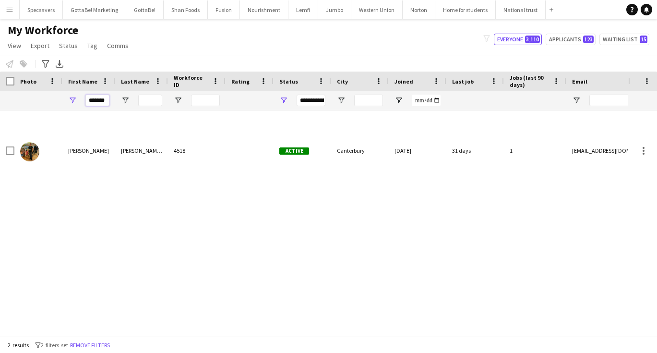
click at [96, 101] on input "*******" at bounding box center [97, 101] width 24 height 12
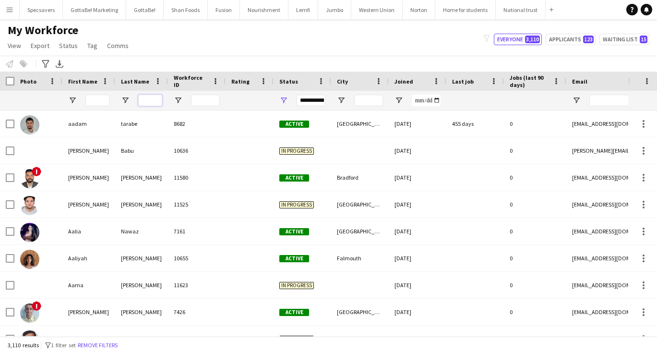
click at [148, 104] on input "Last Name Filter Input" at bounding box center [150, 101] width 24 height 12
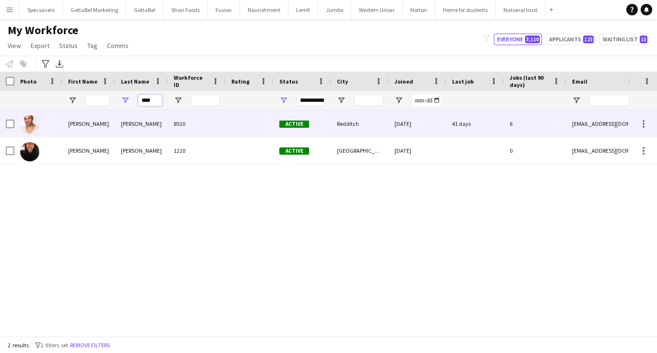
type input "****"
click at [139, 128] on div "Dean" at bounding box center [141, 123] width 53 height 26
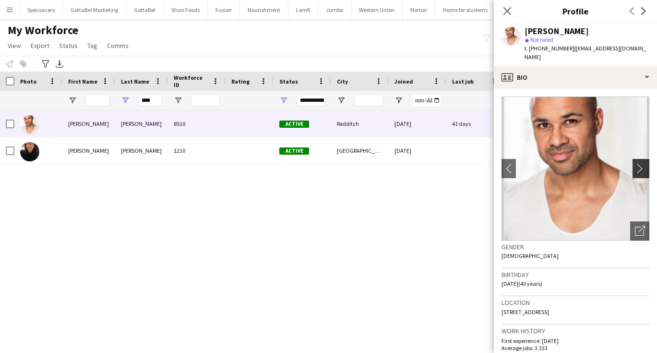
click at [639, 163] on app-icon "chevron-right" at bounding box center [642, 168] width 15 height 10
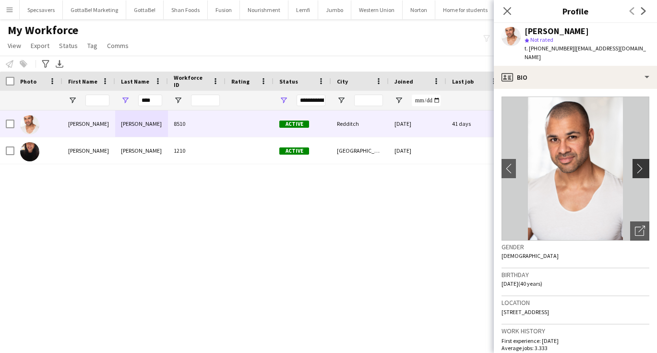
click at [639, 163] on app-icon "chevron-right" at bounding box center [642, 168] width 15 height 10
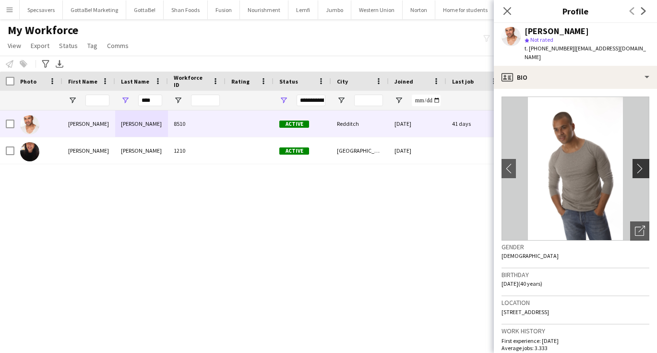
click at [639, 163] on app-icon "chevron-right" at bounding box center [642, 168] width 15 height 10
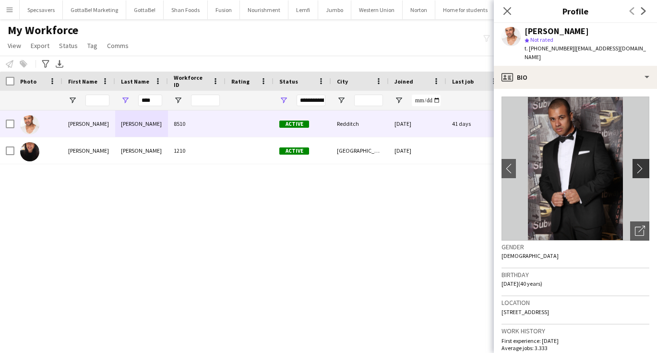
click at [639, 163] on app-icon "chevron-right" at bounding box center [642, 168] width 15 height 10
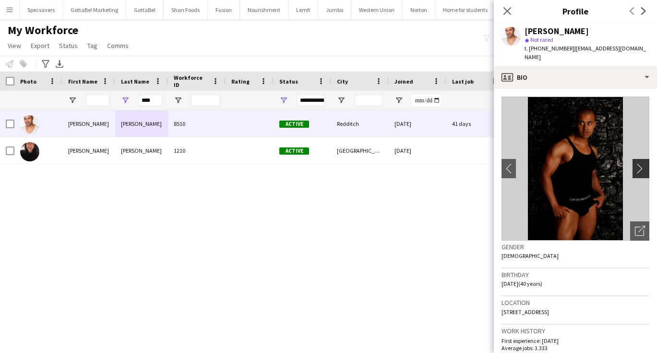
click at [639, 163] on app-icon "chevron-right" at bounding box center [642, 168] width 15 height 10
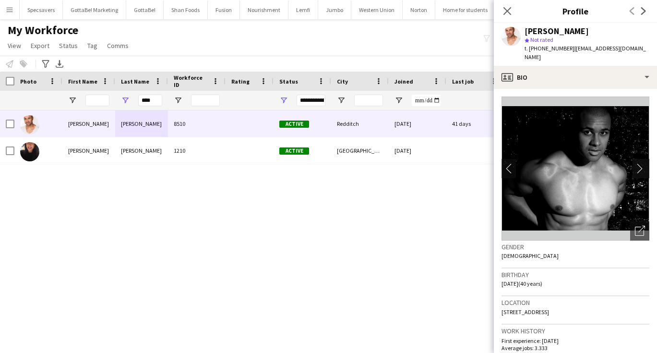
click at [639, 163] on app-icon "chevron-right" at bounding box center [642, 168] width 15 height 10
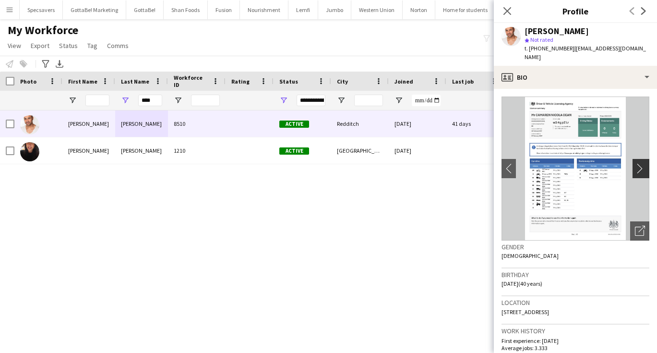
click at [639, 163] on app-icon "chevron-right" at bounding box center [642, 168] width 15 height 10
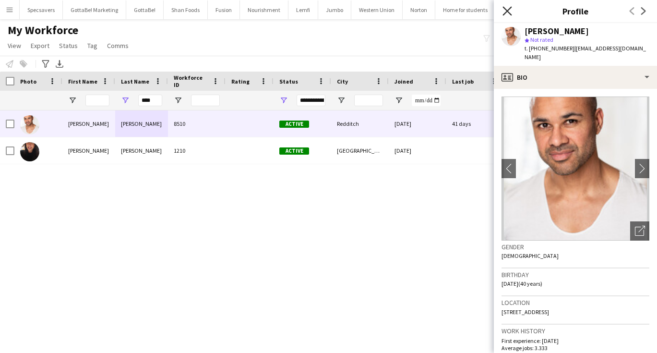
click at [505, 7] on icon "Close pop-in" at bounding box center [506, 10] width 9 height 9
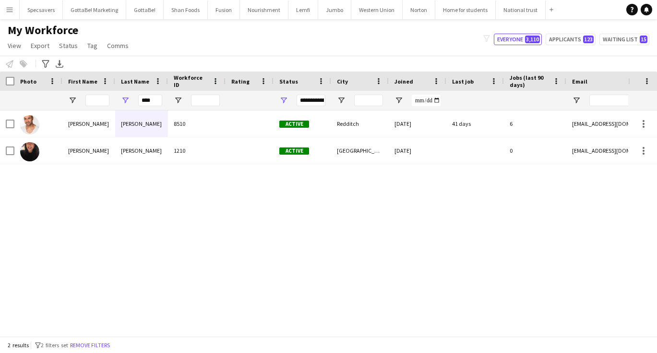
click at [384, 73] on div "City" at bounding box center [360, 80] width 58 height 19
click at [580, 44] on button "Applicants 123" at bounding box center [570, 40] width 50 height 12
type input "**********"
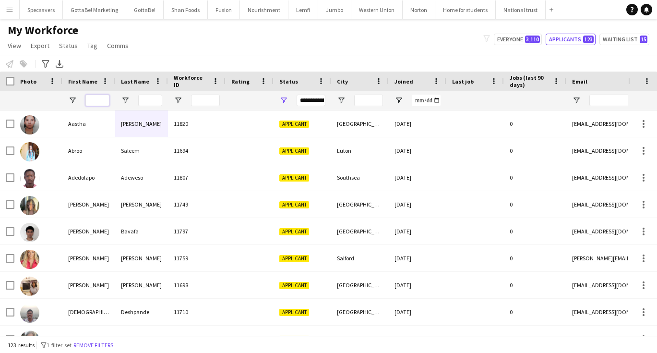
click at [95, 101] on input "First Name Filter Input" at bounding box center [97, 101] width 24 height 12
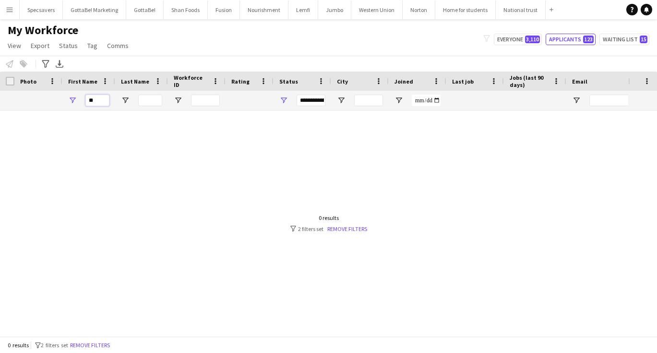
type input "*"
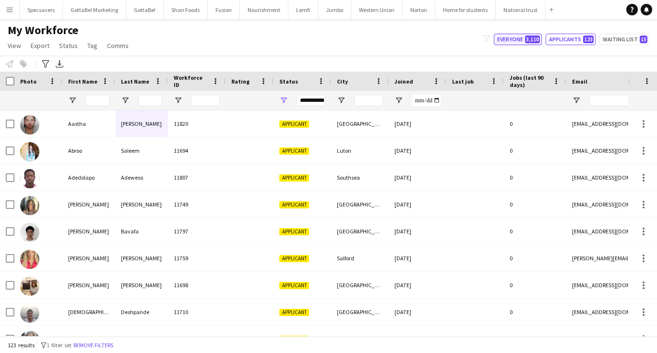
click at [520, 36] on button "Everyone 3,110" at bounding box center [518, 40] width 48 height 12
type input "**********"
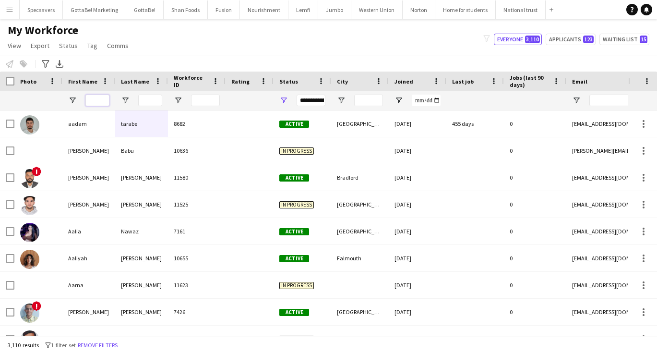
click at [104, 99] on input "First Name Filter Input" at bounding box center [97, 101] width 24 height 12
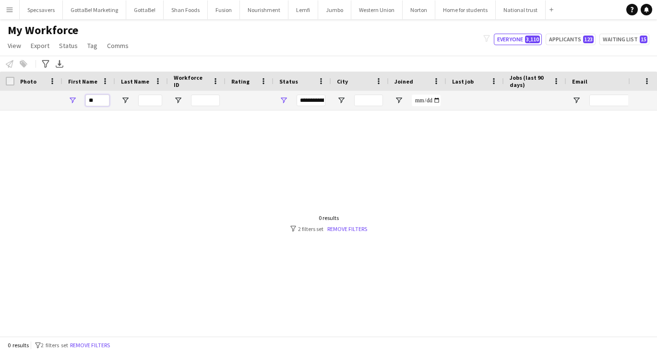
type input "*"
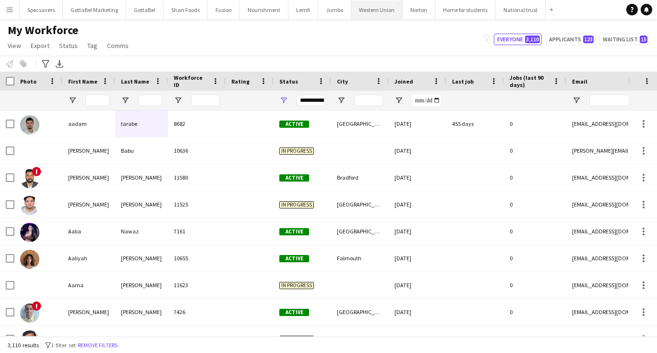
click at [353, 14] on button "Western Union Close" at bounding box center [376, 9] width 51 height 19
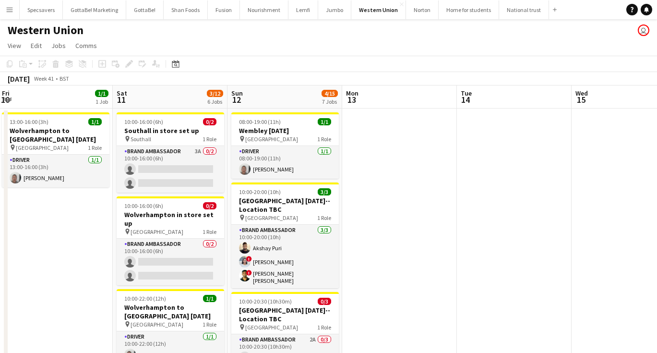
click at [8, 15] on button "Menu" at bounding box center [9, 9] width 19 height 19
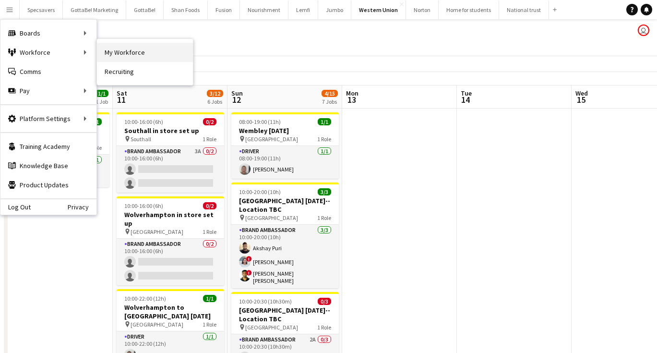
click at [107, 55] on link "My Workforce" at bounding box center [145, 52] width 96 height 19
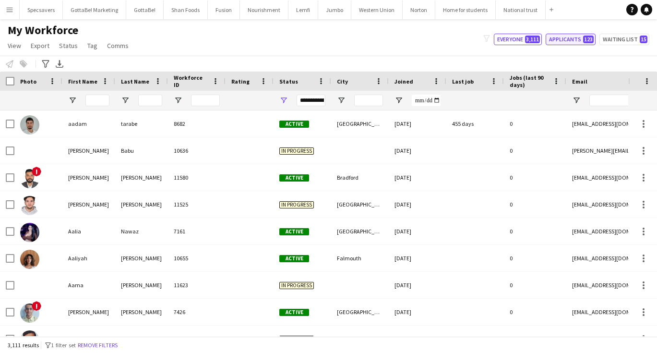
click at [584, 35] on button "Applicants 123" at bounding box center [570, 40] width 50 height 12
type input "**********"
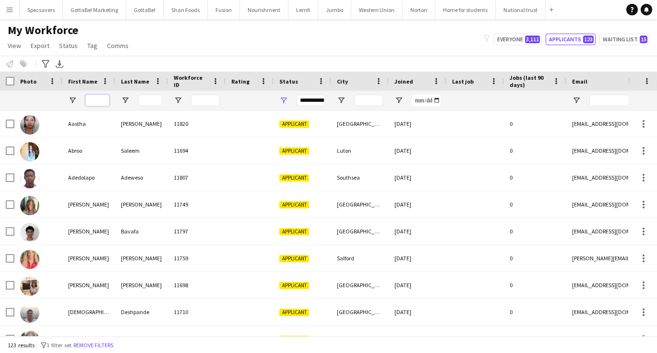
click at [90, 99] on input "First Name Filter Input" at bounding box center [97, 101] width 24 height 12
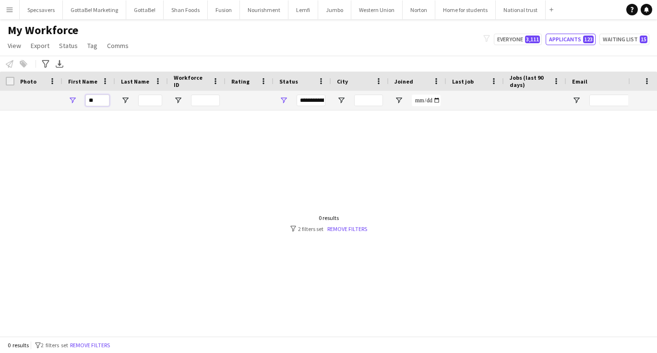
type input "*"
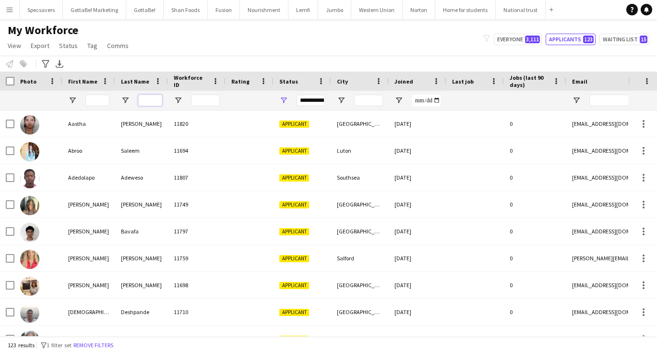
click at [143, 97] on input "Last Name Filter Input" at bounding box center [150, 101] width 24 height 12
paste input "**********"
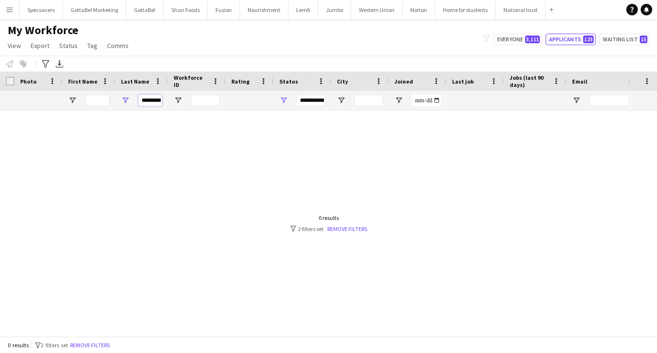
type input "**********"
click at [284, 102] on span "Open Filter Menu" at bounding box center [283, 100] width 9 height 9
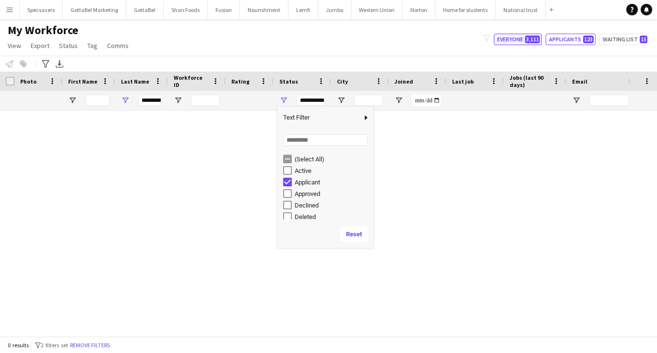
click at [518, 36] on button "Everyone 3,111" at bounding box center [518, 40] width 48 height 12
type input "**********"
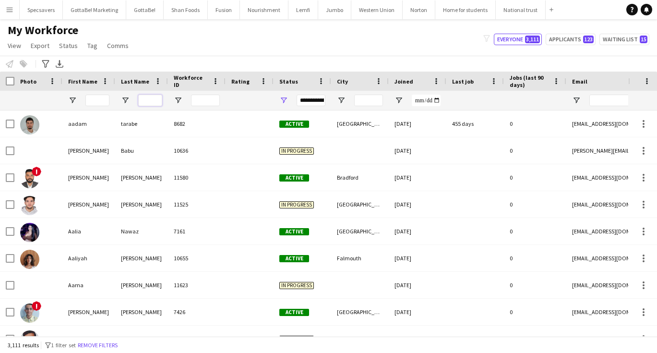
click at [143, 103] on input "Last Name Filter Input" at bounding box center [150, 101] width 24 height 12
paste input "**********"
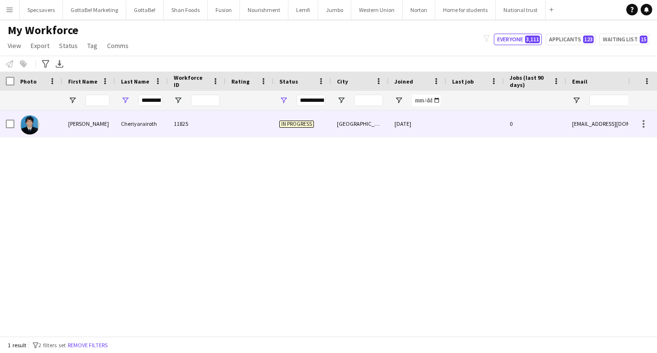
click at [150, 128] on div "Cheriyarairoth" at bounding box center [141, 123] width 53 height 26
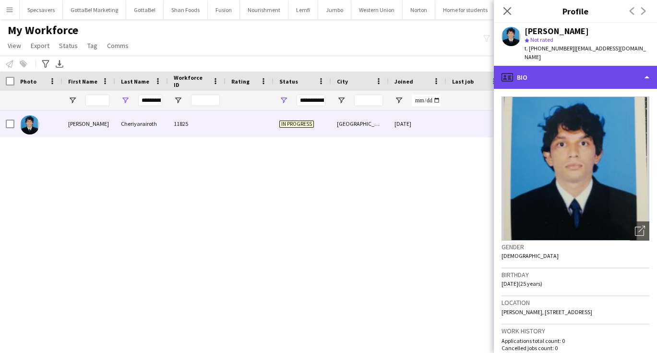
click at [586, 66] on div "profile Bio" at bounding box center [575, 77] width 163 height 23
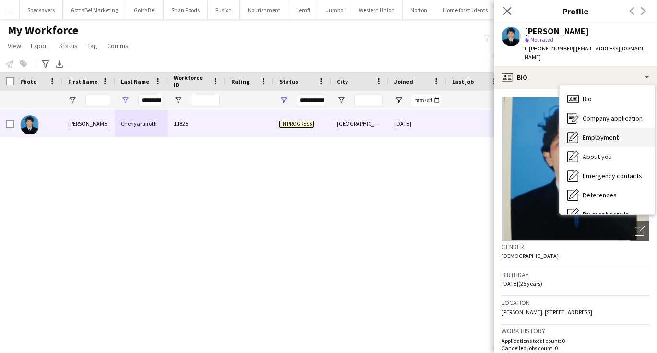
click at [602, 133] on span "Employment" at bounding box center [600, 137] width 36 height 9
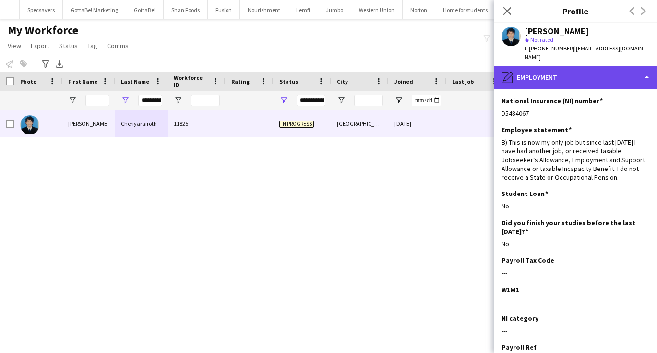
click at [573, 68] on div "pencil4 Employment" at bounding box center [575, 77] width 163 height 23
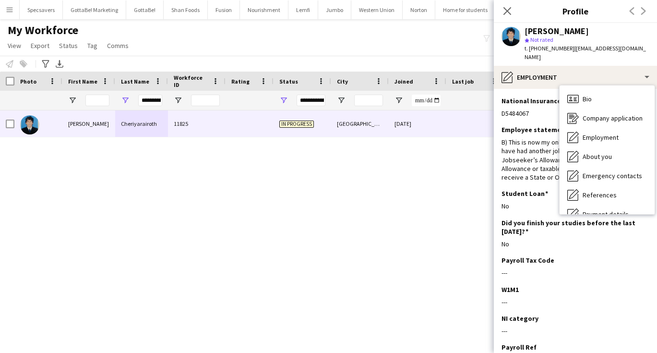
click at [333, 217] on div "Nadeer Cheriyarairoth 11825 In progress London 29-09-2025 0 nadeercr093@gmail.c…" at bounding box center [314, 222] width 628 height 225
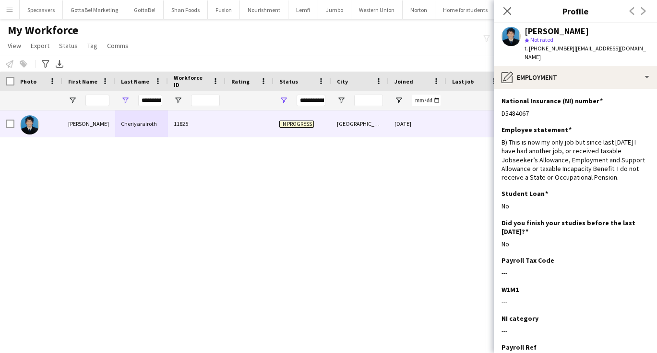
click at [365, 45] on div "My Workforce View Views Default view New view Update view Delete view Edit name…" at bounding box center [328, 39] width 657 height 33
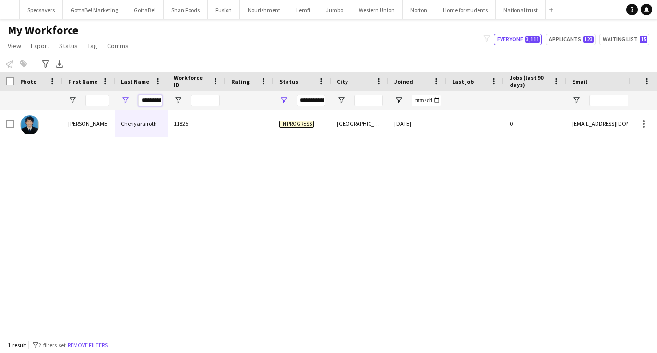
click at [152, 100] on input "**********" at bounding box center [150, 101] width 24 height 12
type input "**********"
type input "*****"
click at [283, 97] on span "Open Filter Menu" at bounding box center [283, 100] width 9 height 9
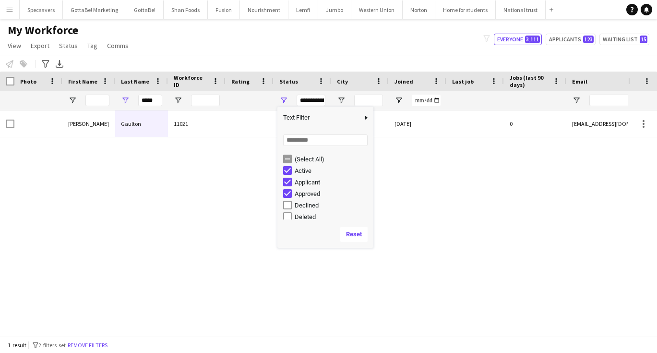
scroll to position [20, 0]
type input "**********"
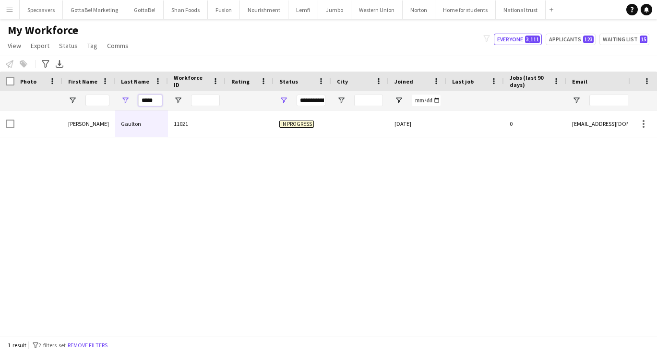
drag, startPoint x: 158, startPoint y: 101, endPoint x: 116, endPoint y: 100, distance: 42.2
click at [116, 100] on div "*****" at bounding box center [141, 100] width 53 height 19
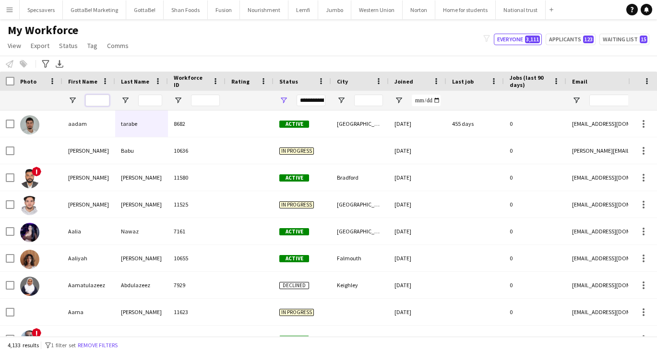
click at [93, 102] on input "First Name Filter Input" at bounding box center [97, 101] width 24 height 12
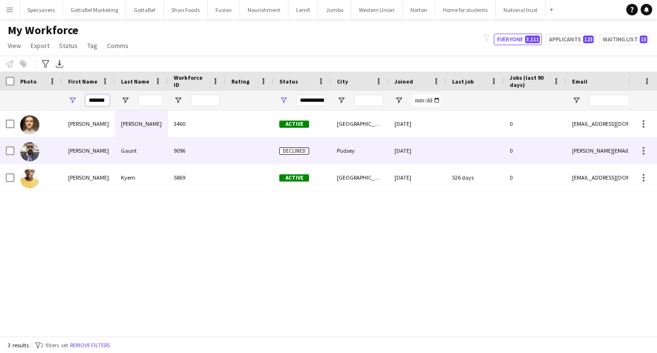
type input "*******"
click at [178, 158] on div "9096" at bounding box center [197, 150] width 58 height 26
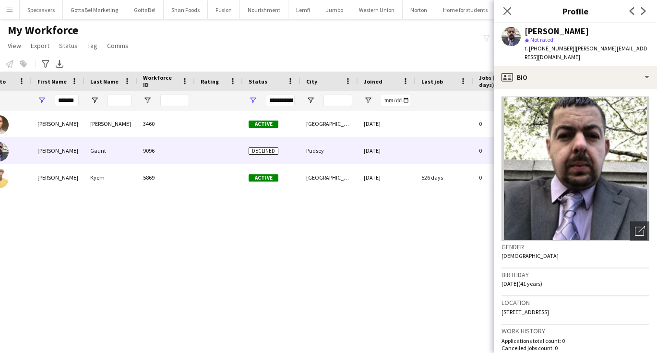
scroll to position [0, 33]
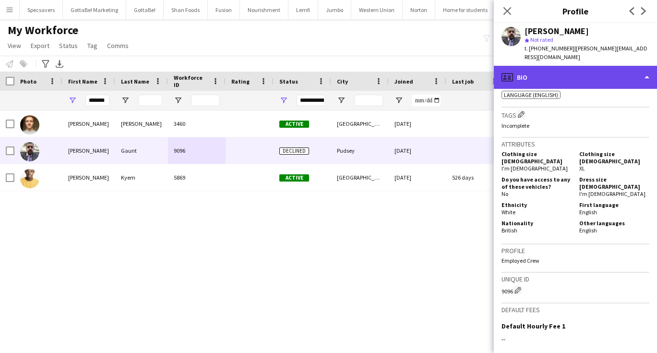
click at [590, 66] on div "profile Bio" at bounding box center [575, 77] width 163 height 23
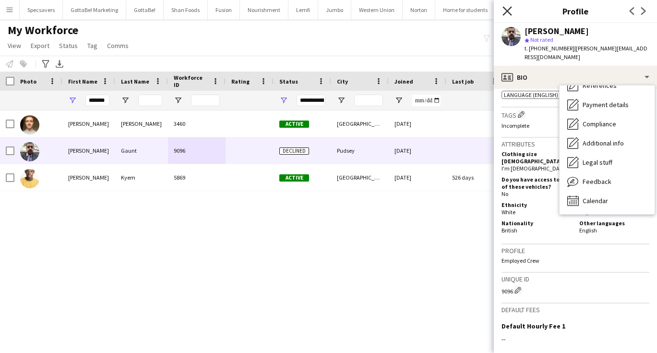
click at [505, 8] on icon at bounding box center [506, 10] width 9 height 9
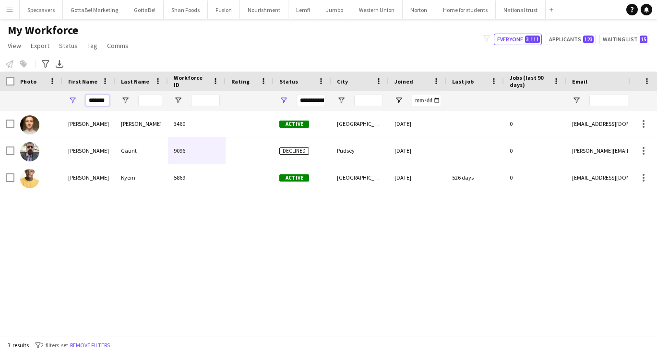
click at [93, 102] on input "*******" at bounding box center [97, 101] width 24 height 12
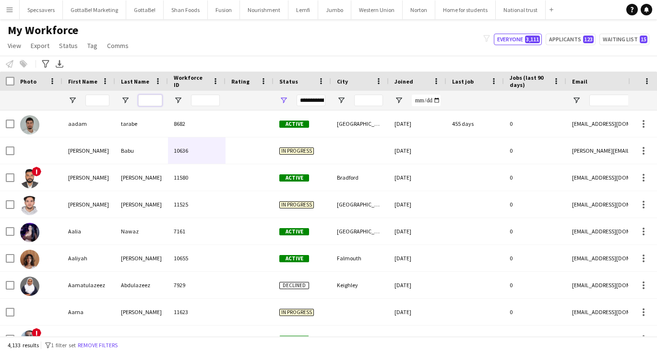
click at [147, 99] on input "Last Name Filter Input" at bounding box center [150, 101] width 24 height 12
paste input "**********"
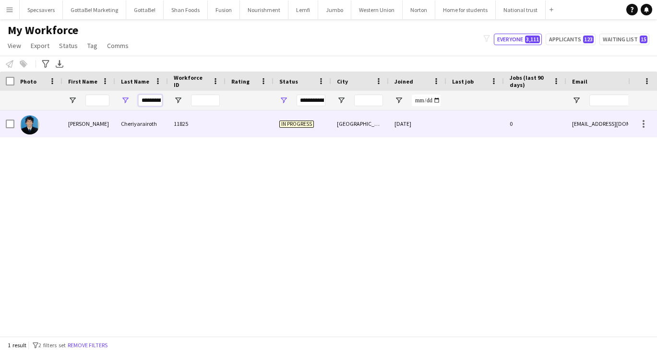
type input "**********"
click at [193, 131] on div "11825" at bounding box center [197, 123] width 58 height 26
click at [285, 124] on span "Applicant" at bounding box center [294, 123] width 30 height 7
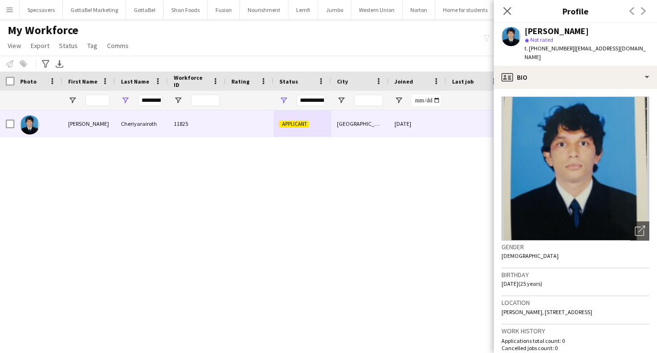
click at [294, 149] on div "[PERSON_NAME] 11825 Applicant [GEOGRAPHIC_DATA] [DATE] 0 [EMAIL_ADDRESS][DOMAIN…" at bounding box center [314, 222] width 628 height 225
click at [339, 156] on div "[PERSON_NAME] 11825 Applicant [GEOGRAPHIC_DATA] [DATE] 0 [EMAIL_ADDRESS][DOMAIN…" at bounding box center [314, 222] width 628 height 225
click at [399, 35] on div "My Workforce View Views Default view New view Update view Delete view Edit name…" at bounding box center [328, 39] width 657 height 33
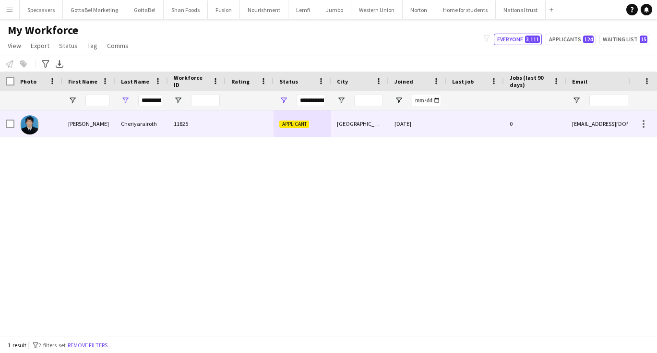
click at [127, 121] on div "Cheriyarairoth" at bounding box center [141, 123] width 53 height 26
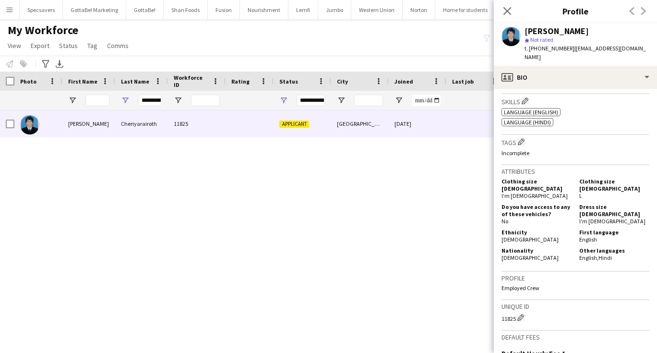
click at [383, 40] on div "My Workforce View Views Default view New view Update view Delete view Edit name…" at bounding box center [328, 39] width 657 height 33
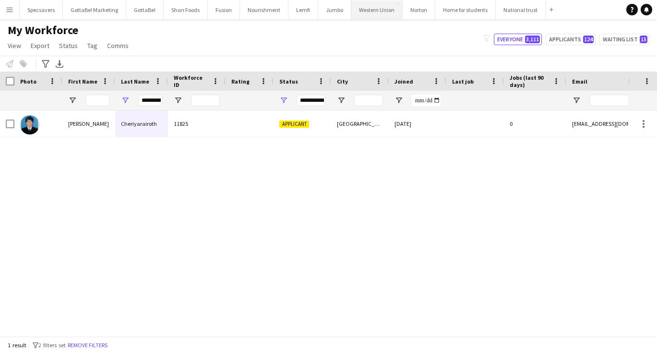
click at [376, 9] on button "Western Union Close" at bounding box center [376, 9] width 51 height 19
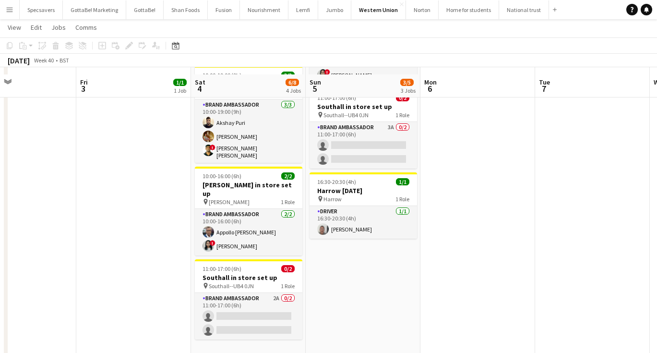
scroll to position [130, 0]
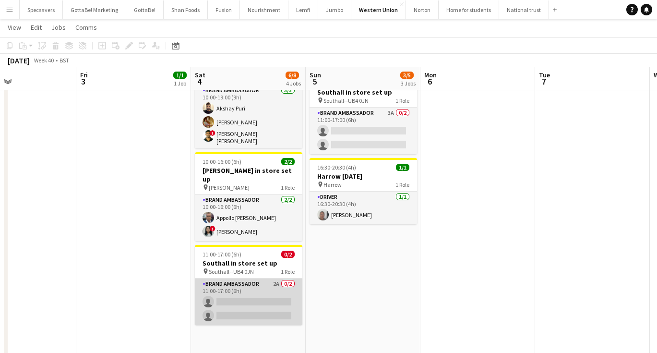
click at [226, 285] on app-card-role "Brand Ambassador 2A 0/2 11:00-17:00 (6h) single-neutral-actions single-neutral-…" at bounding box center [248, 301] width 107 height 47
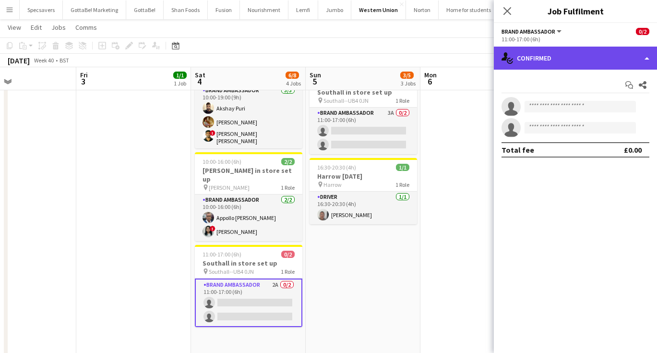
click at [560, 59] on div "single-neutral-actions-check-2 Confirmed" at bounding box center [575, 58] width 163 height 23
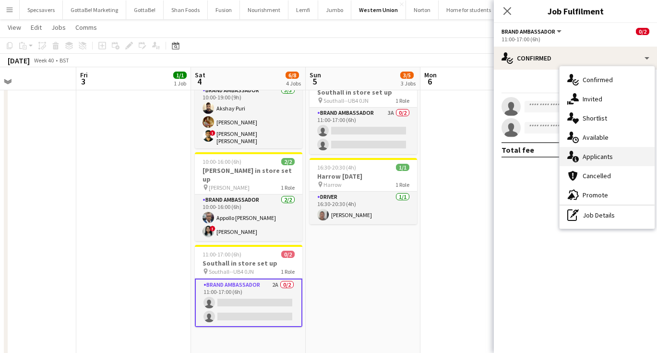
click at [616, 162] on div "single-neutral-actions-information Applicants" at bounding box center [606, 156] width 95 height 19
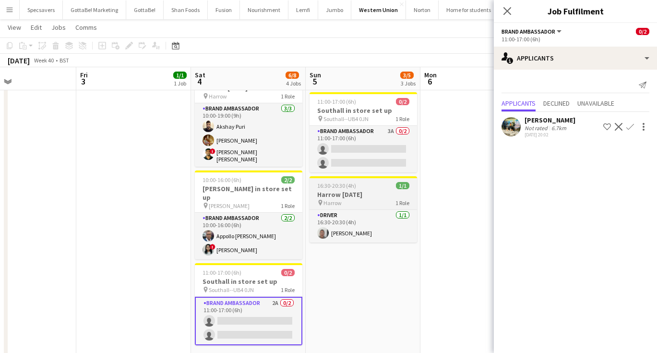
scroll to position [110, 0]
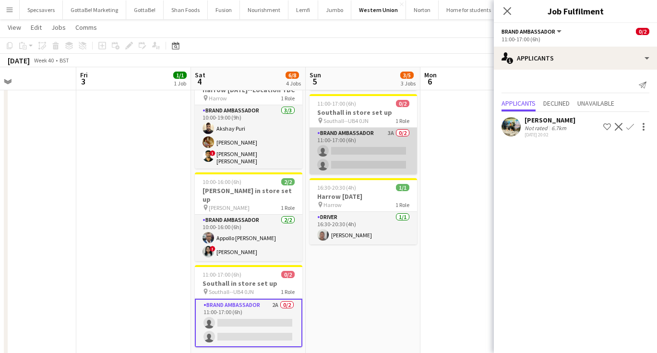
click at [379, 139] on app-card-role "Brand Ambassador 3A 0/2 11:00-17:00 (6h) single-neutral-actions single-neutral-…" at bounding box center [362, 151] width 107 height 47
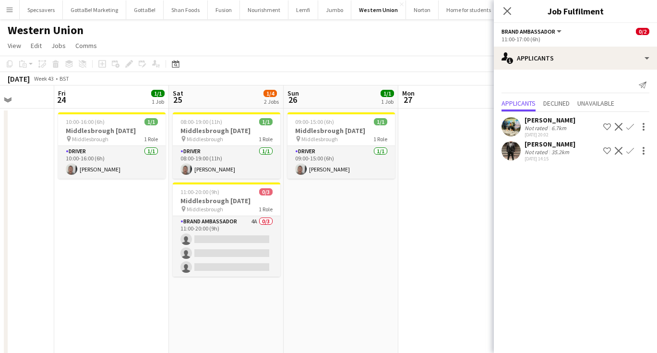
scroll to position [0, 243]
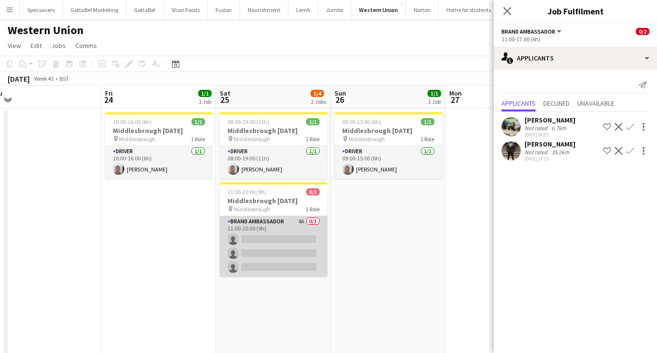
click at [266, 232] on app-card-role "Brand Ambassador 4A 0/3 11:00-20:00 (9h) single-neutral-actions single-neutral-…" at bounding box center [273, 246] width 107 height 60
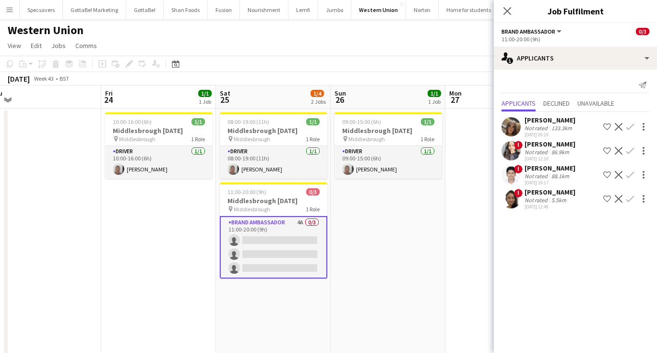
click at [562, 195] on div "[PERSON_NAME]" at bounding box center [549, 192] width 51 height 9
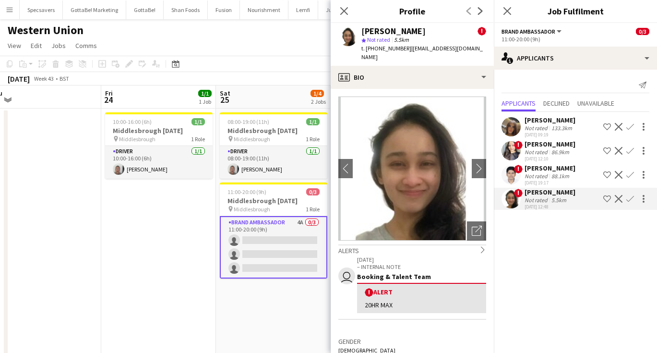
scroll to position [0, 0]
click at [477, 163] on app-icon "chevron-right" at bounding box center [479, 168] width 15 height 10
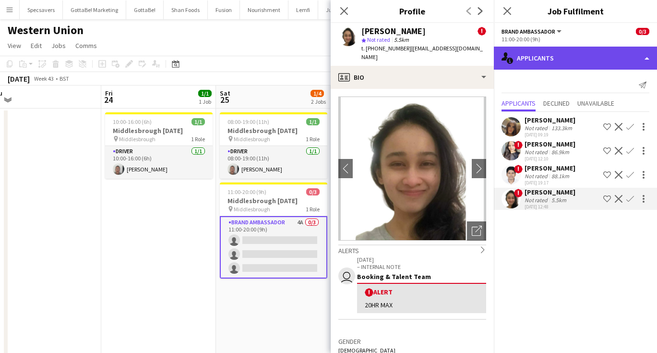
click at [559, 57] on div "single-neutral-actions-information Applicants" at bounding box center [575, 58] width 163 height 23
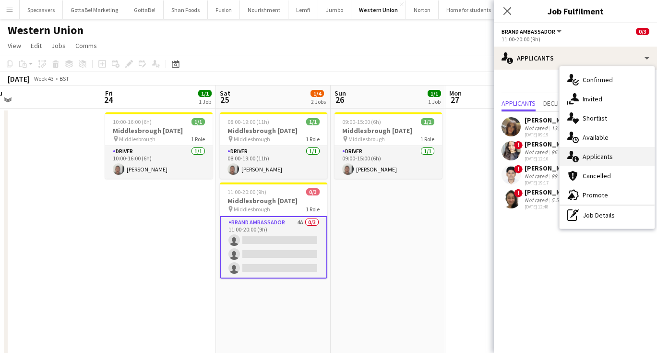
click at [587, 160] on span "Applicants" at bounding box center [597, 156] width 30 height 9
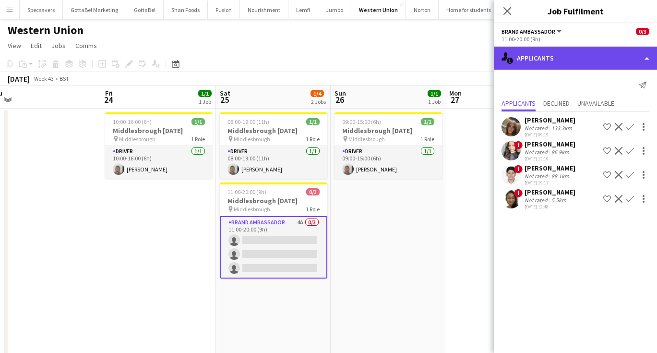
click at [594, 50] on div "single-neutral-actions-information Applicants" at bounding box center [575, 58] width 163 height 23
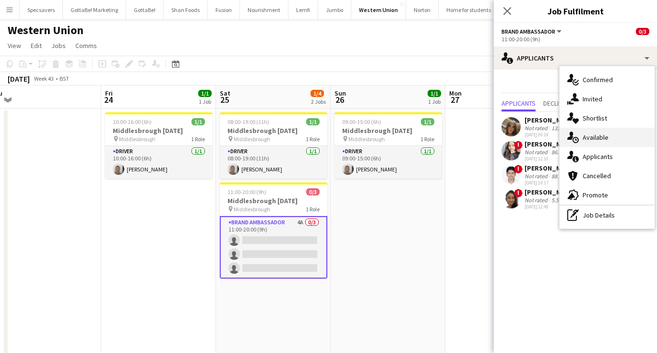
click at [608, 142] on div "single-neutral-actions-upload Available" at bounding box center [606, 137] width 95 height 19
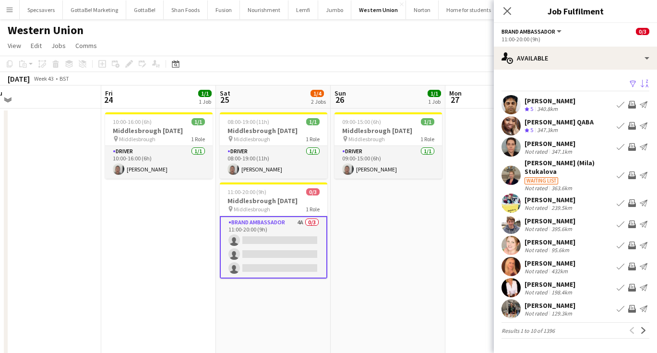
click at [643, 82] on app-icon "Sort asc" at bounding box center [644, 84] width 8 height 9
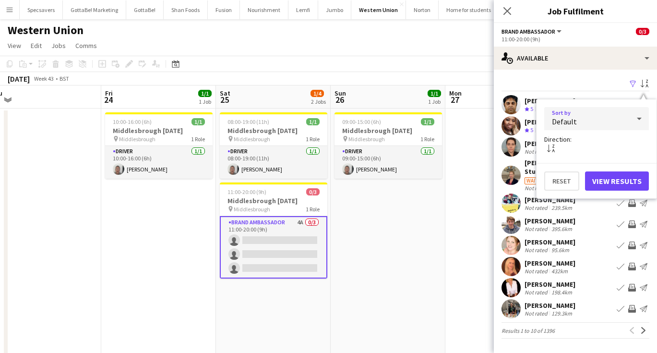
click at [605, 113] on div "Default" at bounding box center [586, 118] width 85 height 23
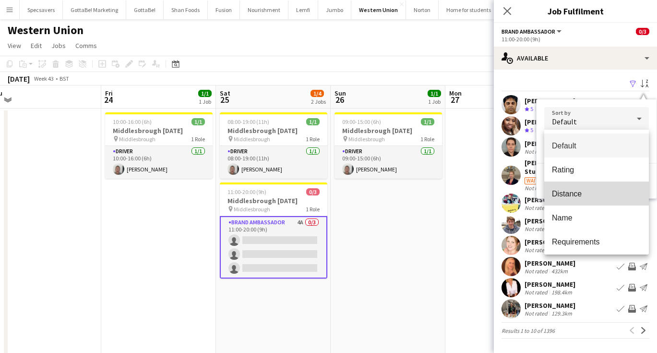
click at [585, 192] on span "Distance" at bounding box center [596, 193] width 89 height 9
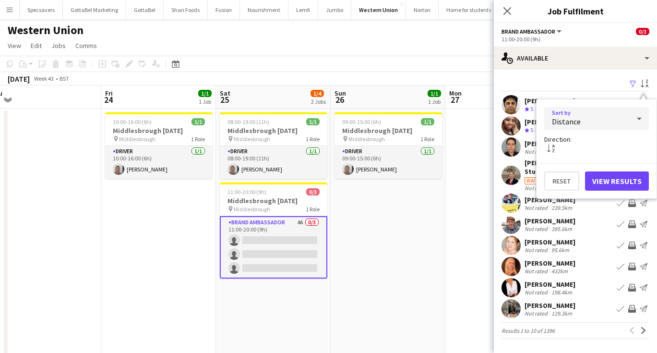
click at [611, 181] on button "View Results" at bounding box center [617, 180] width 64 height 19
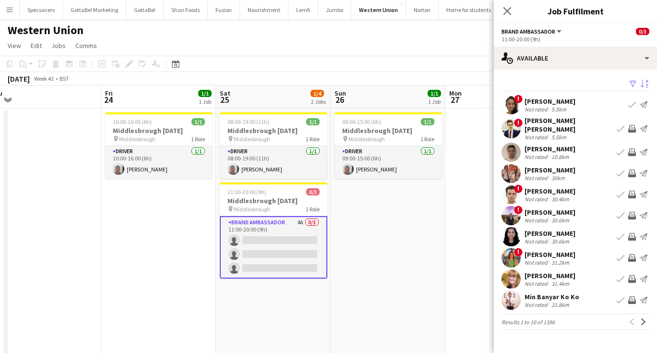
click at [560, 200] on div "30.4km" at bounding box center [560, 198] width 22 height 7
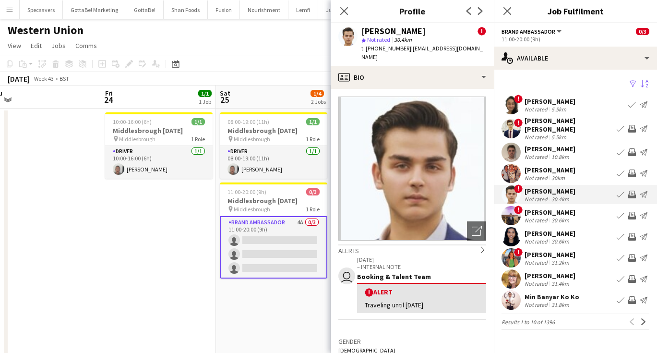
click at [545, 213] on div "[PERSON_NAME]" at bounding box center [549, 212] width 51 height 9
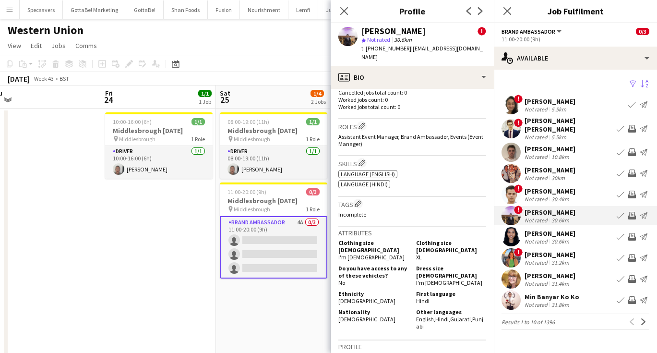
scroll to position [367, 0]
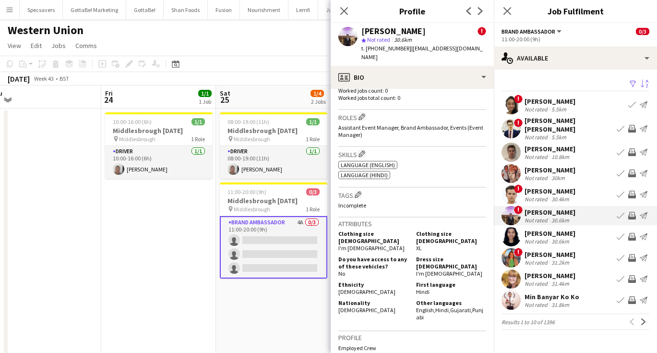
click at [546, 235] on div "[PERSON_NAME]" at bounding box center [549, 233] width 51 height 9
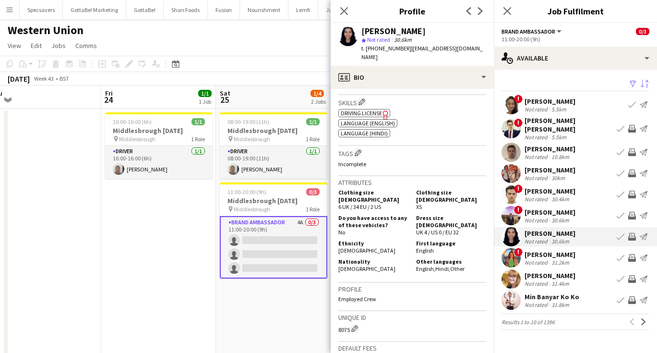
scroll to position [324, 0]
click at [647, 324] on button "Next" at bounding box center [644, 322] width 12 height 12
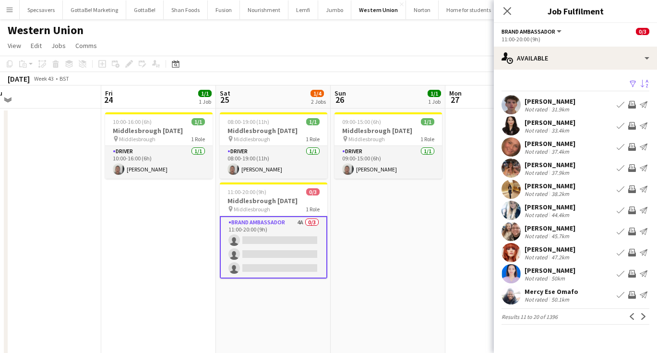
click at [564, 186] on div "[PERSON_NAME]" at bounding box center [549, 185] width 51 height 9
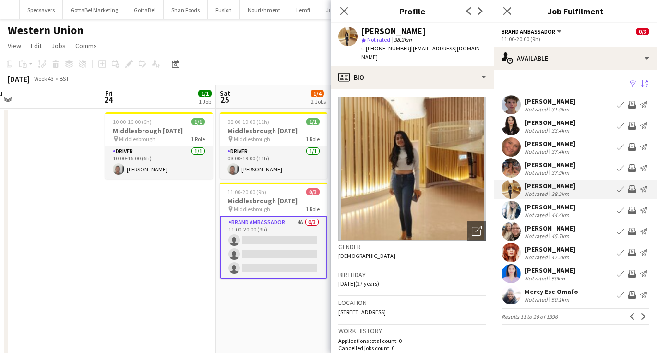
scroll to position [0, 0]
click at [537, 273] on div "[PERSON_NAME]" at bounding box center [549, 270] width 51 height 9
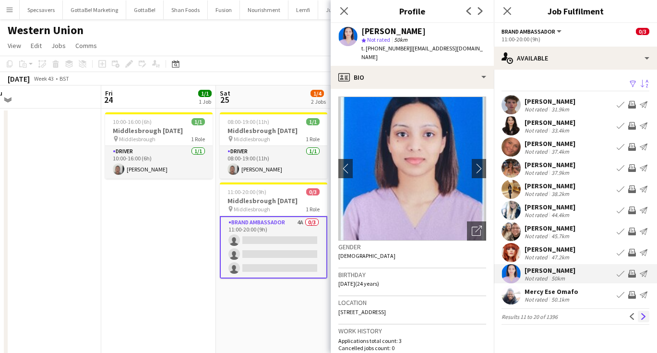
click at [645, 318] on app-icon "Next" at bounding box center [643, 316] width 7 height 7
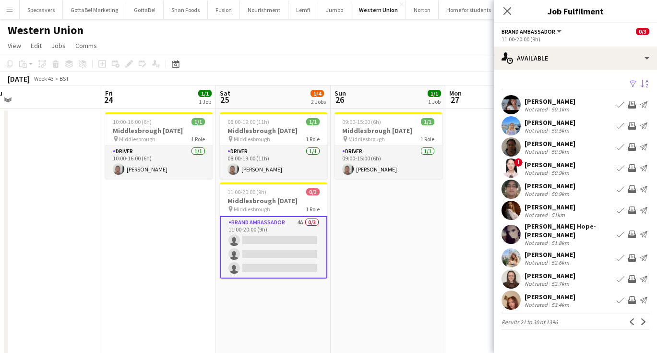
click at [556, 186] on div "[PERSON_NAME]" at bounding box center [549, 185] width 51 height 9
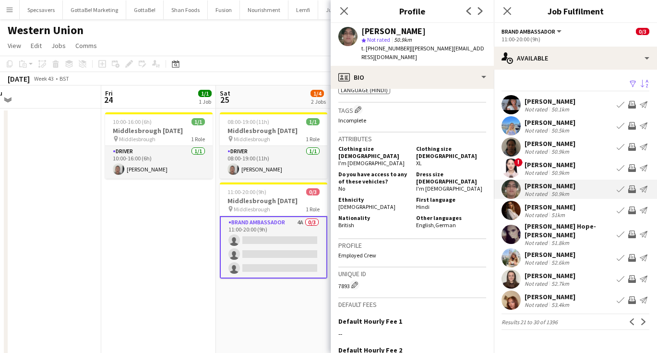
scroll to position [451, 0]
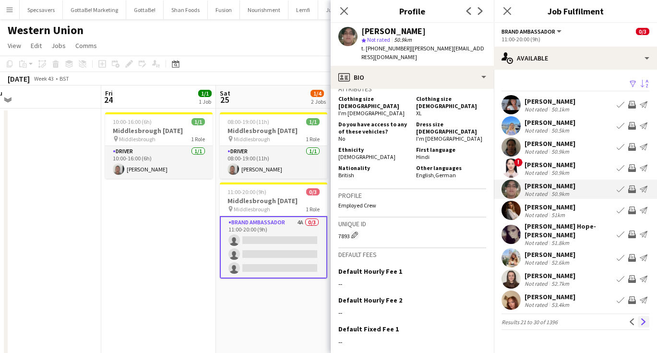
click at [642, 318] on app-icon "Next" at bounding box center [643, 321] width 7 height 7
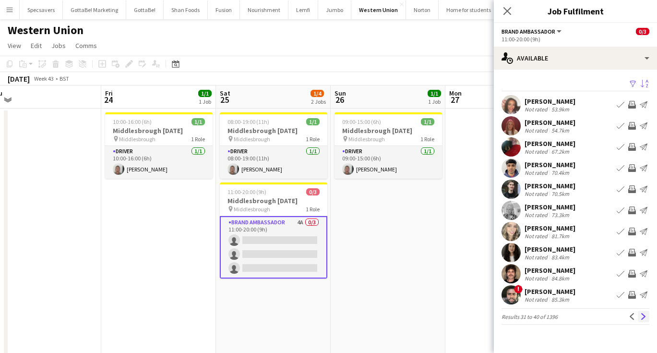
click at [646, 314] on app-icon "Next" at bounding box center [643, 316] width 7 height 7
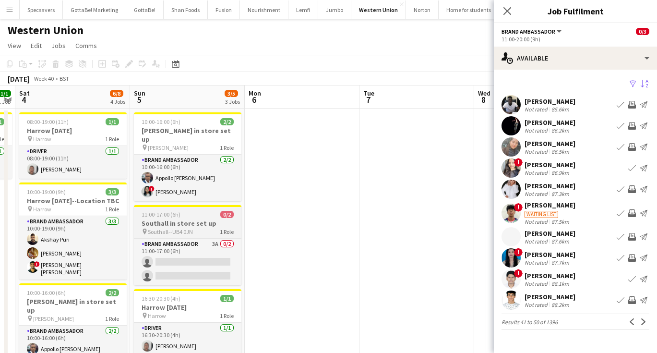
scroll to position [0, 213]
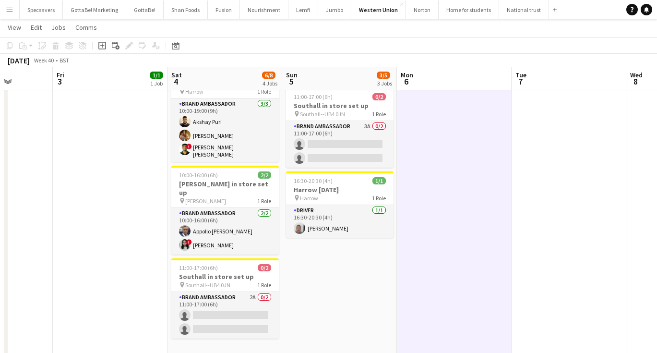
scroll to position [0, 290]
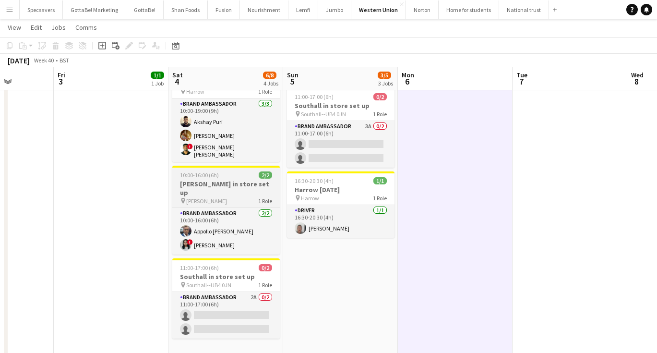
click at [225, 181] on h3 "[PERSON_NAME] in store set up" at bounding box center [225, 187] width 107 height 17
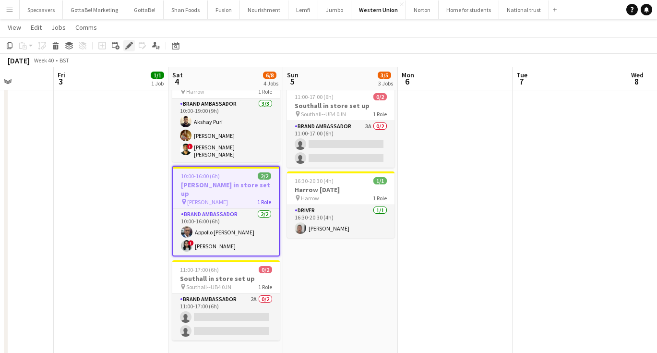
click at [130, 41] on div "Edit" at bounding box center [129, 46] width 12 height 12
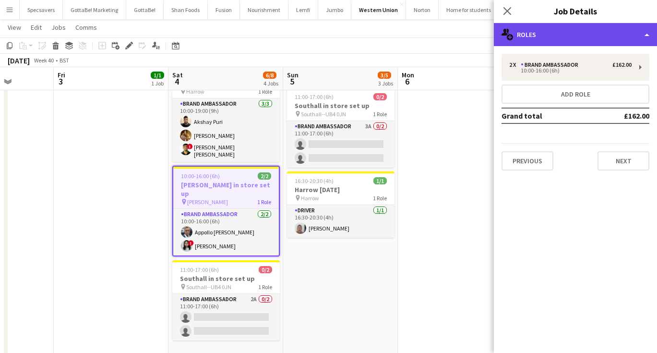
click at [568, 30] on div "multiple-users-add Roles" at bounding box center [575, 34] width 163 height 23
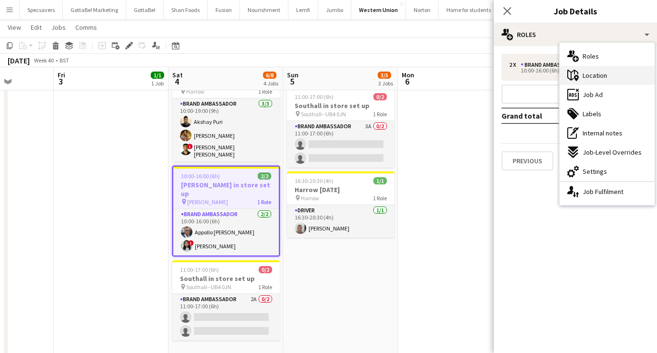
click at [589, 78] on span "Location" at bounding box center [594, 75] width 24 height 9
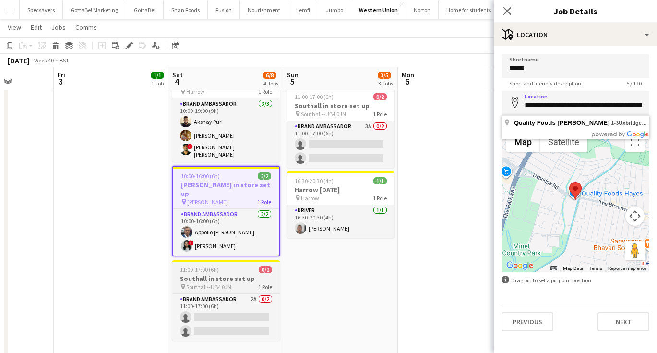
click at [205, 274] on h3 "Southall in store set up" at bounding box center [225, 278] width 107 height 9
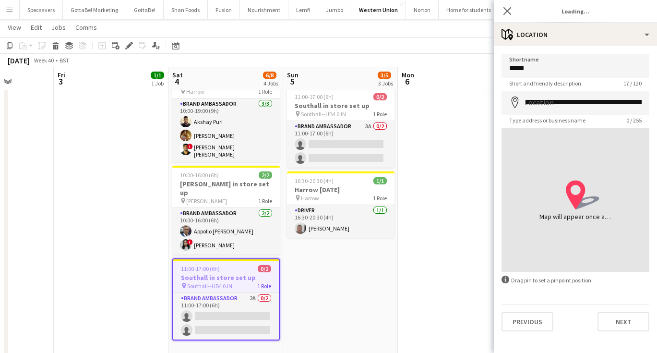
type input "**********"
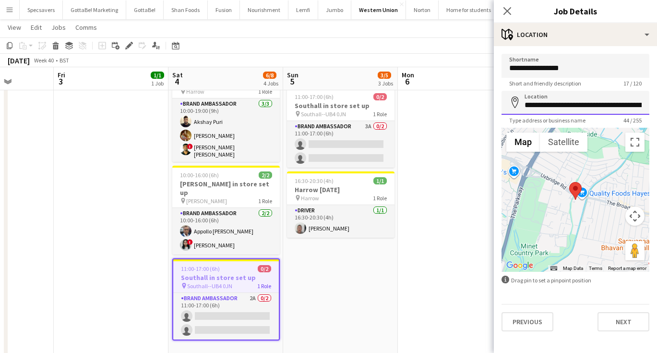
click at [556, 104] on input "**********" at bounding box center [575, 103] width 148 height 24
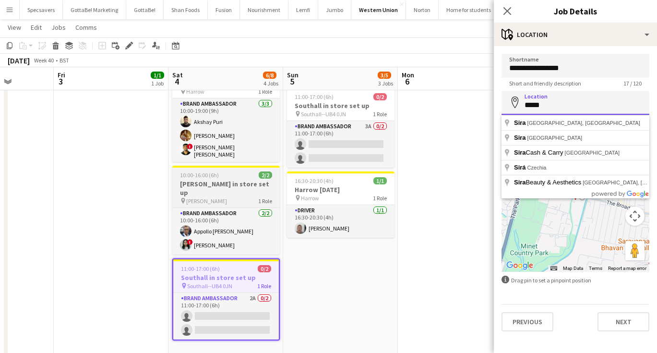
type input "****"
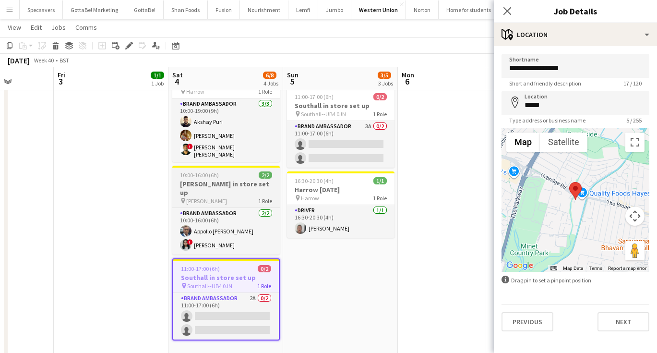
click at [226, 197] on div "pin [PERSON_NAME] 1 Role" at bounding box center [225, 201] width 107 height 8
type input "*****"
type input "**********"
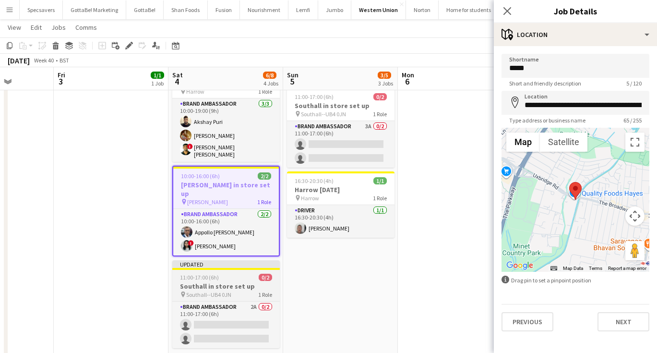
click at [248, 282] on h3 "Southall in store set up" at bounding box center [225, 286] width 107 height 9
type input "**********"
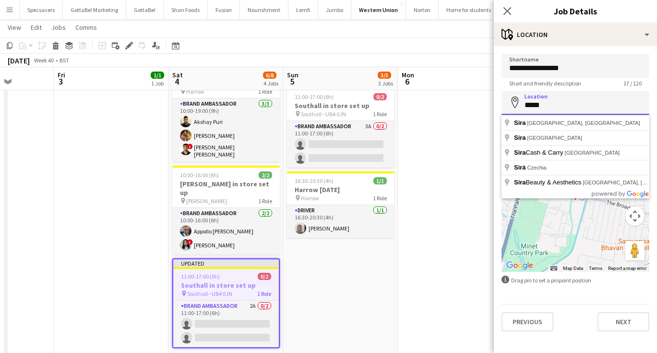
click at [553, 104] on input "****" at bounding box center [575, 103] width 148 height 24
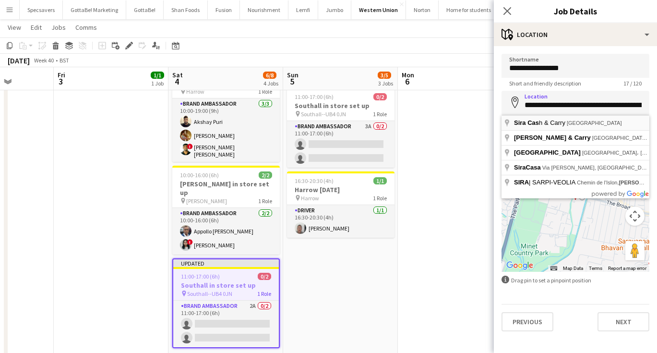
type input "**********"
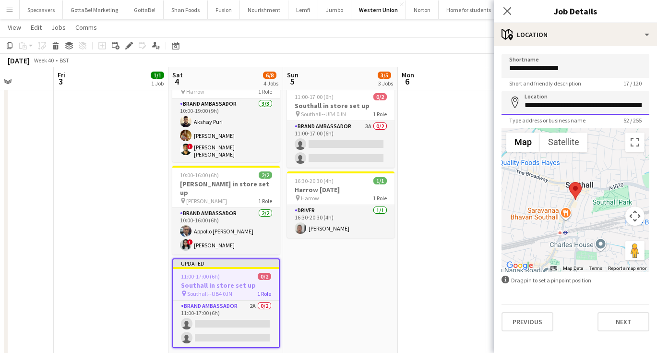
click at [587, 99] on input "**********" at bounding box center [575, 103] width 148 height 24
drag, startPoint x: 625, startPoint y: 105, endPoint x: 598, endPoint y: 104, distance: 26.4
click at [598, 104] on input "**********" at bounding box center [575, 103] width 148 height 24
drag, startPoint x: 572, startPoint y: 69, endPoint x: 542, endPoint y: 68, distance: 30.7
paste input
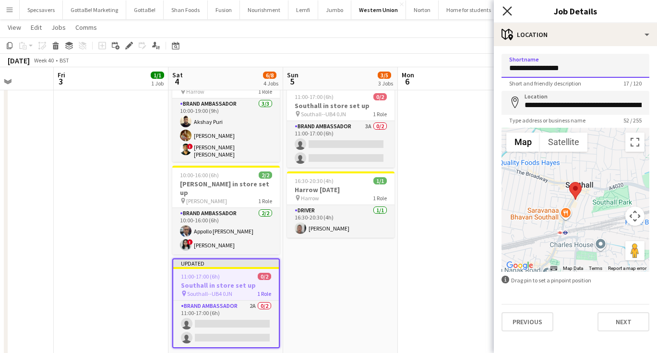
type input "**********"
click at [511, 15] on icon at bounding box center [506, 10] width 9 height 9
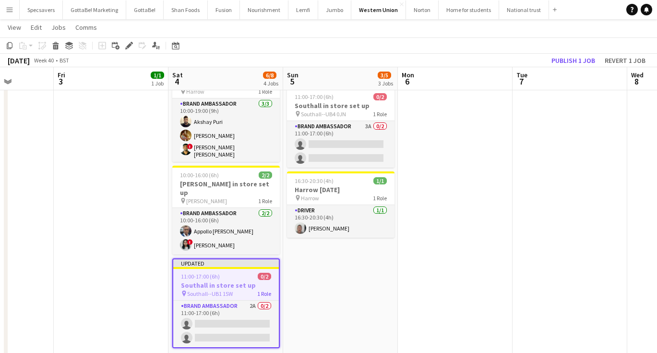
click at [490, 196] on app-date-cell at bounding box center [455, 330] width 115 height 678
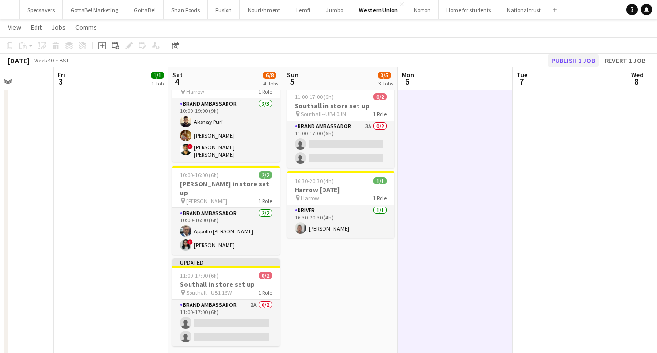
click at [560, 62] on button "Publish 1 job" at bounding box center [572, 60] width 51 height 12
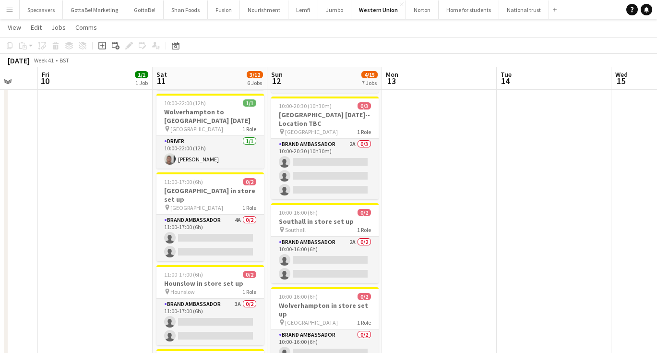
scroll to position [194, 0]
click at [516, 9] on button "National trust Close" at bounding box center [524, 9] width 50 height 19
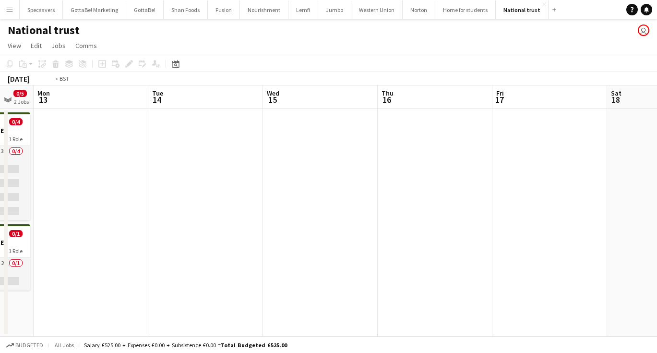
scroll to position [0, 344]
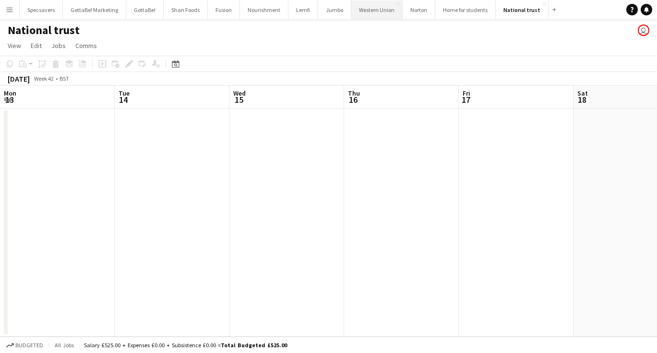
click at [379, 17] on button "Western Union Close" at bounding box center [376, 9] width 51 height 19
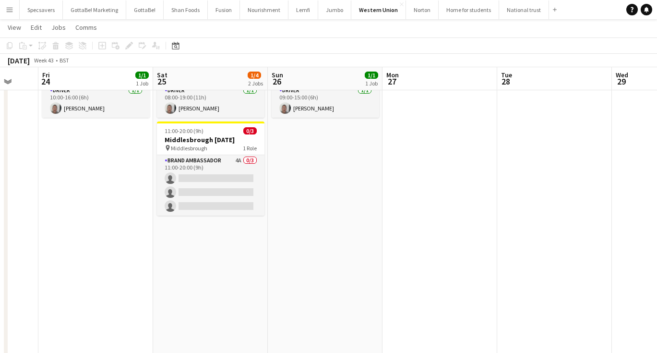
scroll to position [0, 305]
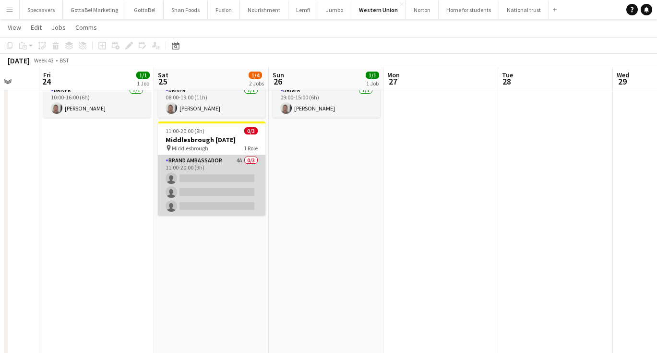
click at [208, 170] on app-card-role "Brand Ambassador 4A 0/3 11:00-20:00 (9h) single-neutral-actions single-neutral-…" at bounding box center [211, 185] width 107 height 60
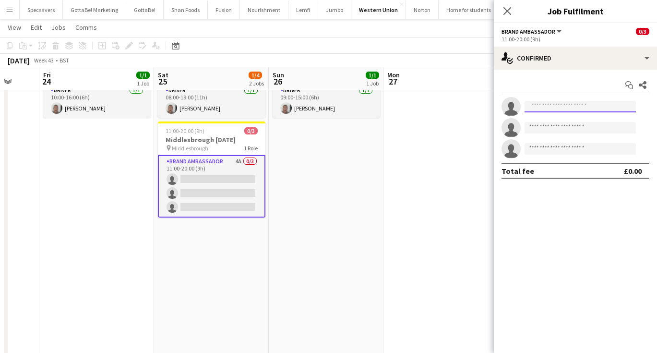
click at [592, 104] on input at bounding box center [579, 107] width 111 height 12
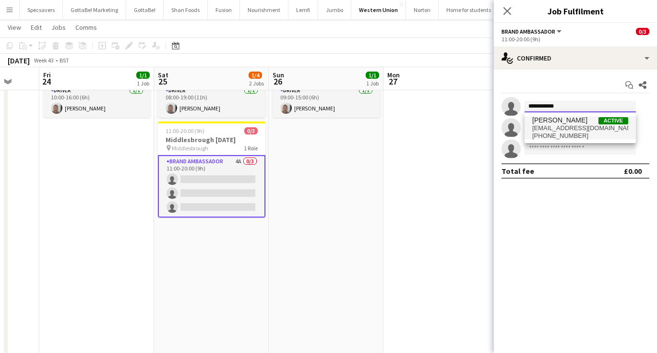
type input "**********"
click at [594, 126] on span "[EMAIL_ADDRESS][DOMAIN_NAME]" at bounding box center [580, 128] width 96 height 8
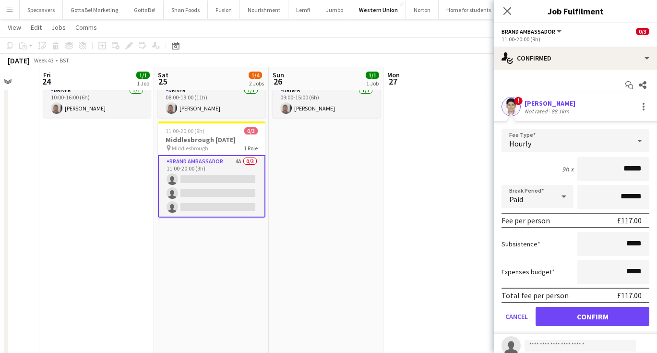
click at [569, 321] on button "Confirm" at bounding box center [592, 316] width 114 height 19
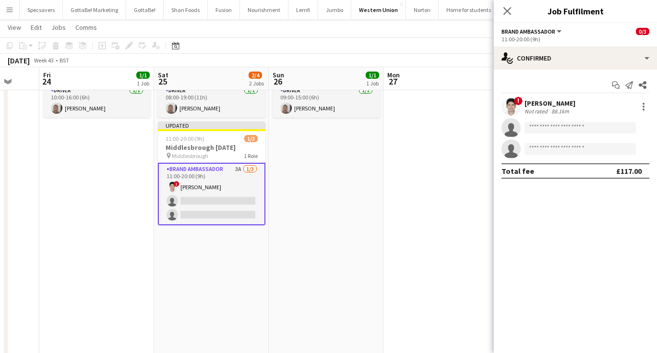
click at [541, 102] on div "[PERSON_NAME]" at bounding box center [549, 103] width 51 height 9
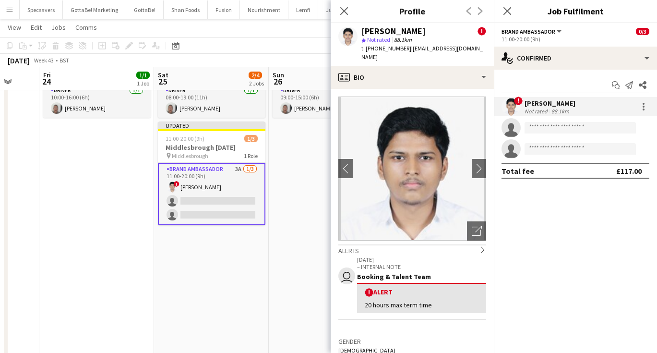
scroll to position [0, 0]
click at [509, 9] on icon at bounding box center [506, 10] width 9 height 9
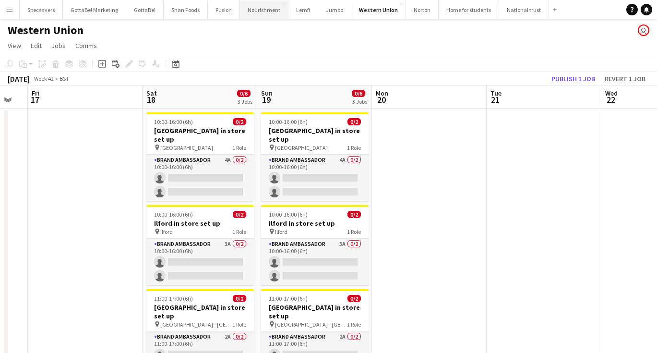
click at [262, 11] on button "Nourishment Close" at bounding box center [264, 9] width 48 height 19
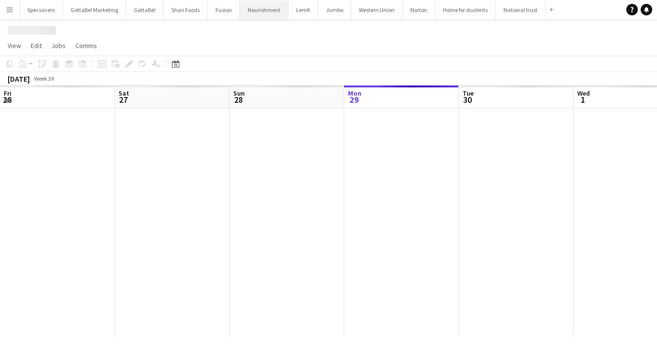
scroll to position [0, 229]
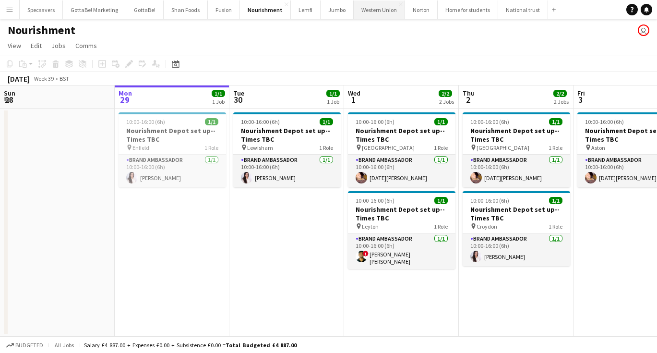
click at [370, 13] on button "Western Union Close" at bounding box center [379, 9] width 51 height 19
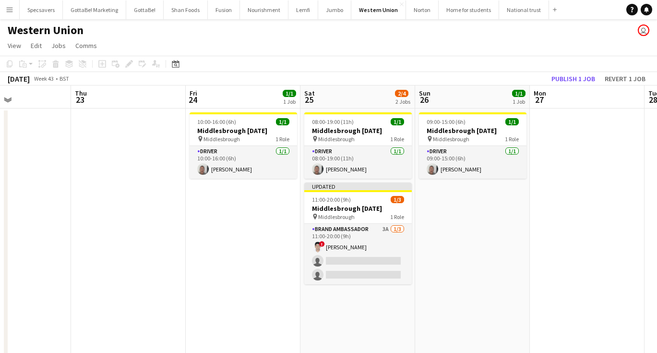
scroll to position [0, 220]
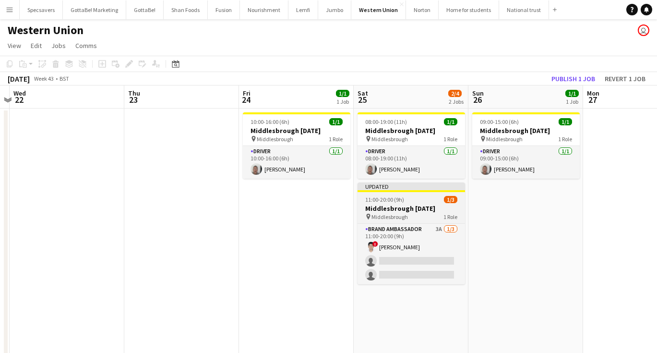
click at [418, 218] on div "pin Middlesbrough 1 Role" at bounding box center [410, 217] width 107 height 8
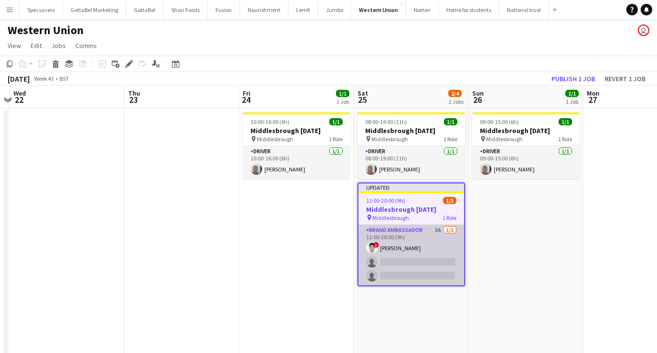
click at [391, 243] on app-card-role "Brand Ambassador 3A [DATE] 11:00-20:00 (9h) ! [PERSON_NAME] single-neutral-acti…" at bounding box center [411, 255] width 106 height 60
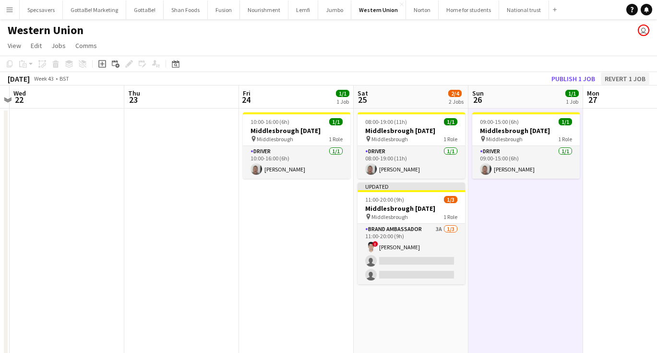
click at [617, 79] on button "Revert 1 job" at bounding box center [625, 78] width 48 height 12
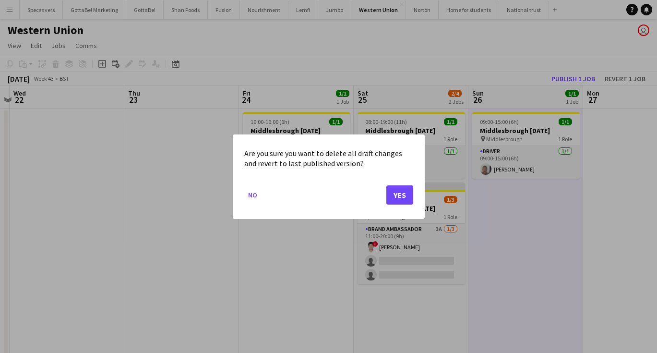
click at [400, 194] on button "Yes" at bounding box center [399, 194] width 27 height 19
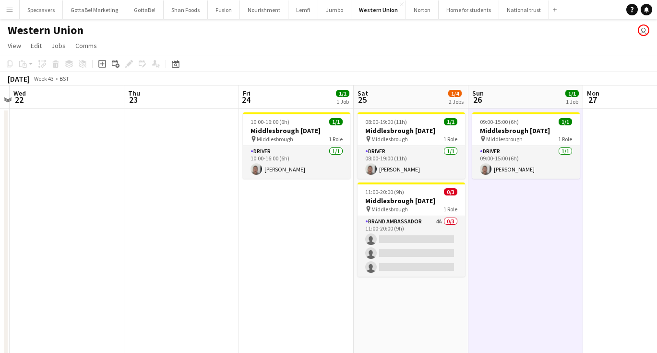
click at [9, 12] on app-icon "Menu" at bounding box center [10, 10] width 8 height 8
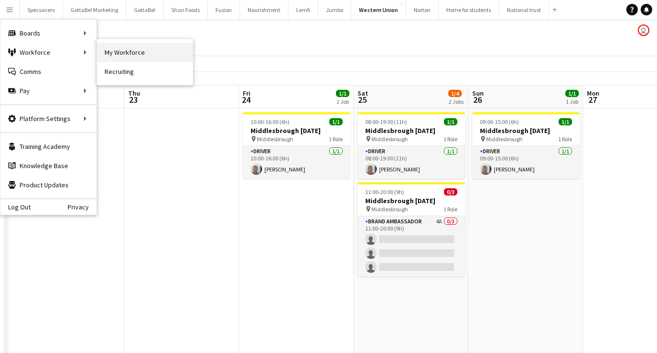
click at [117, 48] on link "My Workforce" at bounding box center [145, 52] width 96 height 19
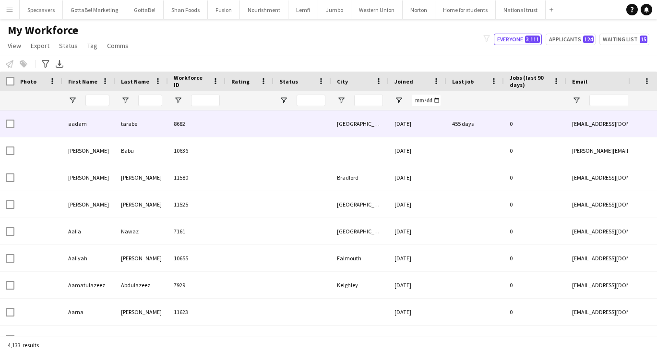
type input "**********"
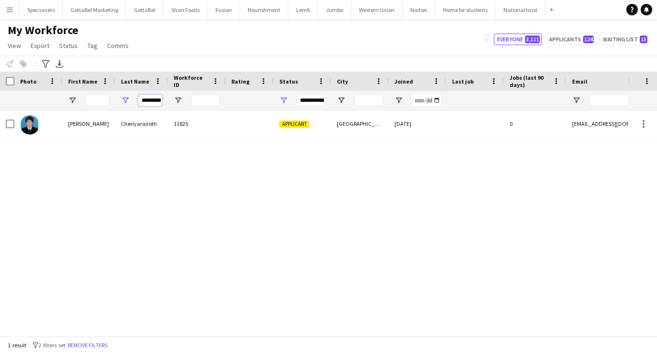
click at [150, 103] on input "**********" at bounding box center [150, 101] width 24 height 12
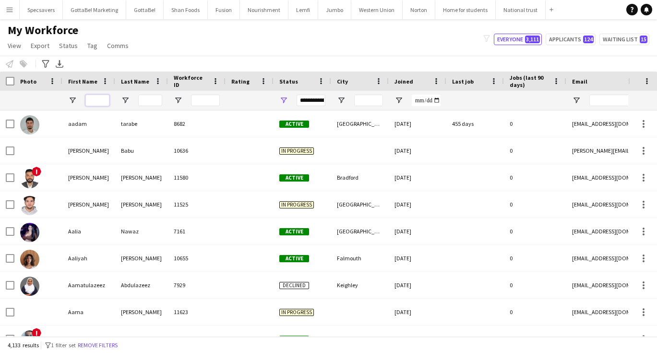
click at [94, 99] on input "First Name Filter Input" at bounding box center [97, 101] width 24 height 12
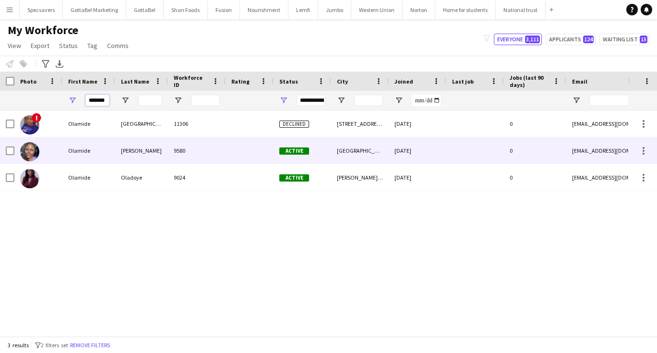
type input "*******"
click at [118, 145] on div "[PERSON_NAME]" at bounding box center [141, 150] width 53 height 26
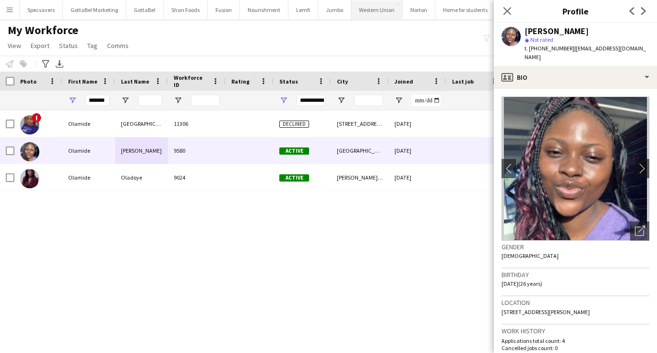
click at [367, 10] on button "Western Union Close" at bounding box center [376, 9] width 51 height 19
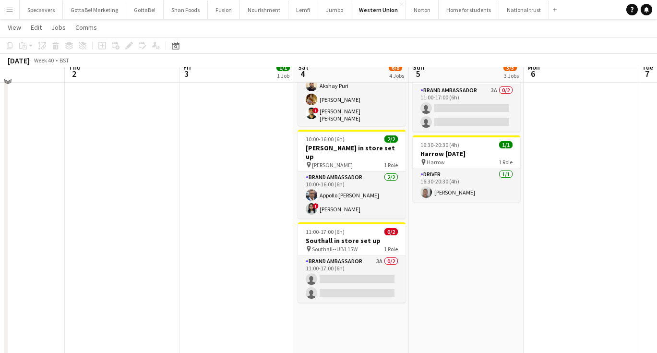
scroll to position [155, 0]
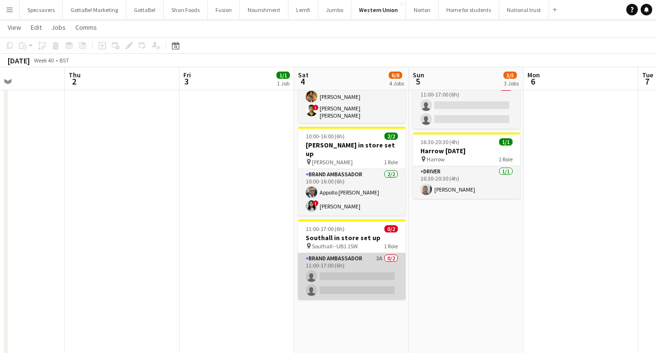
click at [356, 257] on app-card-role "Brand Ambassador 3A 0/2 11:00-17:00 (6h) single-neutral-actions single-neutral-…" at bounding box center [351, 276] width 107 height 47
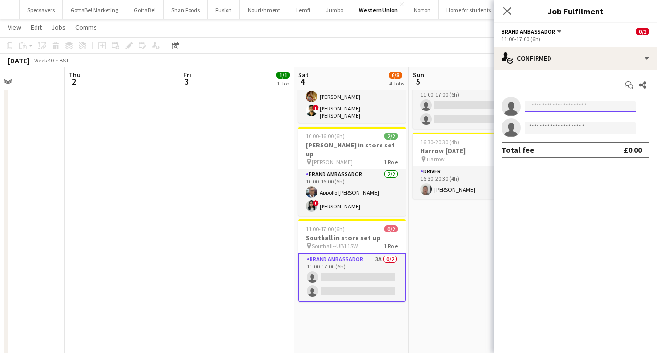
click at [541, 107] on input at bounding box center [579, 107] width 111 height 12
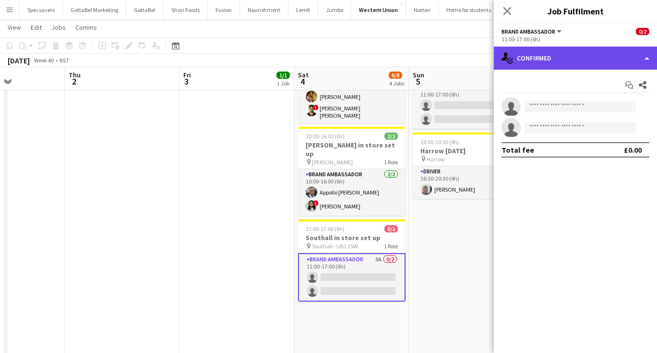
click at [605, 48] on div "single-neutral-actions-check-2 Confirmed" at bounding box center [575, 58] width 163 height 23
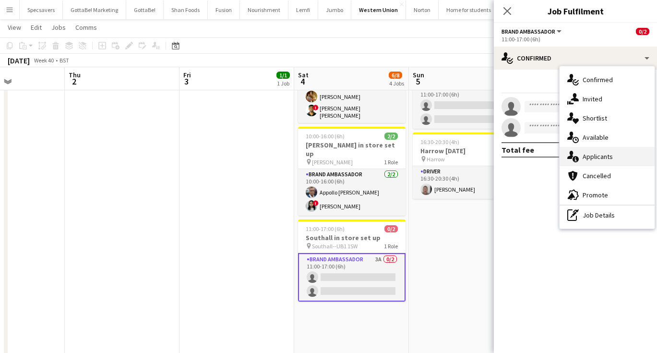
click at [599, 158] on span "Applicants" at bounding box center [597, 156] width 30 height 9
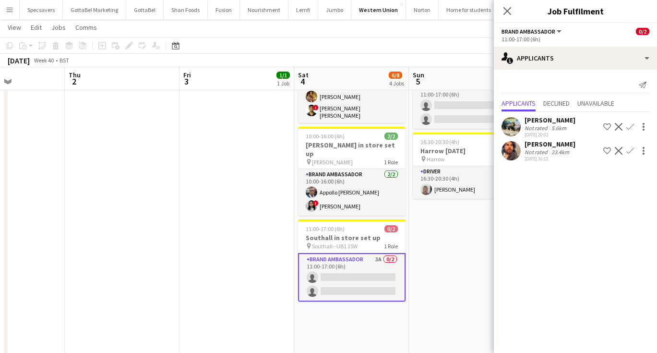
click at [545, 144] on div "[PERSON_NAME]" at bounding box center [549, 144] width 51 height 9
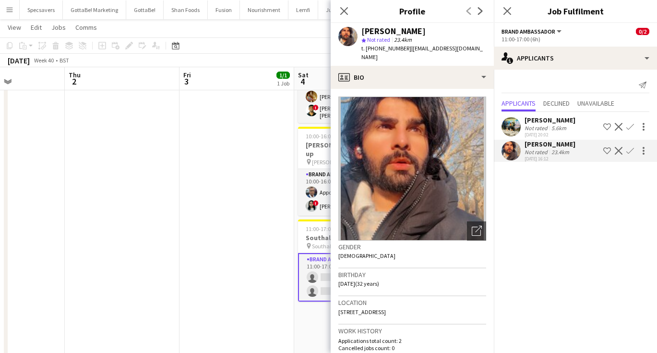
scroll to position [0, 0]
click at [629, 125] on app-icon "Confirm" at bounding box center [630, 127] width 8 height 8
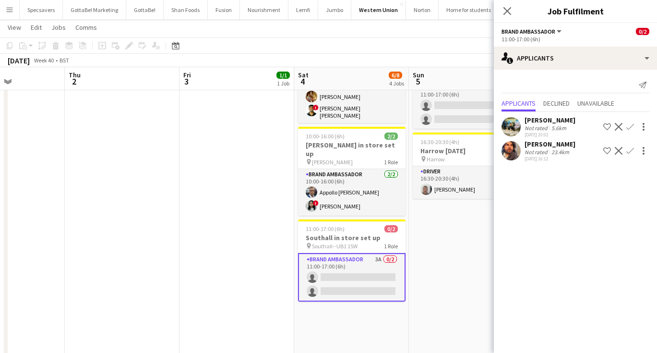
click at [628, 127] on app-icon "Confirm" at bounding box center [630, 127] width 8 height 8
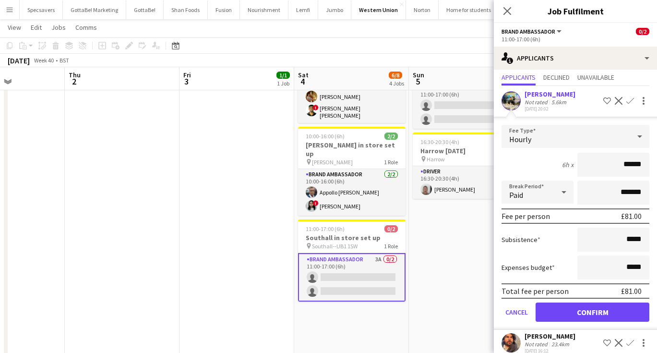
scroll to position [33, 0]
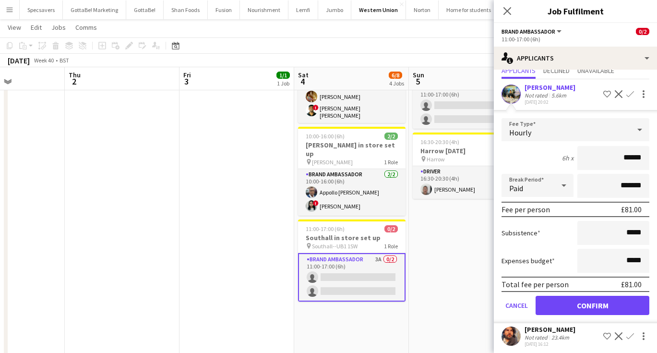
click at [568, 310] on button "Confirm" at bounding box center [592, 305] width 114 height 19
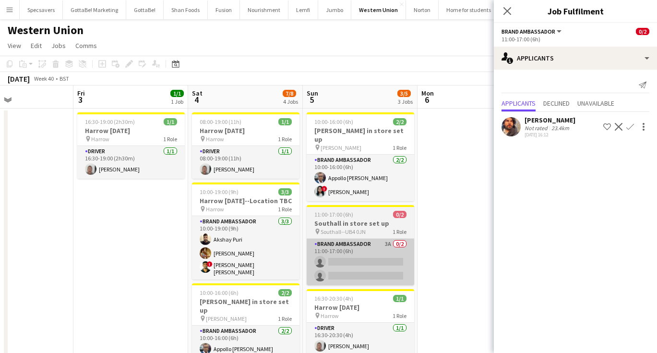
scroll to position [0, 0]
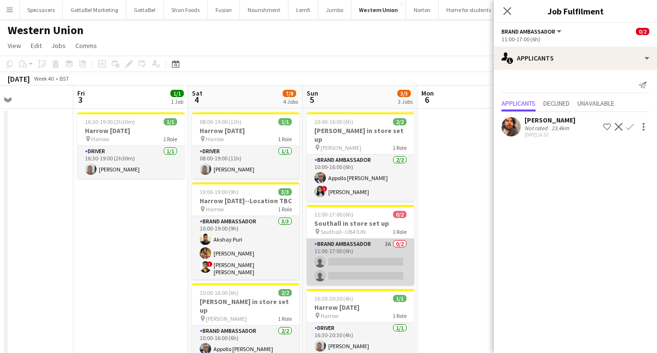
click at [367, 246] on app-card-role "Brand Ambassador 3A 0/2 11:00-17:00 (6h) single-neutral-actions single-neutral-…" at bounding box center [360, 261] width 107 height 47
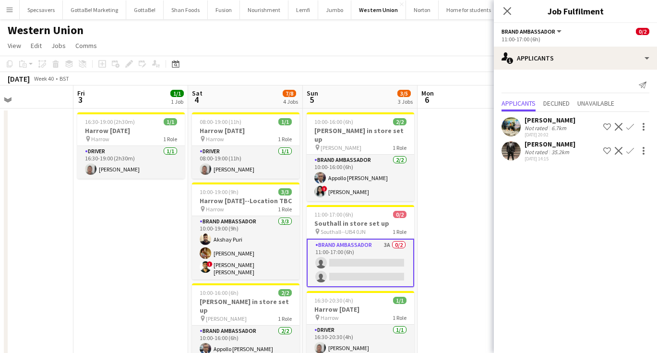
click at [627, 126] on app-icon "Confirm" at bounding box center [630, 127] width 8 height 8
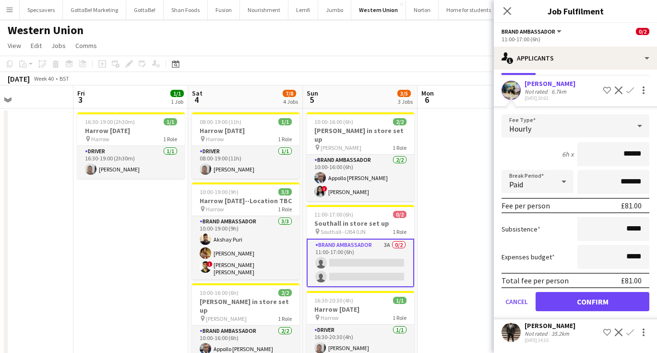
scroll to position [36, 0]
click at [580, 305] on button "Confirm" at bounding box center [592, 301] width 114 height 19
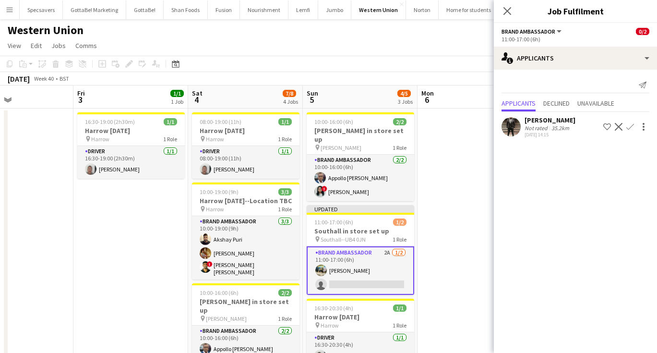
scroll to position [0, 0]
click at [509, 12] on icon "Close pop-in" at bounding box center [506, 10] width 9 height 9
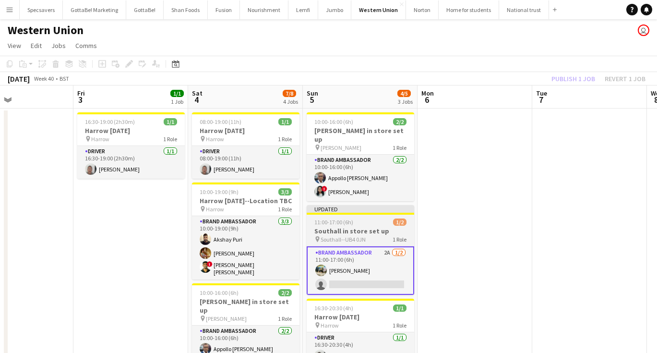
click at [376, 226] on h3 "Southall in store set up" at bounding box center [360, 230] width 107 height 9
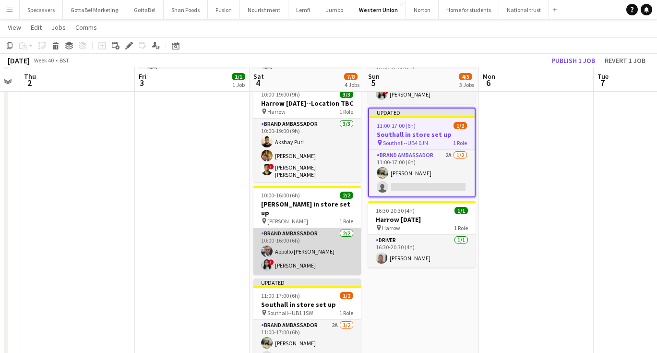
scroll to position [98, 0]
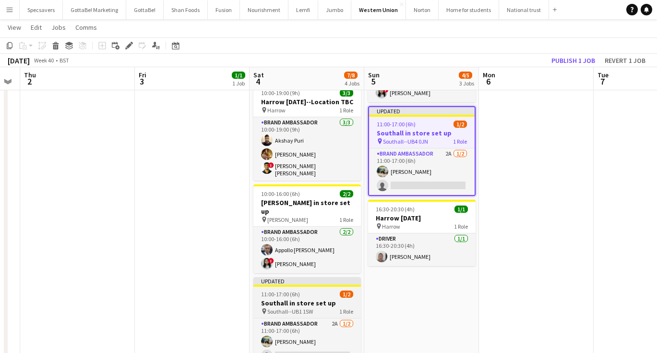
click at [296, 306] on app-job-card "Updated 11:00-17:00 (6h) 1/2 Southall in store set up pin Southall--UB1 1SW 1 R…" at bounding box center [306, 321] width 107 height 88
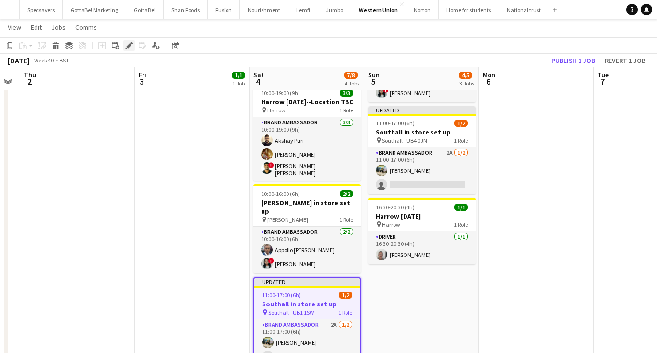
click at [128, 45] on icon "Edit" at bounding box center [129, 46] width 8 height 8
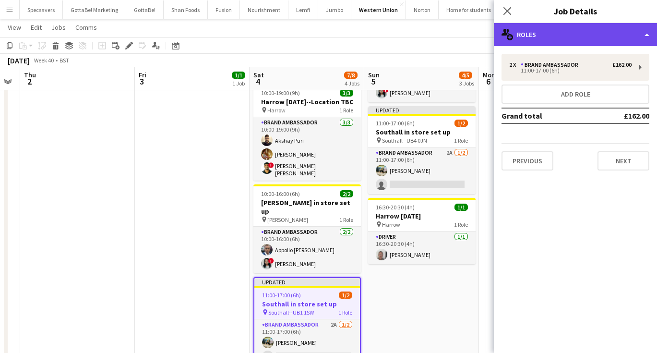
click at [570, 36] on div "multiple-users-add Roles" at bounding box center [575, 34] width 163 height 23
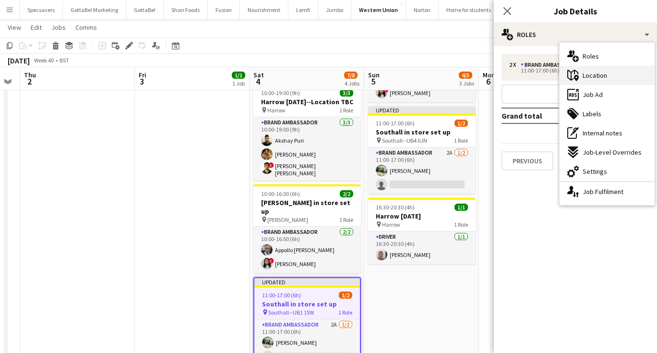
click at [594, 78] on span "Location" at bounding box center [594, 75] width 24 height 9
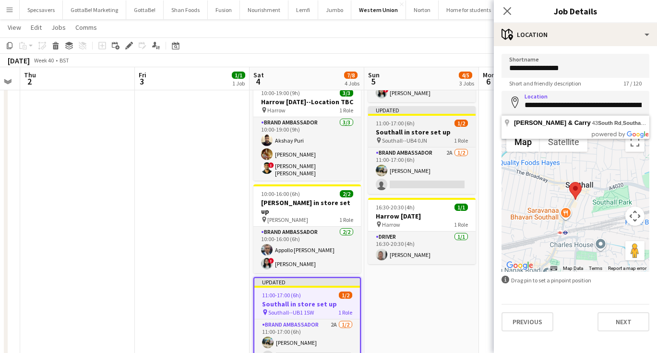
click at [417, 137] on span "Southall--UB4 0JN" at bounding box center [404, 140] width 45 height 7
type input "**********"
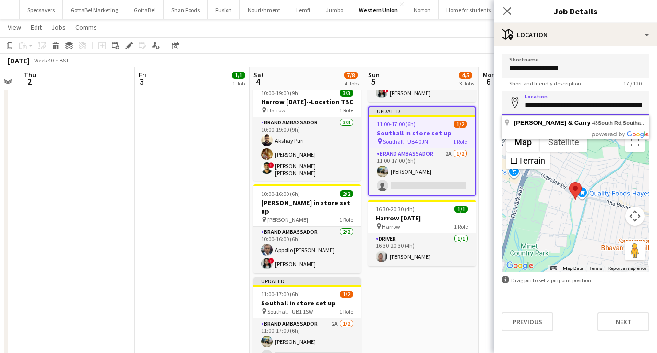
click at [568, 103] on input "**********" at bounding box center [575, 103] width 148 height 24
paste input "********"
type input "**********"
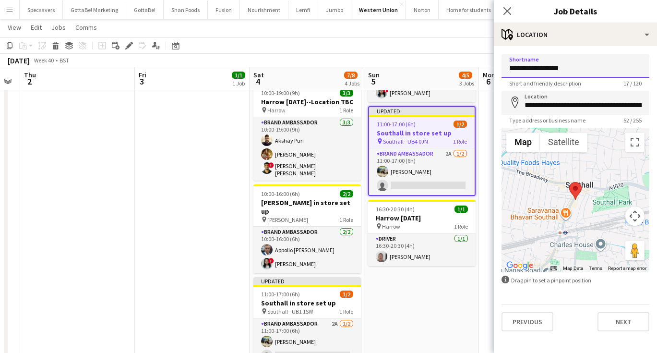
drag, startPoint x: 568, startPoint y: 68, endPoint x: 549, endPoint y: 68, distance: 18.7
type input "**********"
click at [504, 8] on icon at bounding box center [506, 10] width 9 height 9
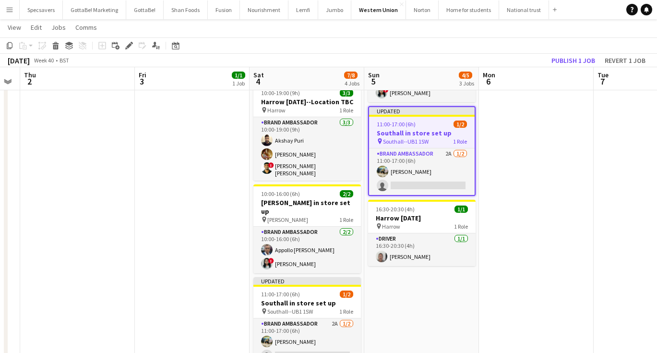
click at [495, 136] on app-date-cell at bounding box center [536, 349] width 115 height 678
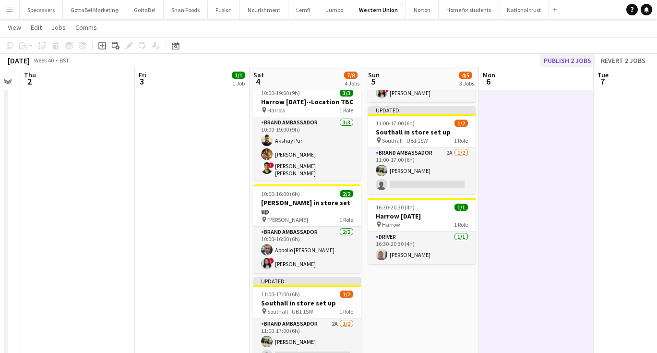
click at [571, 63] on button "Publish 2 jobs" at bounding box center [567, 60] width 55 height 12
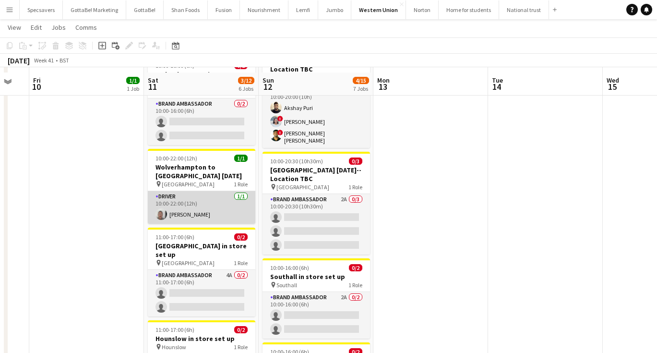
scroll to position [144, 0]
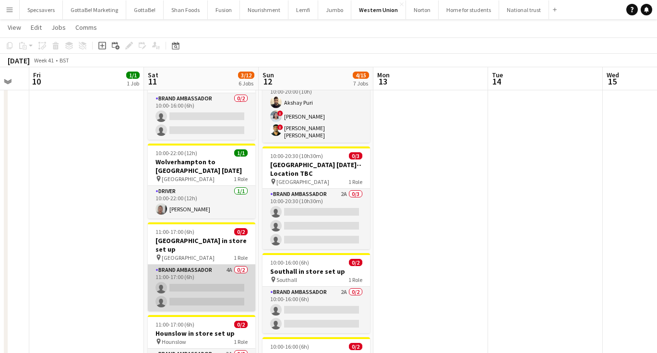
click at [190, 264] on app-card-role "Brand Ambassador 4A 0/2 11:00-17:00 (6h) single-neutral-actions single-neutral-…" at bounding box center [201, 287] width 107 height 47
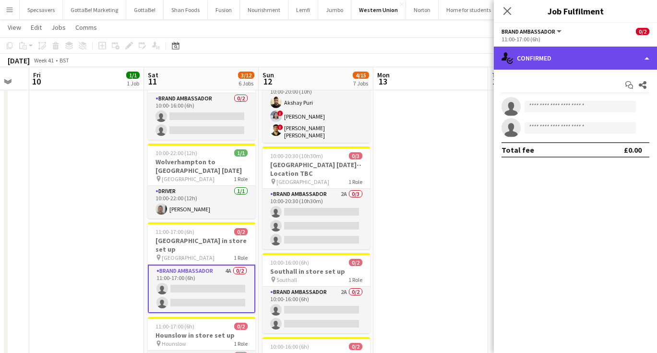
click at [535, 64] on div "single-neutral-actions-check-2 Confirmed" at bounding box center [575, 58] width 163 height 23
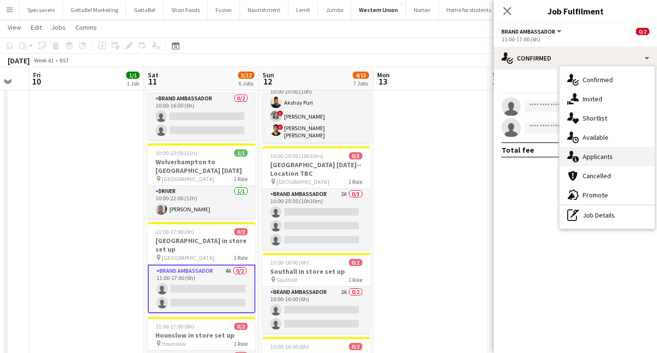
click at [579, 159] on div "single-neutral-actions-information Applicants" at bounding box center [606, 156] width 95 height 19
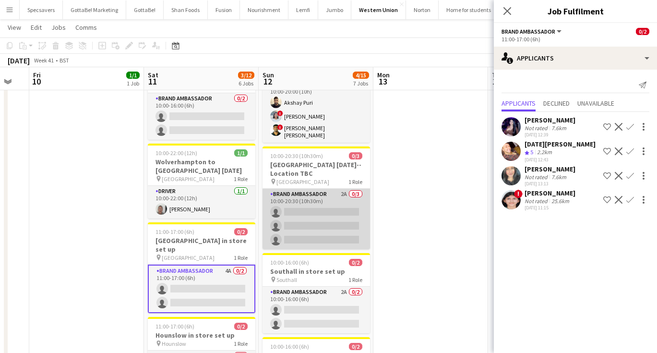
click at [332, 215] on app-card-role "Brand Ambassador 2A 0/3 10:00-20:30 (10h30m) single-neutral-actions single-neut…" at bounding box center [315, 219] width 107 height 60
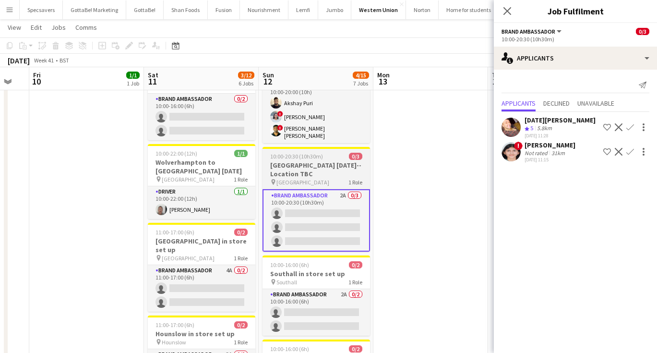
scroll to position [146, 0]
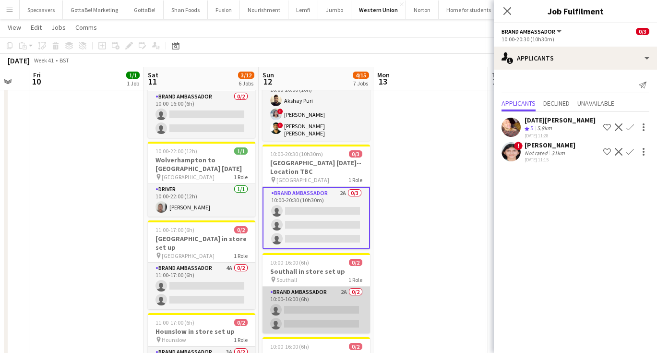
click at [331, 296] on app-card-role "Brand Ambassador 2A 0/2 10:00-16:00 (6h) single-neutral-actions single-neutral-…" at bounding box center [315, 309] width 107 height 47
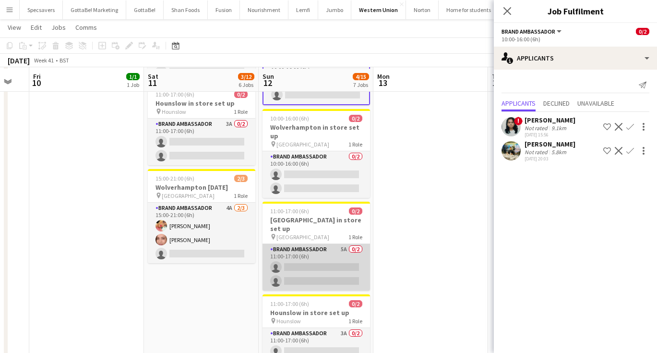
scroll to position [382, 0]
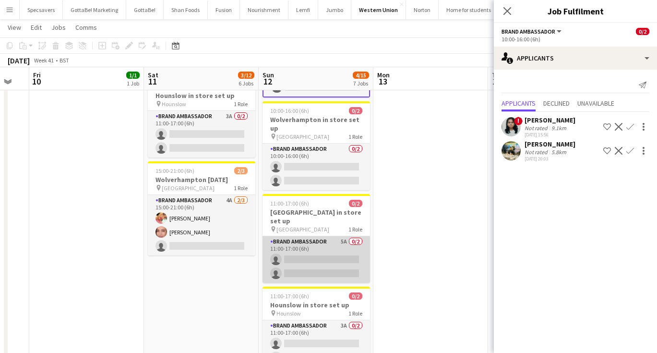
click at [355, 240] on app-card-role "Brand Ambassador 5A 0/2 11:00-17:00 (6h) single-neutral-actions single-neutral-…" at bounding box center [315, 259] width 107 height 47
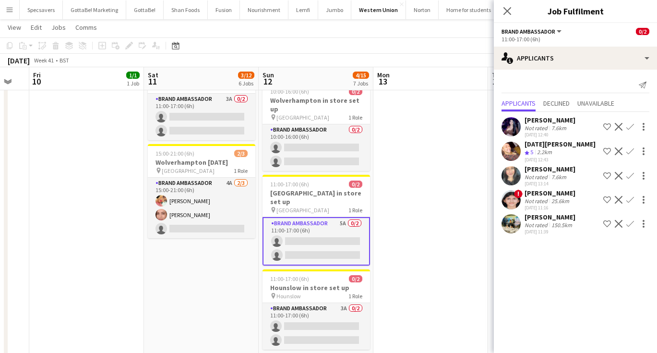
scroll to position [400, 0]
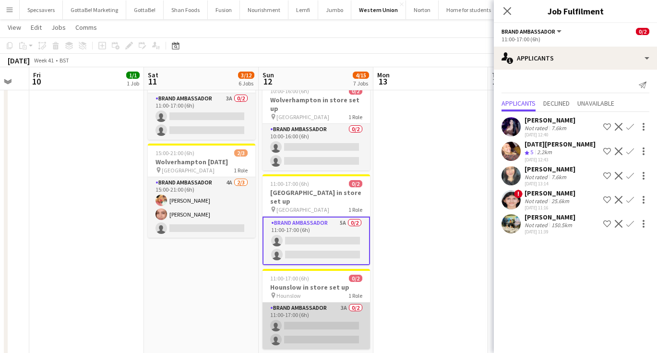
click at [350, 302] on app-card-role "Brand Ambassador 3A 0/2 11:00-17:00 (6h) single-neutral-actions single-neutral-…" at bounding box center [315, 325] width 107 height 47
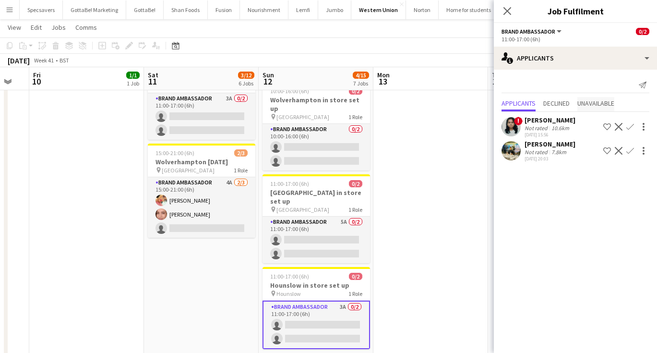
click at [590, 100] on span "Unavailable" at bounding box center [595, 103] width 37 height 7
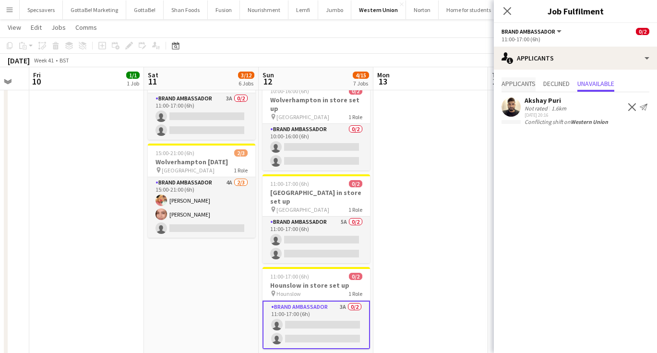
click at [511, 85] on span "Applicants" at bounding box center [518, 83] width 34 height 7
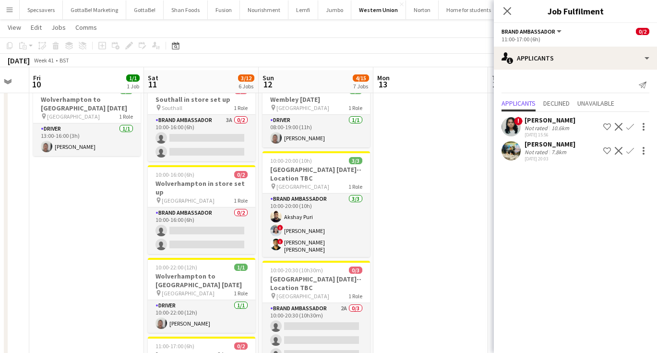
scroll to position [28, 0]
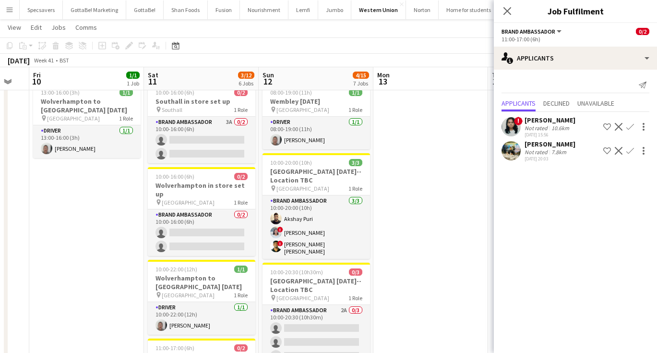
click at [11, 10] on app-icon "Menu" at bounding box center [10, 10] width 8 height 8
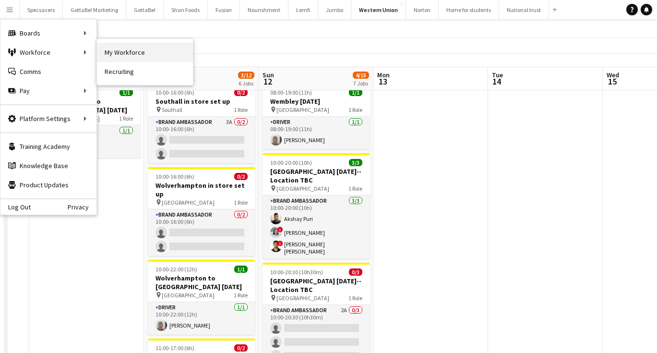
click at [129, 49] on link "My Workforce" at bounding box center [145, 52] width 96 height 19
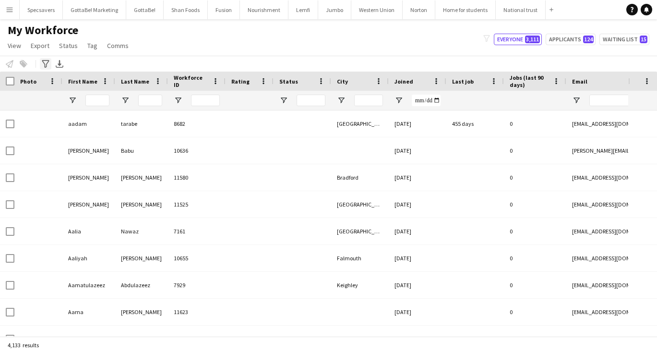
type input "*******"
type input "**********"
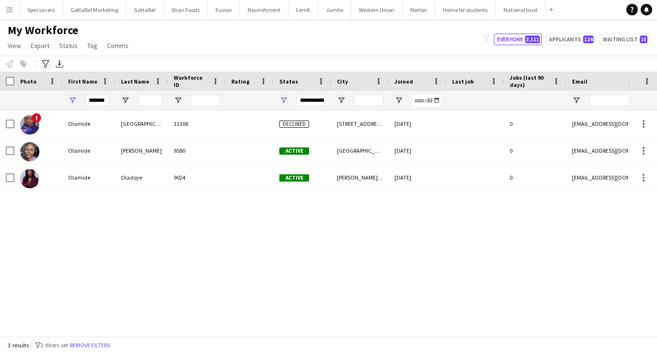
click at [47, 64] on icon at bounding box center [45, 64] width 7 height 8
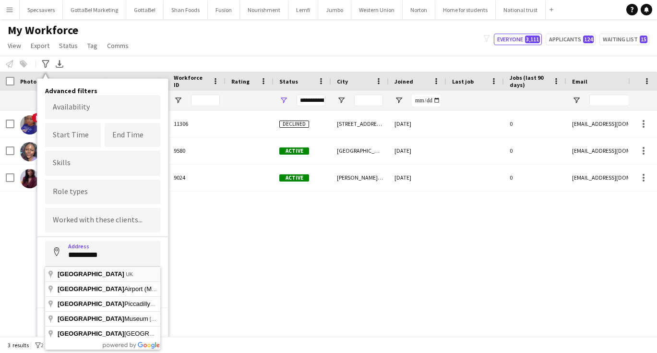
type input "**********"
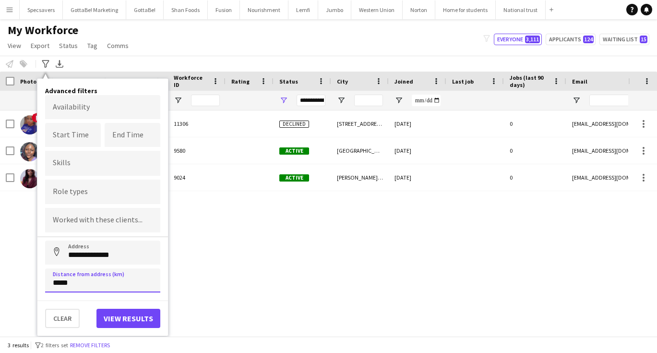
type input "*****"
click at [132, 316] on button "View results" at bounding box center [128, 317] width 64 height 19
type input "**********"
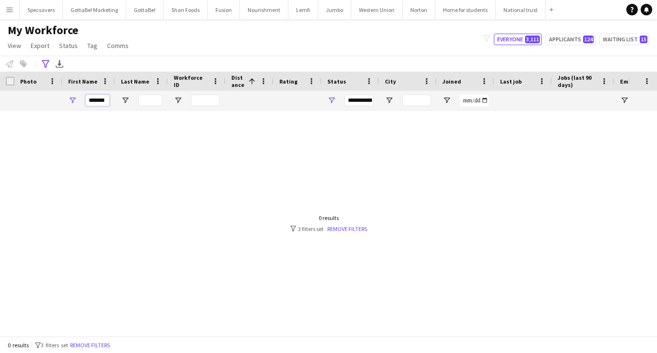
click at [95, 101] on input "*******" at bounding box center [97, 101] width 24 height 12
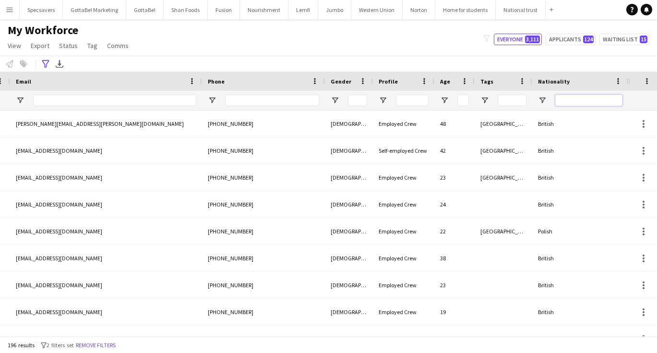
click at [601, 102] on input "Nationality Filter Input" at bounding box center [588, 101] width 67 height 12
type input "******"
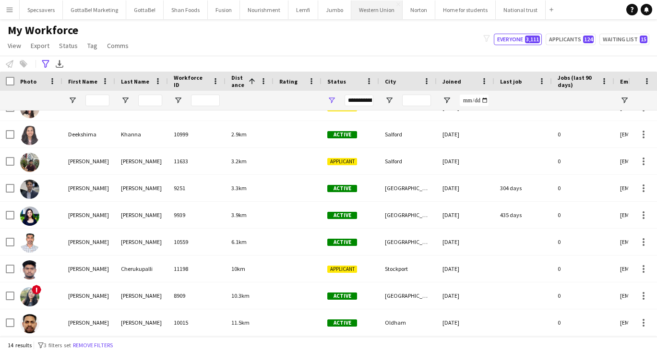
click at [360, 11] on button "Western Union Close" at bounding box center [376, 9] width 51 height 19
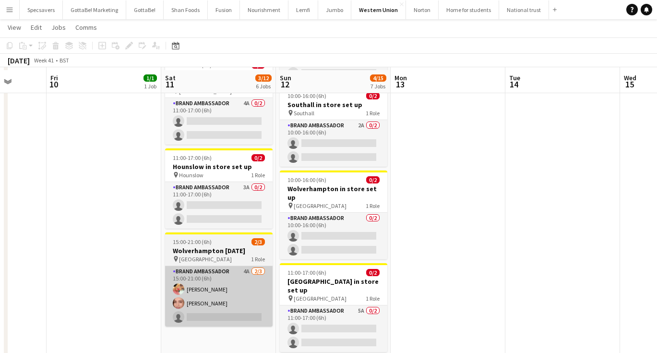
scroll to position [314, 0]
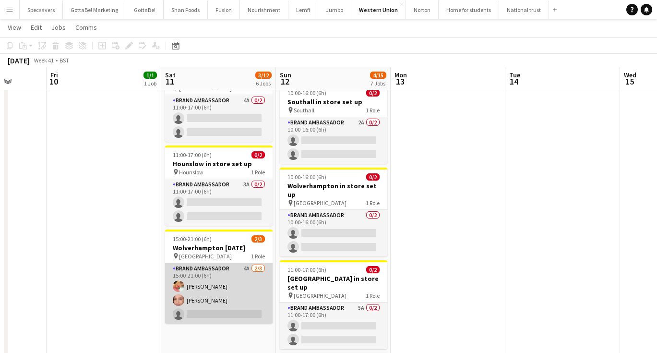
click at [208, 280] on app-card-role "Brand Ambassador 4A [DATE] 15:00-21:00 (6h) [PERSON_NAME] [PERSON_NAME] single-…" at bounding box center [218, 293] width 107 height 60
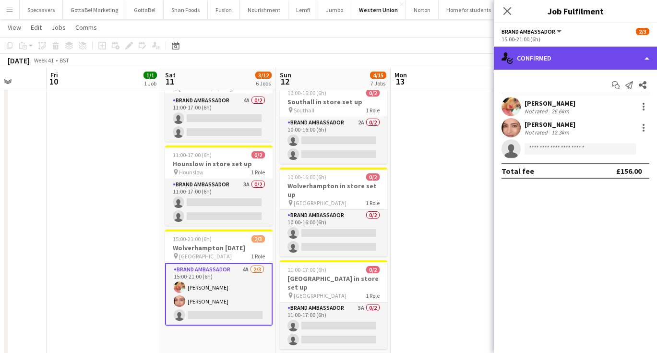
click at [551, 50] on div "single-neutral-actions-check-2 Confirmed" at bounding box center [575, 58] width 163 height 23
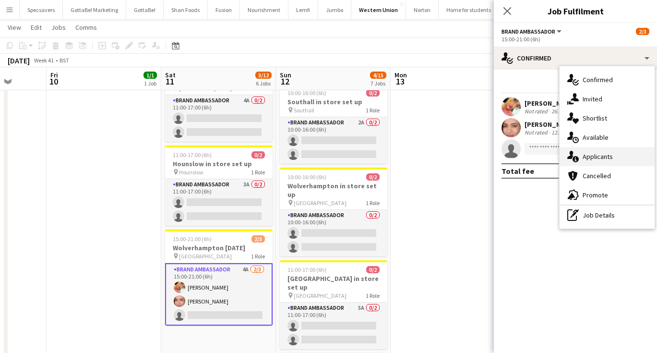
click at [595, 155] on span "Applicants" at bounding box center [597, 156] width 30 height 9
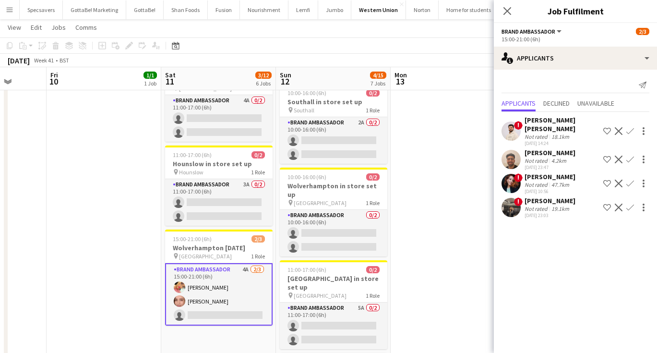
click at [427, 186] on app-date-cell at bounding box center [448, 133] width 115 height 678
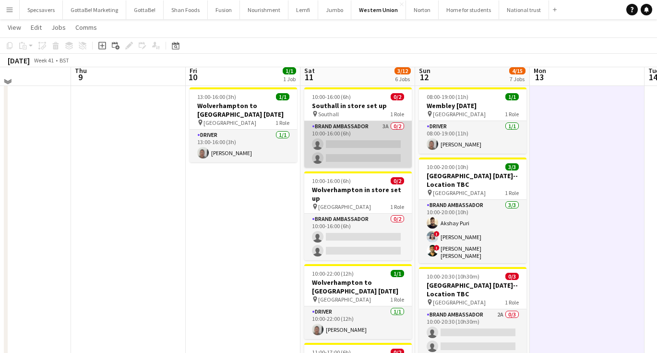
scroll to position [25, 0]
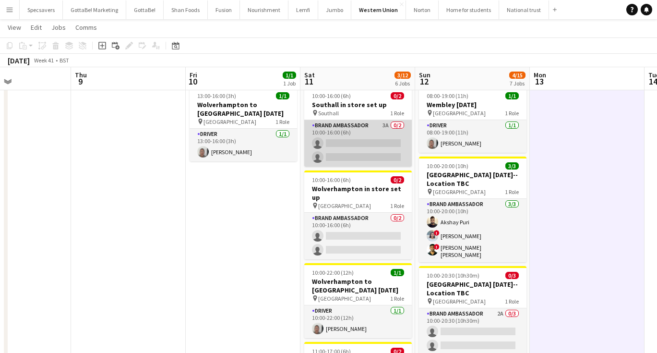
click at [358, 147] on app-card-role "Brand Ambassador 3A 0/2 10:00-16:00 (6h) single-neutral-actions single-neutral-…" at bounding box center [357, 143] width 107 height 47
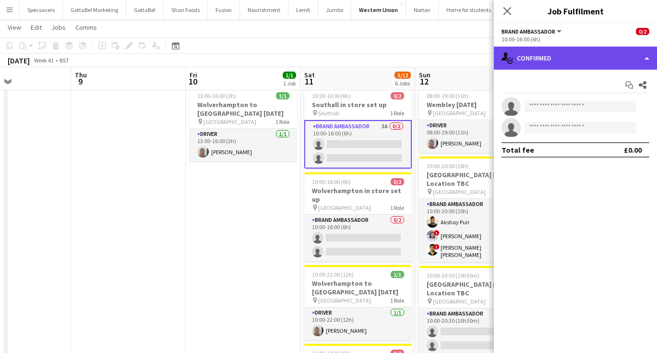
click at [541, 54] on div "single-neutral-actions-check-2 Confirmed" at bounding box center [575, 58] width 163 height 23
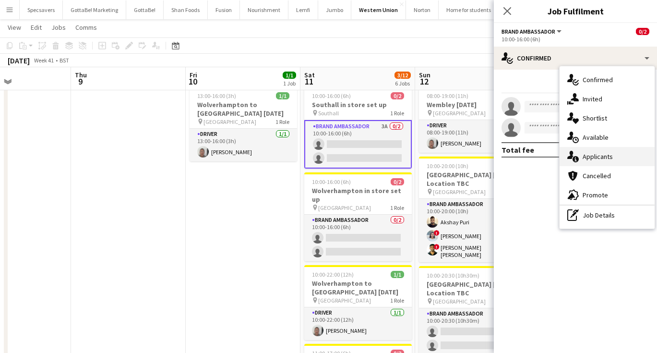
click at [594, 154] on span "Applicants" at bounding box center [597, 156] width 30 height 9
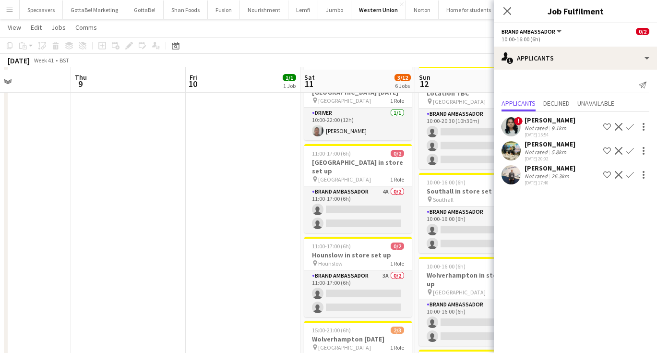
scroll to position [241, 0]
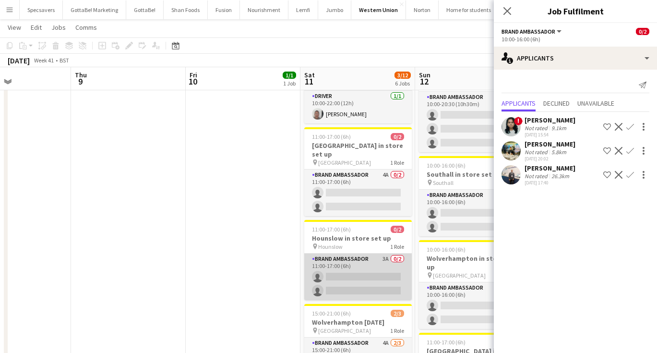
click at [352, 253] on app-card-role "Brand Ambassador 3A 0/2 11:00-17:00 (6h) single-neutral-actions single-neutral-…" at bounding box center [357, 276] width 107 height 47
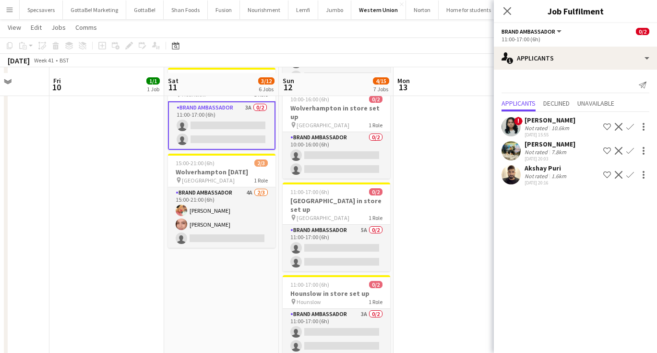
scroll to position [401, 0]
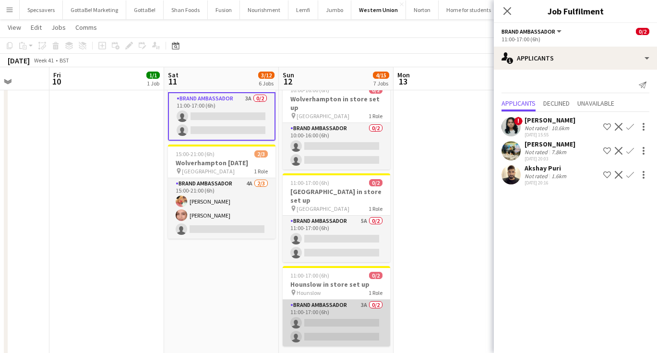
click at [333, 299] on app-card-role "Brand Ambassador 3A 0/2 11:00-17:00 (6h) single-neutral-actions single-neutral-…" at bounding box center [336, 322] width 107 height 47
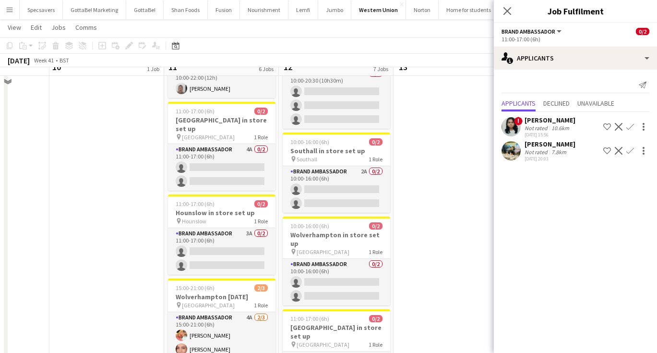
scroll to position [197, 0]
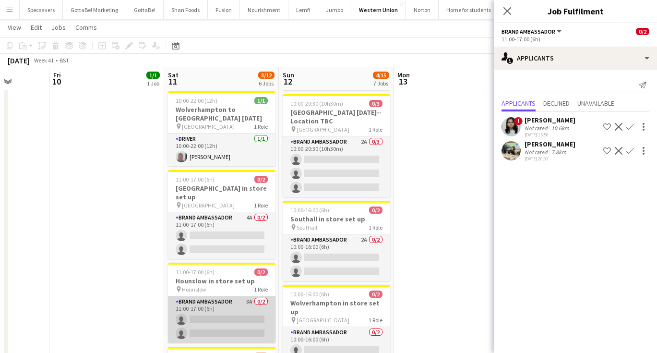
click at [248, 296] on app-card-role "Brand Ambassador 3A 0/2 11:00-17:00 (6h) single-neutral-actions single-neutral-…" at bounding box center [221, 319] width 107 height 47
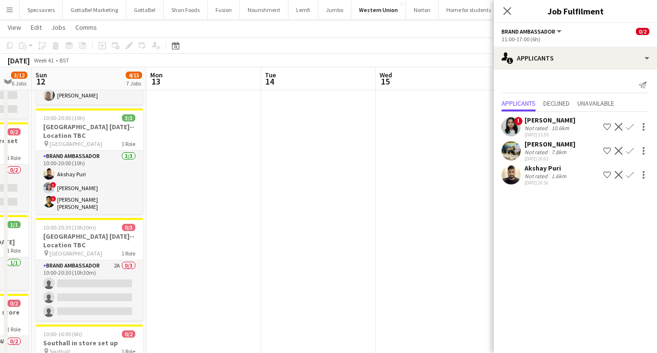
scroll to position [0, 194]
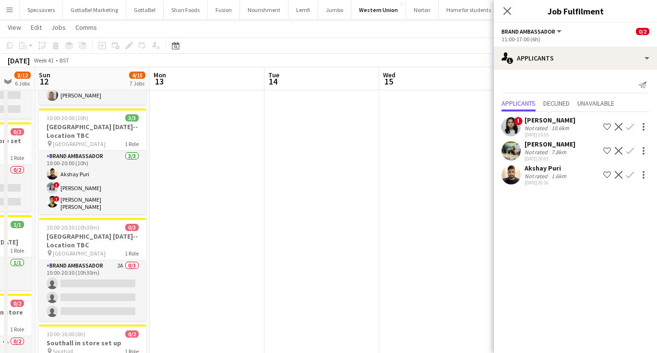
click at [11, 14] on button "Menu" at bounding box center [9, 9] width 19 height 19
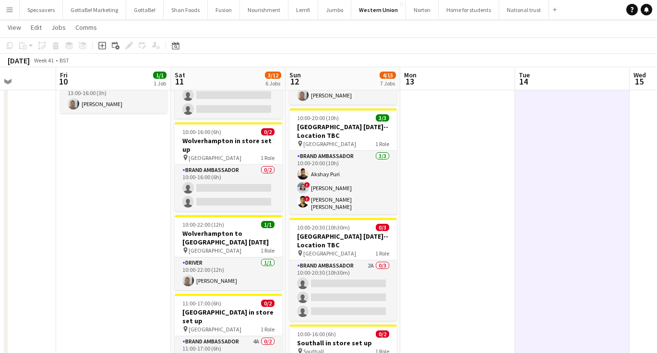
scroll to position [0, 268]
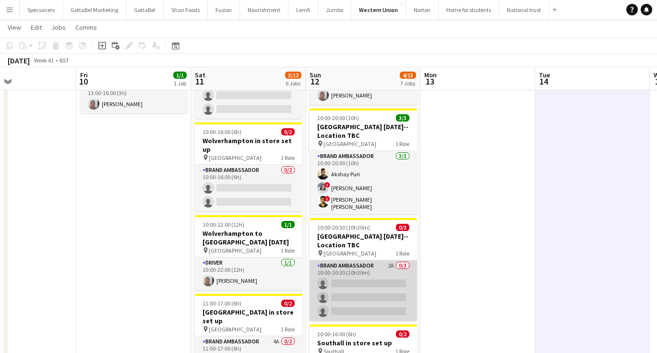
click at [401, 278] on app-card-role "Brand Ambassador 2A 0/3 10:00-20:30 (10h30m) single-neutral-actions single-neut…" at bounding box center [362, 290] width 107 height 60
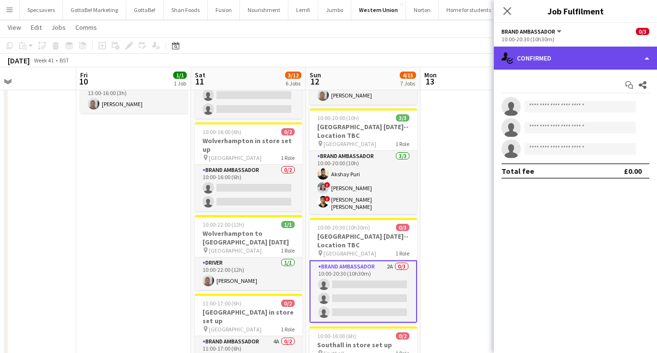
click at [556, 63] on div "single-neutral-actions-check-2 Confirmed" at bounding box center [575, 58] width 163 height 23
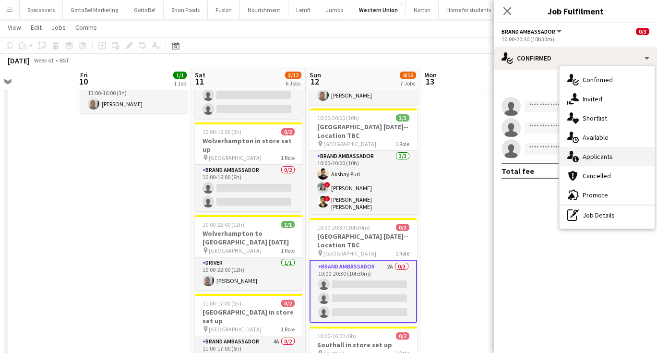
click at [589, 156] on span "Applicants" at bounding box center [597, 156] width 30 height 9
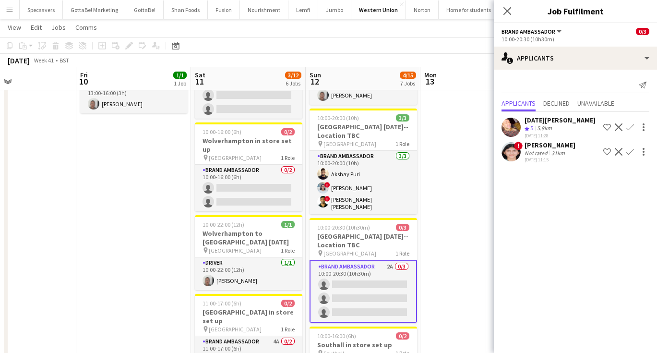
click at [629, 127] on app-icon "Confirm" at bounding box center [630, 127] width 8 height 8
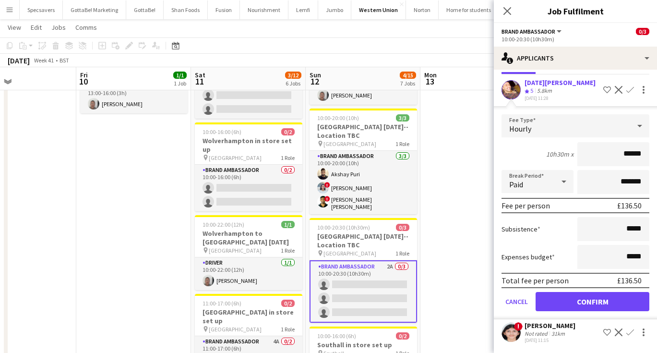
scroll to position [37, 0]
click at [591, 300] on button "Confirm" at bounding box center [592, 301] width 114 height 19
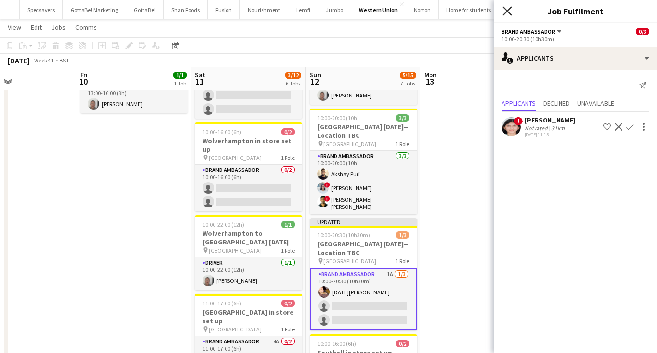
click at [505, 9] on icon at bounding box center [506, 10] width 9 height 9
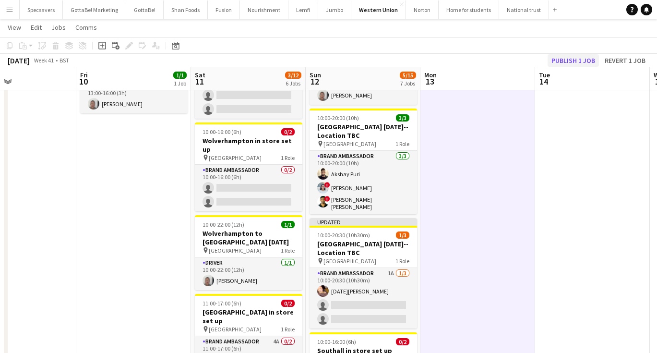
click at [563, 60] on button "Publish 1 job" at bounding box center [572, 60] width 51 height 12
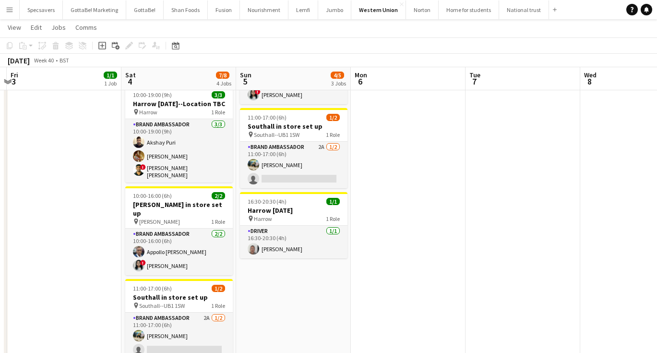
scroll to position [95, 0]
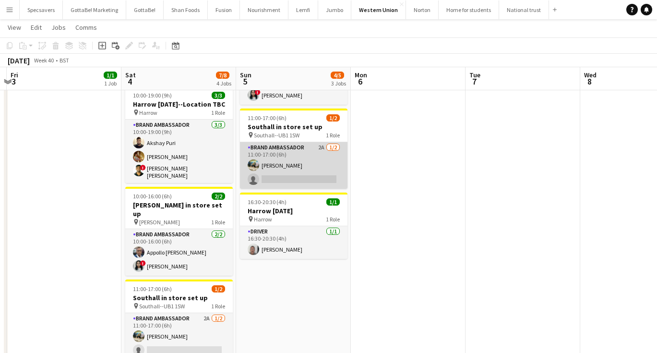
click at [313, 142] on app-card-role "Brand Ambassador 2A [DATE] 11:00-17:00 (6h) [PERSON_NAME] single-neutral-actions" at bounding box center [293, 165] width 107 height 47
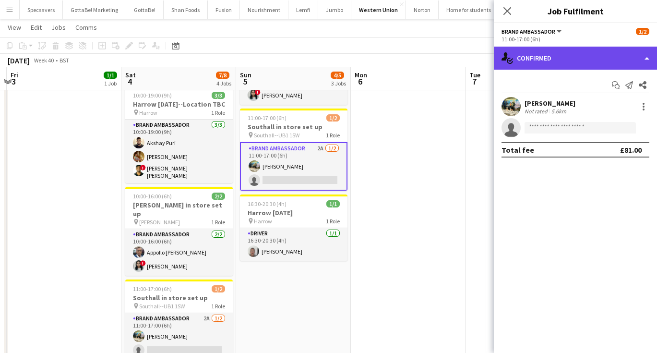
click at [594, 54] on div "single-neutral-actions-check-2 Confirmed" at bounding box center [575, 58] width 163 height 23
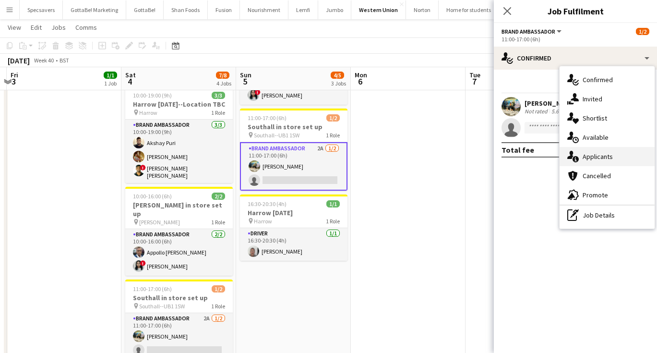
click at [597, 153] on span "Applicants" at bounding box center [597, 156] width 30 height 9
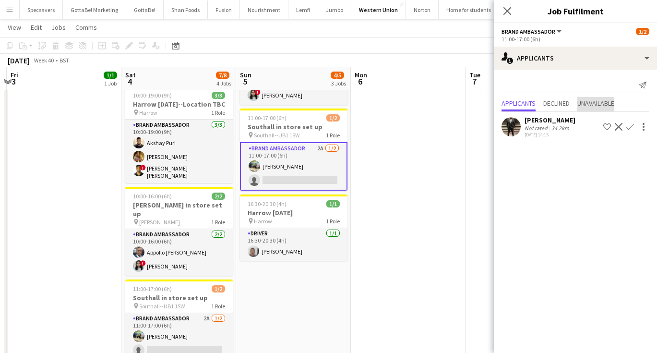
click at [609, 102] on span "Unavailable" at bounding box center [595, 103] width 37 height 7
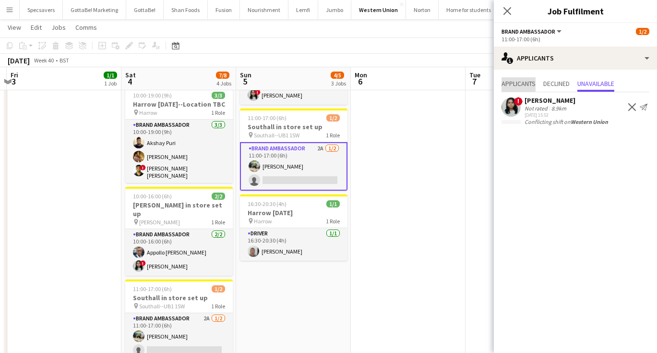
click at [527, 85] on span "Applicants" at bounding box center [518, 83] width 34 height 7
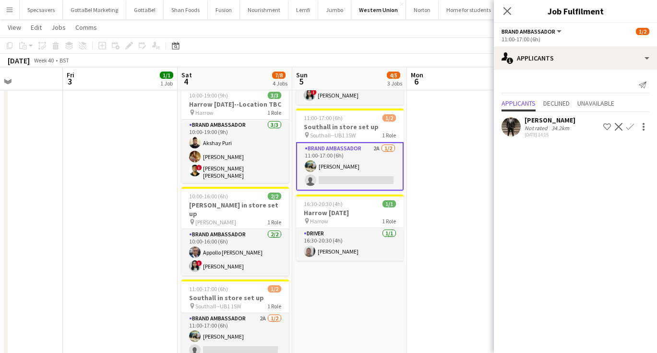
scroll to position [0, 261]
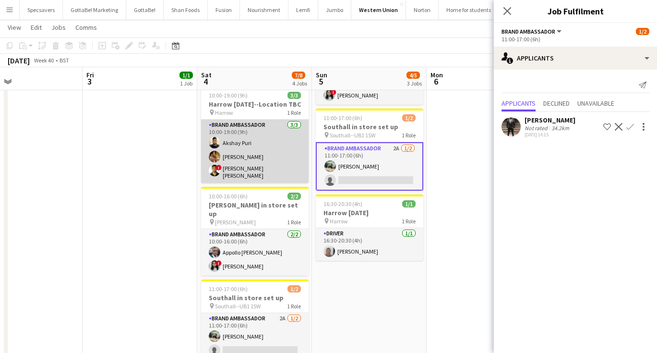
click at [252, 159] on app-card-role "Brand Ambassador [DATE] 10:00-19:00 (9h) [PERSON_NAME] ! [PERSON_NAME] [PERSON_…" at bounding box center [254, 150] width 107 height 63
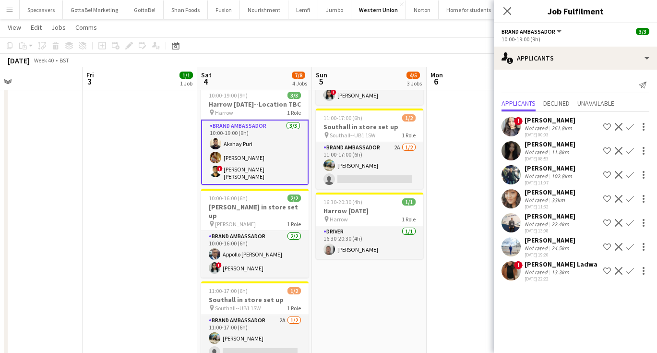
click at [257, 159] on app-card-role "Brand Ambassador [DATE] 10:00-19:00 (9h) [PERSON_NAME] ! [PERSON_NAME] [PERSON_…" at bounding box center [254, 151] width 107 height 65
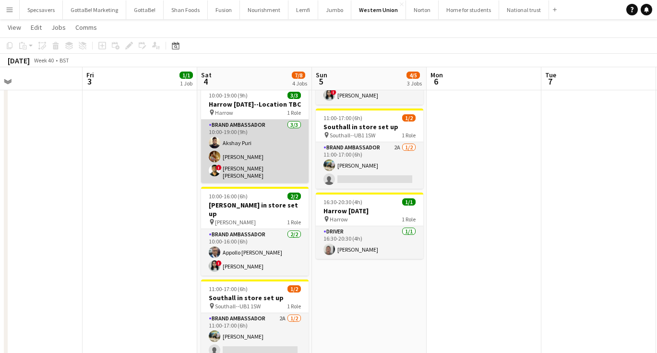
click at [230, 149] on app-card-role "Brand Ambassador [DATE] 10:00-19:00 (9h) [PERSON_NAME] ! [PERSON_NAME] [PERSON_…" at bounding box center [254, 150] width 107 height 63
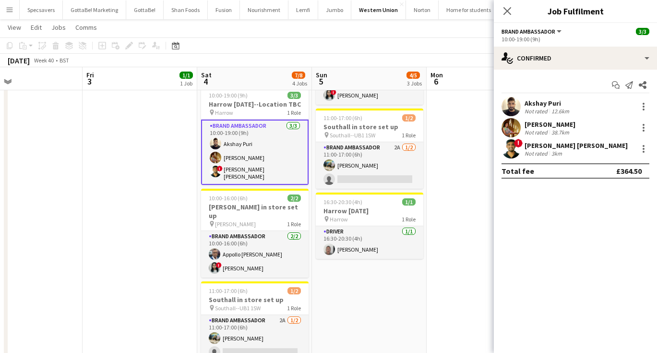
click at [553, 127] on div "[PERSON_NAME]" at bounding box center [549, 124] width 51 height 9
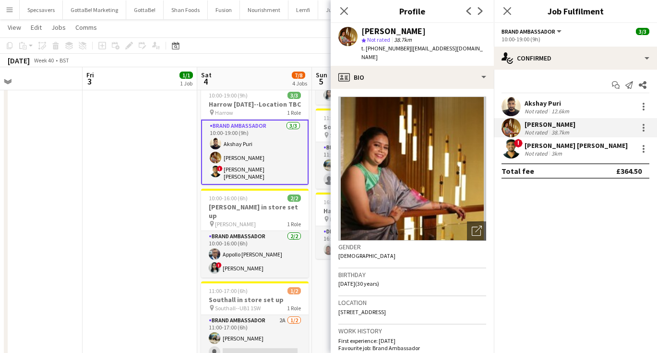
click at [150, 204] on app-date-cell "16:30-19:00 (2h30m) 1/1 Harrow [DATE] pin Harrow 1 Role Driver [DATE] 16:30-19:…" at bounding box center [140, 204] width 115 height 384
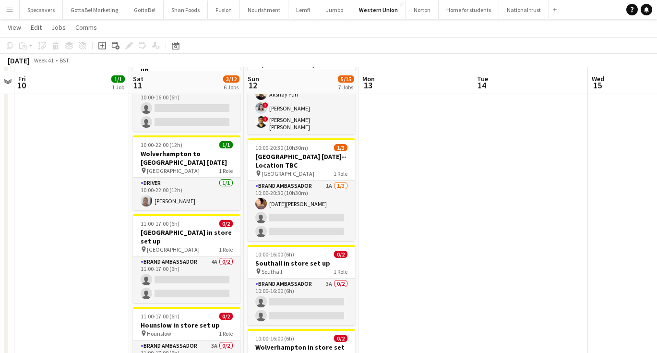
scroll to position [145, 0]
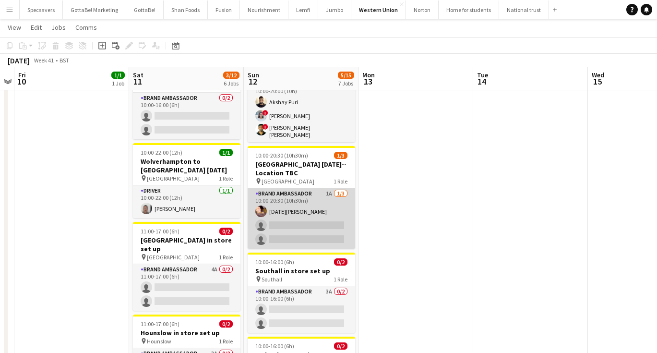
click at [292, 218] on app-card-role "Brand Ambassador 1A [DATE] 10:00-20:30 (10h30m) [DATE][PERSON_NAME] single-neut…" at bounding box center [301, 218] width 107 height 60
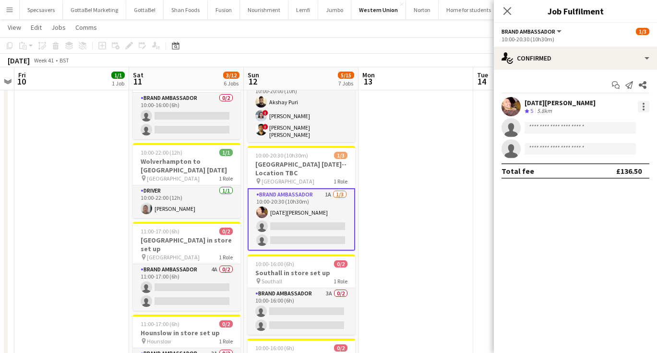
click at [647, 101] on div at bounding box center [644, 107] width 12 height 12
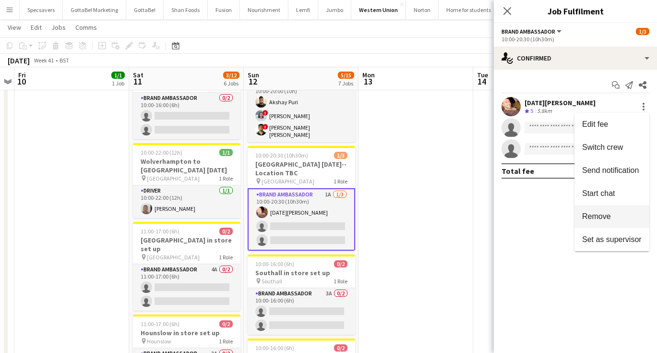
click at [592, 210] on button "Remove" at bounding box center [611, 216] width 75 height 23
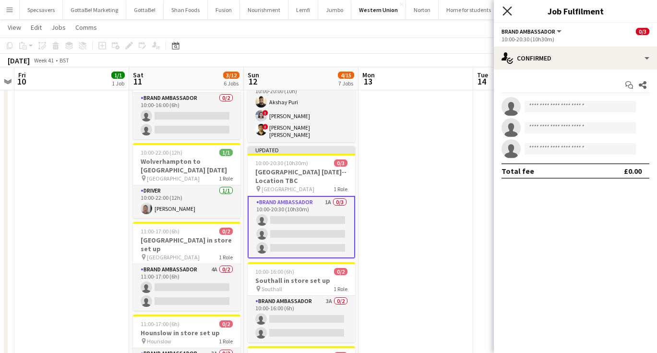
click at [509, 11] on icon "Close pop-in" at bounding box center [506, 10] width 9 height 9
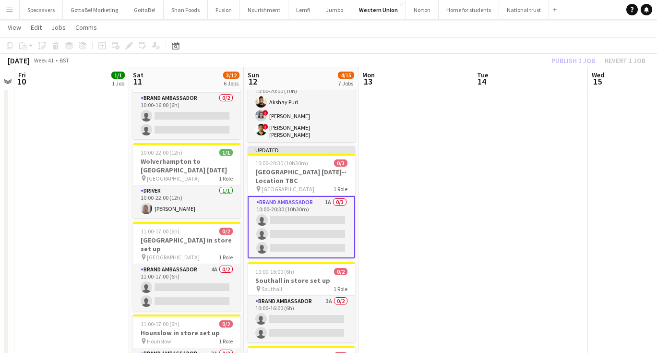
click at [534, 164] on app-date-cell at bounding box center [530, 302] width 115 height 678
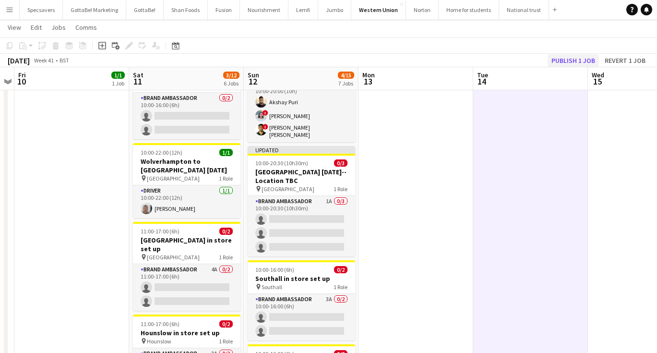
click at [567, 57] on button "Publish 1 job" at bounding box center [572, 60] width 51 height 12
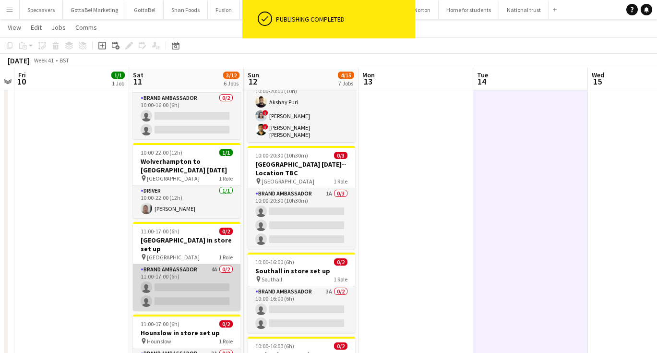
click at [203, 266] on app-card-role "Brand Ambassador 4A 0/2 11:00-17:00 (6h) single-neutral-actions single-neutral-…" at bounding box center [186, 287] width 107 height 47
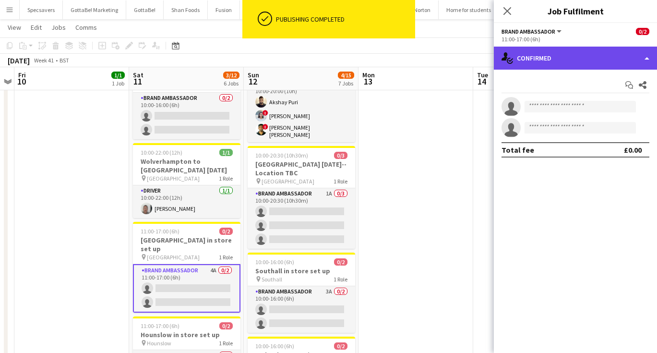
click at [577, 62] on div "single-neutral-actions-check-2 Confirmed" at bounding box center [575, 58] width 163 height 23
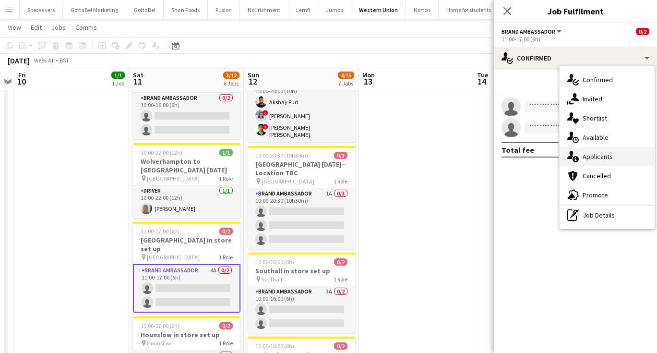
click at [598, 159] on span "Applicants" at bounding box center [597, 156] width 30 height 9
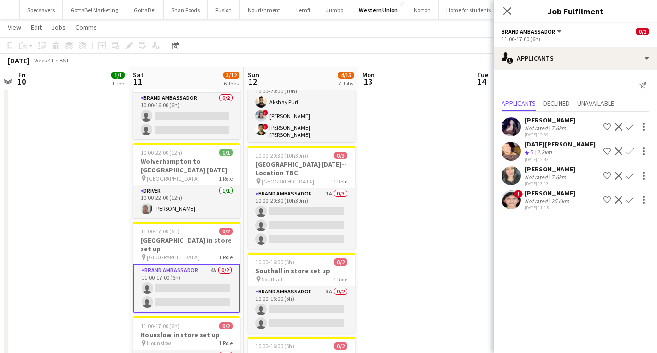
click at [628, 151] on app-icon "Confirm" at bounding box center [630, 151] width 8 height 8
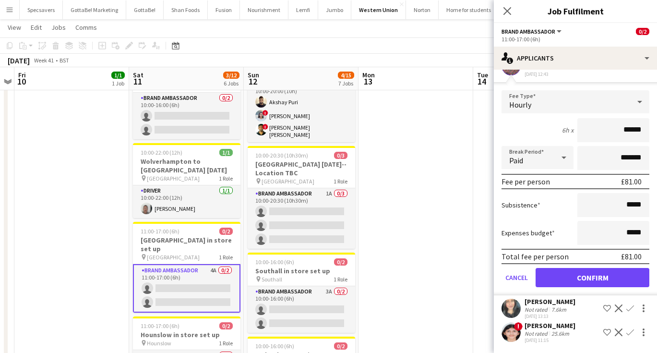
scroll to position [85, 0]
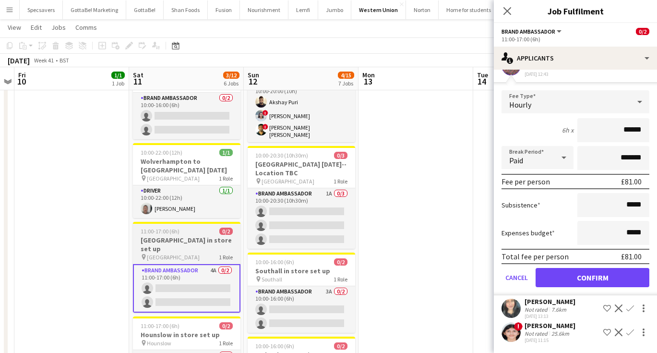
click at [155, 236] on h3 "[GEOGRAPHIC_DATA] in store set up" at bounding box center [186, 244] width 107 height 17
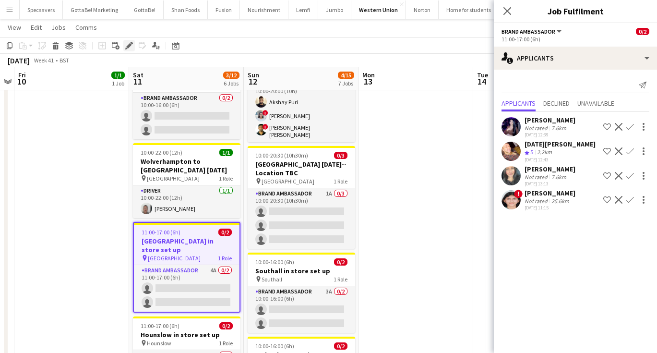
click at [130, 45] on icon at bounding box center [128, 45] width 5 height 5
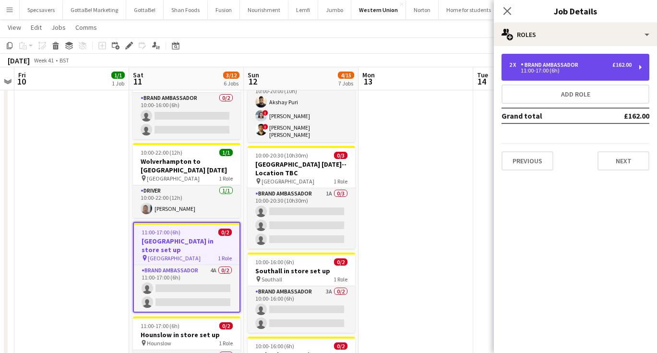
click at [610, 68] on div "2 x Brand Ambassador £162.00" at bounding box center [570, 64] width 122 height 7
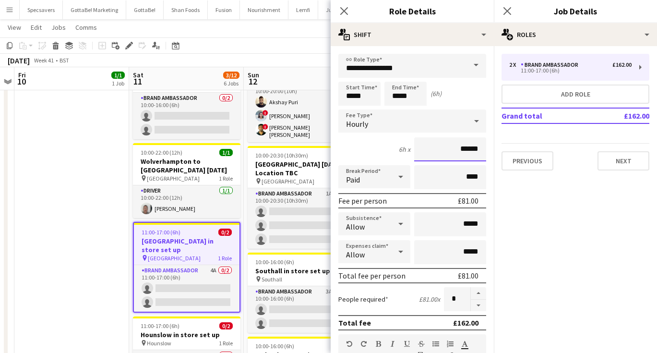
click at [471, 149] on input "******" at bounding box center [450, 149] width 72 height 24
type input "******"
click at [508, 12] on icon at bounding box center [506, 10] width 9 height 9
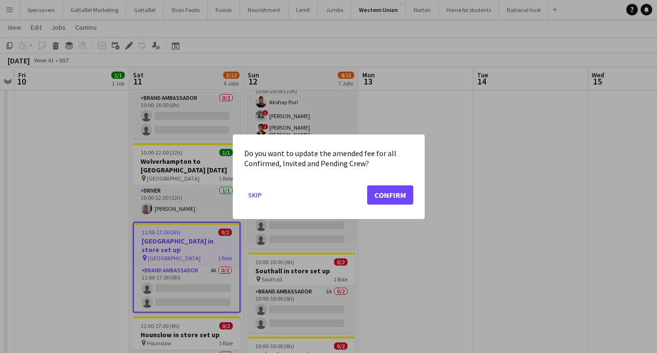
click at [405, 200] on button "Confirm" at bounding box center [390, 194] width 46 height 19
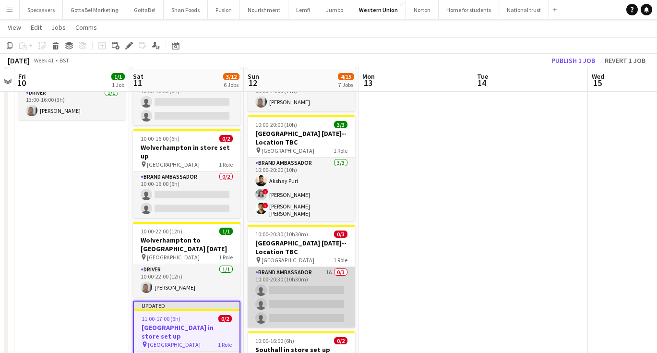
scroll to position [65, 0]
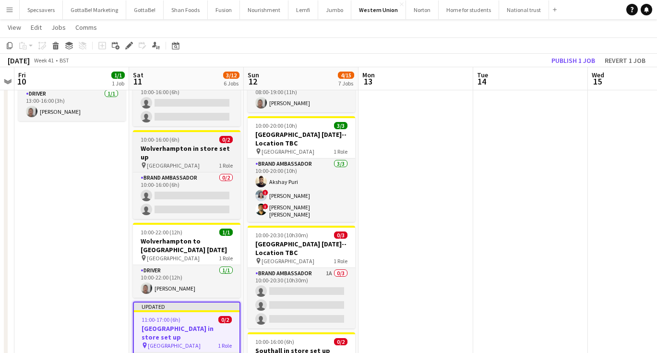
click at [183, 141] on div "10:00-16:00 (6h) 0/2" at bounding box center [186, 139] width 107 height 7
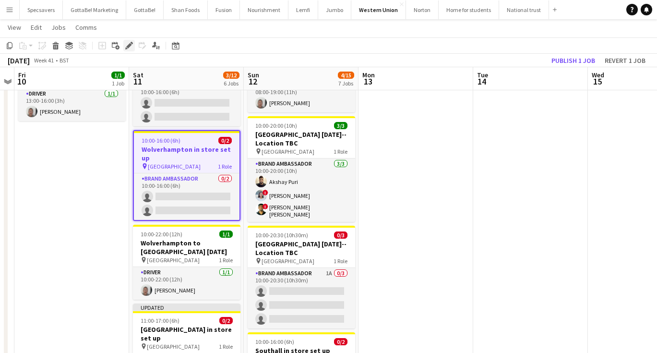
click at [129, 40] on div "Edit" at bounding box center [129, 46] width 12 height 12
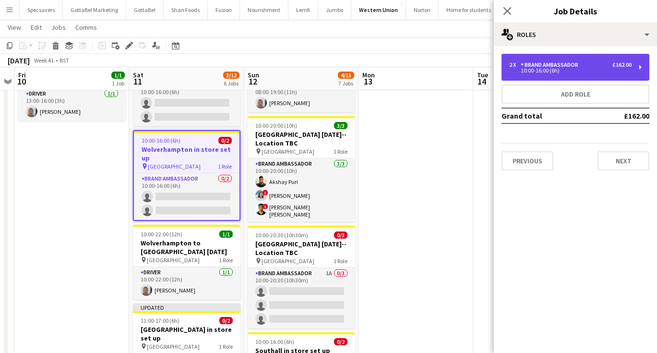
click at [611, 59] on div "2 x Brand Ambassador £162.00 10:00-16:00 (6h)" at bounding box center [575, 67] width 148 height 27
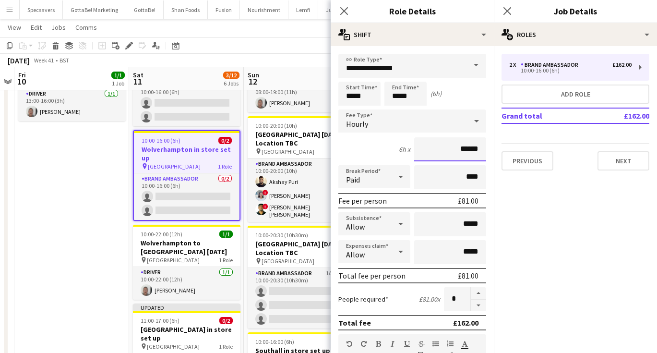
click at [470, 148] on input "******" at bounding box center [450, 149] width 72 height 24
type input "******"
click at [507, 10] on icon "Close pop-in" at bounding box center [506, 10] width 9 height 9
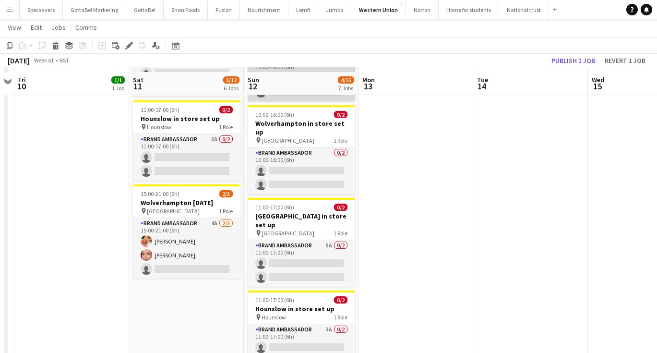
scroll to position [387, 0]
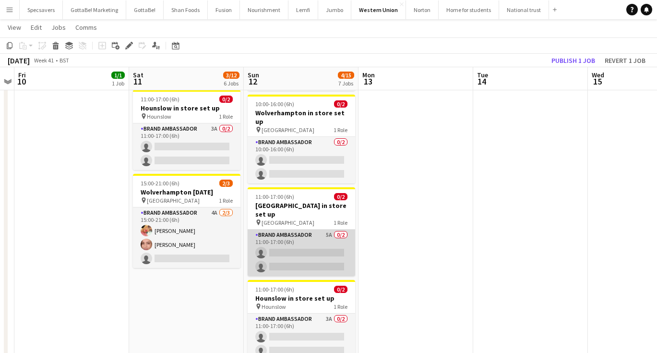
click at [324, 233] on app-card-role "Brand Ambassador 5A 0/2 11:00-17:00 (6h) single-neutral-actions single-neutral-…" at bounding box center [301, 252] width 107 height 47
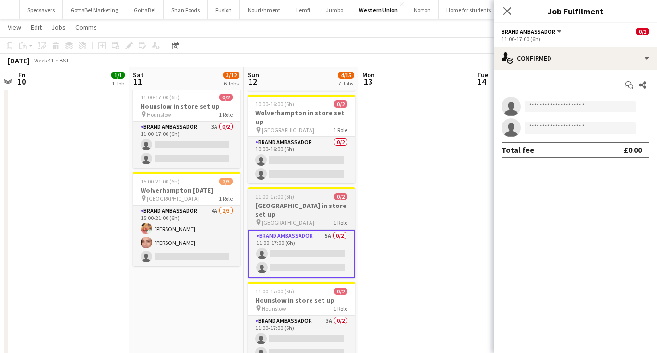
click at [311, 218] on div "pin Birmingham 1 Role" at bounding box center [301, 222] width 107 height 8
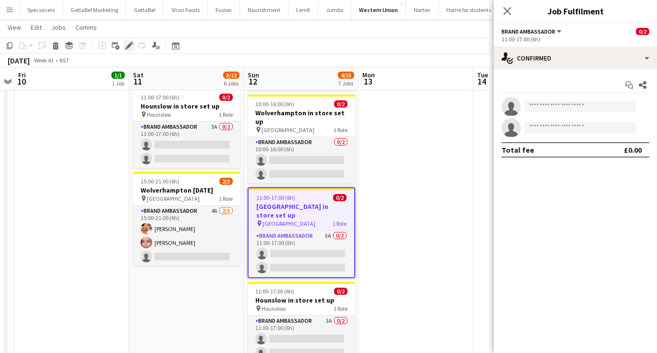
click at [125, 44] on icon "Edit" at bounding box center [129, 46] width 8 height 8
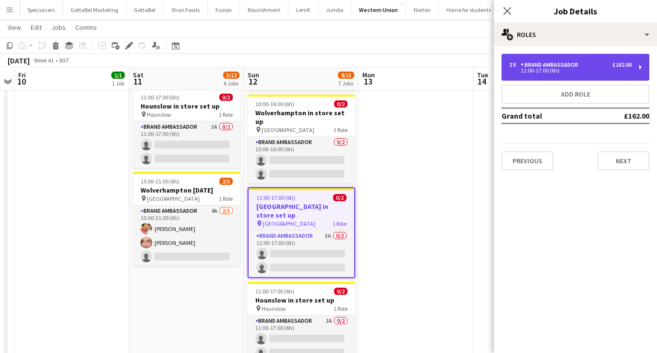
click at [583, 63] on div "2 x Brand Ambassador £162.00" at bounding box center [570, 64] width 122 height 7
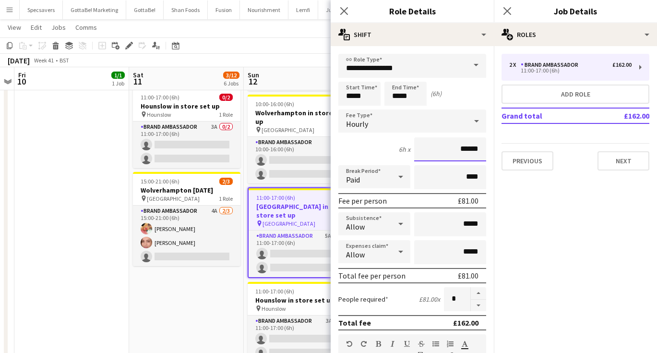
click at [471, 149] on input "******" at bounding box center [450, 149] width 72 height 24
type input "******"
click at [506, 12] on icon at bounding box center [506, 10] width 9 height 9
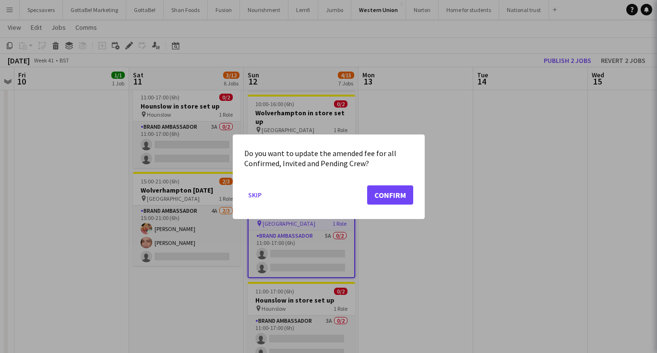
scroll to position [0, 0]
click at [392, 190] on button "Confirm" at bounding box center [390, 194] width 46 height 19
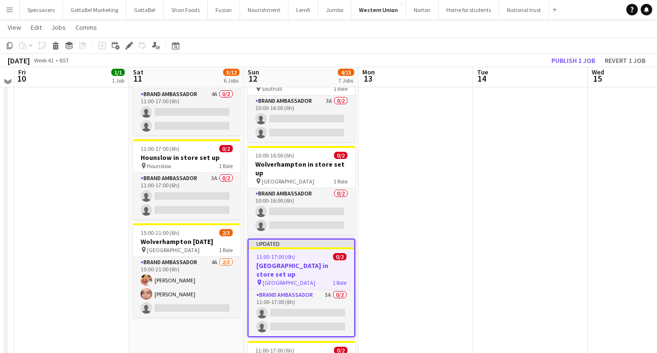
scroll to position [332, 0]
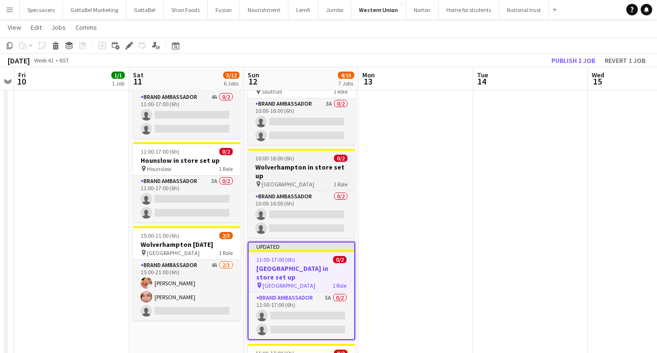
click at [294, 164] on h3 "Wolverhampton in store set up" at bounding box center [301, 171] width 107 height 17
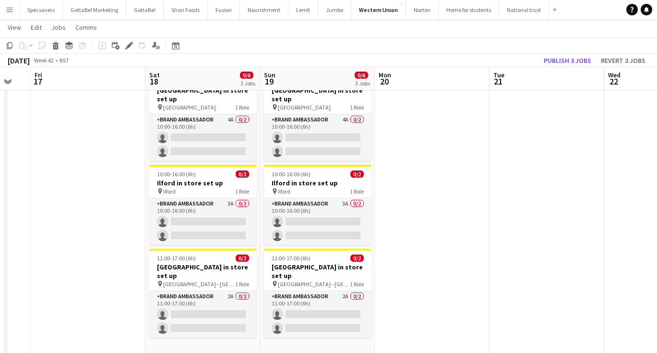
scroll to position [34, 0]
